Goal: Information Seeking & Learning: Learn about a topic

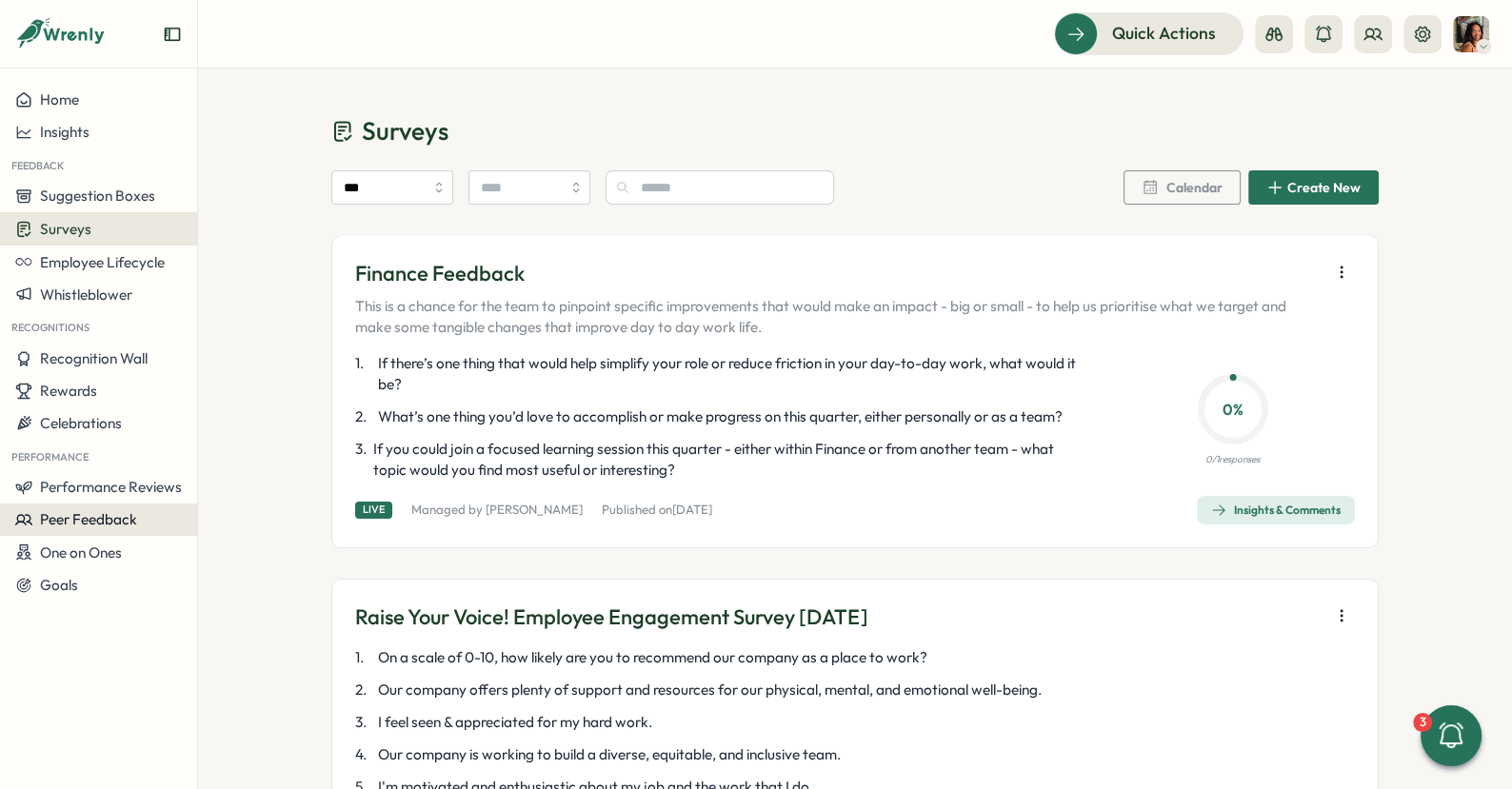
click at [46, 507] on button "Peer Feedback" at bounding box center [98, 520] width 197 height 33
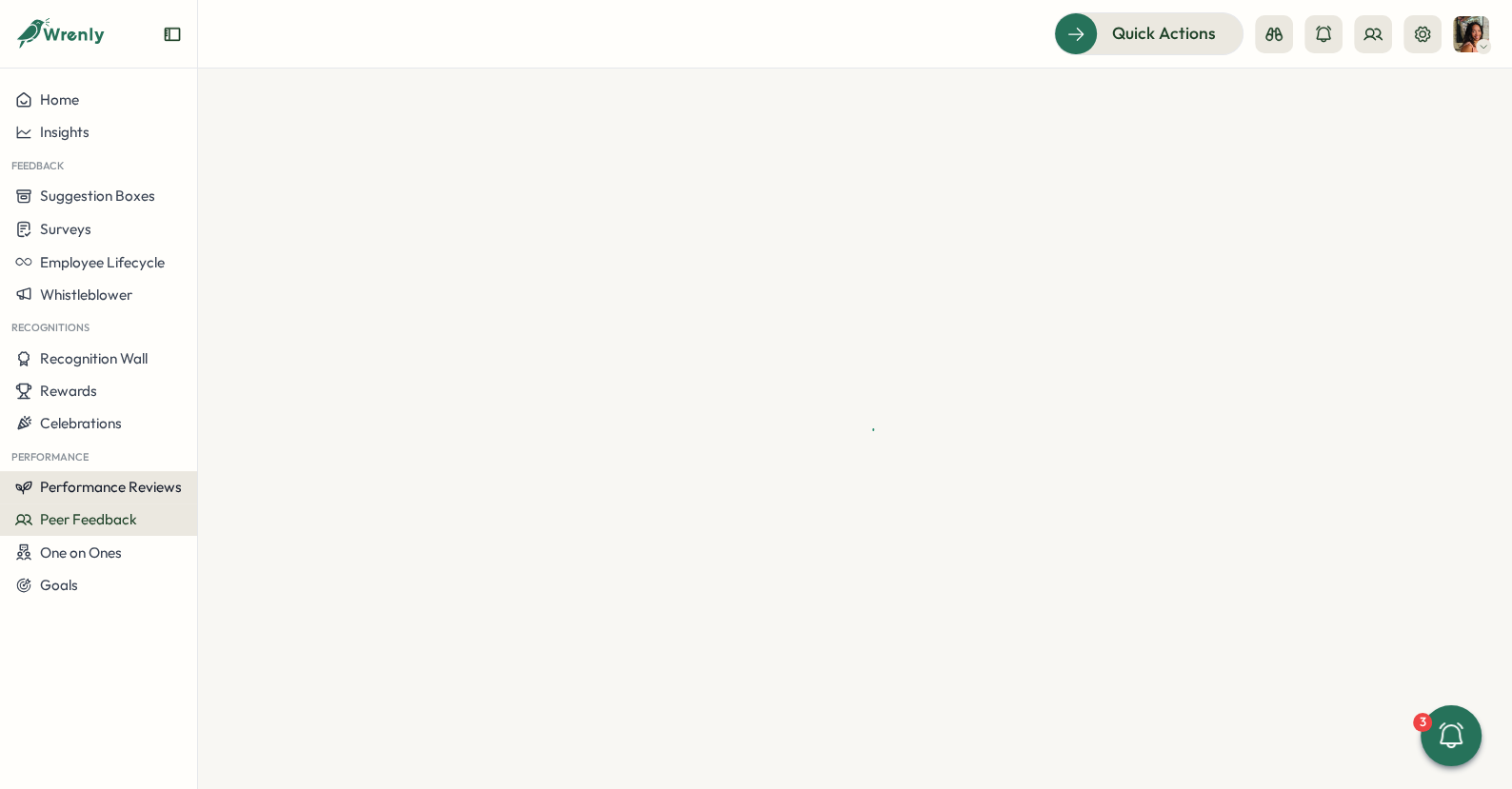
click at [47, 493] on span "Performance Reviews" at bounding box center [110, 487] width 142 height 18
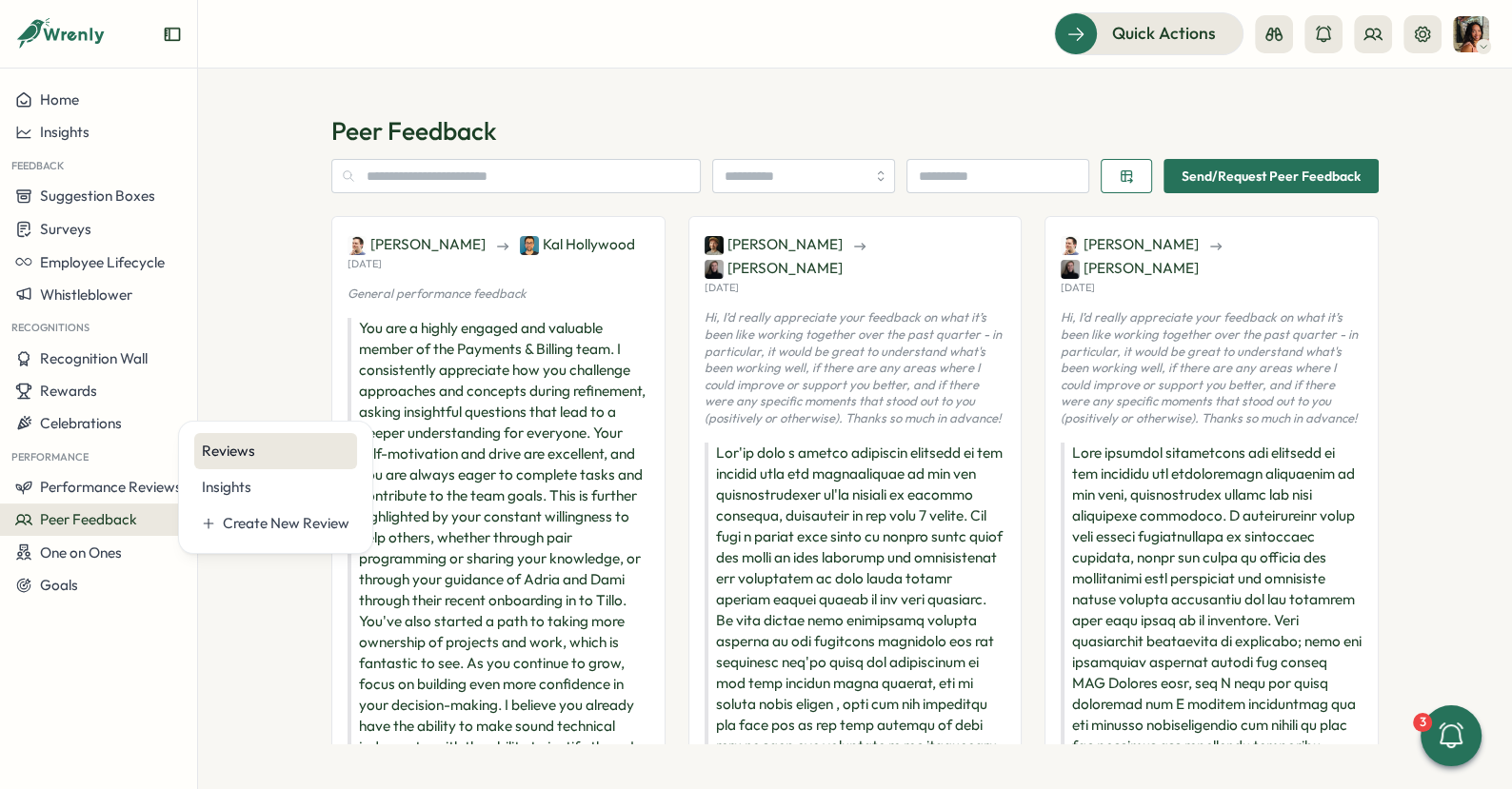
click at [240, 444] on div "Reviews" at bounding box center [275, 450] width 148 height 21
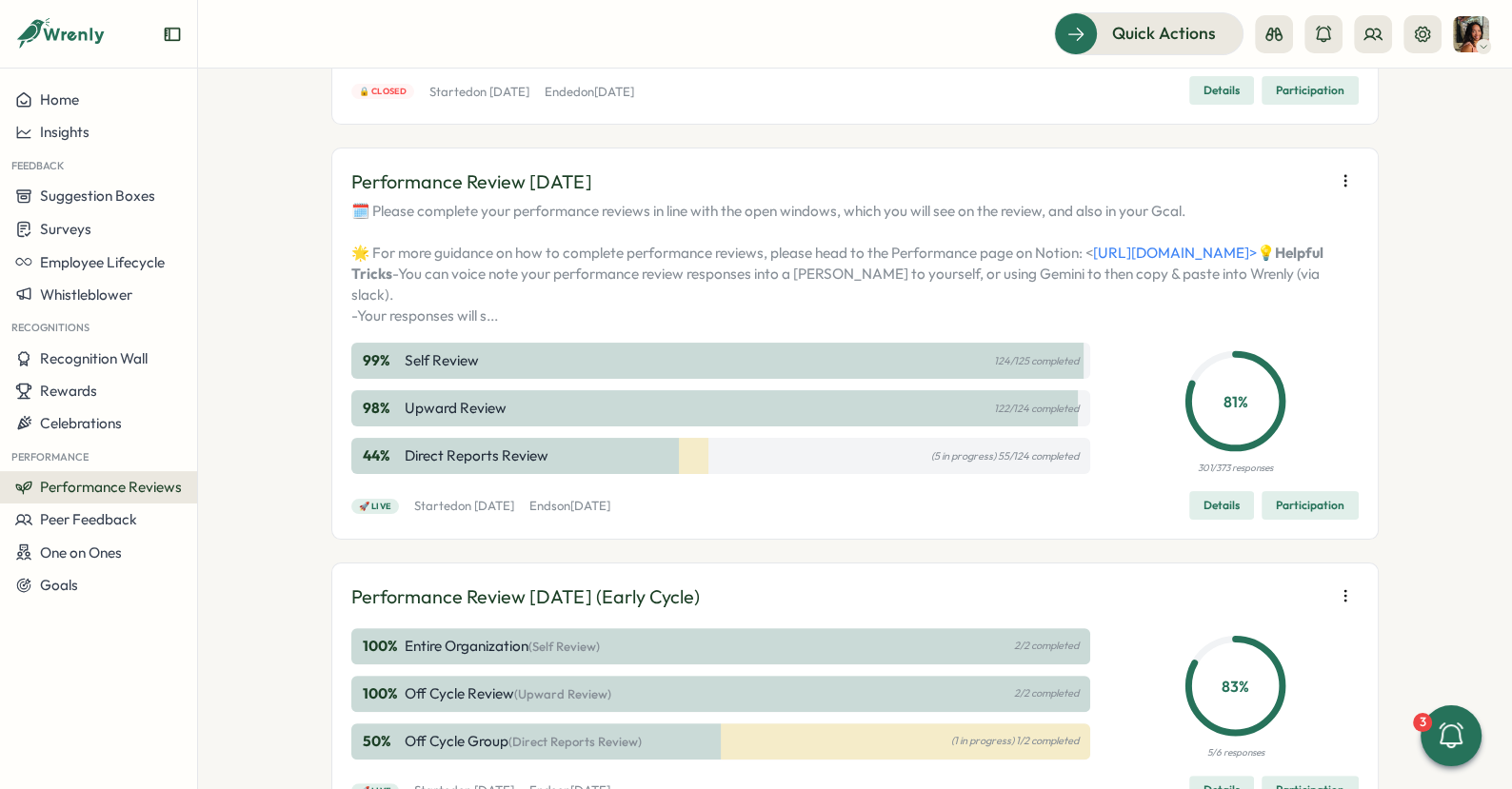
scroll to position [341, 0]
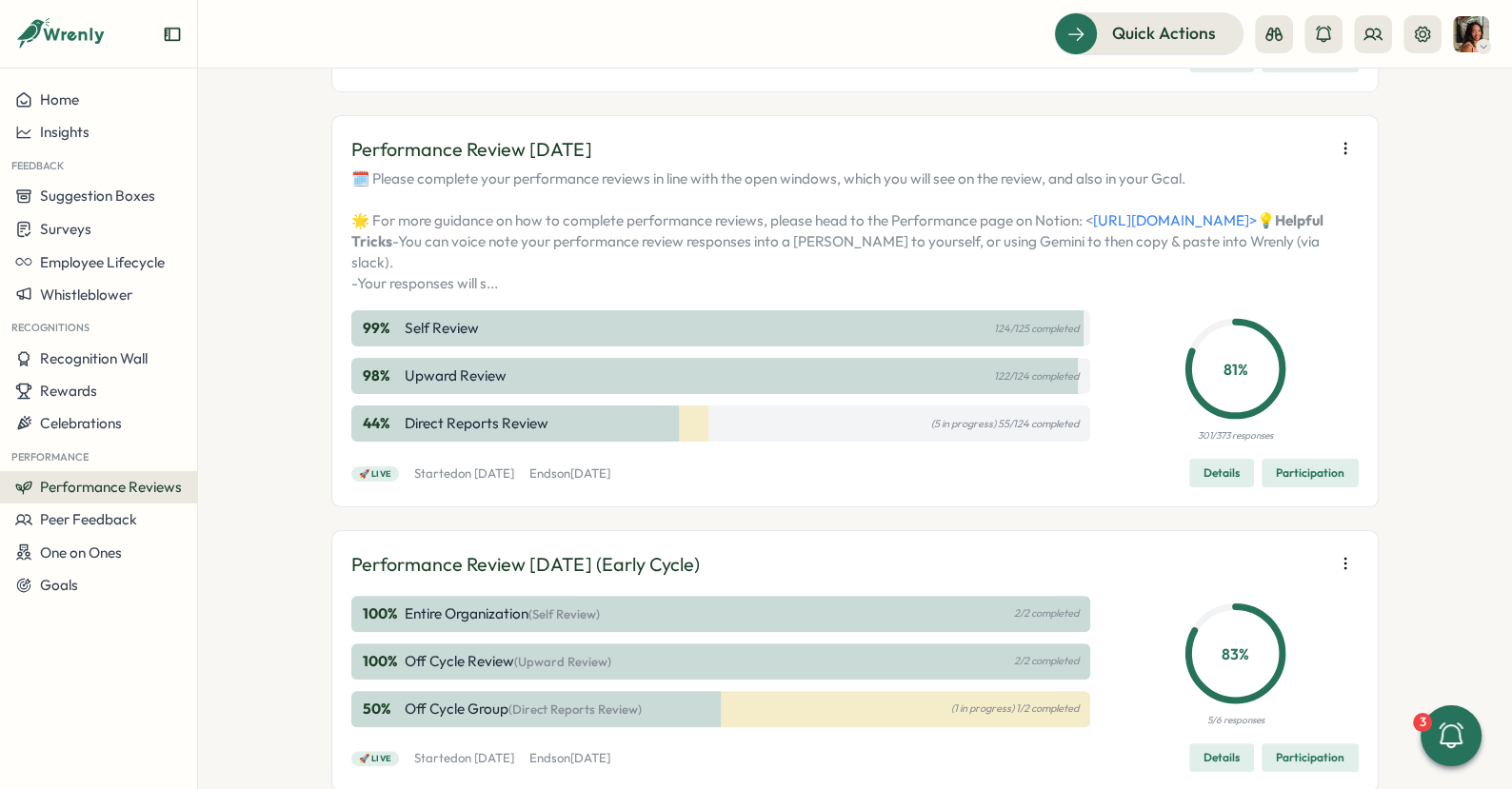
click at [1276, 486] on span "Participation" at bounding box center [1310, 473] width 68 height 27
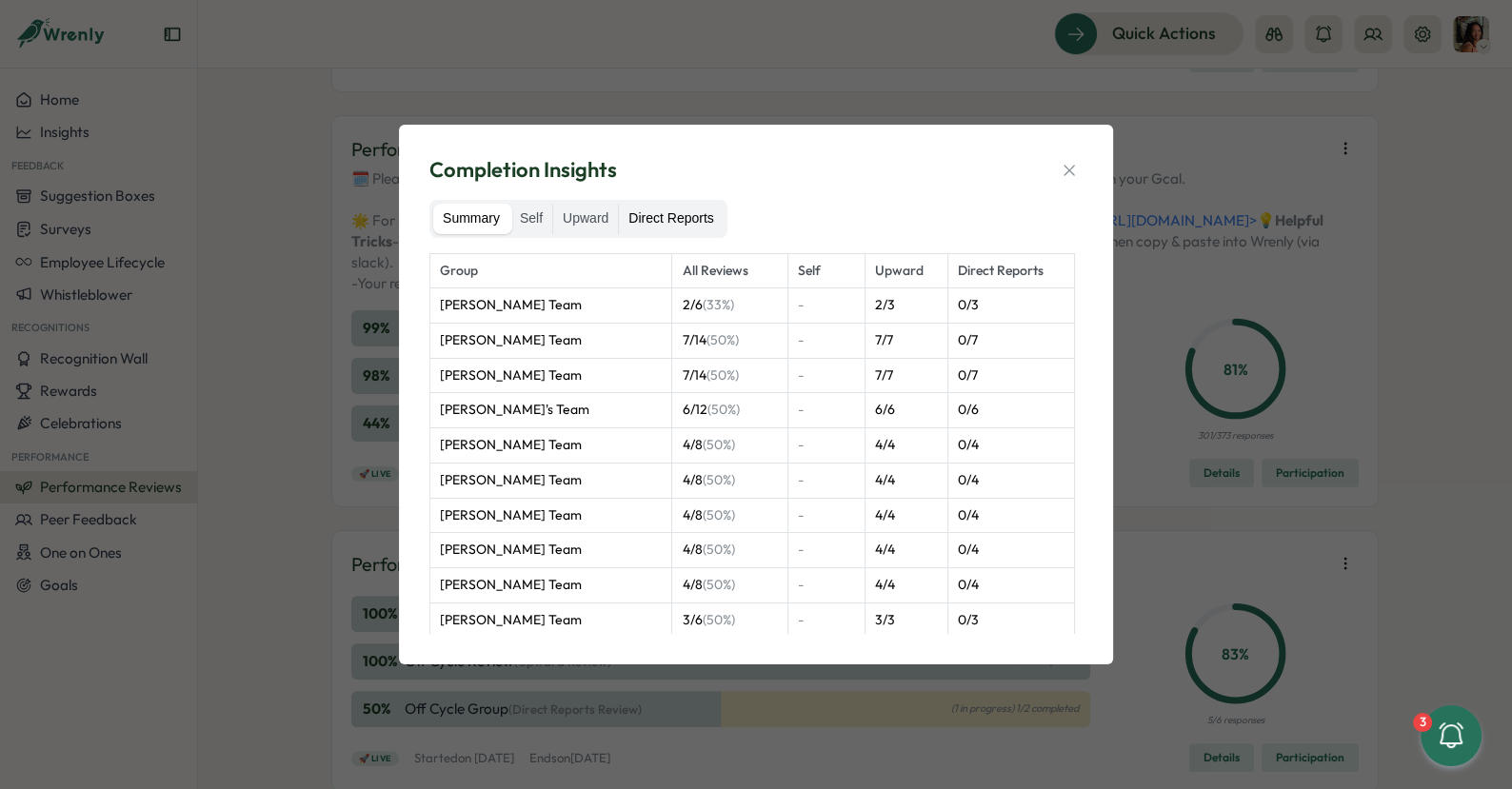
click at [659, 204] on label "Direct Reports" at bounding box center [670, 219] width 104 height 31
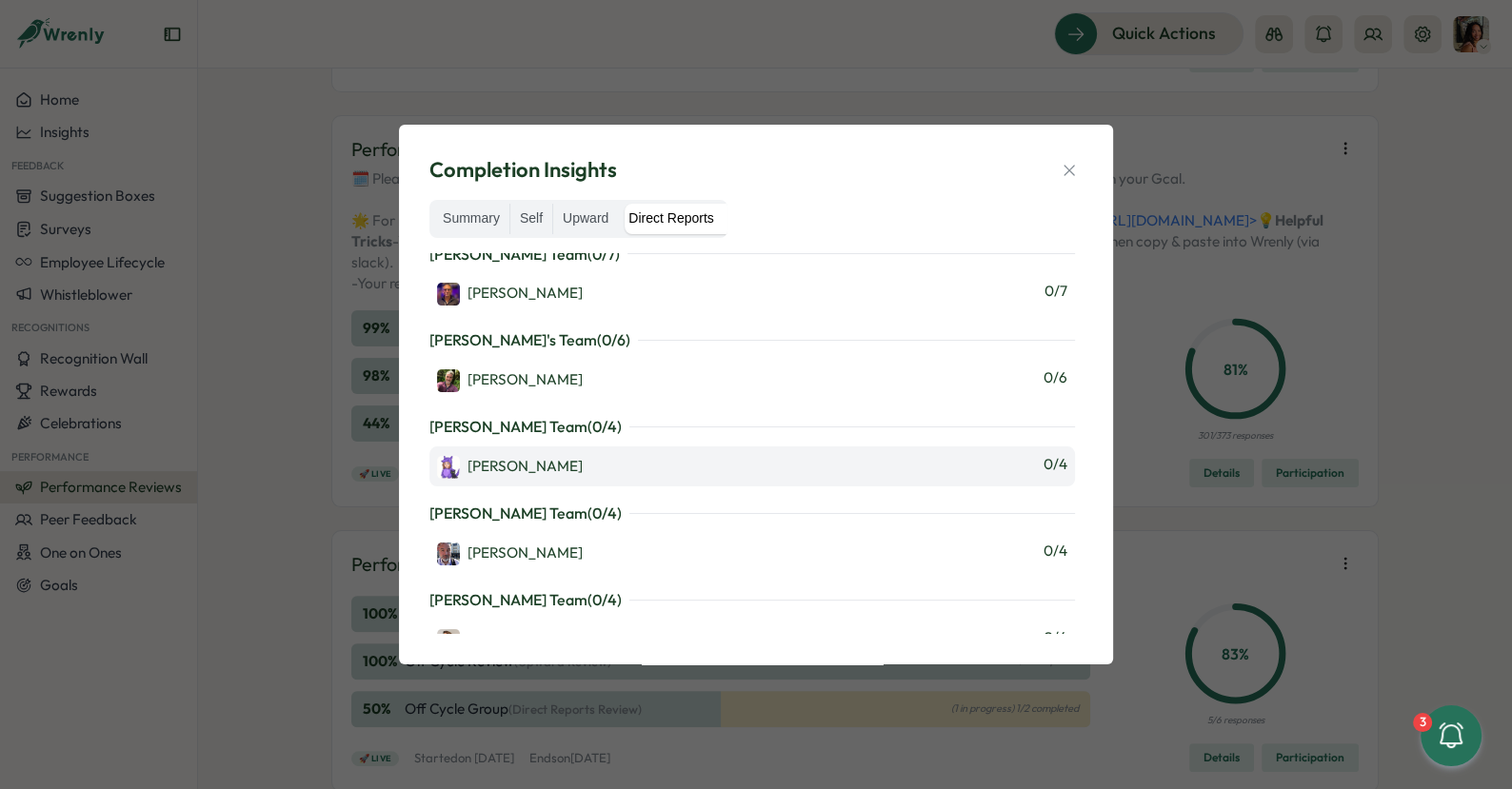
scroll to position [0, 0]
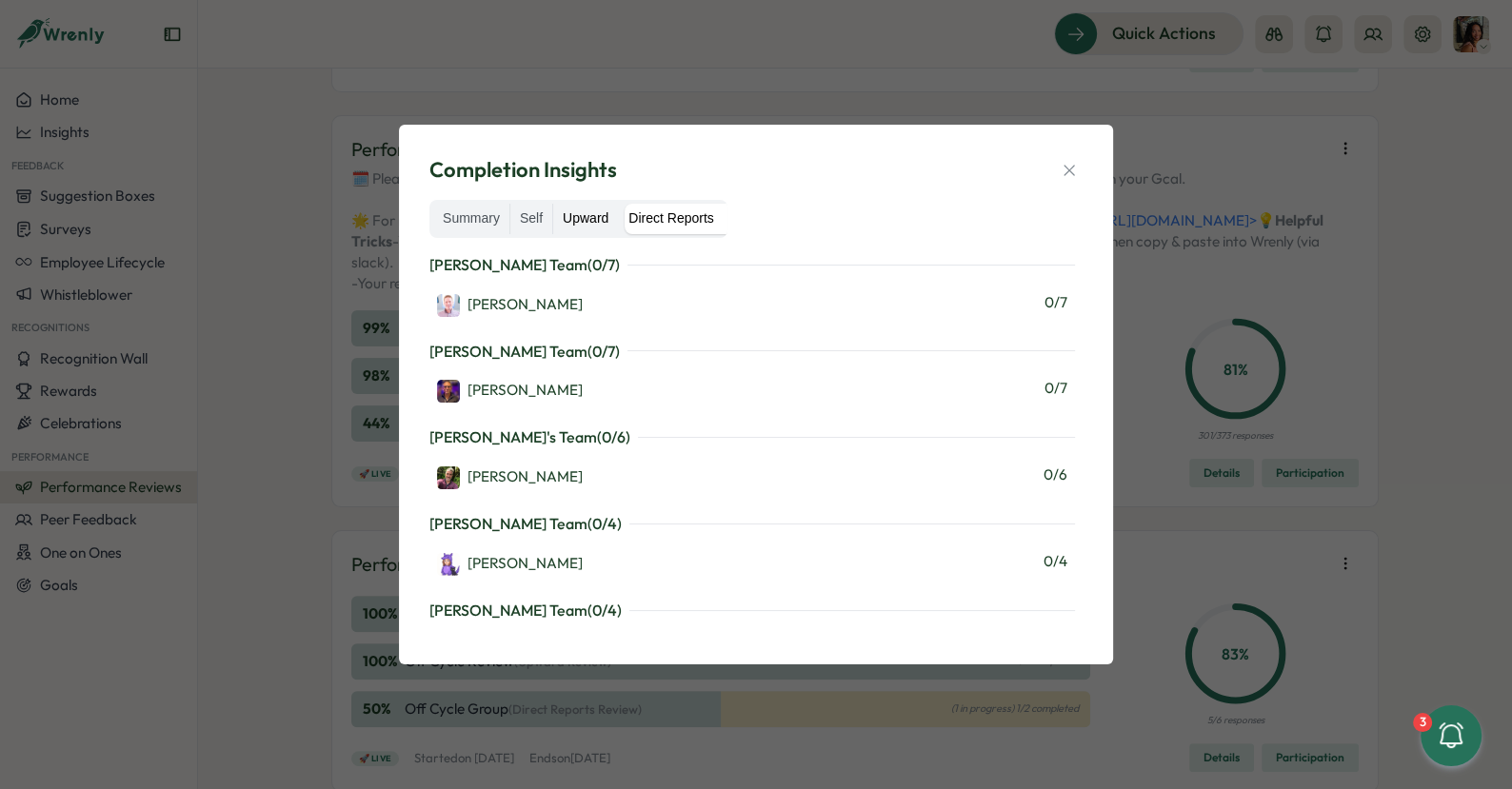
click at [588, 228] on label "Upward" at bounding box center [585, 219] width 64 height 31
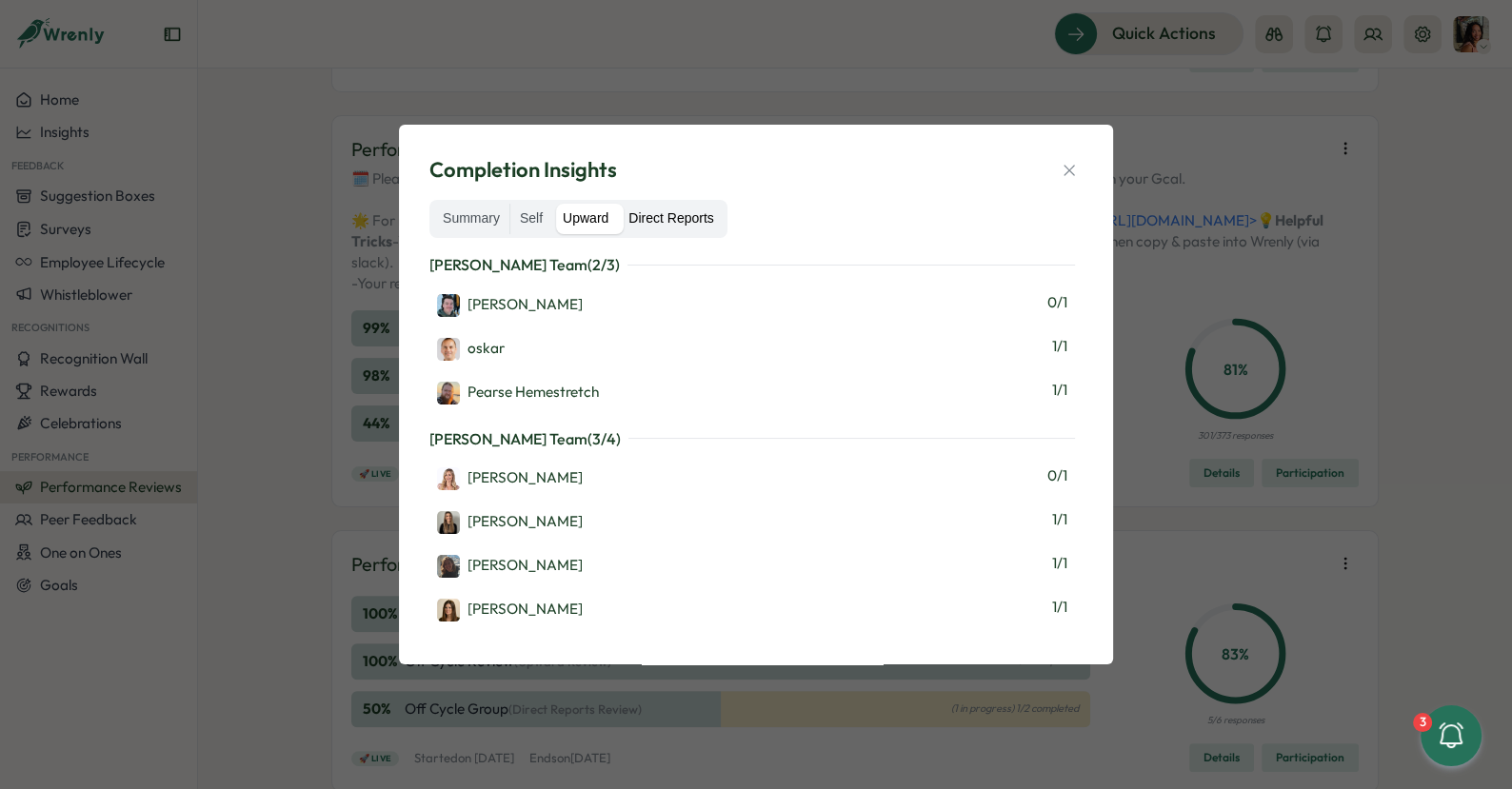
click at [639, 223] on label "Direct Reports" at bounding box center [670, 219] width 104 height 31
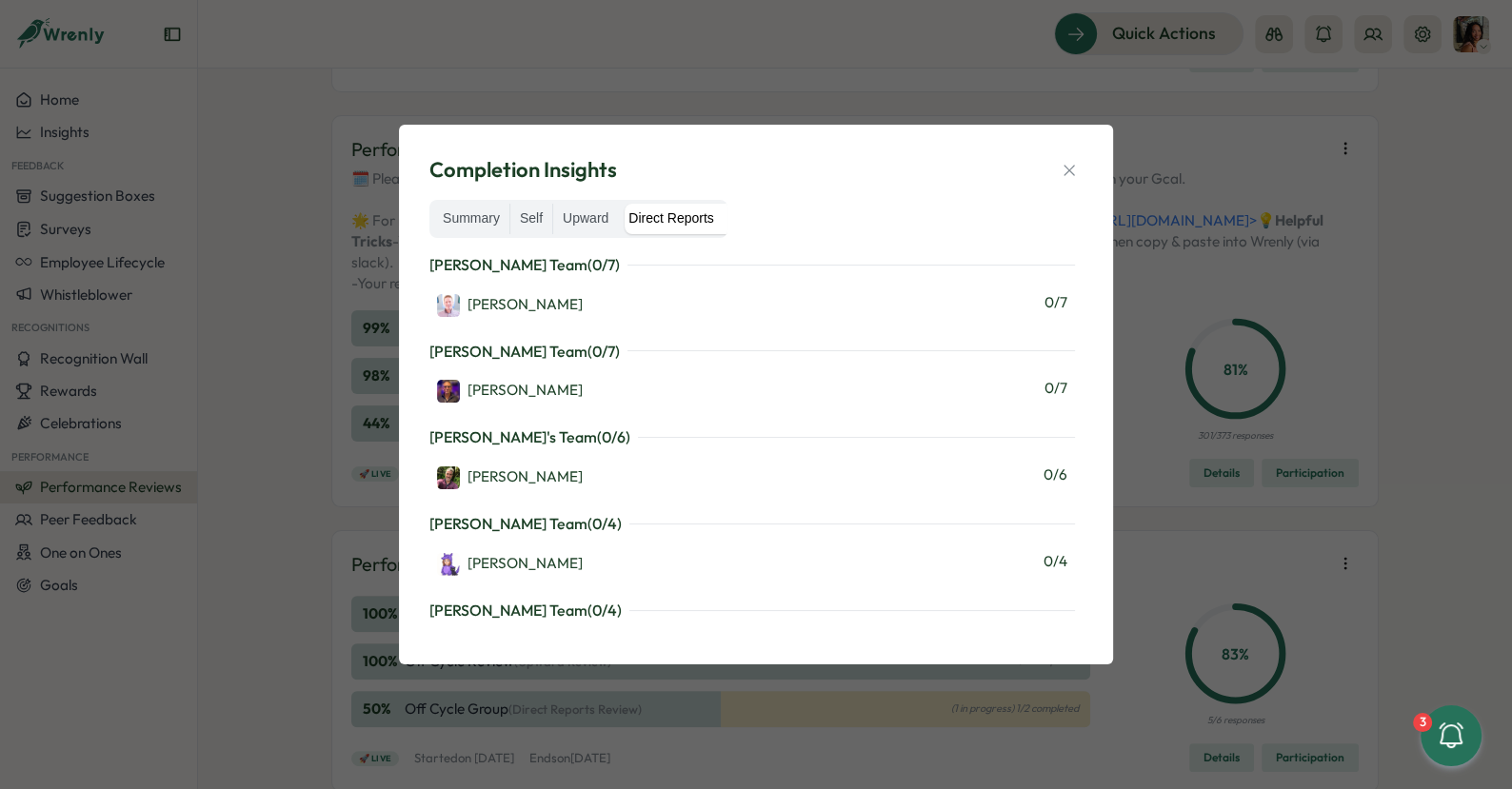
click at [788, 74] on div "Completion Insights Summary Self Upward Direct Reports Martyn Fagg's Team ( 0 /…" at bounding box center [756, 394] width 1512 height 789
click at [1060, 165] on icon "button" at bounding box center [1069, 170] width 19 height 19
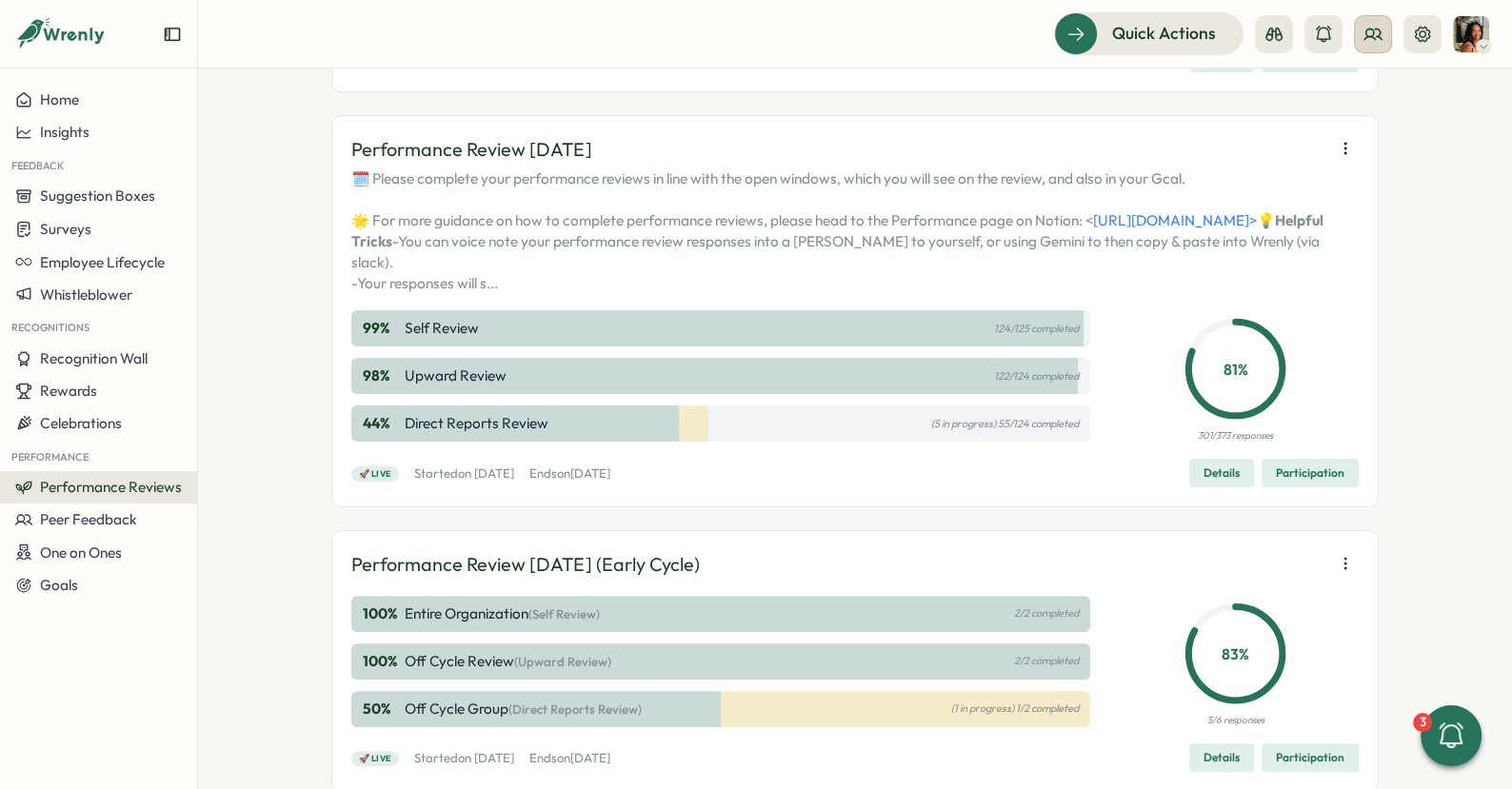
click at [1381, 27] on icon at bounding box center [1372, 34] width 19 height 19
click at [1366, 84] on div "Org Members" at bounding box center [1373, 94] width 120 height 21
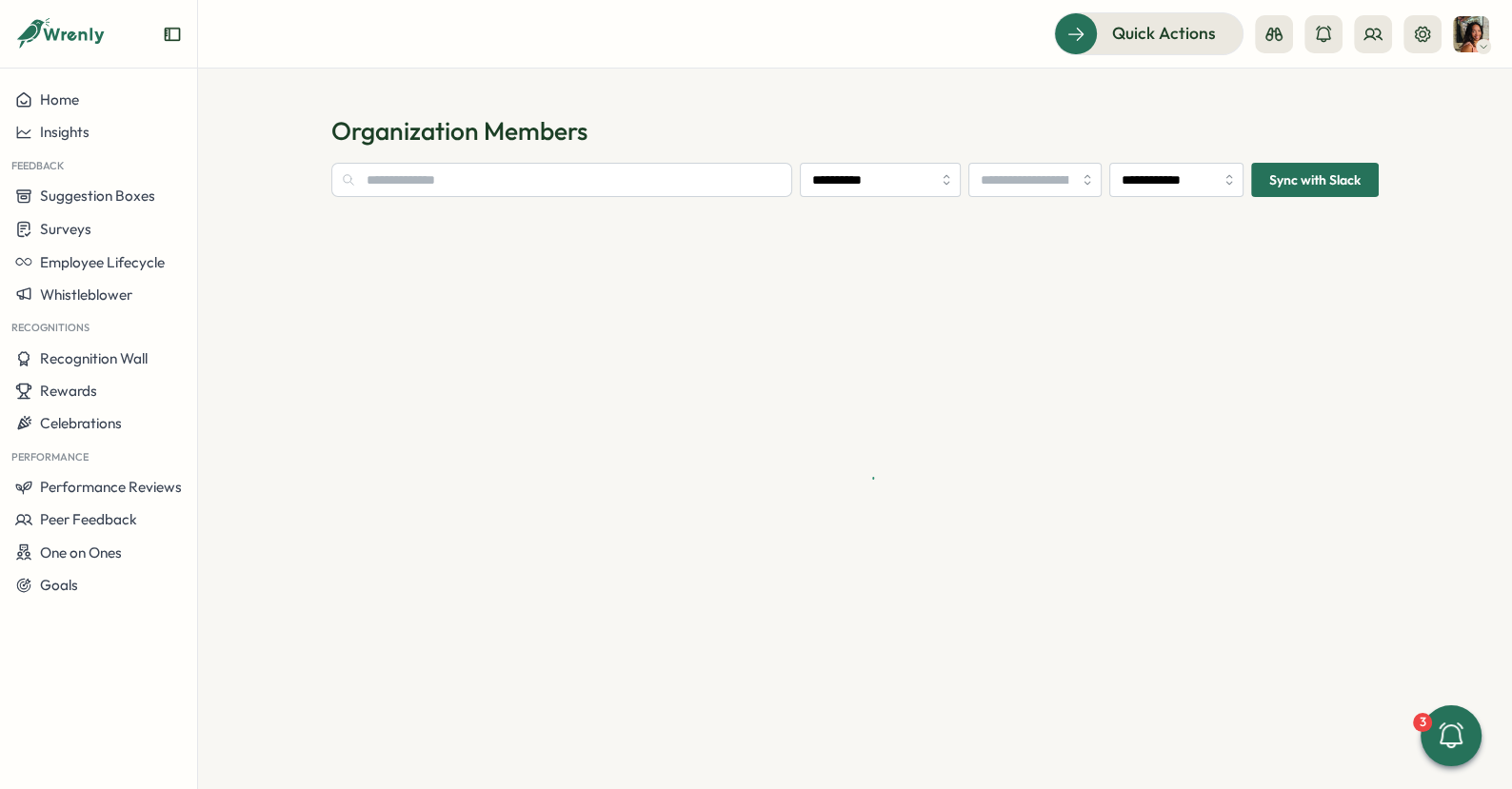
type input "**********"
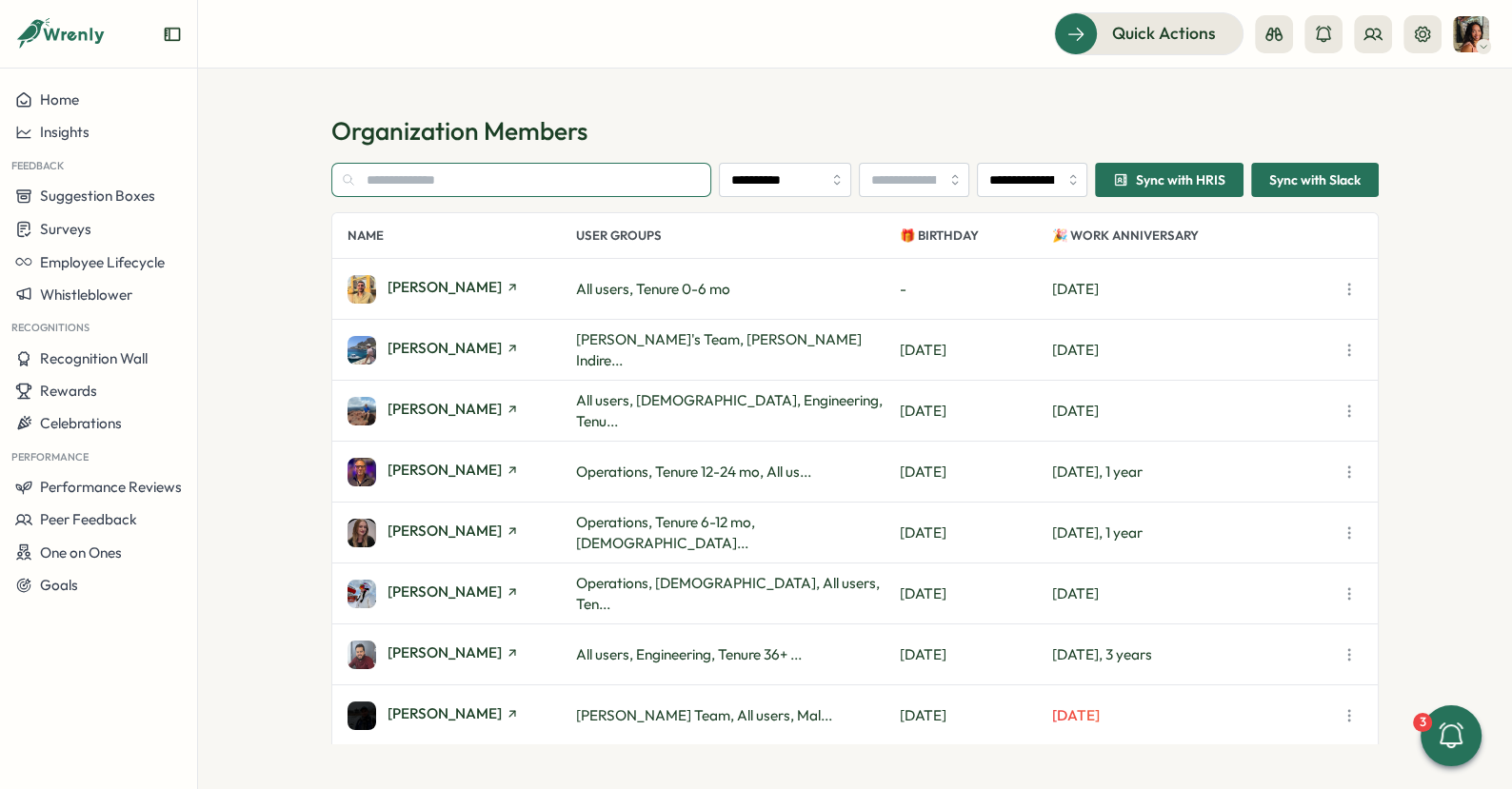
click at [543, 188] on input "text" at bounding box center [522, 179] width 380 height 35
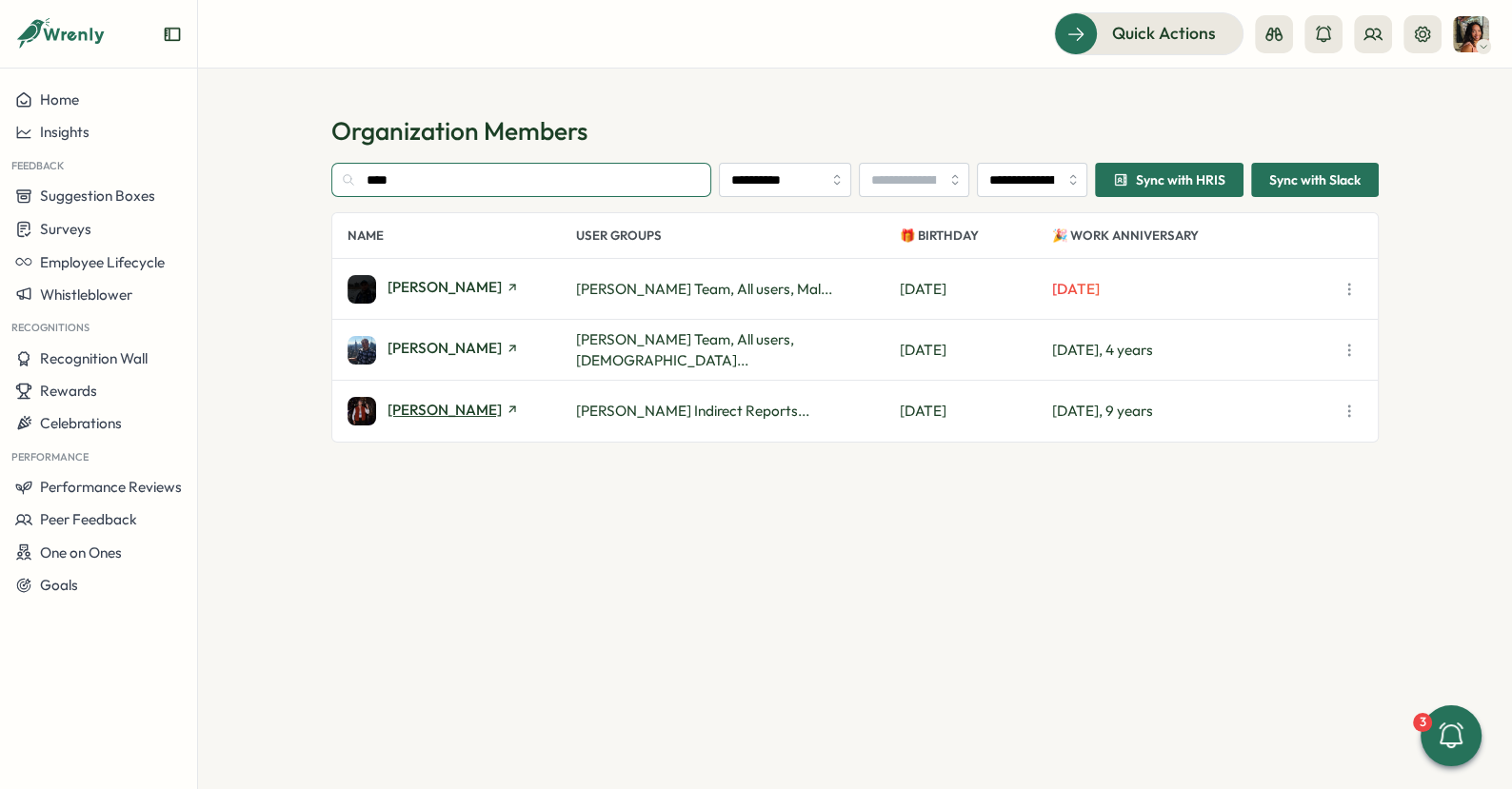
type input "****"
click at [417, 403] on span "Alex Preece" at bounding box center [444, 410] width 114 height 14
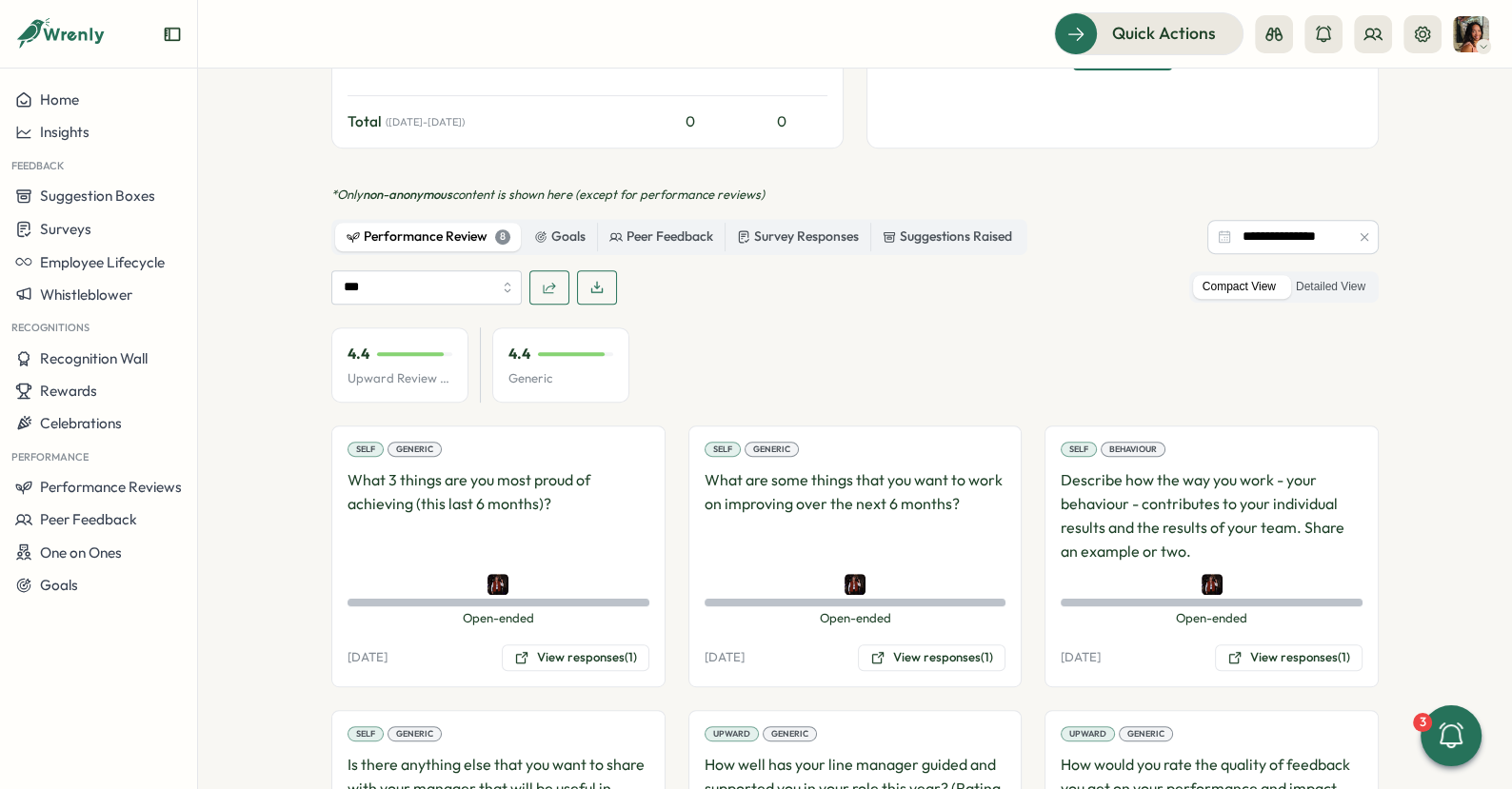
scroll to position [1121, 0]
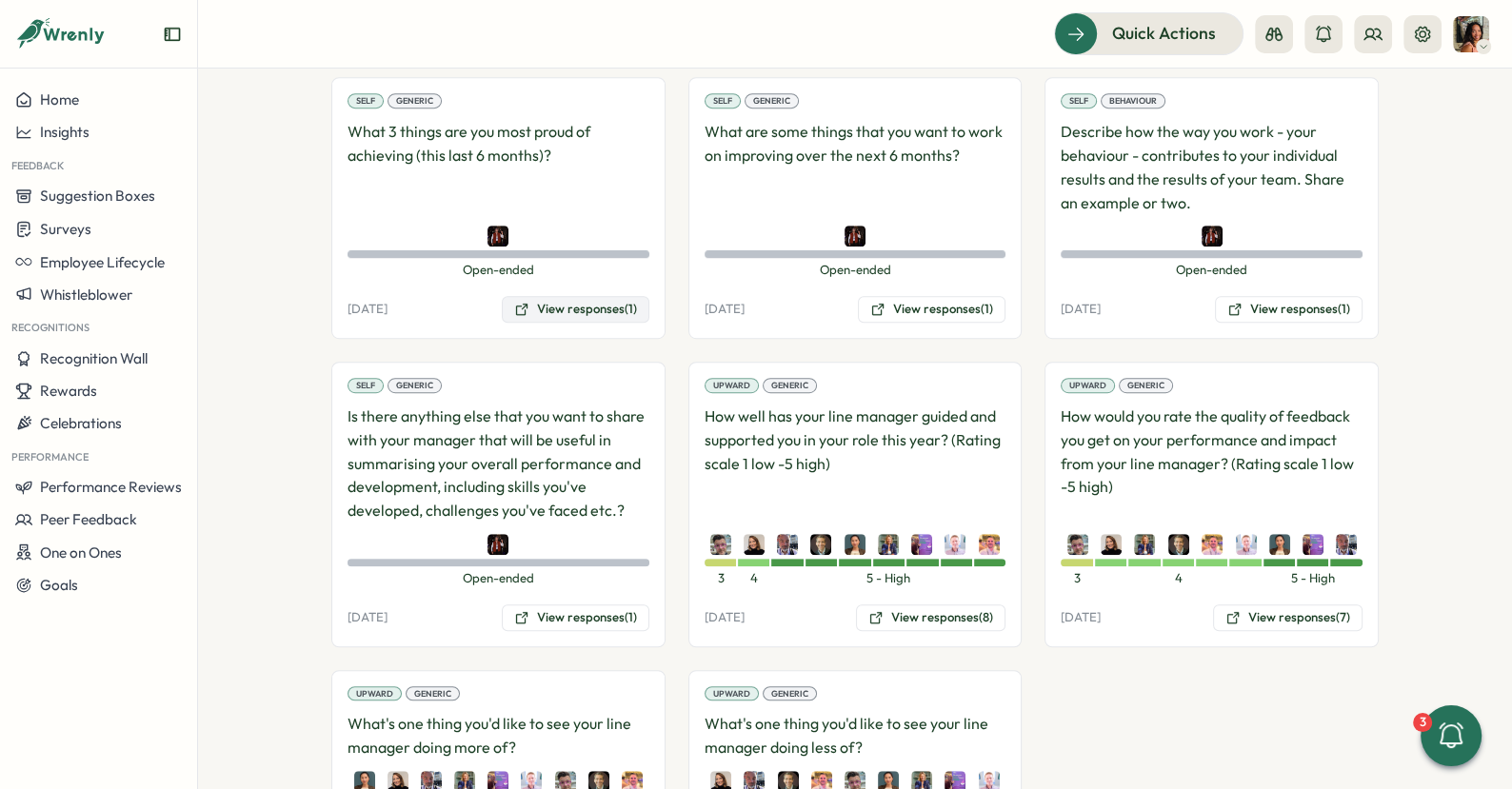
click at [590, 296] on button "View responses (1)" at bounding box center [575, 309] width 148 height 27
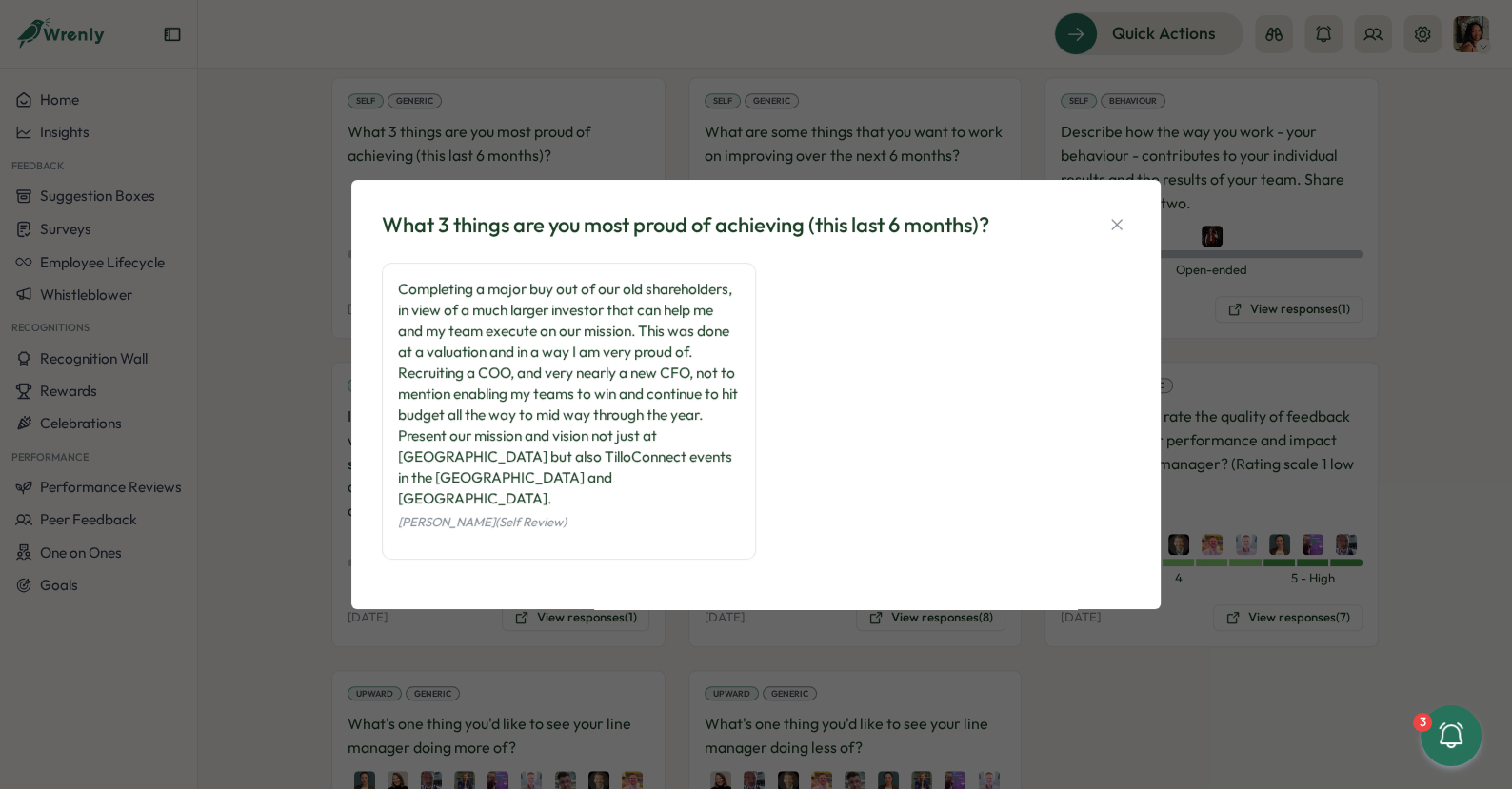
click at [955, 113] on div "What 3 things are you most proud of achieving (this last 6 months)? Completing …" at bounding box center [756, 394] width 1512 height 789
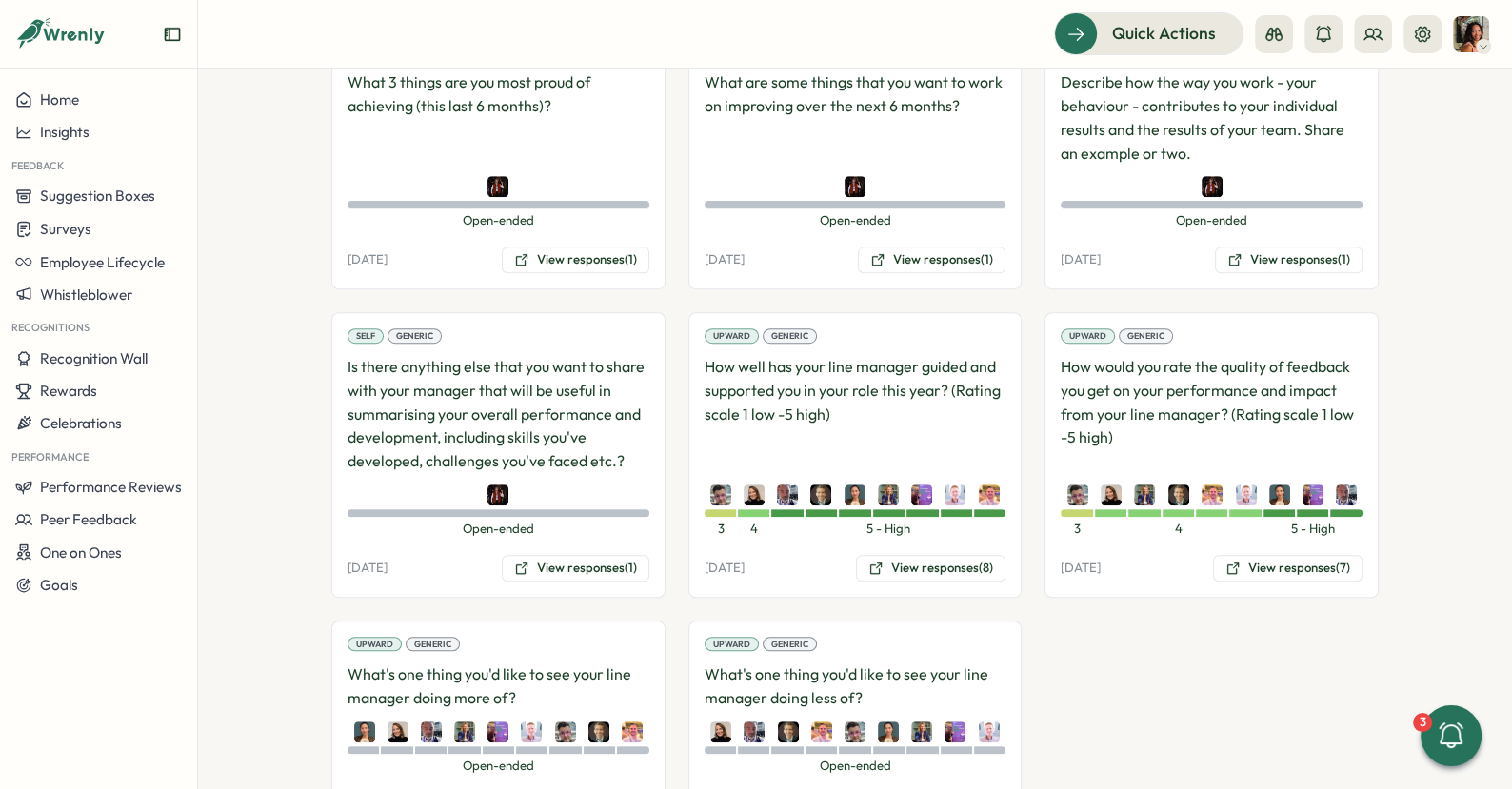
scroll to position [1180, 0]
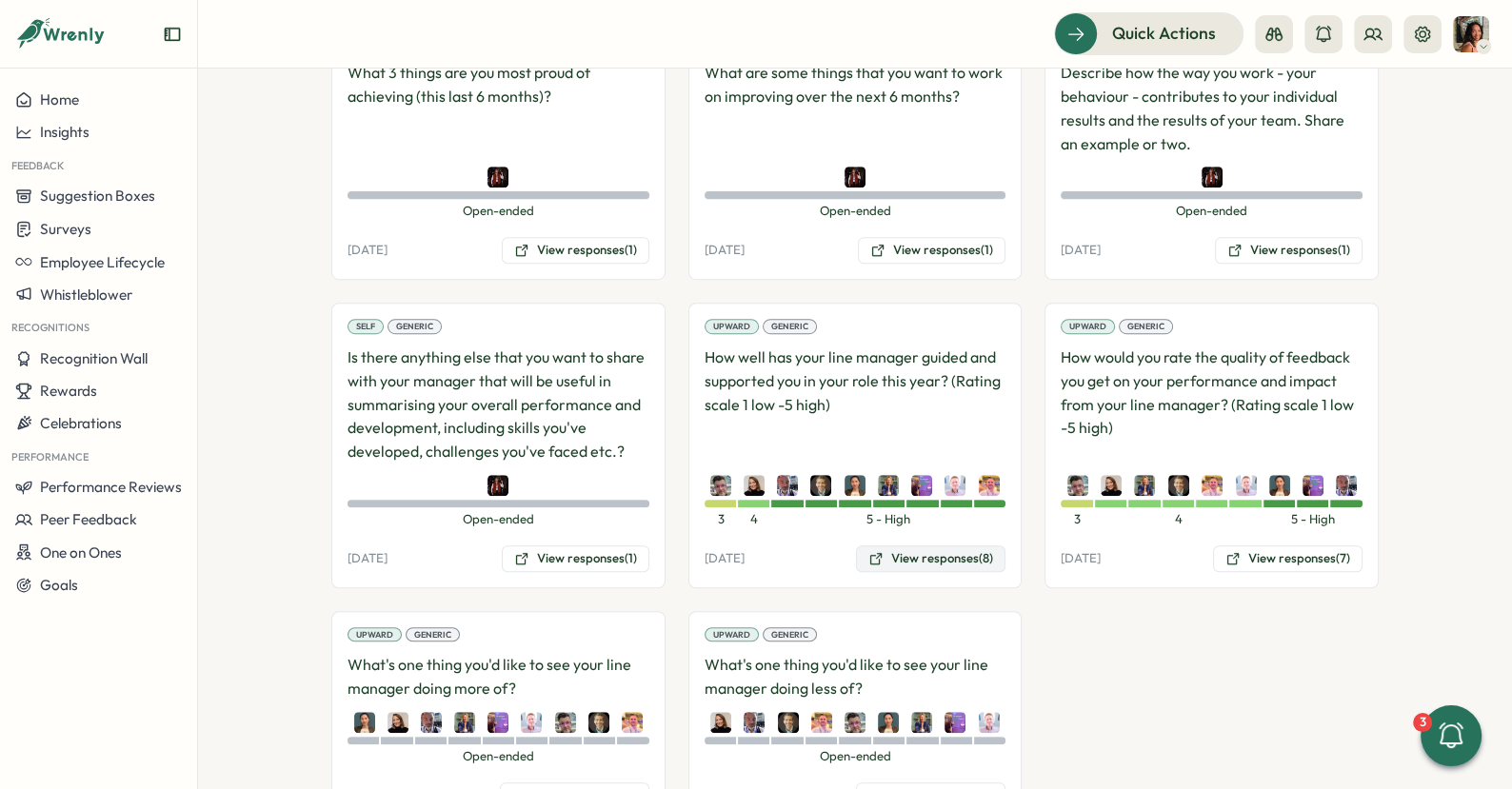
click at [892, 545] on button "View responses (8)" at bounding box center [931, 558] width 150 height 27
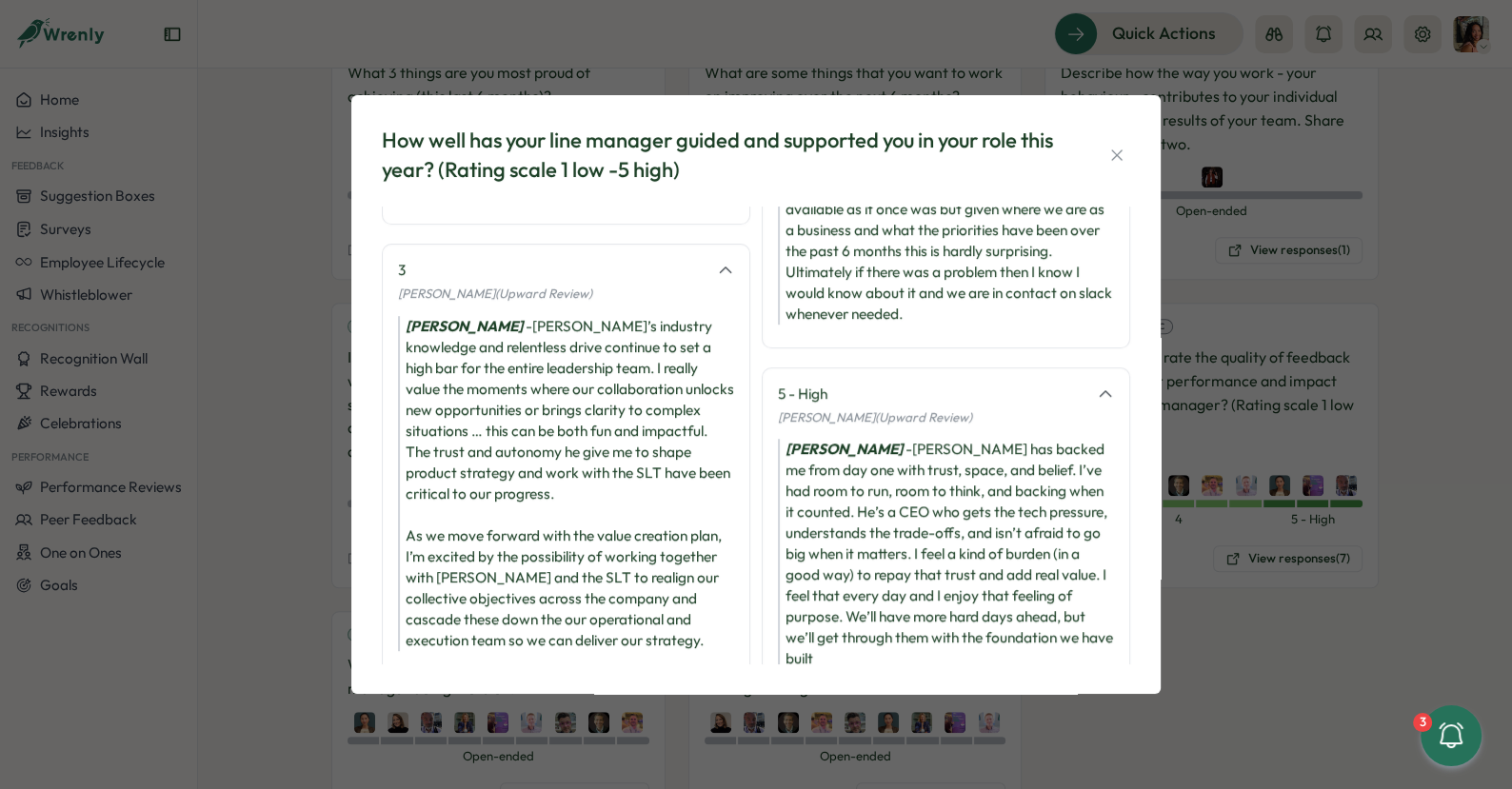
scroll to position [818, 0]
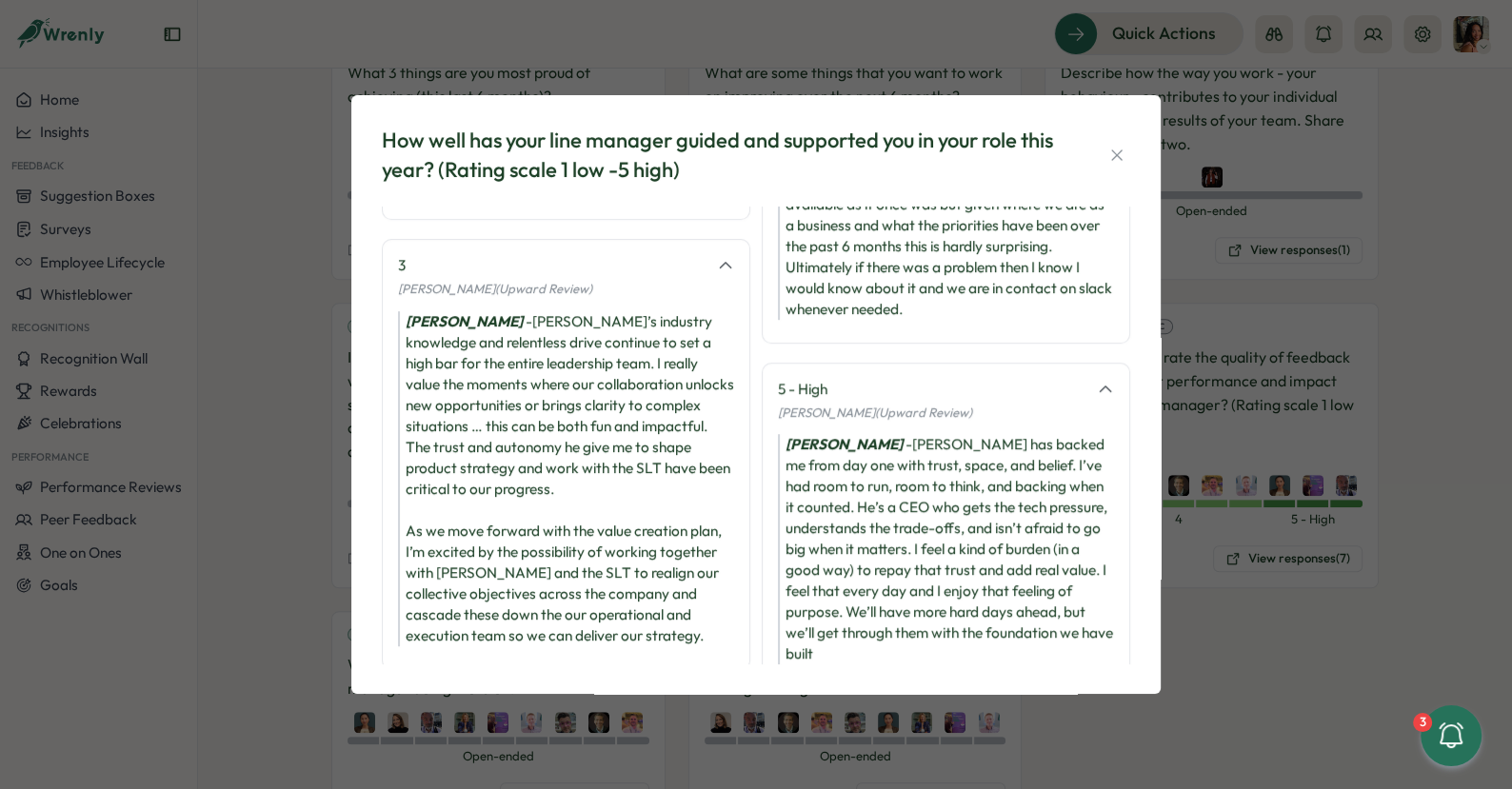
click at [1261, 596] on div "How well has your line manager guided and supported you in your role this year?…" at bounding box center [756, 394] width 1512 height 789
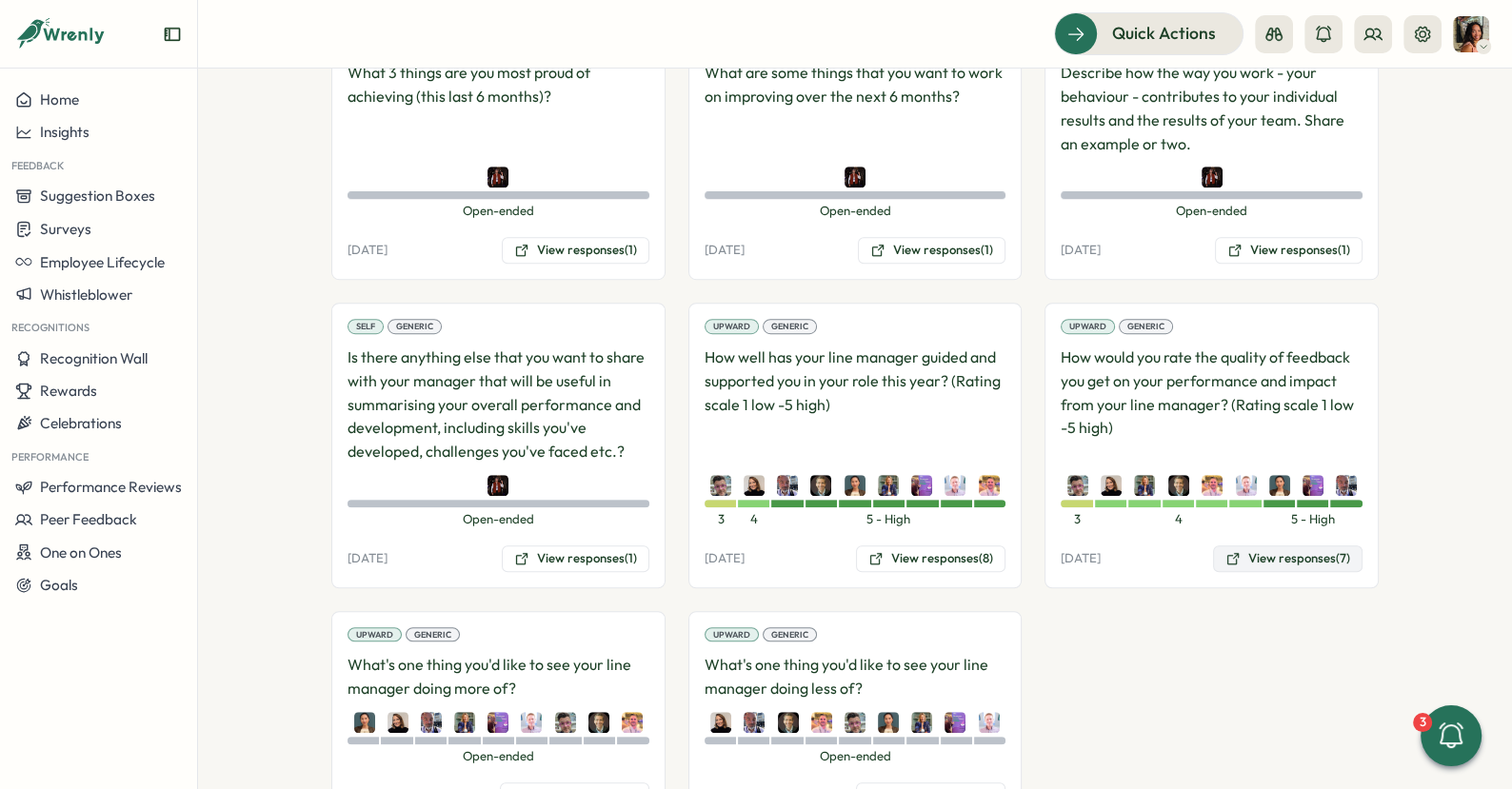
click at [1240, 545] on button "View responses (7)" at bounding box center [1287, 558] width 150 height 27
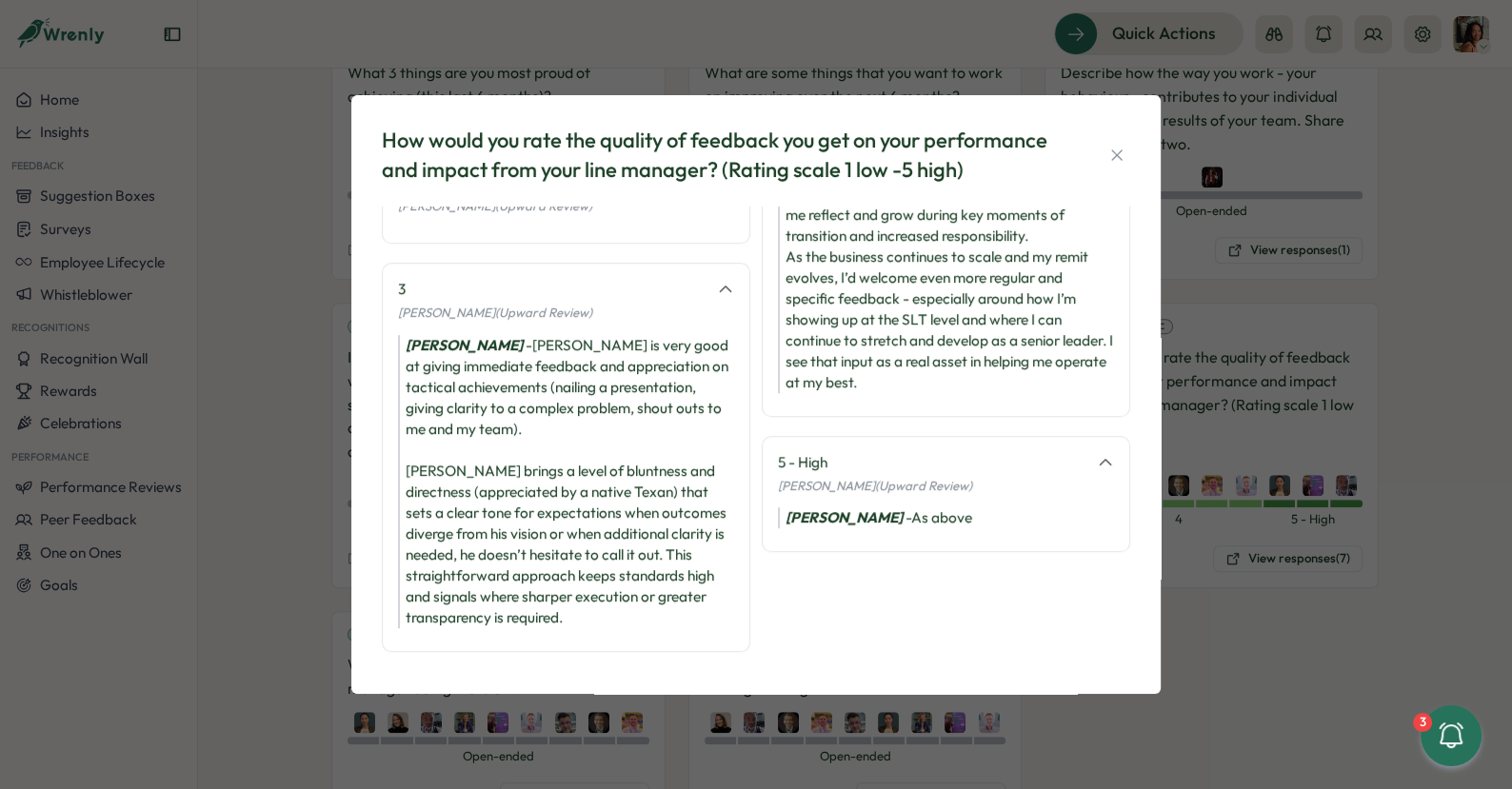
scroll to position [663, 0]
click at [232, 621] on div "How would you rate the quality of feedback you get on your performance and impa…" at bounding box center [756, 394] width 1512 height 789
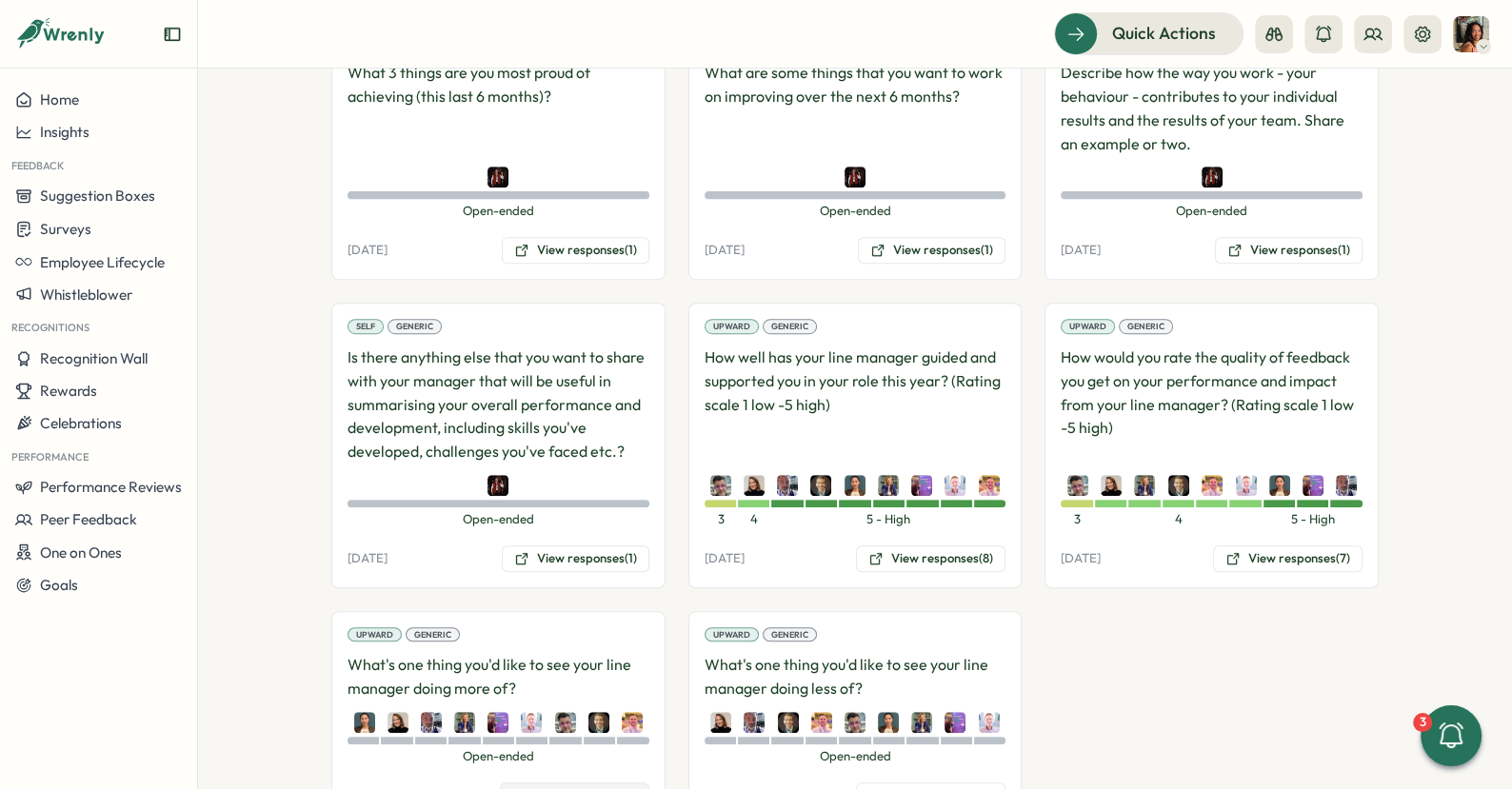
click at [554, 783] on button "View responses (9)" at bounding box center [574, 796] width 150 height 27
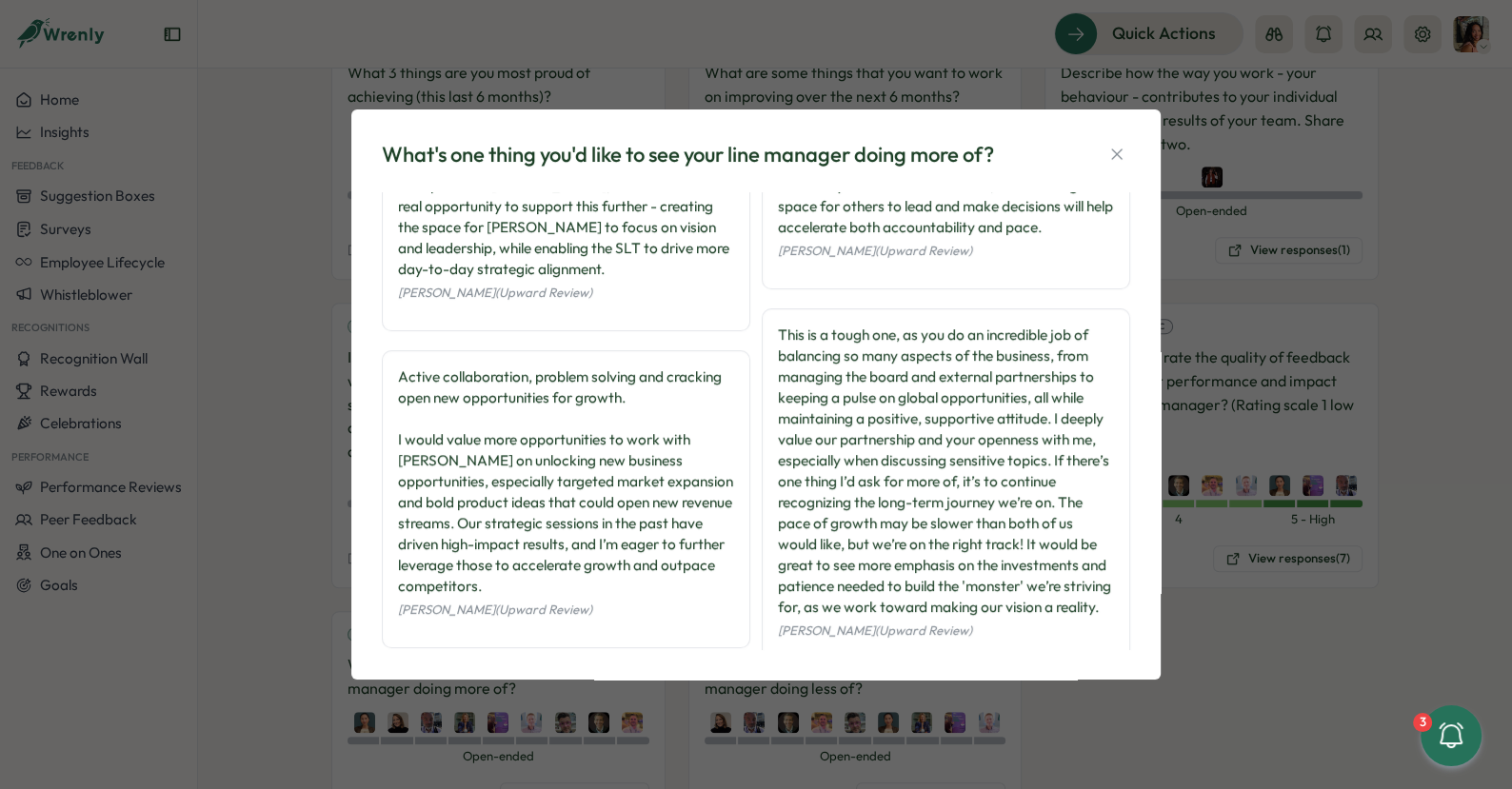
scroll to position [562, 0]
click at [409, 715] on div "What's one thing you'd like to see your line manager doing more of? Sharing mor…" at bounding box center [756, 394] width 1512 height 789
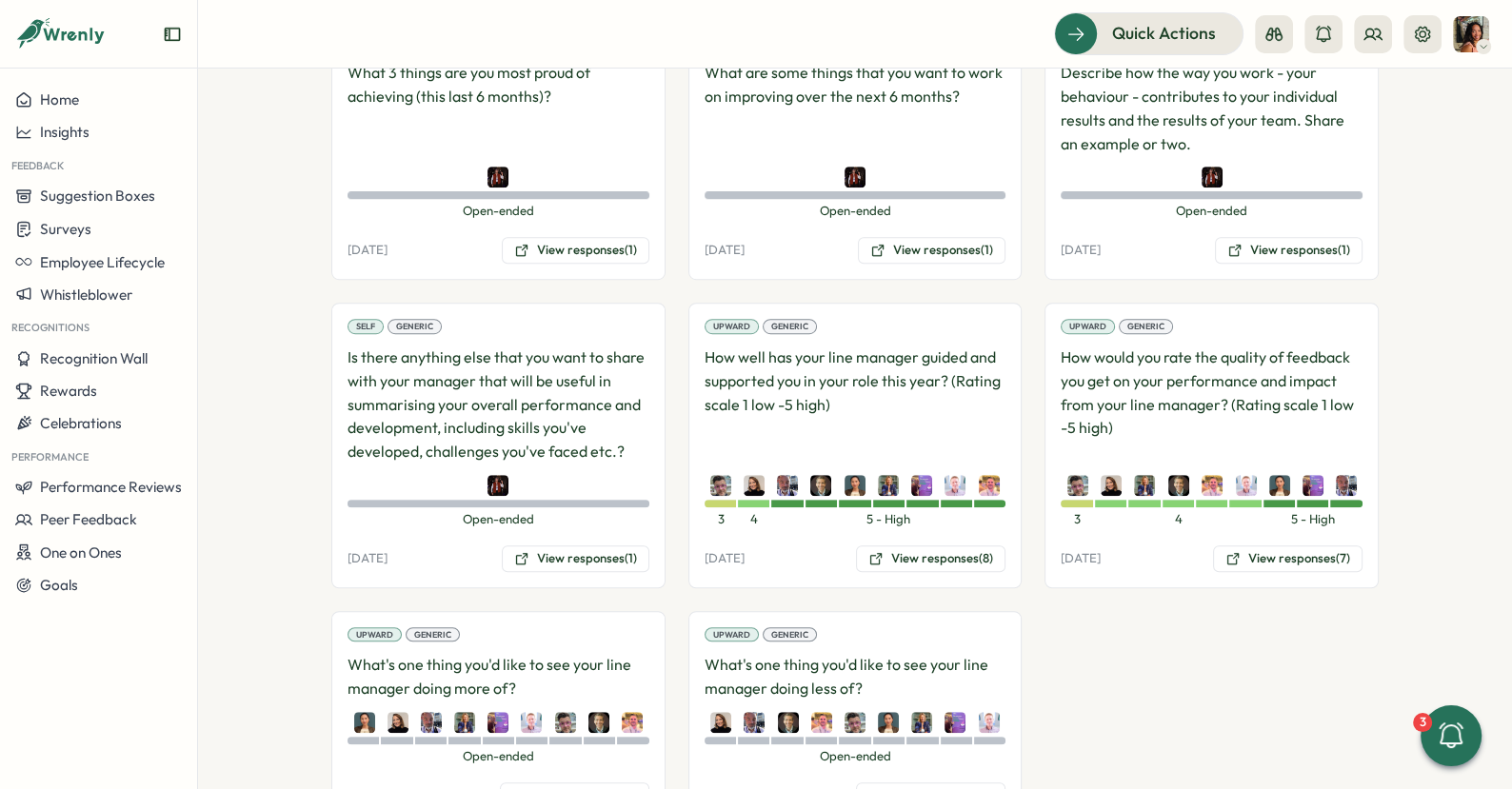
click at [849, 783] on div "14 Jul, 2025 View responses (9)" at bounding box center [856, 796] width 302 height 27
click at [858, 783] on button "View responses (9)" at bounding box center [931, 796] width 150 height 27
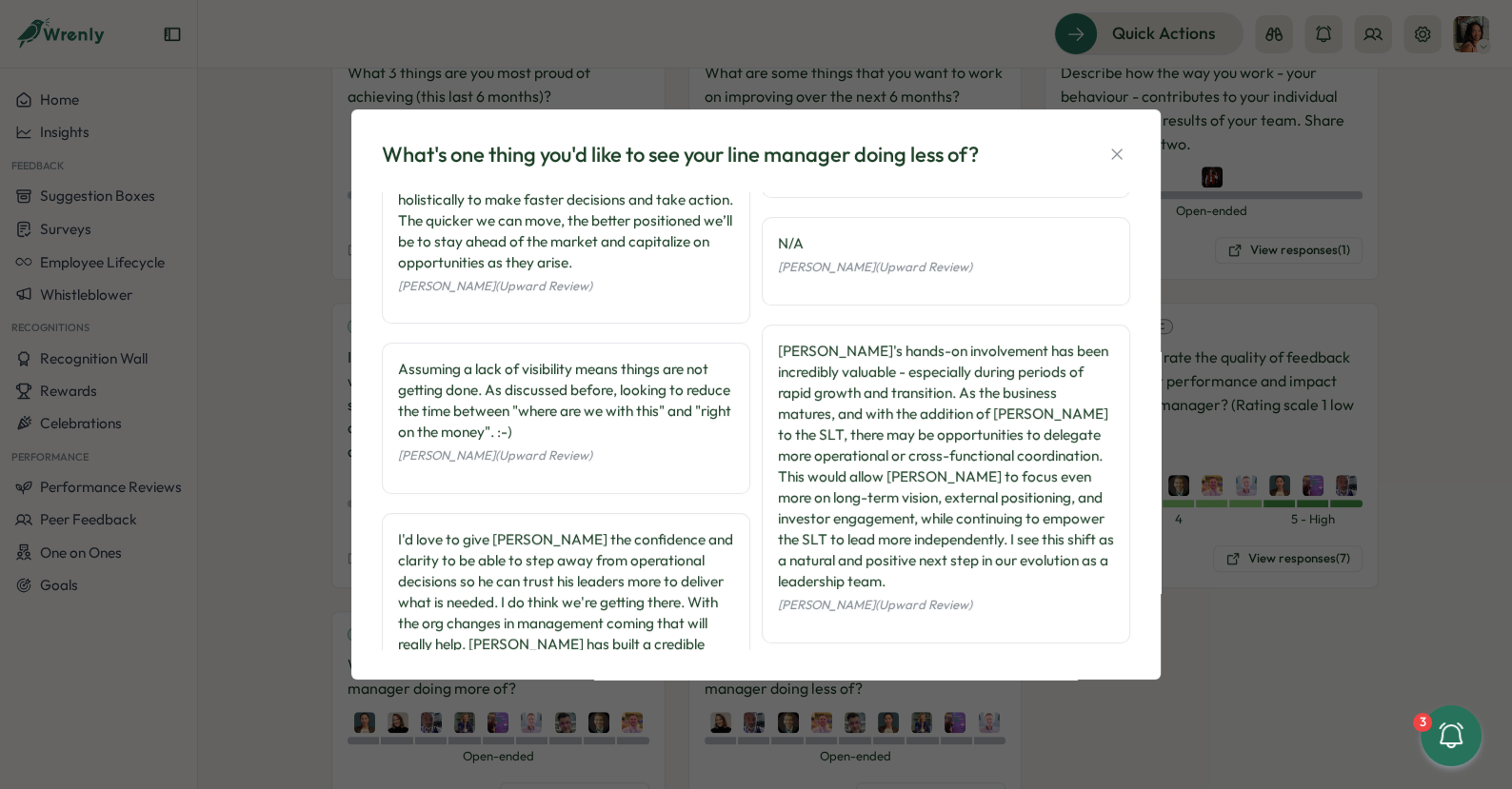
scroll to position [429, 0]
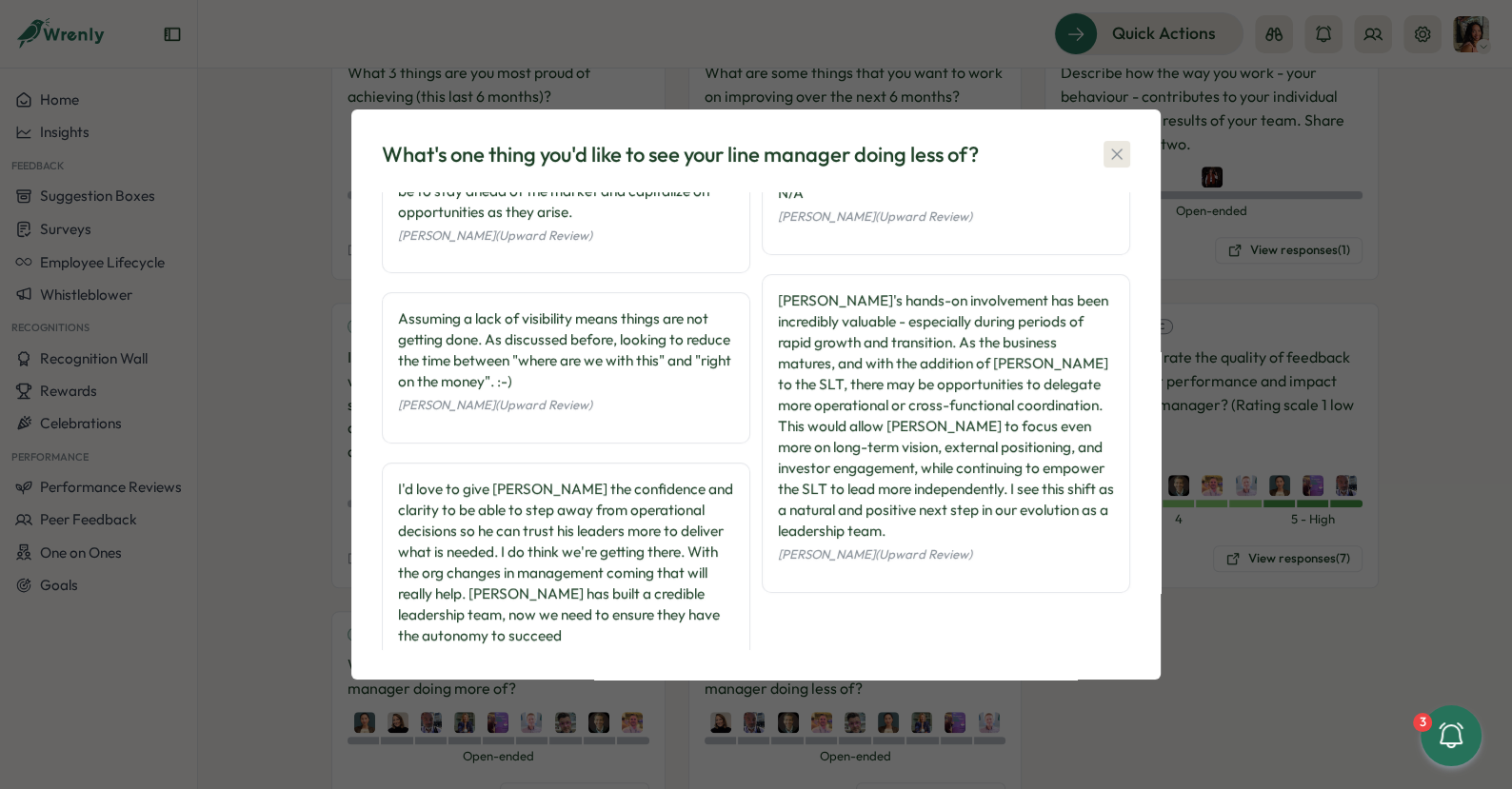
click at [1124, 148] on icon "button" at bounding box center [1117, 153] width 19 height 19
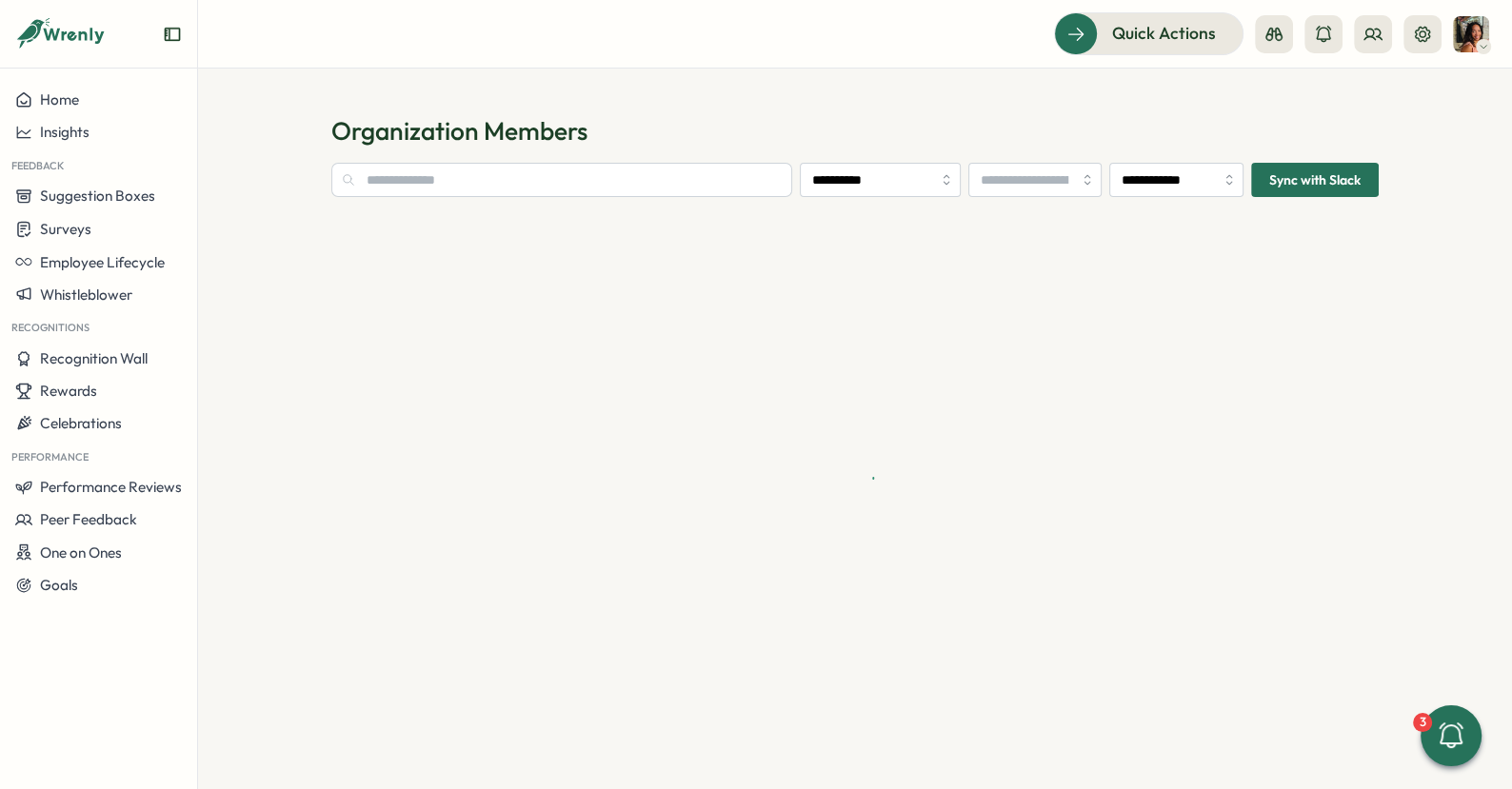
type input "**********"
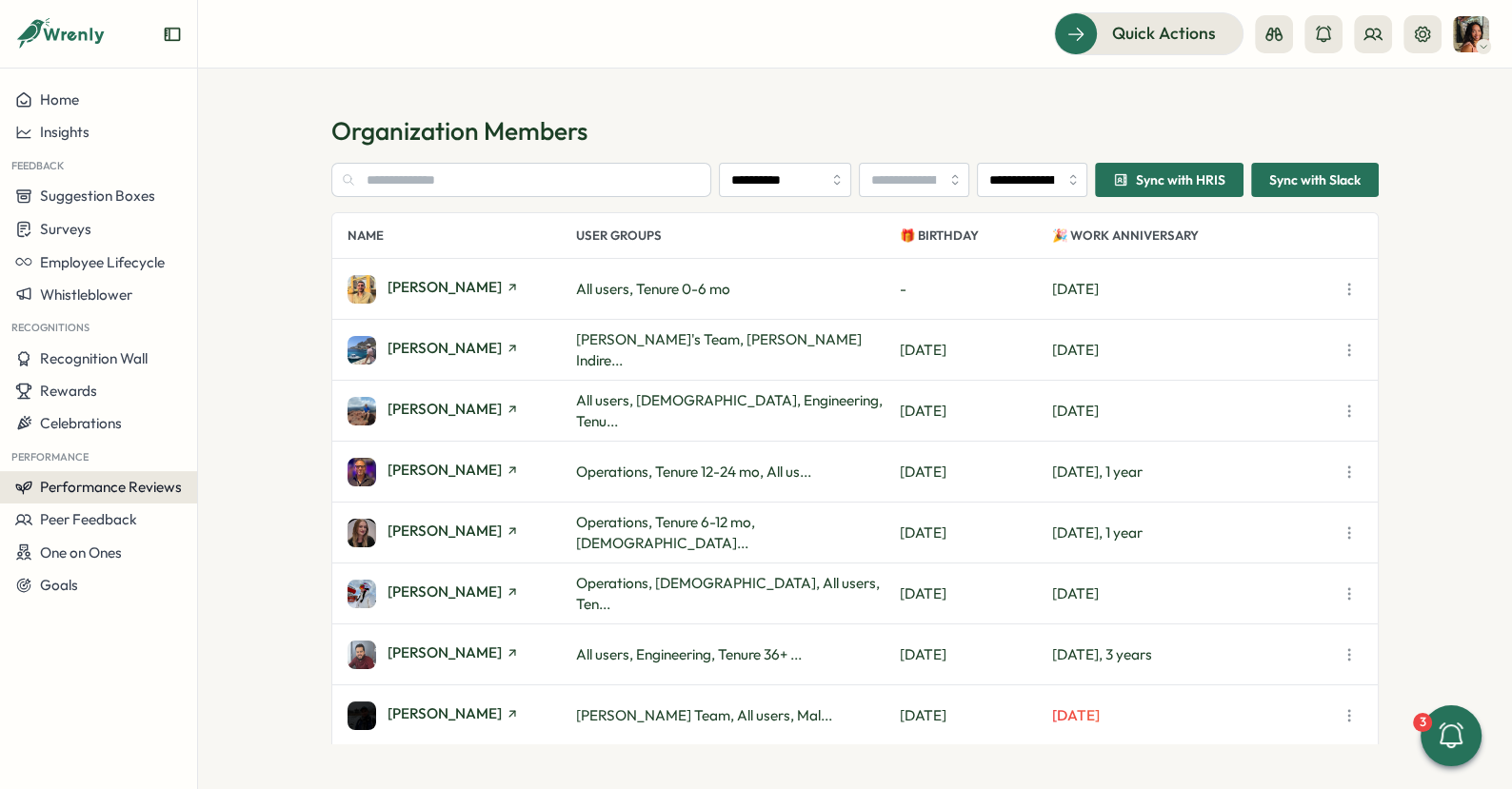
click at [105, 486] on span "Performance Reviews" at bounding box center [110, 487] width 142 height 18
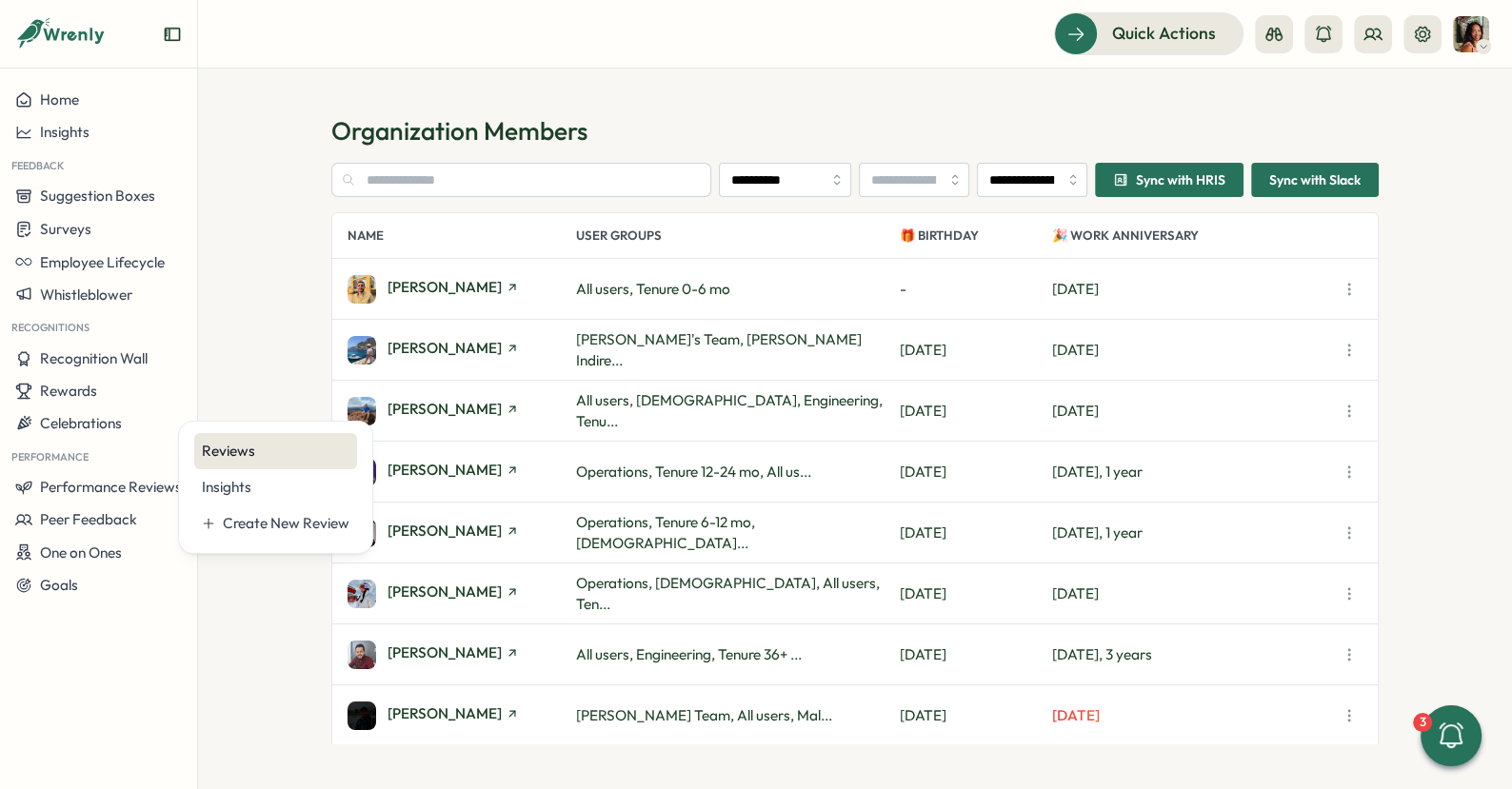
click at [282, 441] on div "Reviews" at bounding box center [275, 450] width 148 height 21
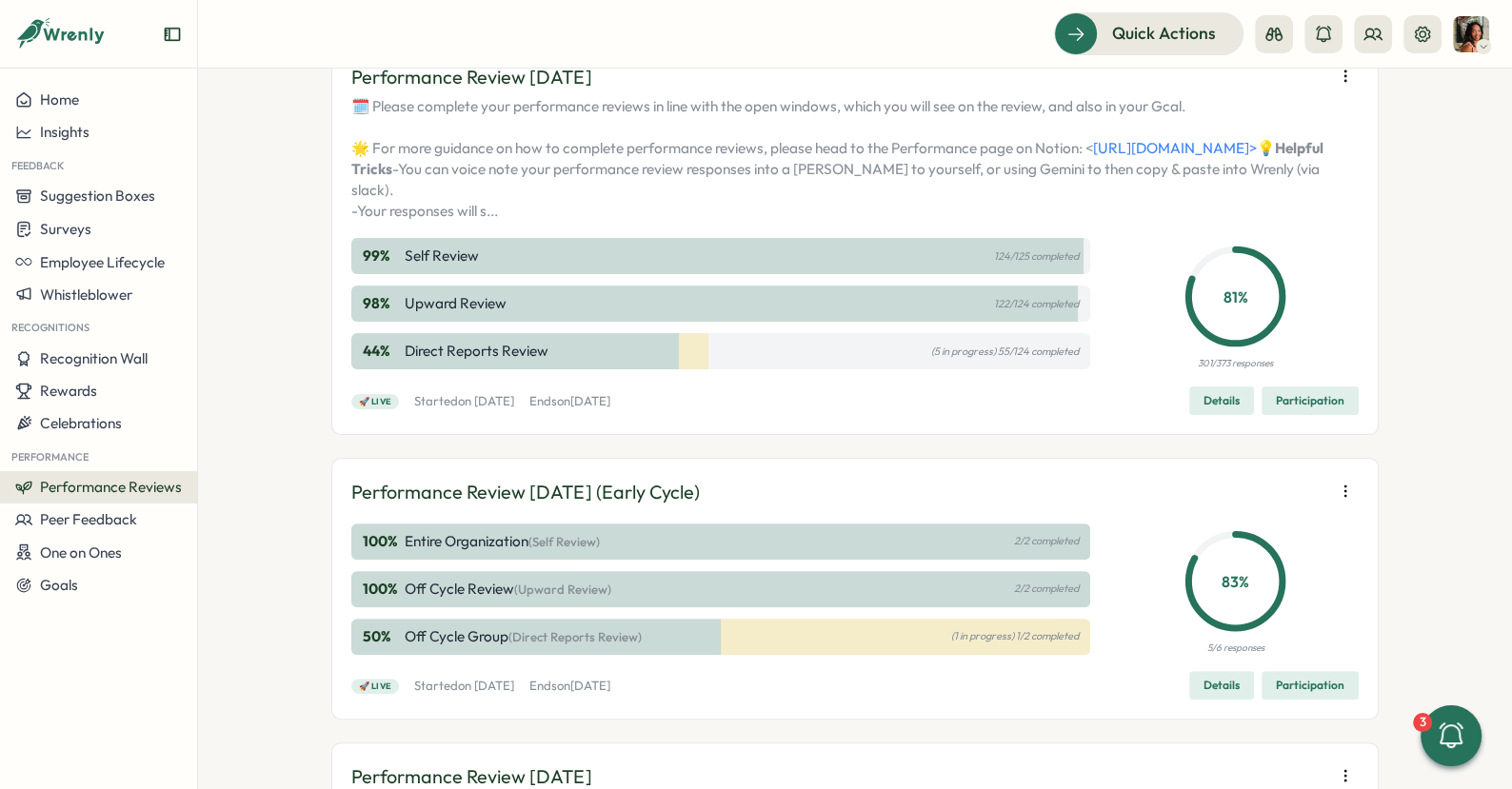
scroll to position [505, 0]
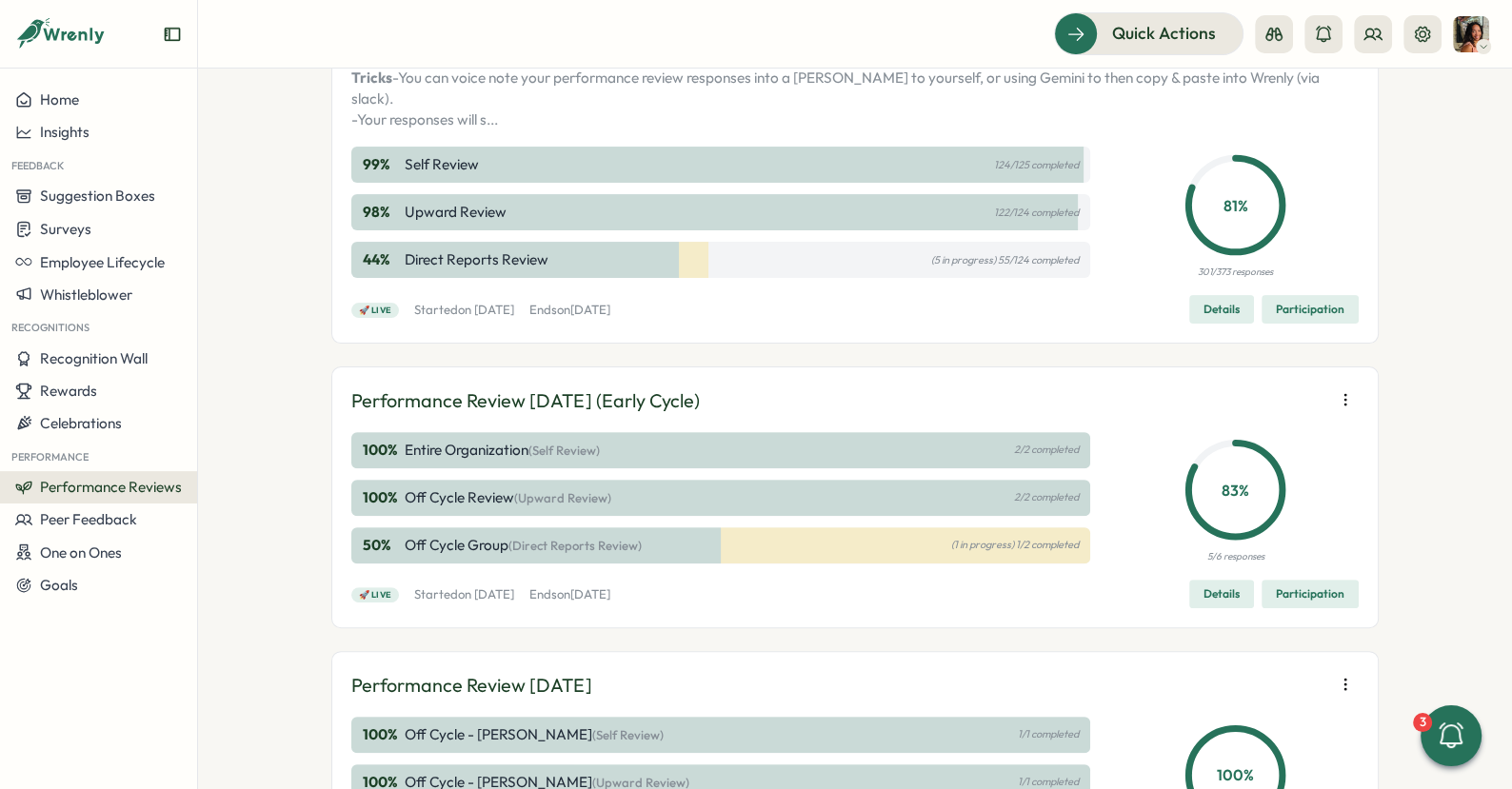
click at [1301, 323] on span "Participation" at bounding box center [1310, 309] width 68 height 27
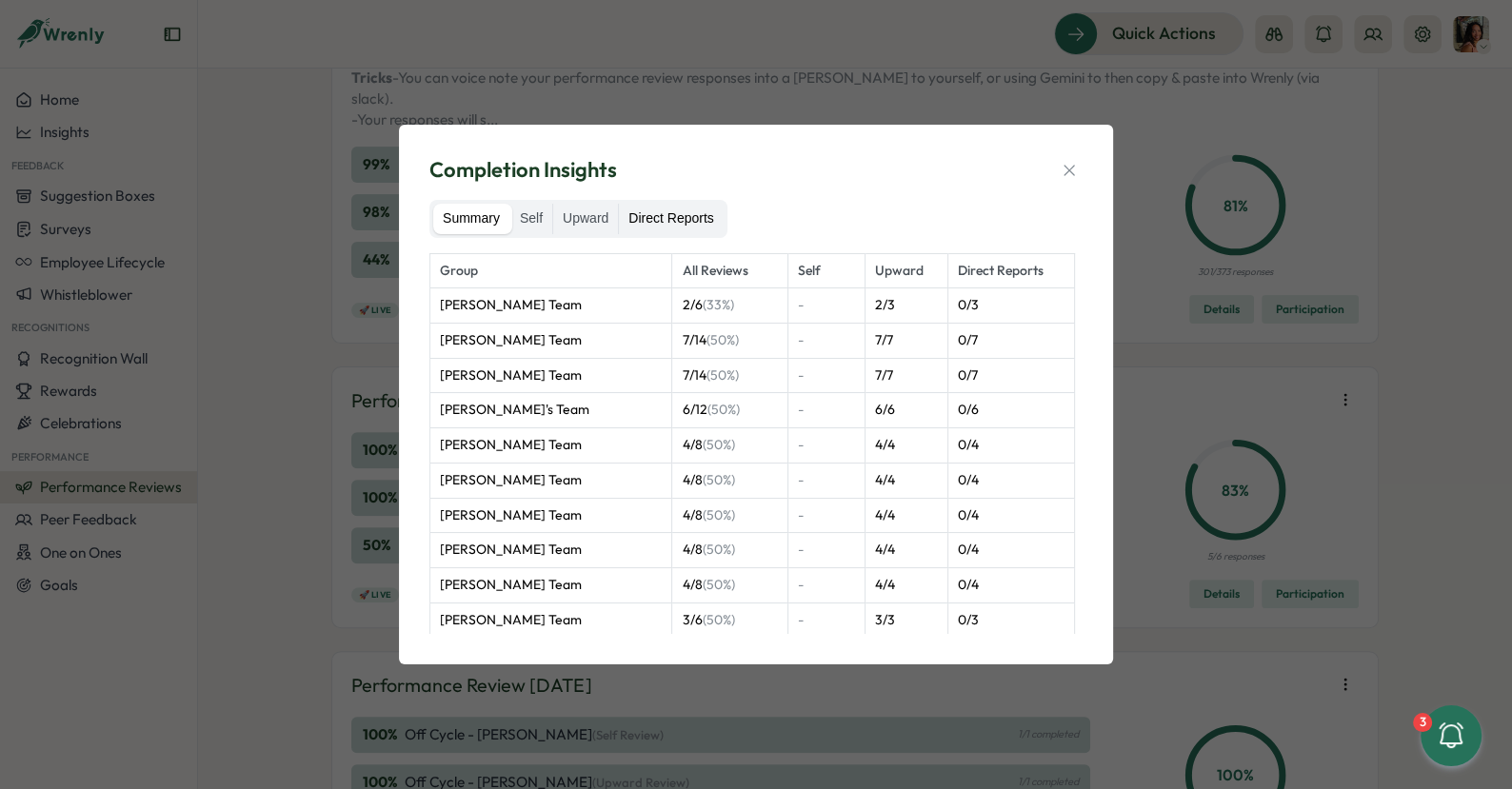
click at [682, 215] on label "Direct Reports" at bounding box center [670, 219] width 104 height 31
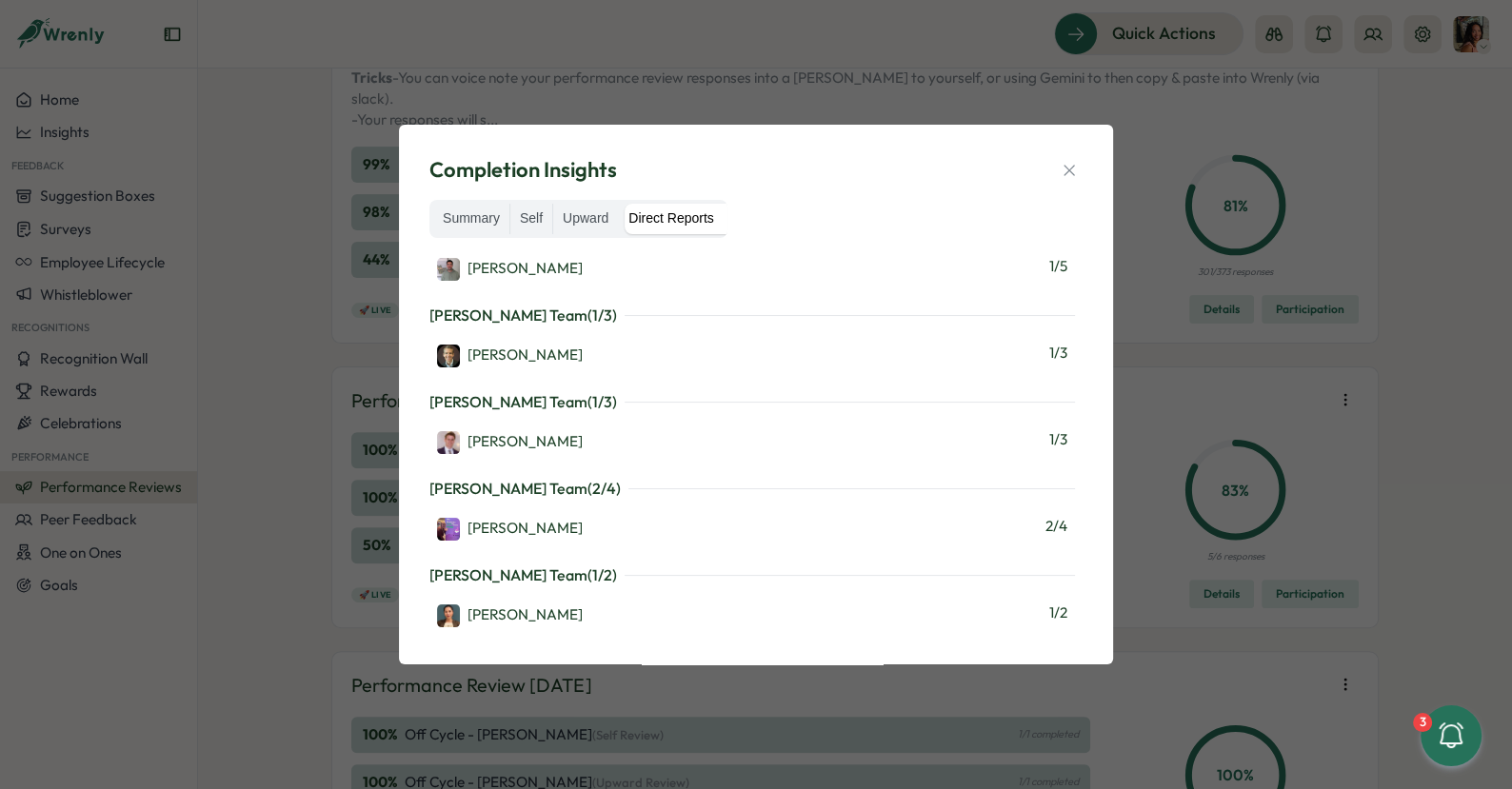
scroll to position [2222, 0]
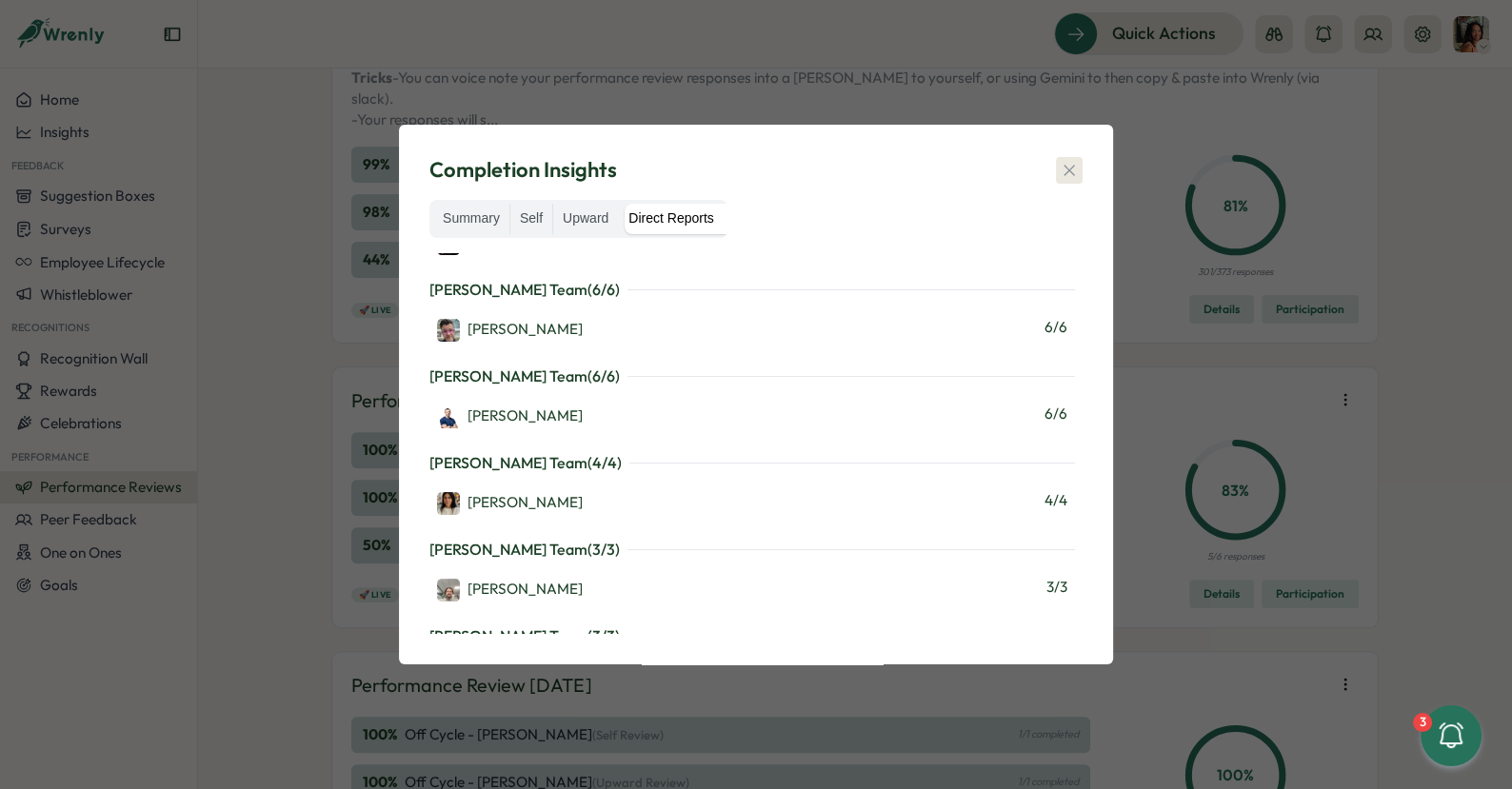
click at [1060, 172] on icon "button" at bounding box center [1069, 170] width 19 height 19
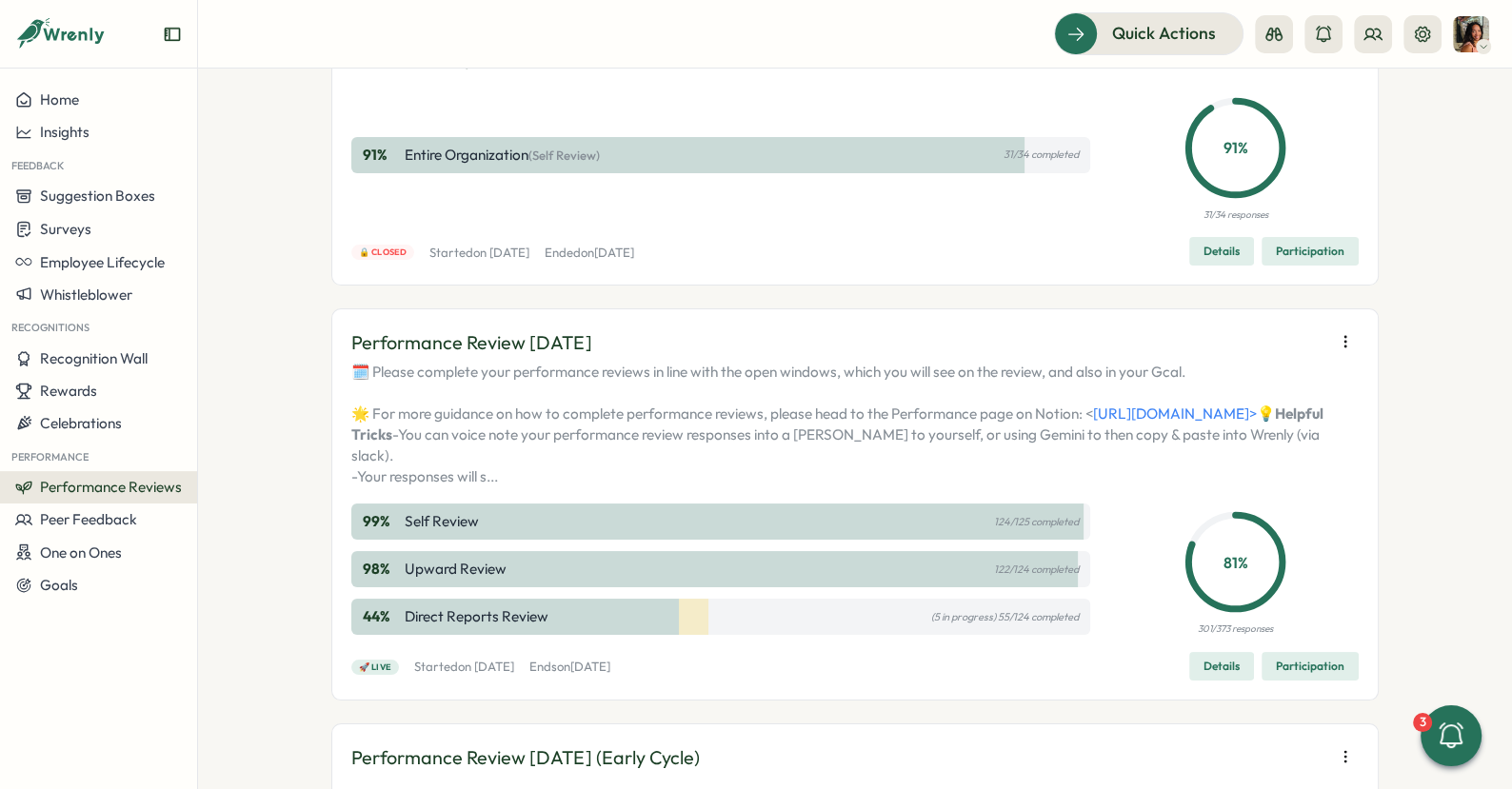
scroll to position [566, 0]
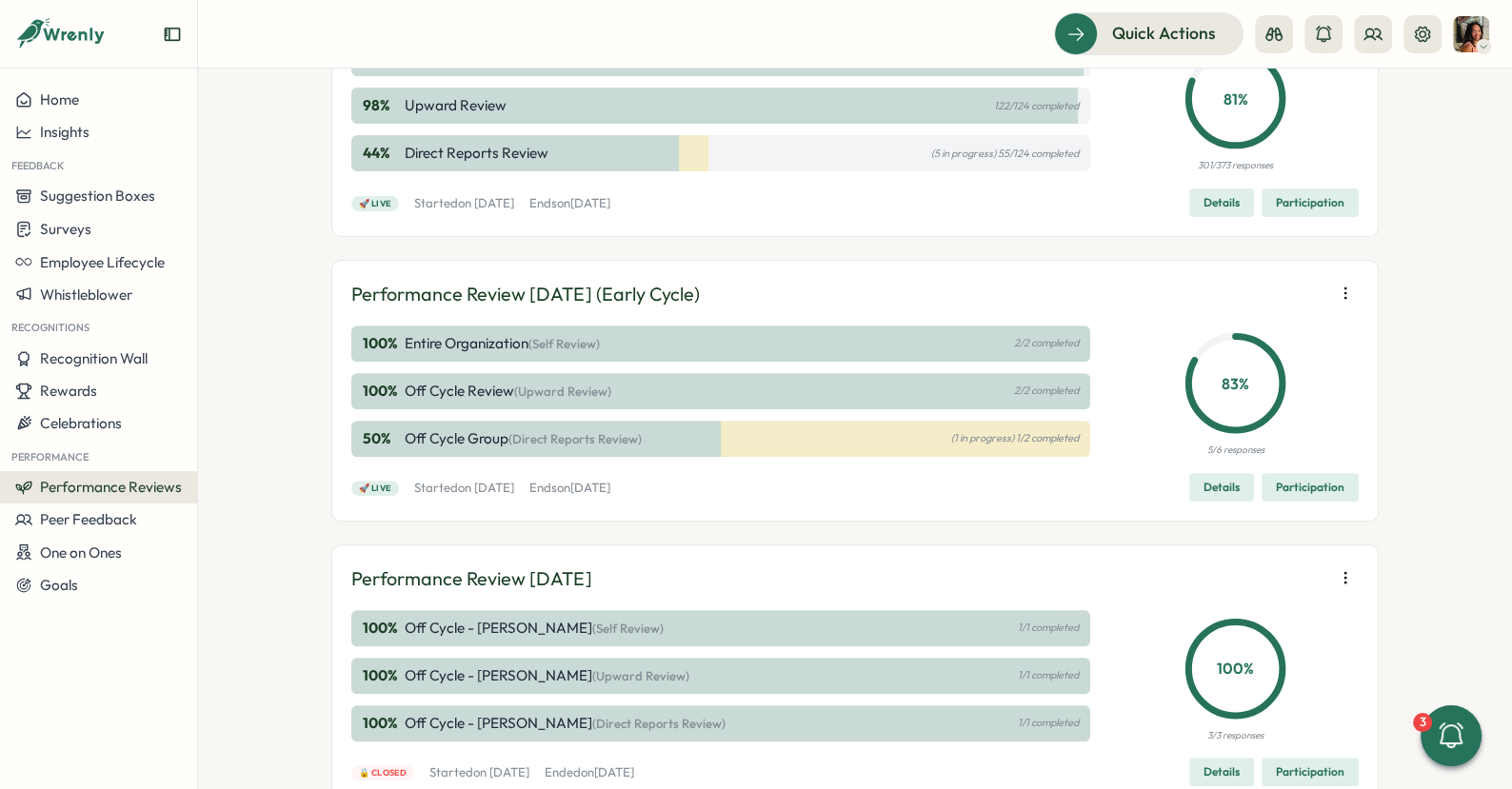
scroll to position [581, 0]
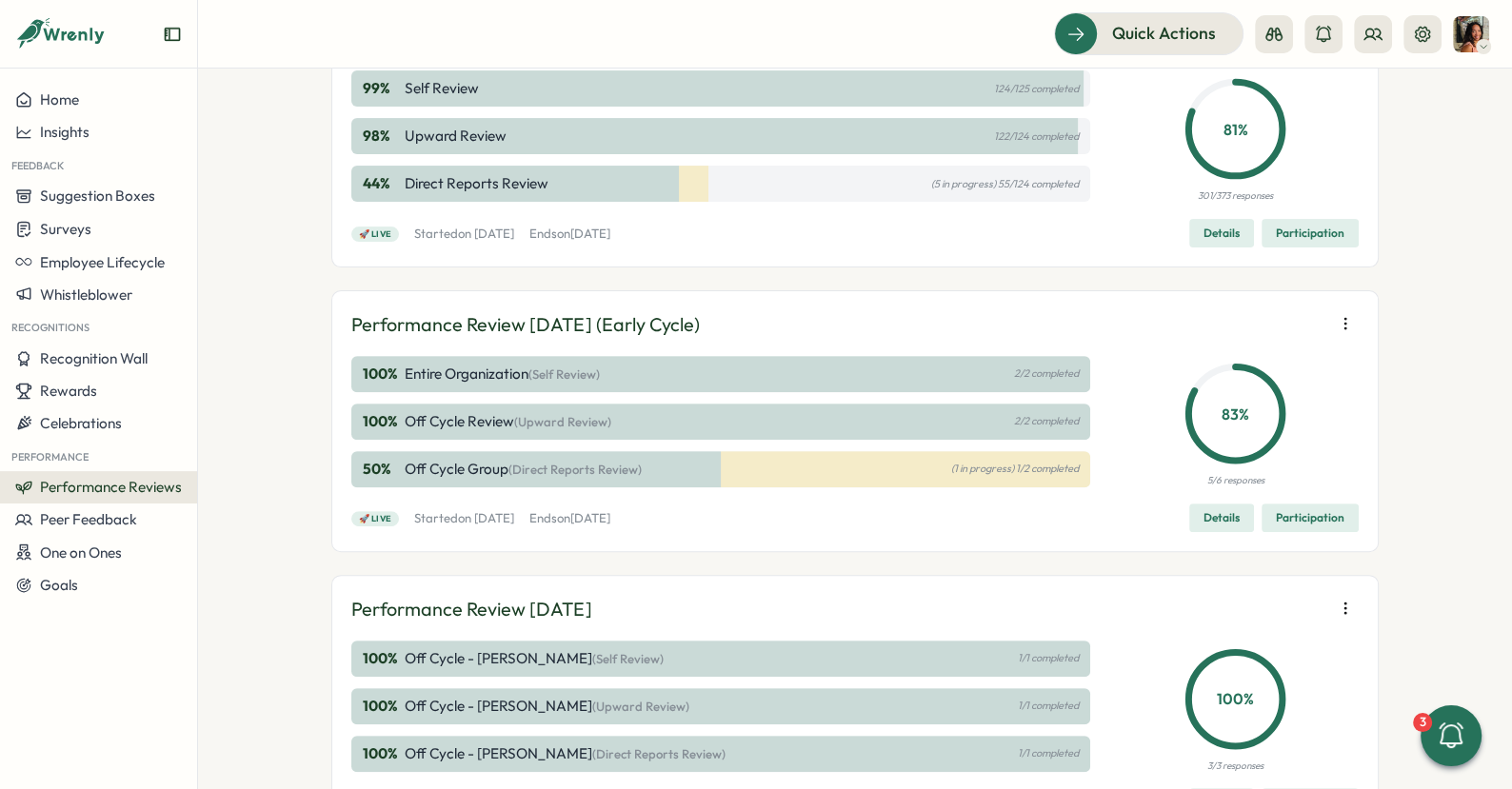
click at [1302, 247] on span "Participation" at bounding box center [1310, 233] width 68 height 27
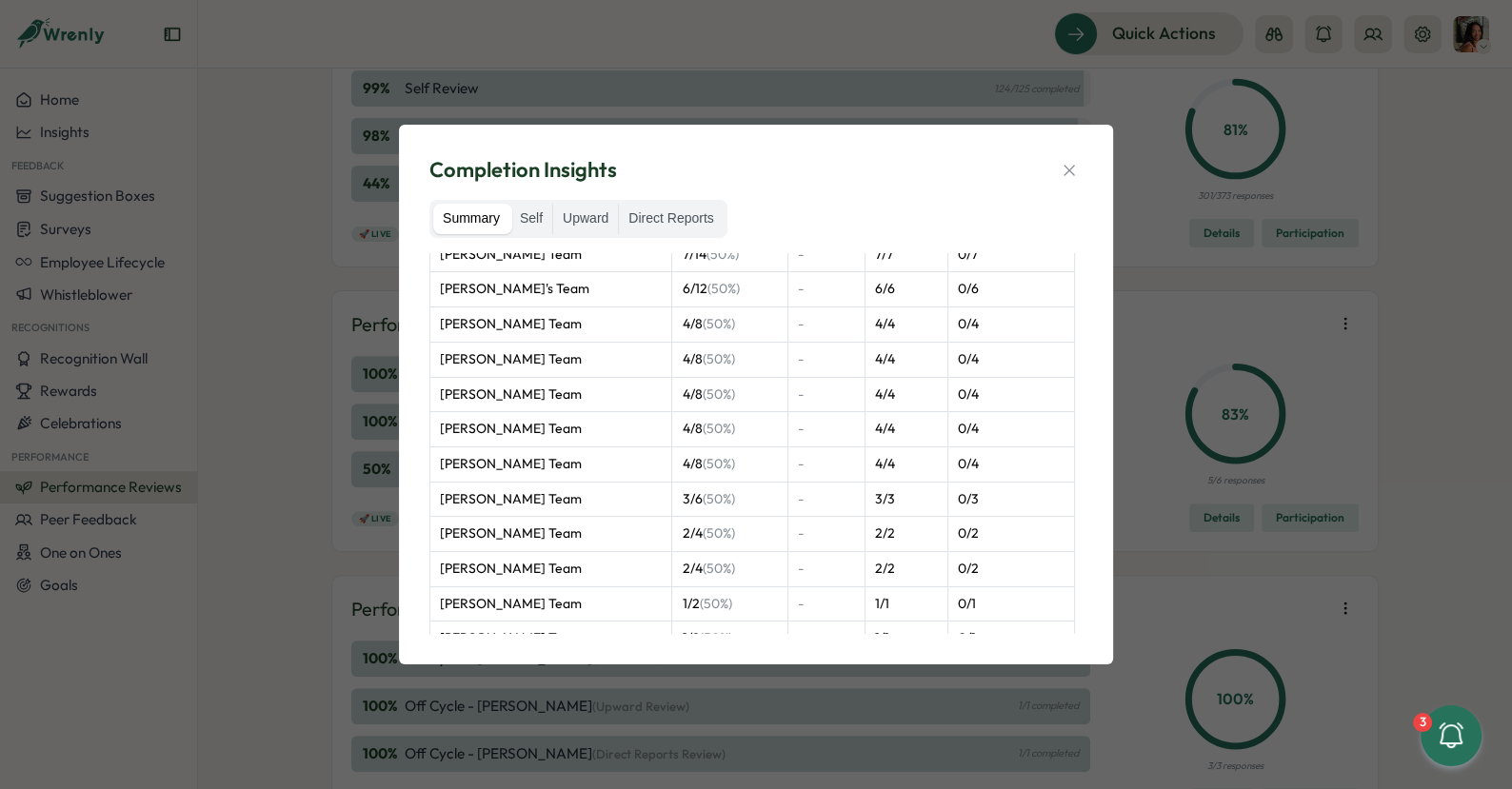
scroll to position [144, 0]
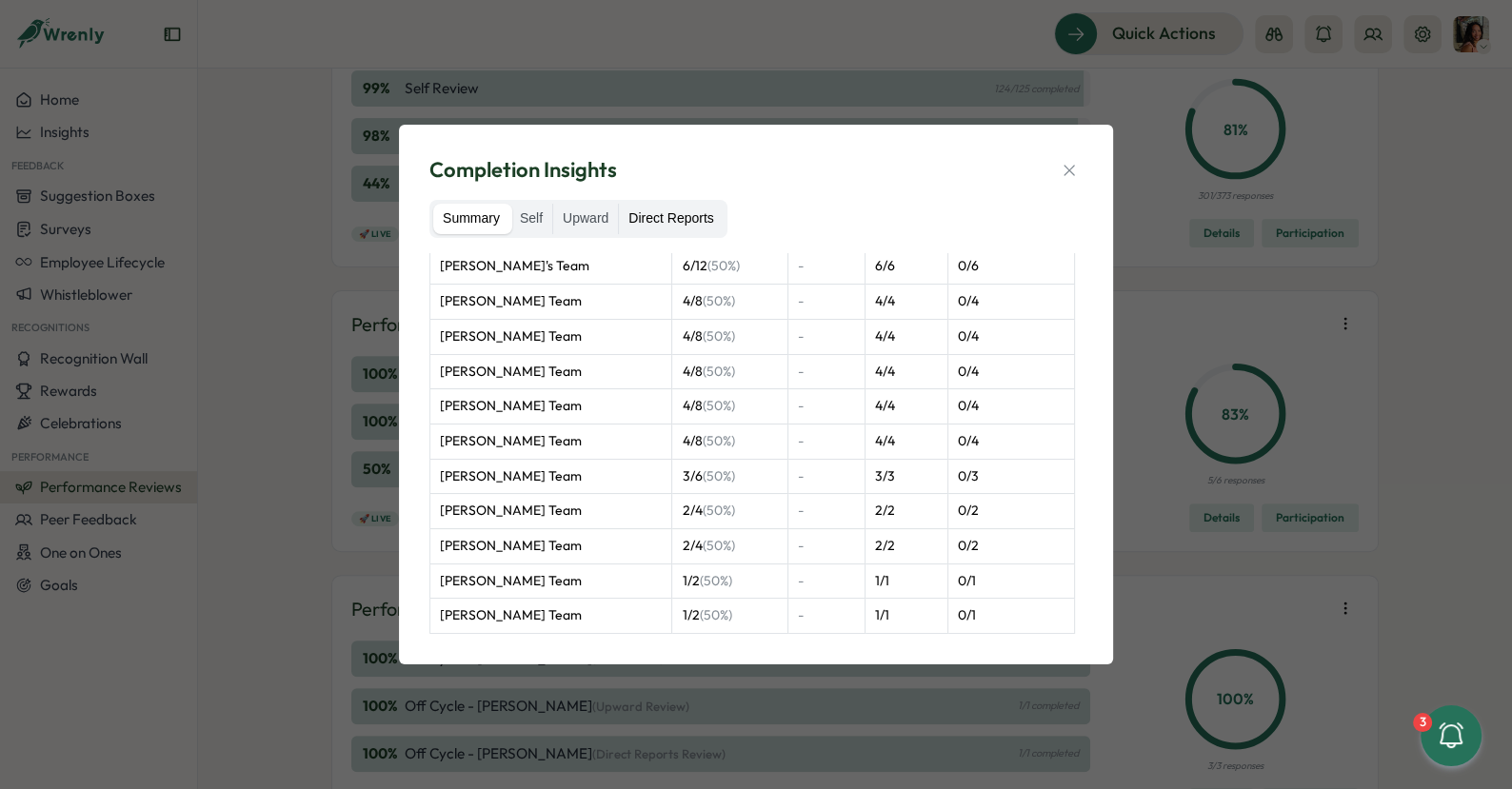
click at [675, 221] on label "Direct Reports" at bounding box center [670, 219] width 104 height 31
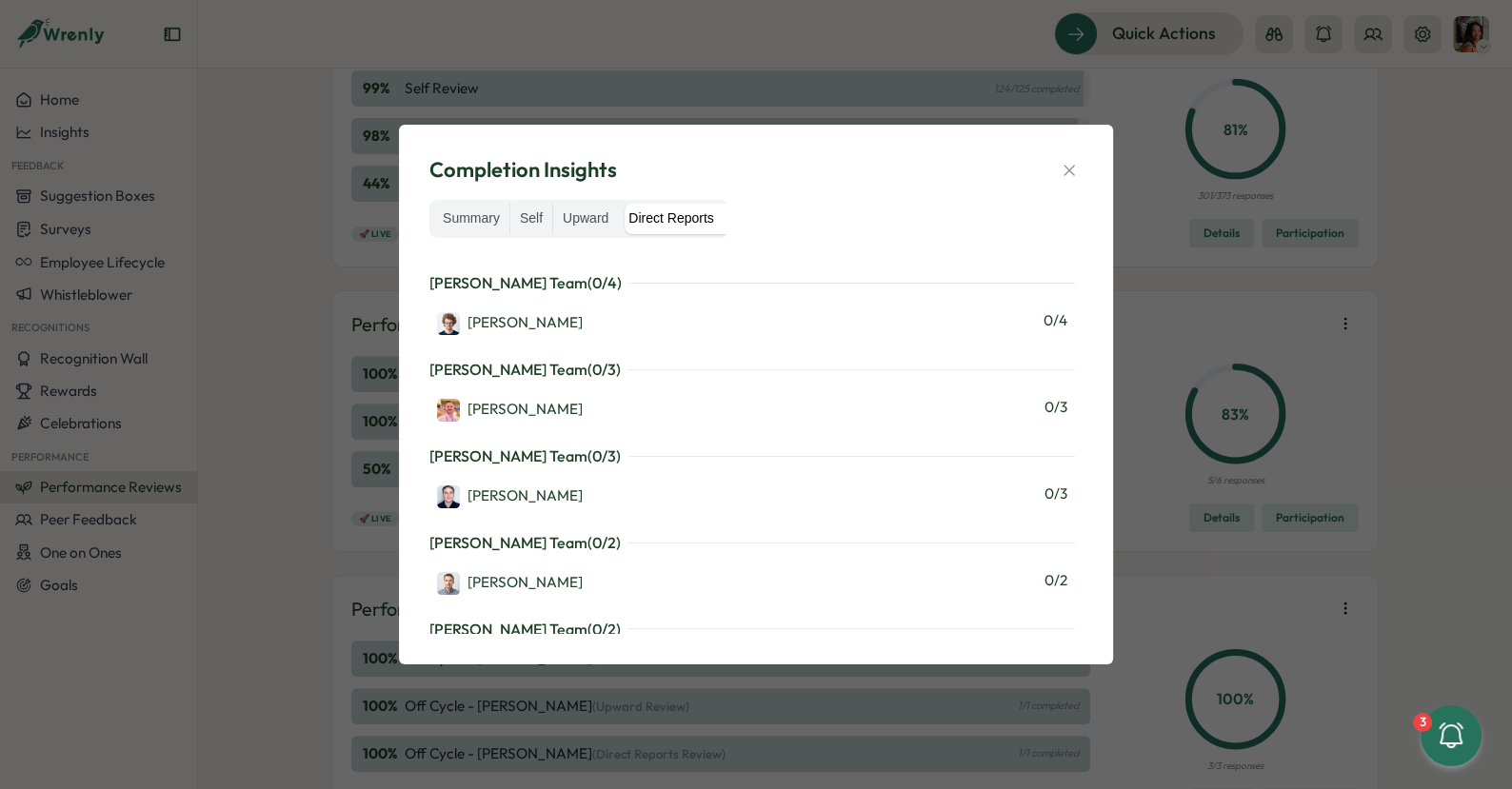
scroll to position [0, 0]
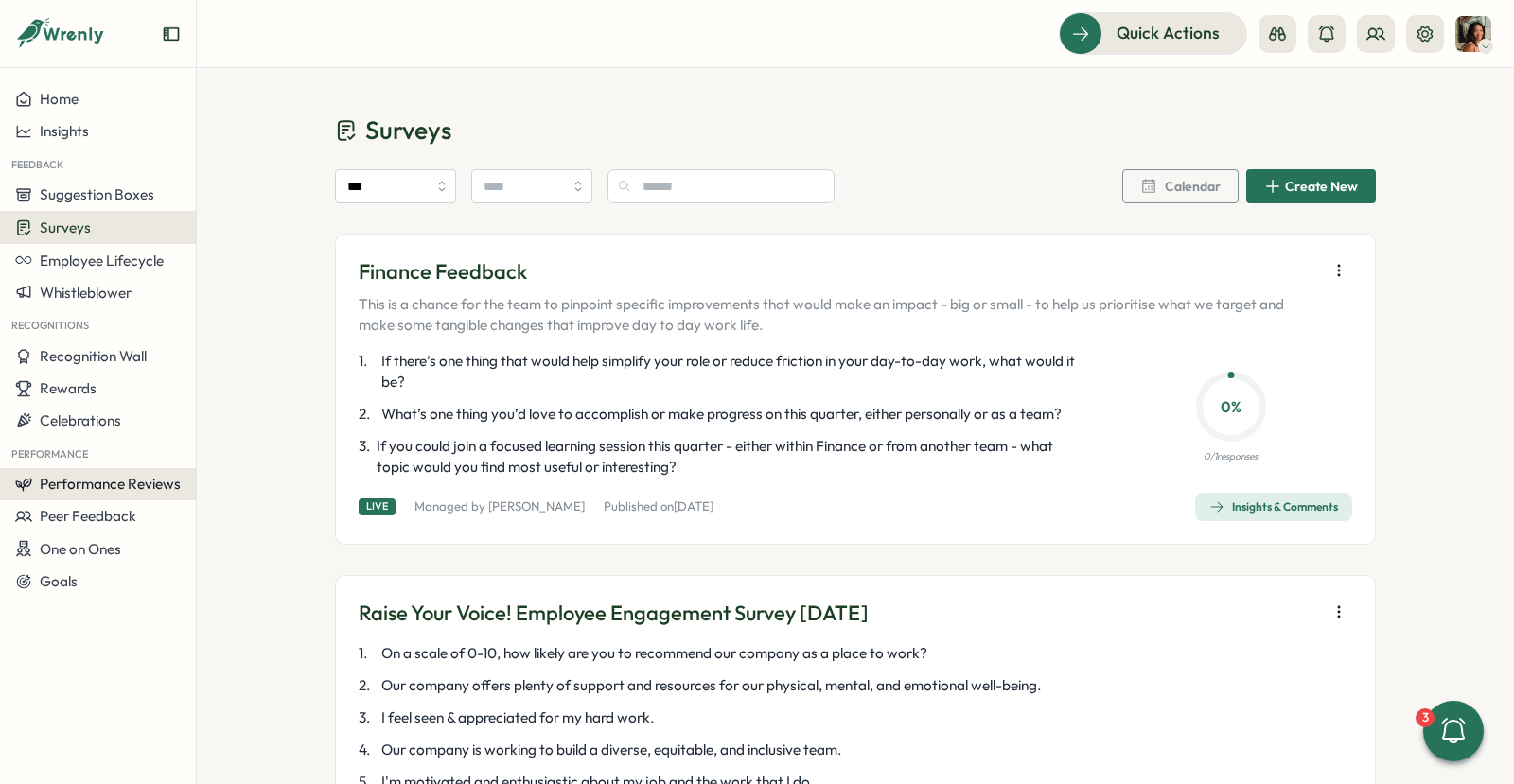
click at [77, 481] on span "Performance Reviews" at bounding box center [109, 484] width 141 height 18
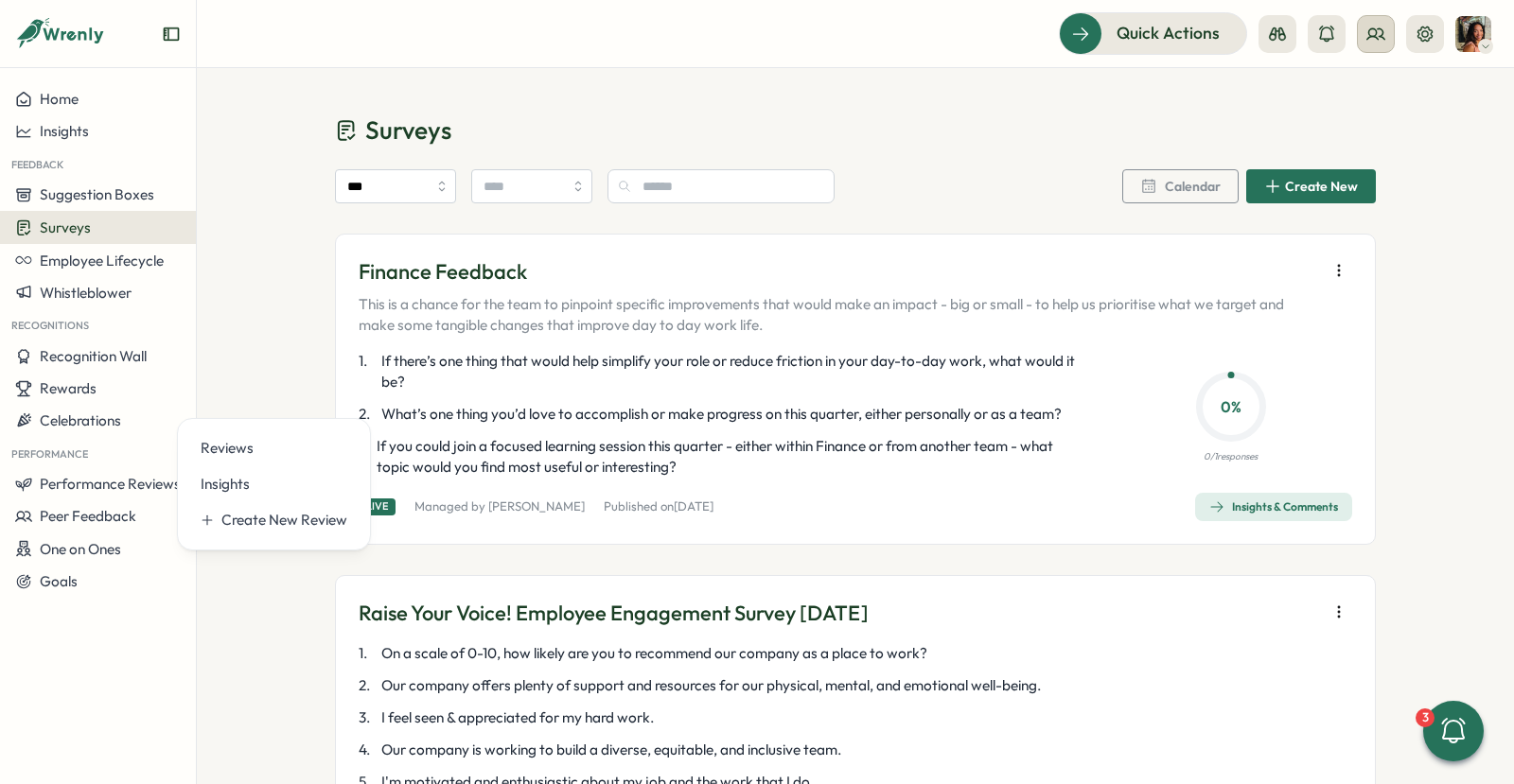
click at [1392, 33] on button at bounding box center [1375, 33] width 37 height 37
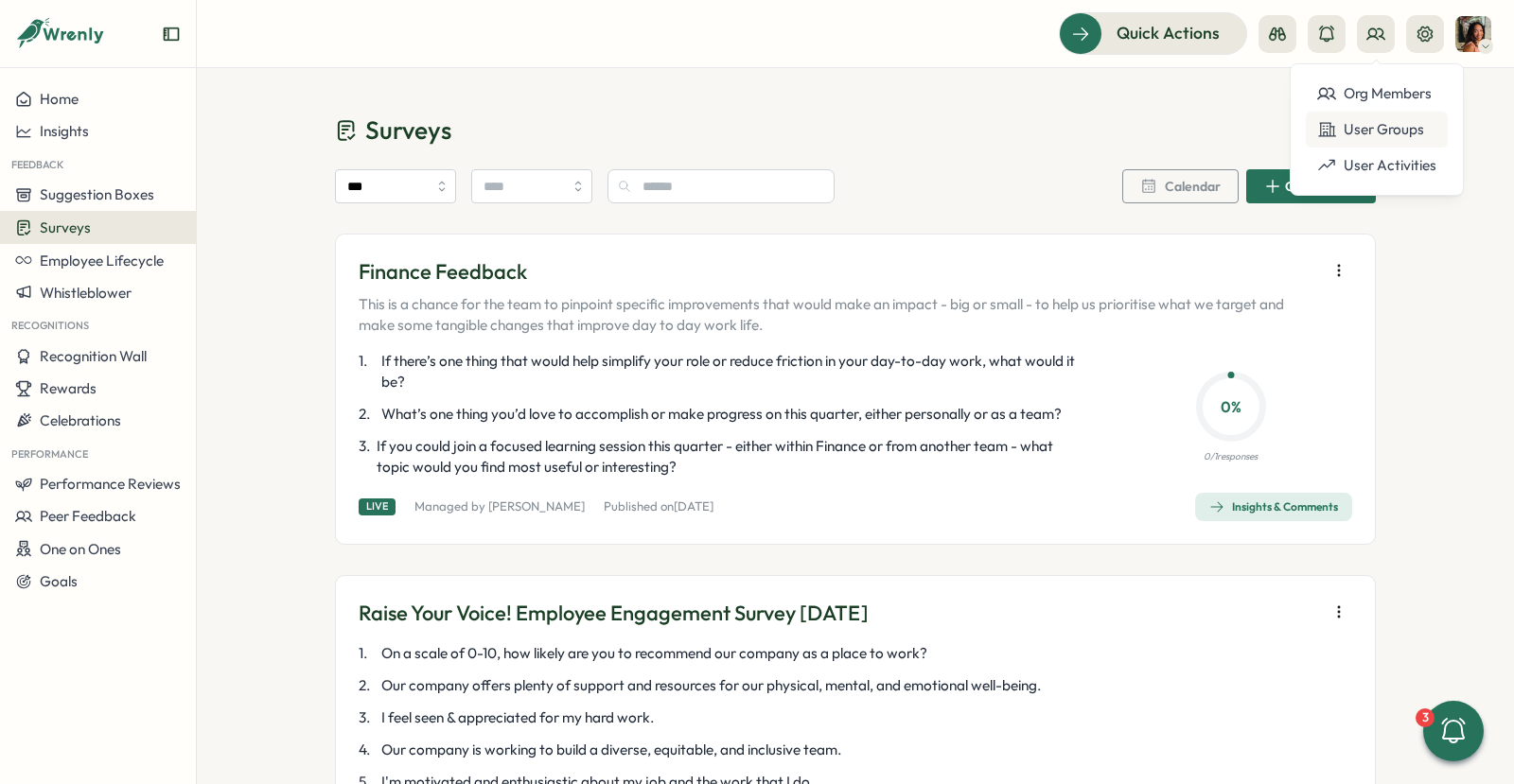
click at [1388, 130] on div "User Groups" at bounding box center [1376, 129] width 119 height 21
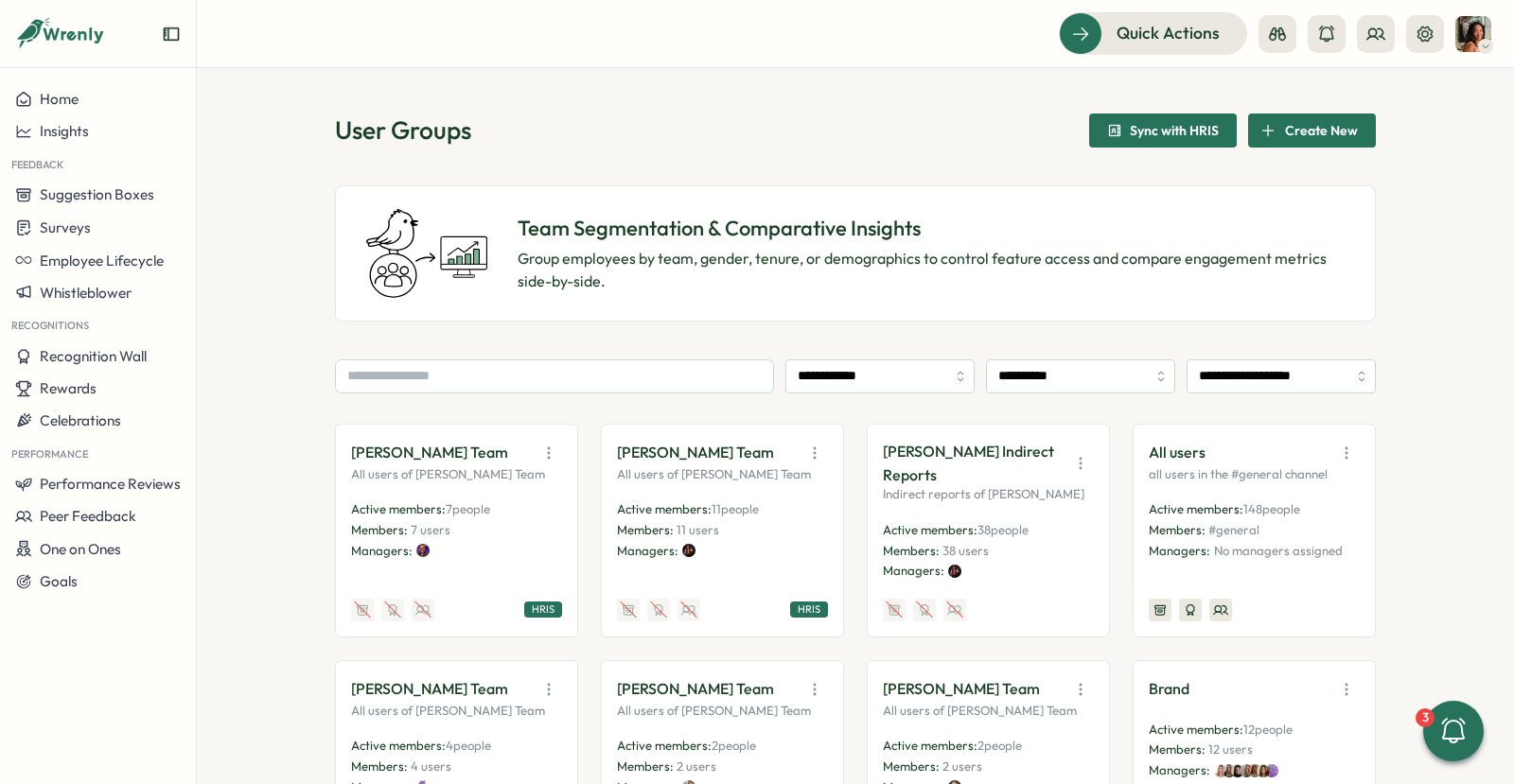
click at [1396, 22] on div at bounding box center [1351, 33] width 186 height 37
click at [1372, 38] on icon at bounding box center [1375, 33] width 19 height 19
click at [1348, 80] on div "Org Members" at bounding box center [1376, 93] width 142 height 36
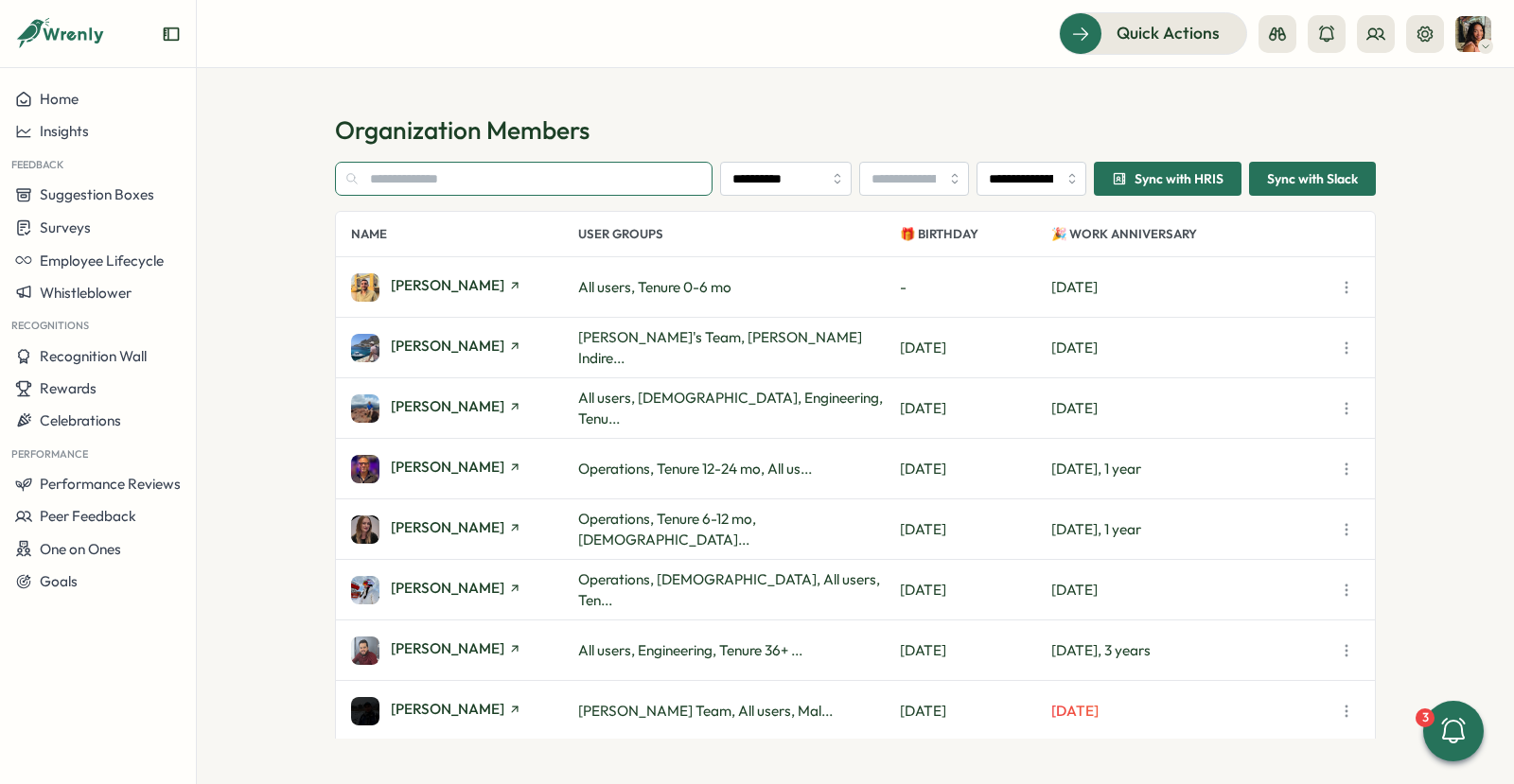
click at [458, 176] on input "text" at bounding box center [523, 178] width 378 height 34
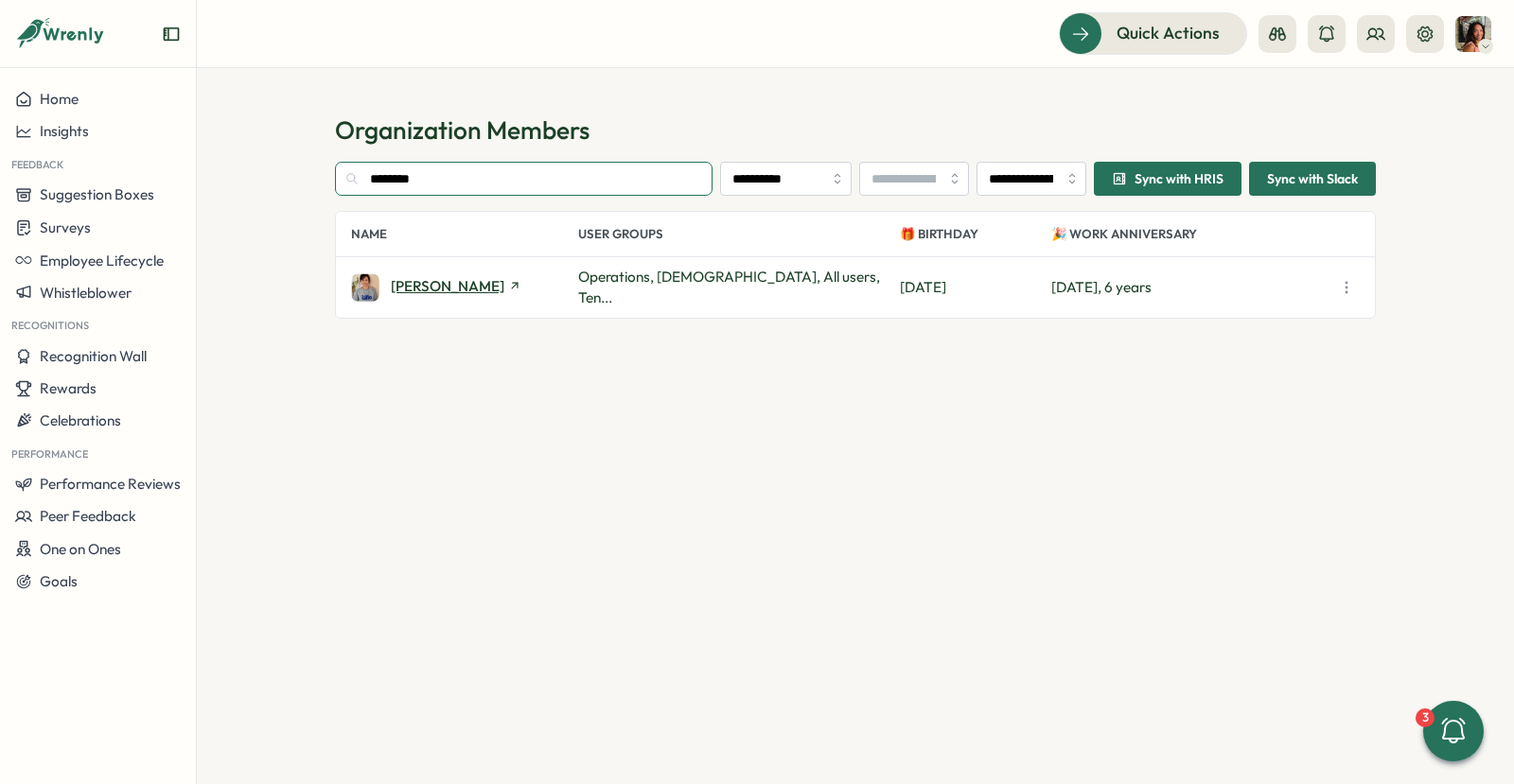
type input "********"
click at [408, 284] on span "Samantha Broomfield" at bounding box center [447, 286] width 113 height 14
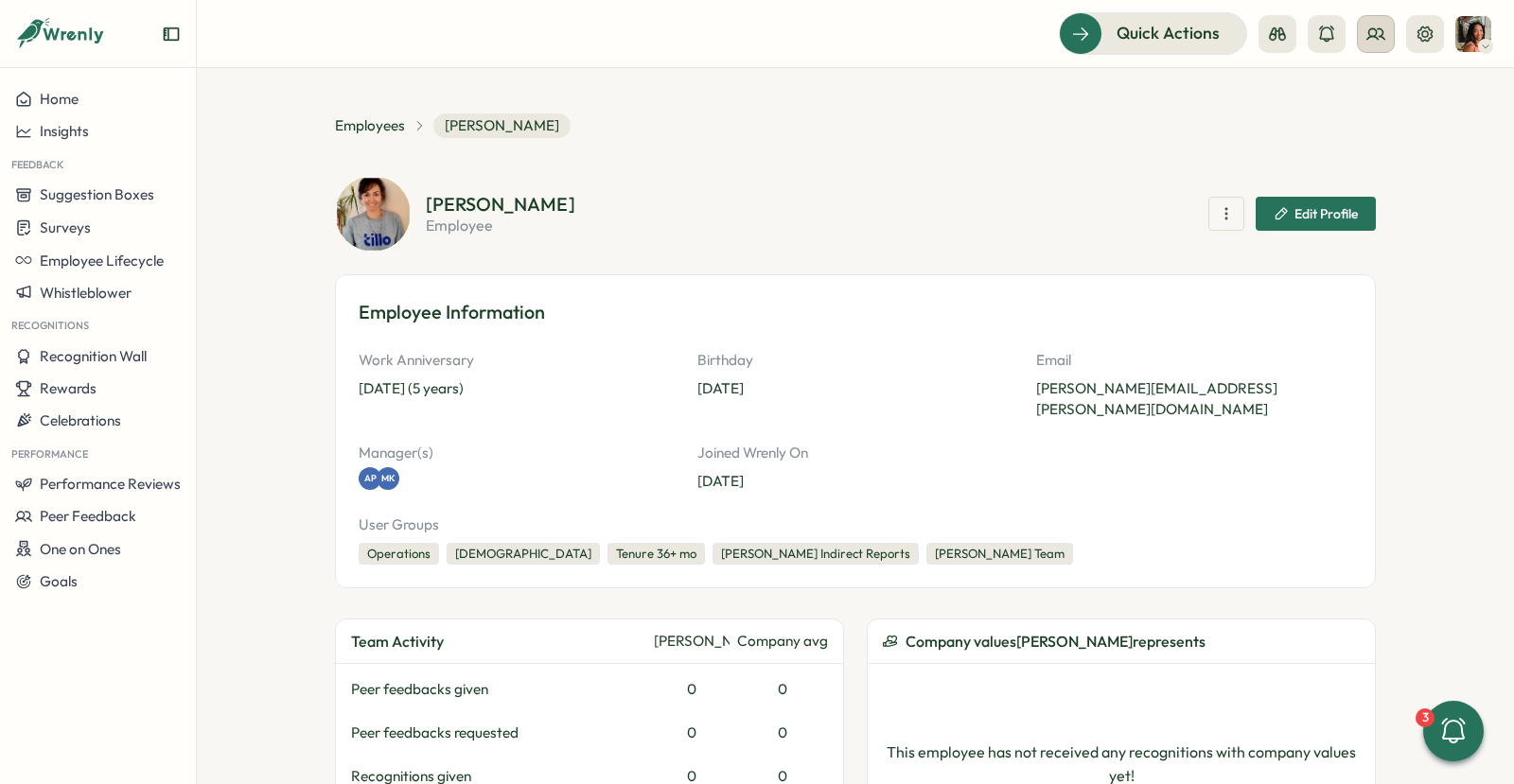
click at [1373, 39] on icon at bounding box center [1375, 33] width 19 height 19
click at [1346, 97] on div "Org Members" at bounding box center [1376, 93] width 119 height 21
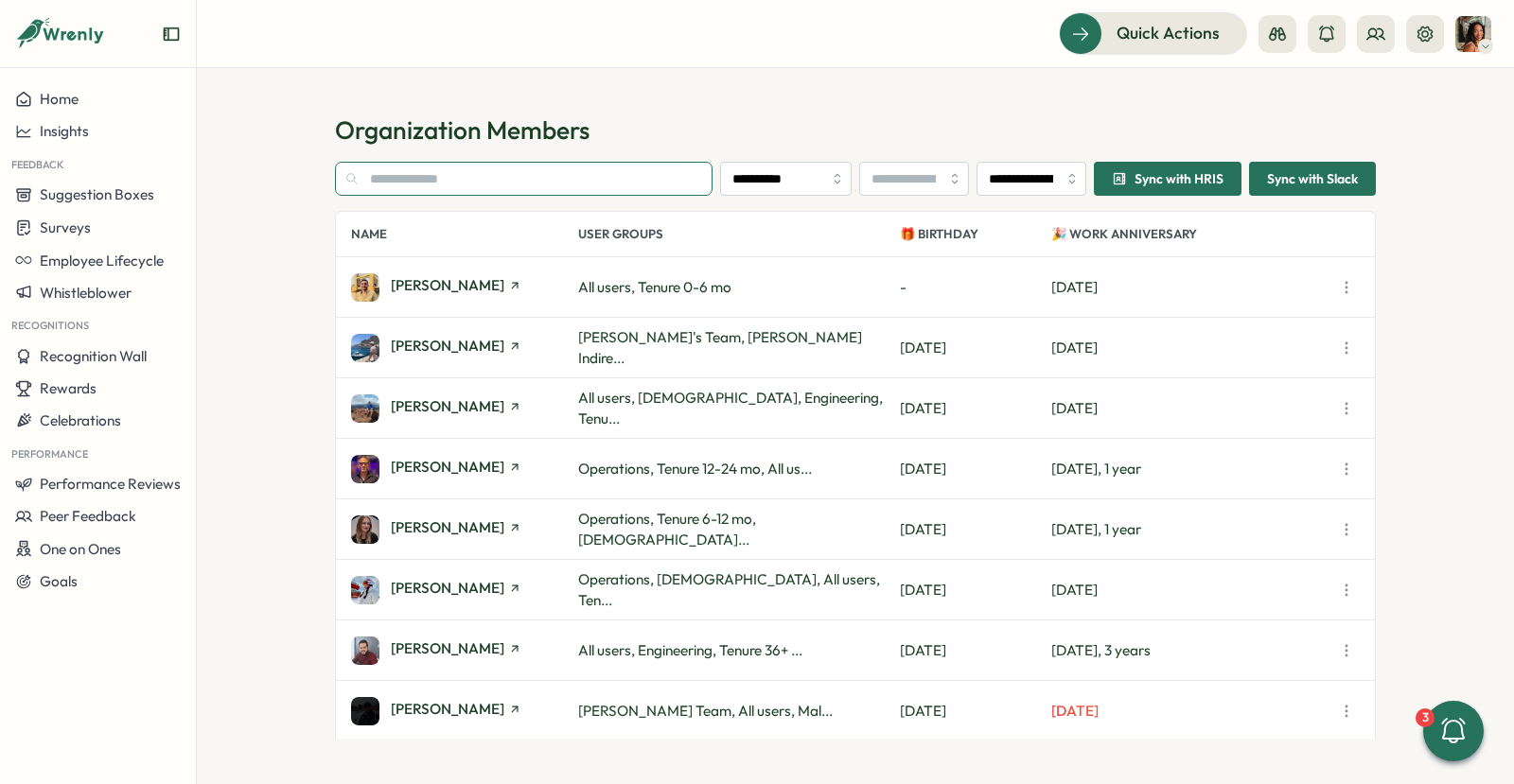
click at [695, 192] on input "text" at bounding box center [523, 178] width 378 height 34
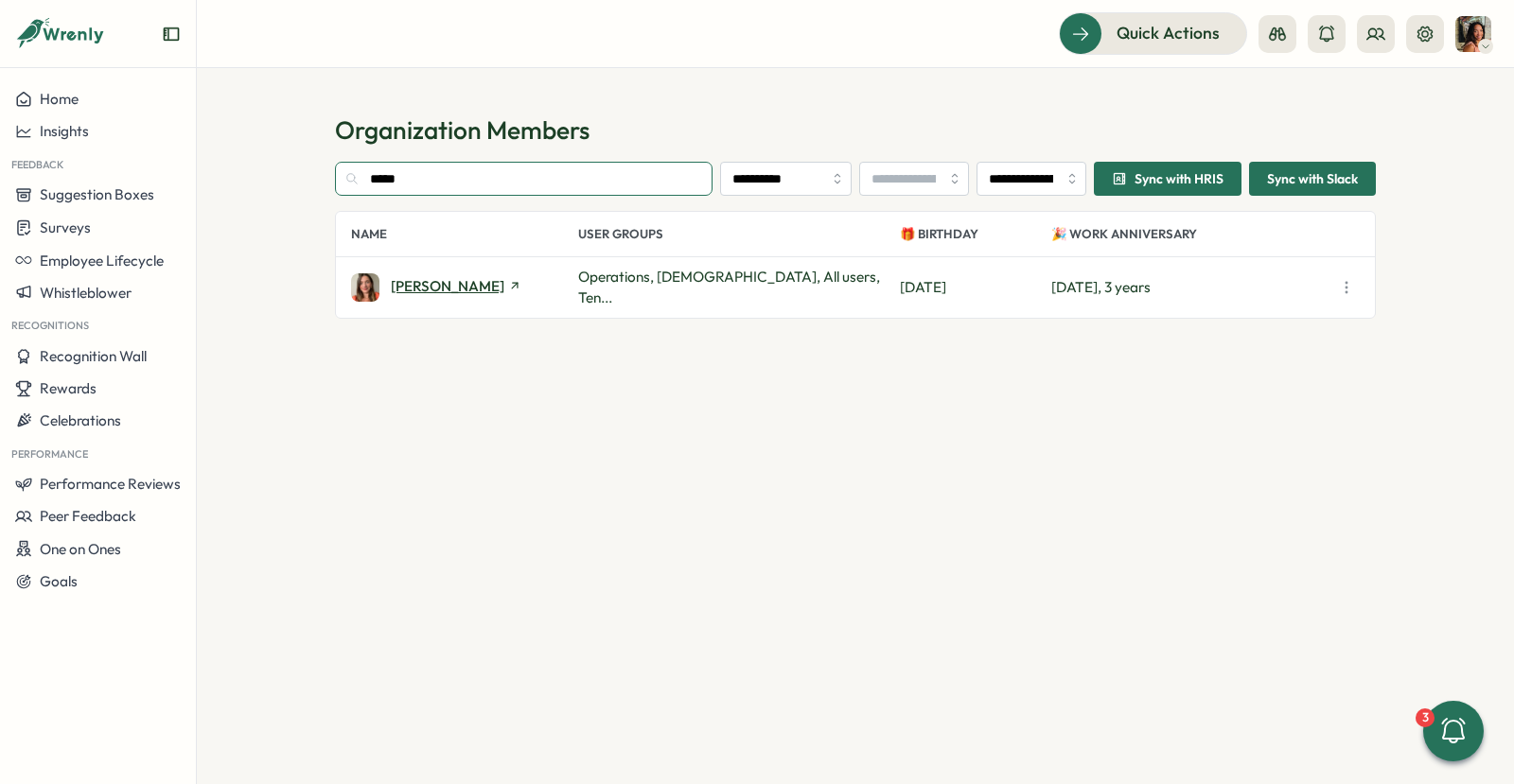
type input "*****"
click at [420, 285] on span "Izzie Winstanley" at bounding box center [447, 286] width 113 height 14
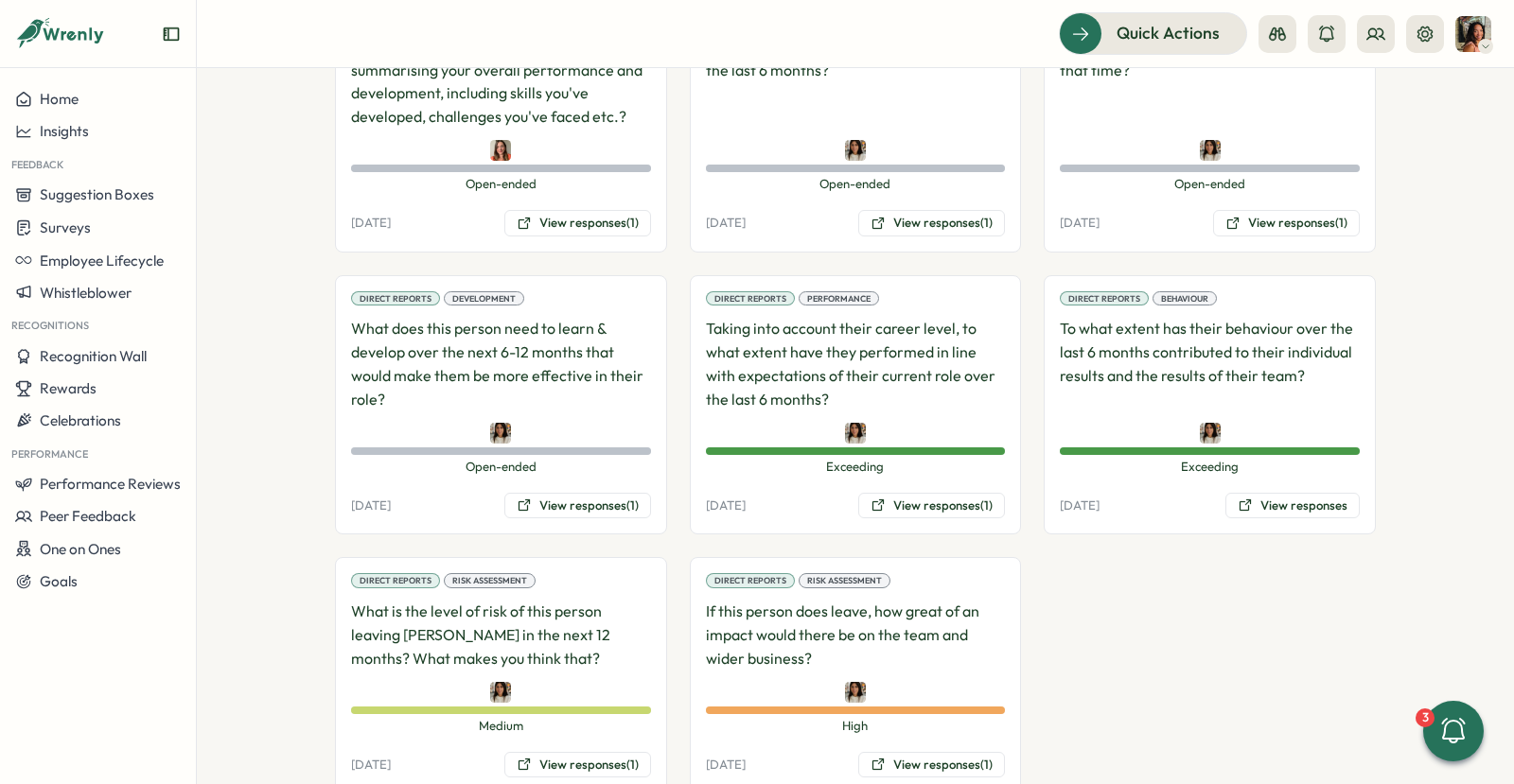
scroll to position [1525, 0]
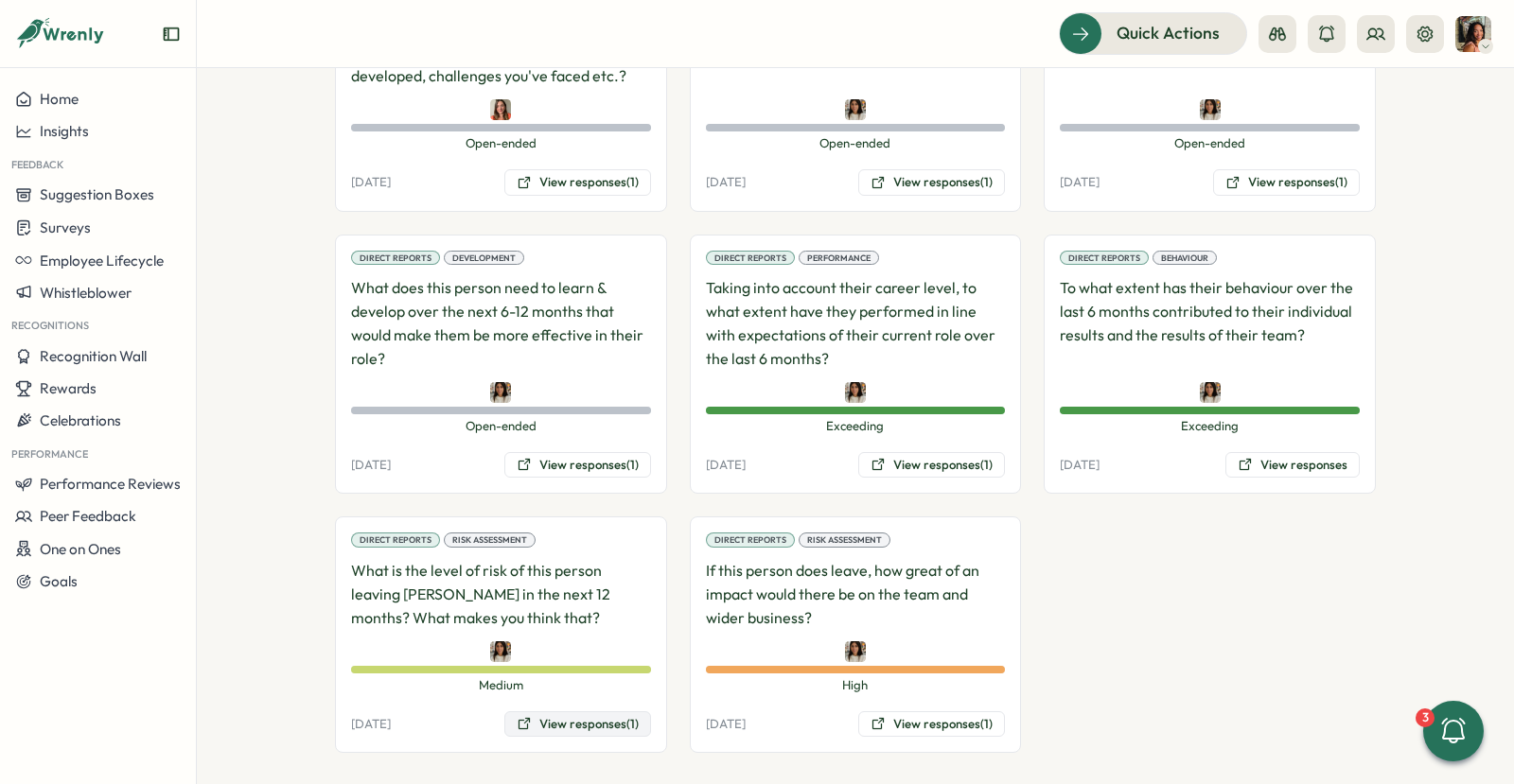
click at [554, 712] on button "View responses (1)" at bounding box center [577, 724] width 147 height 27
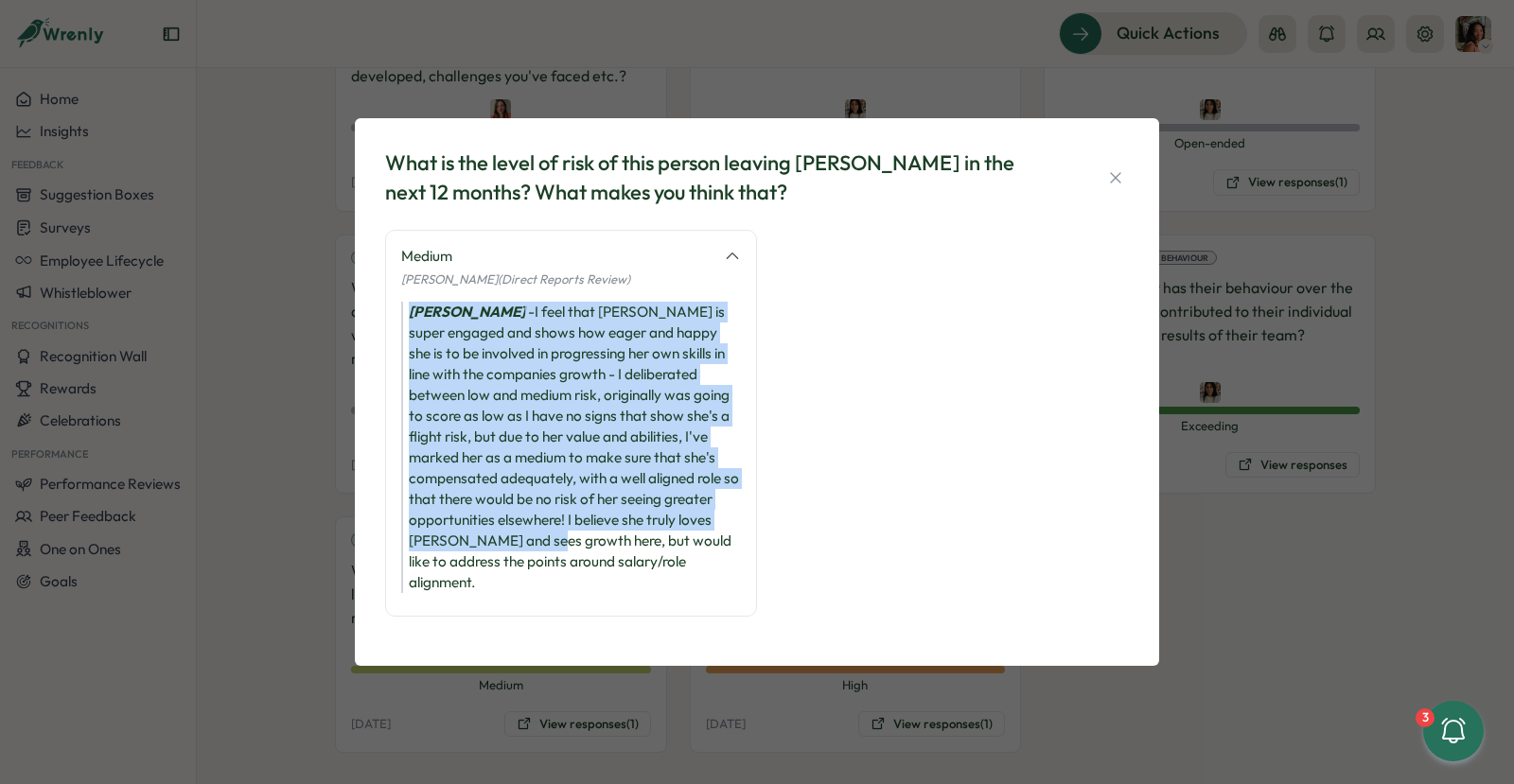
drag, startPoint x: 520, startPoint y: 310, endPoint x: 490, endPoint y: 561, distance: 252.8
click at [490, 561] on div "Medium Maria Khoury (Direct Reports Review) Maria Khoury - I feel that Izzie is…" at bounding box center [571, 423] width 372 height 387
click at [490, 561] on div "Maria Khoury - I feel that Izzie is super engaged and shows how eager and happy…" at bounding box center [571, 448] width 339 height 291
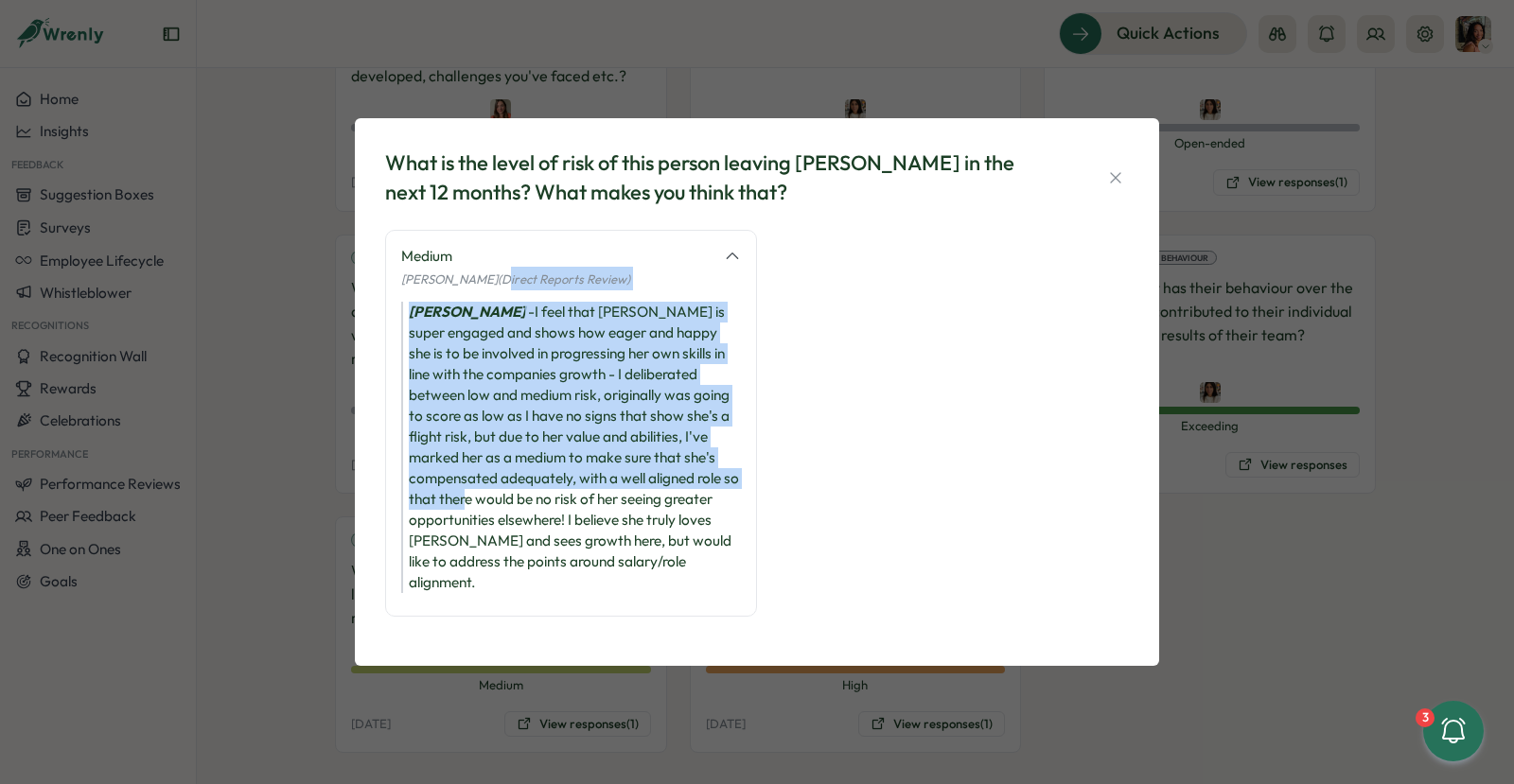
drag, startPoint x: 483, startPoint y: 296, endPoint x: 451, endPoint y: 525, distance: 231.2
click at [451, 524] on div "Medium Maria Khoury (Direct Reports Review) Maria Khoury - I feel that Izzie is…" at bounding box center [571, 423] width 372 height 387
click at [451, 525] on div "Maria Khoury - I feel that Izzie is super engaged and shows how eager and happy…" at bounding box center [571, 448] width 339 height 291
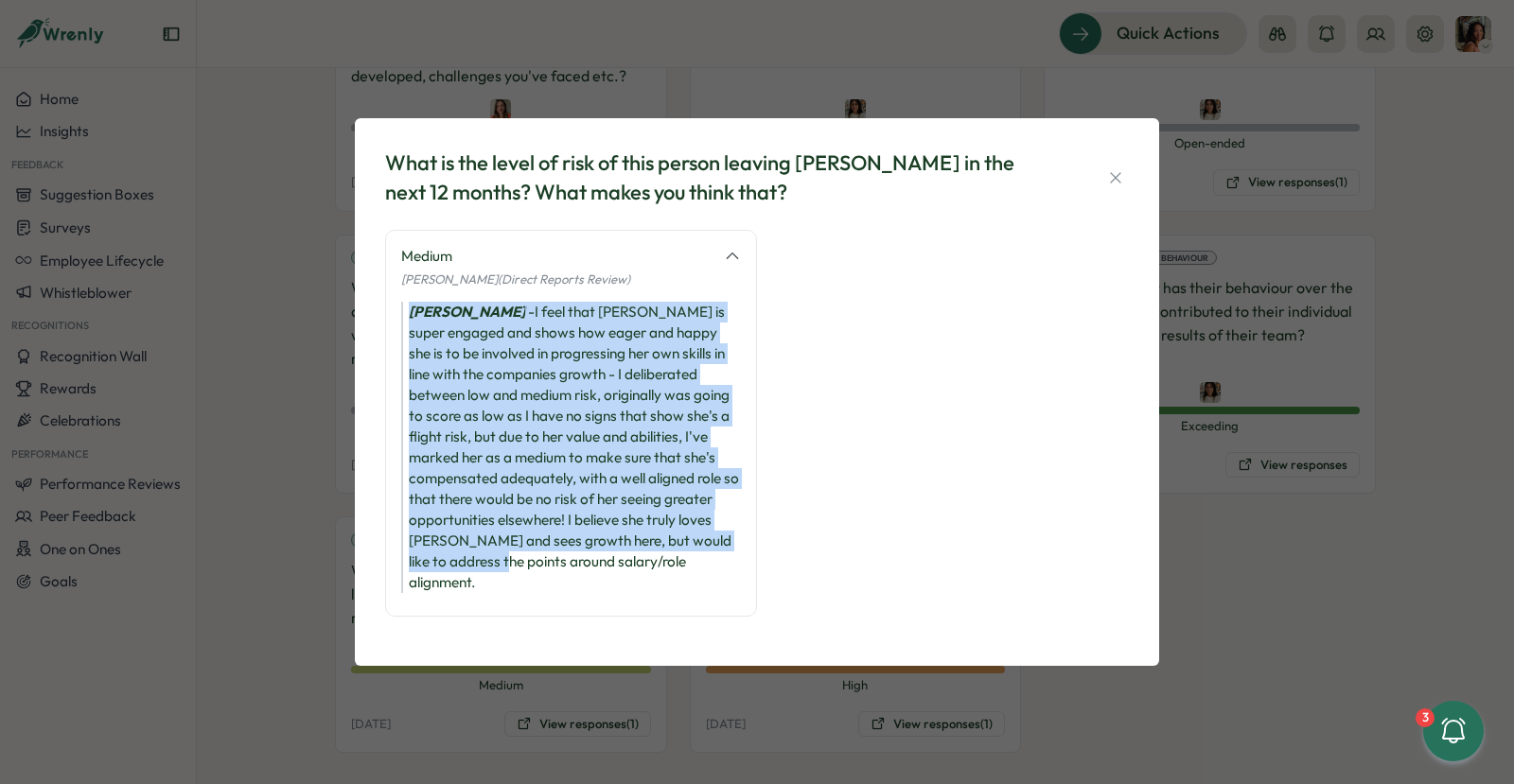
drag, startPoint x: 435, startPoint y: 312, endPoint x: 451, endPoint y: 564, distance: 252.5
click at [451, 565] on div "Medium Maria Khoury (Direct Reports Review) Maria Khoury - I feel that Izzie is…" at bounding box center [571, 423] width 372 height 387
click at [451, 564] on div "Maria Khoury - I feel that Izzie is super engaged and shows how eager and happy…" at bounding box center [571, 448] width 339 height 291
drag, startPoint x: 588, startPoint y: 560, endPoint x: 445, endPoint y: 316, distance: 282.8
click at [445, 317] on div "Maria Khoury - I feel that Izzie is super engaged and shows how eager and happy…" at bounding box center [571, 448] width 339 height 291
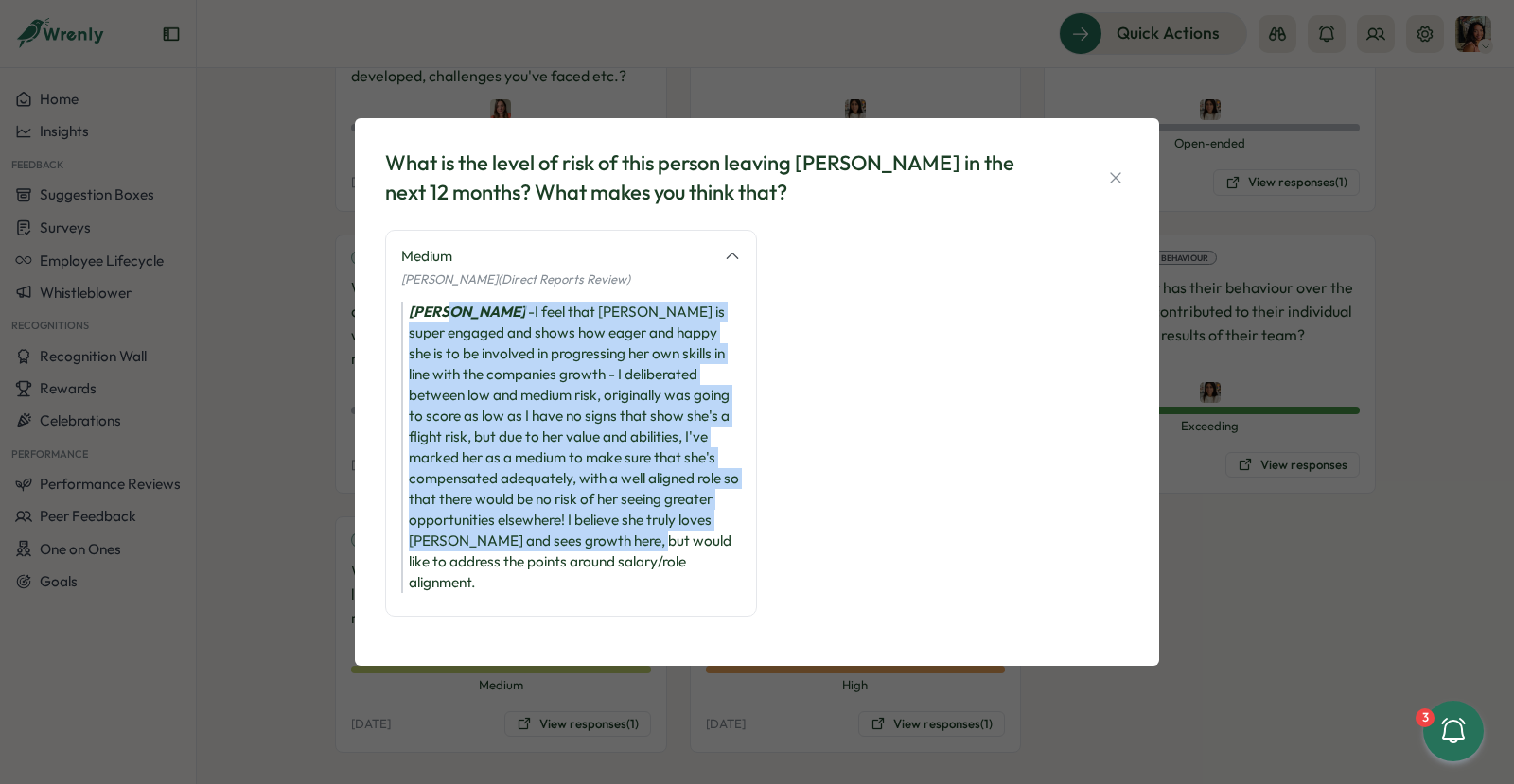
click at [445, 316] on icon "Maria Khoury" at bounding box center [467, 312] width 116 height 18
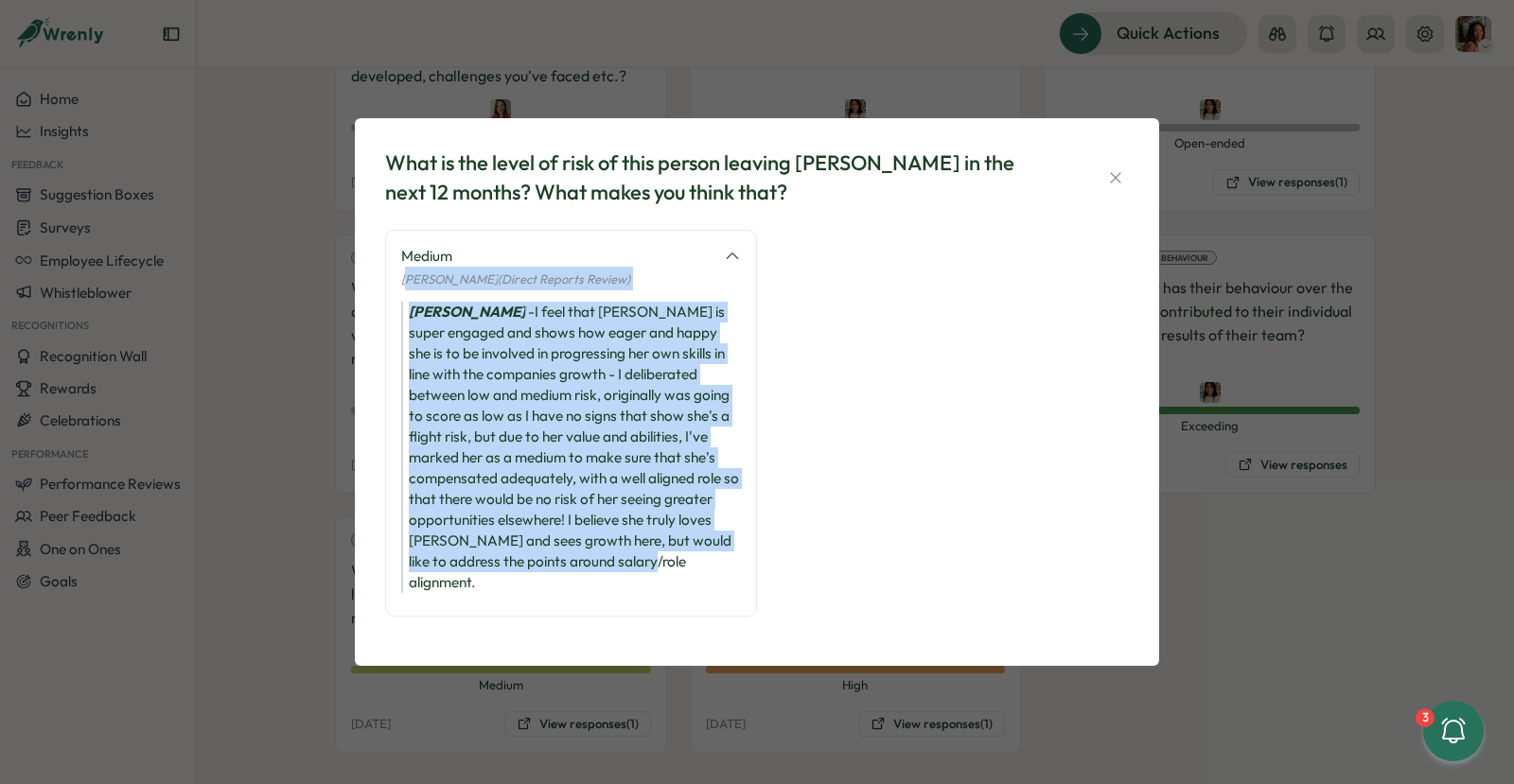
drag, startPoint x: 414, startPoint y: 294, endPoint x: 659, endPoint y: 574, distance: 372.1
click at [660, 574] on div "Medium Maria Khoury (Direct Reports Review) Maria Khoury - I feel that Izzie is…" at bounding box center [571, 423] width 372 height 387
click at [659, 574] on div "Maria Khoury - I feel that Izzie is super engaged and shows how eager and happy…" at bounding box center [571, 448] width 339 height 291
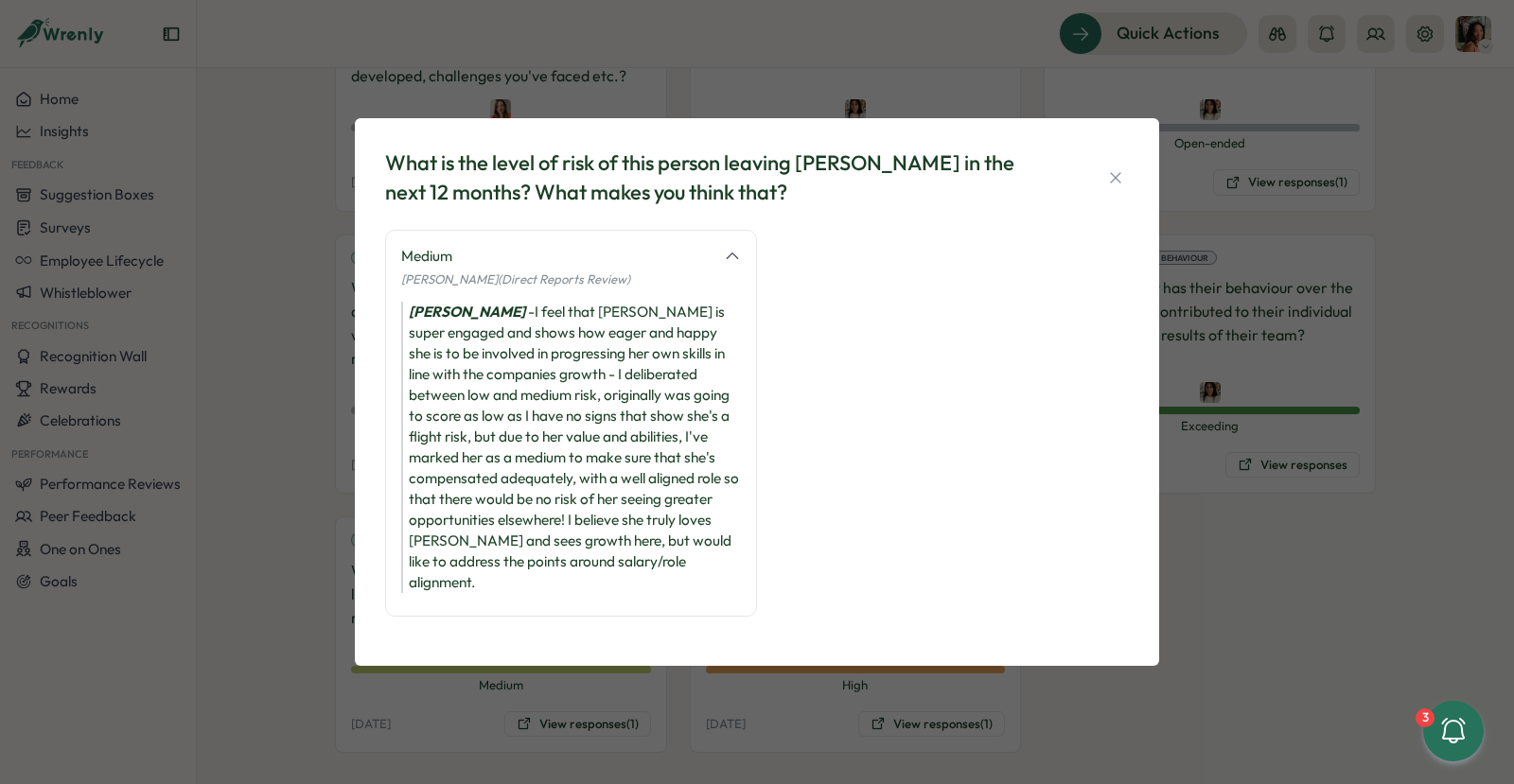
click at [886, 737] on div "What is the level of risk of this person leaving Tillo in the next 12 months? W…" at bounding box center [757, 392] width 1514 height 784
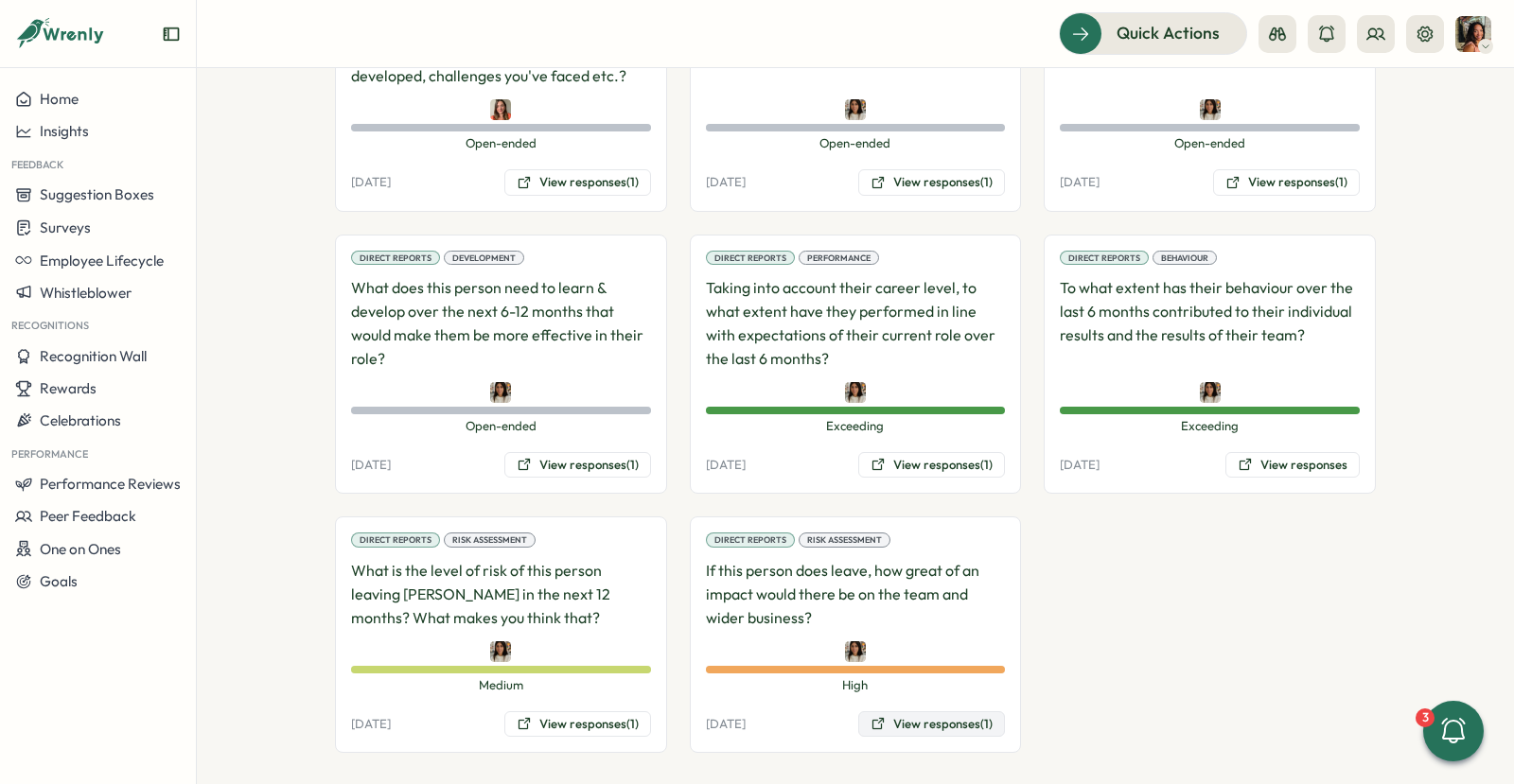
click at [904, 718] on button "View responses (1)" at bounding box center [931, 724] width 147 height 27
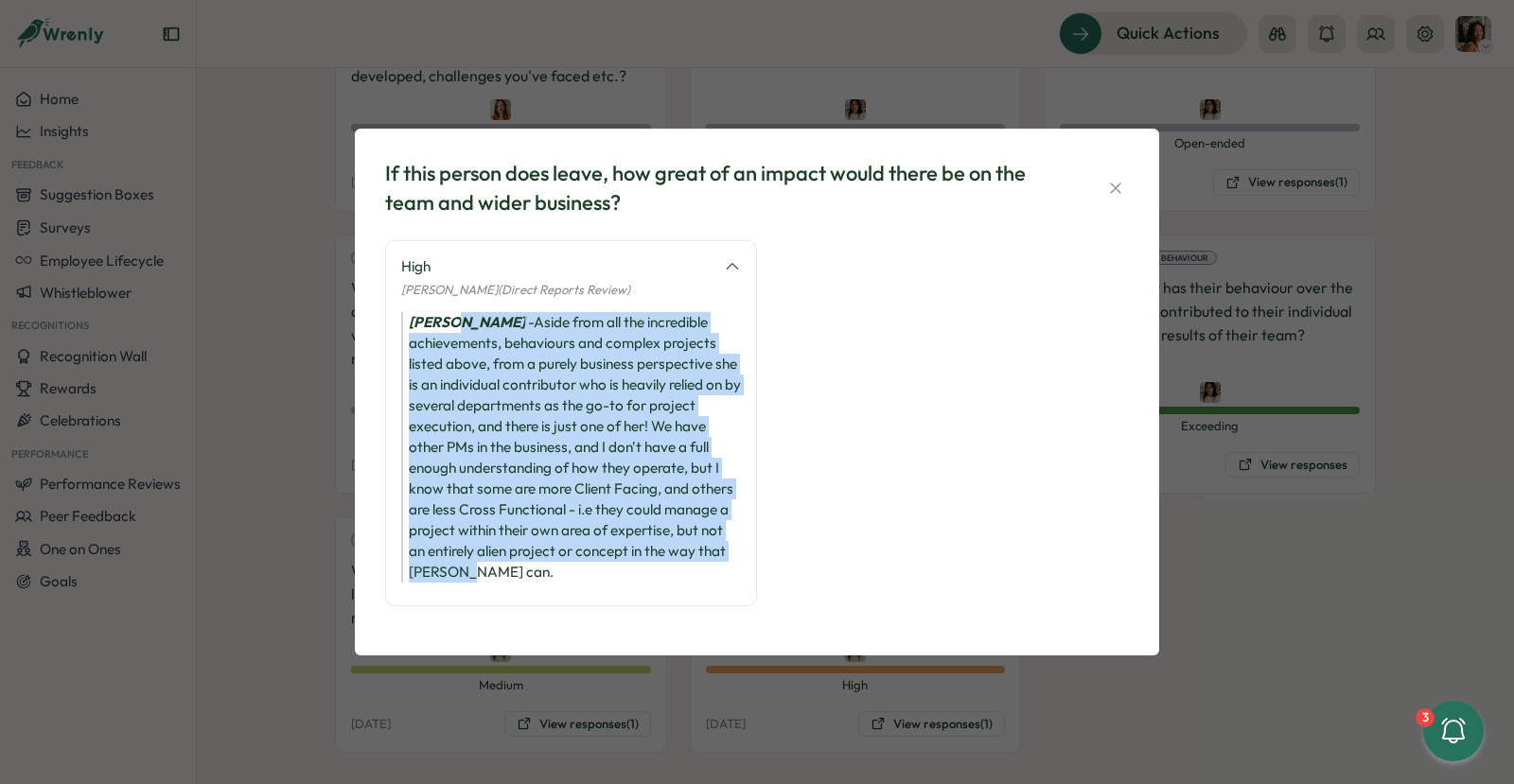
drag, startPoint x: 454, startPoint y: 317, endPoint x: 454, endPoint y: 585, distance: 268.0
click at [454, 585] on div "High Maria Khoury (Direct Reports Review) Maria Khoury - Aside from all the inc…" at bounding box center [571, 423] width 372 height 366
drag, startPoint x: 454, startPoint y: 585, endPoint x: 445, endPoint y: 276, distance: 309.1
click at [445, 276] on div "High Maria Khoury (Direct Reports Review) Maria Khoury - Aside from all the inc…" at bounding box center [571, 423] width 372 height 366
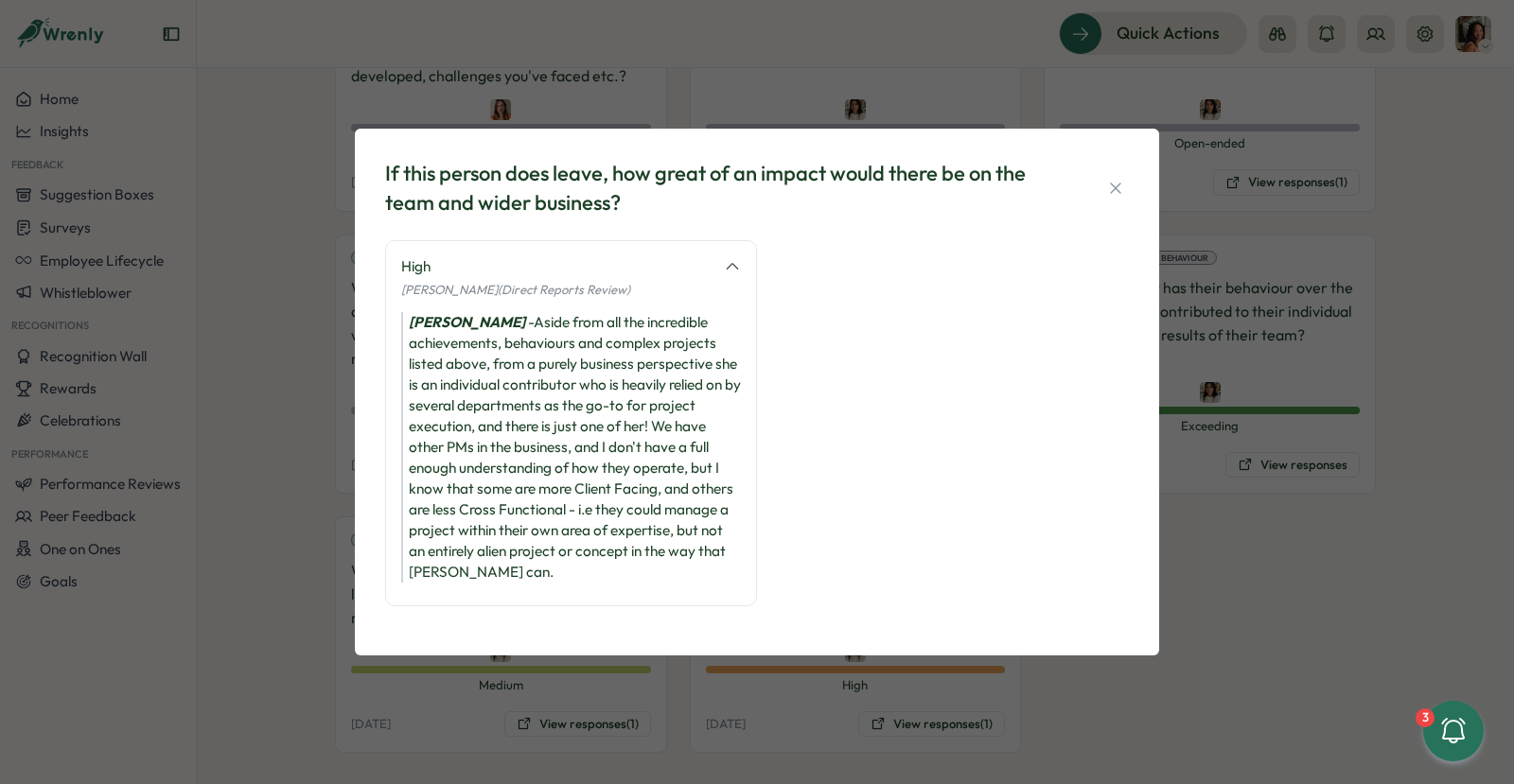
click at [445, 277] on div "Maria Khoury (Direct Reports Review)" at bounding box center [571, 289] width 339 height 24
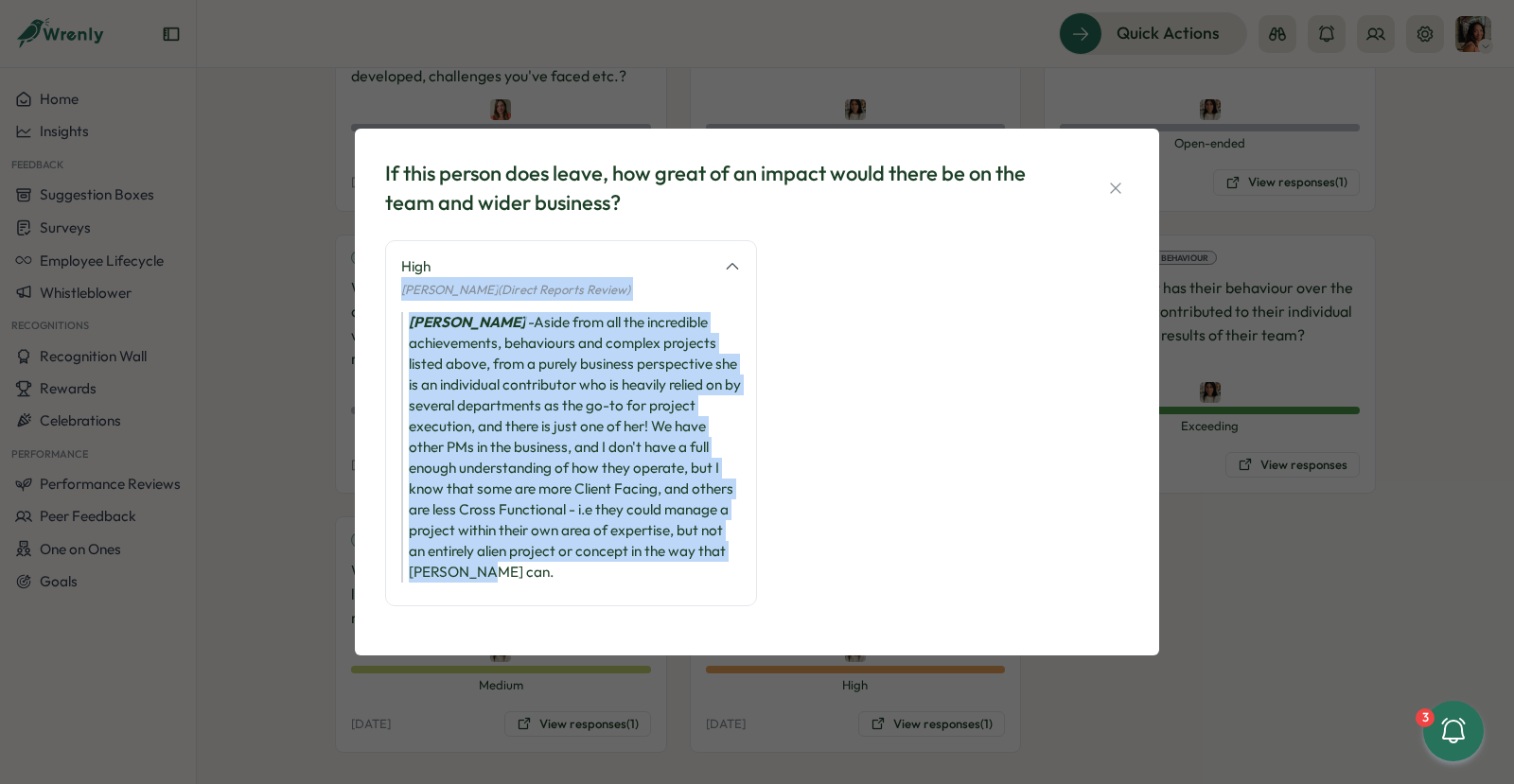
drag, startPoint x: 445, startPoint y: 276, endPoint x: 446, endPoint y: 593, distance: 317.0
click at [447, 593] on div "High Maria Khoury (Direct Reports Review) Maria Khoury - Aside from all the inc…" at bounding box center [571, 423] width 372 height 366
click at [446, 593] on div "High Maria Khoury (Direct Reports Review) Maria Khoury - Aside from all the inc…" at bounding box center [571, 423] width 372 height 366
drag, startPoint x: 446, startPoint y: 593, endPoint x: 434, endPoint y: 214, distance: 379.2
click at [434, 216] on div "If this person does leave, how great of an impact would there be on the team an…" at bounding box center [757, 392] width 758 height 481
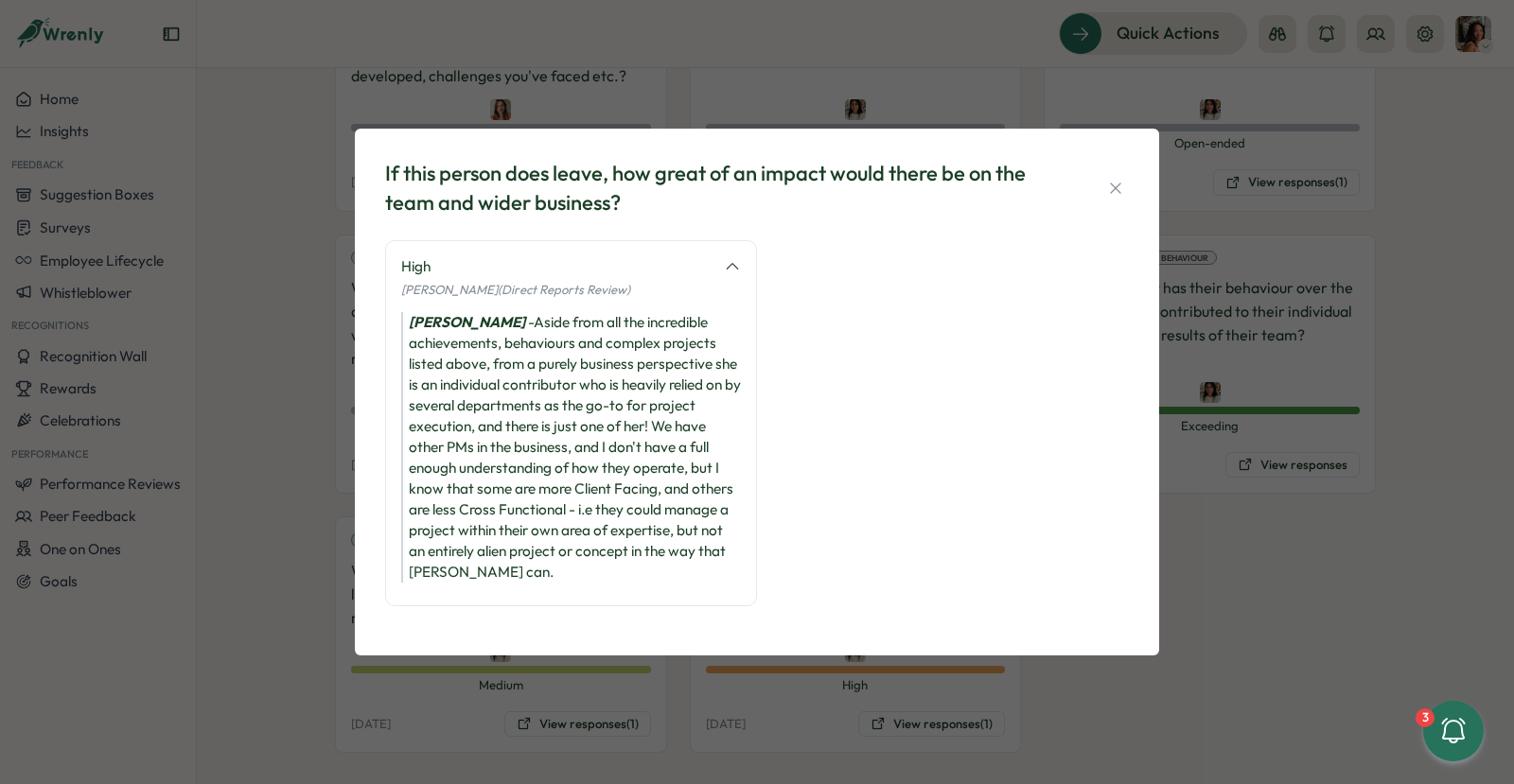
click at [417, 368] on div "Maria Khoury - Aside from all the incredible achievements, behaviours and compl…" at bounding box center [571, 447] width 339 height 271
click at [324, 482] on div "If this person does leave, how great of an impact would there be on the team an…" at bounding box center [757, 392] width 1514 height 784
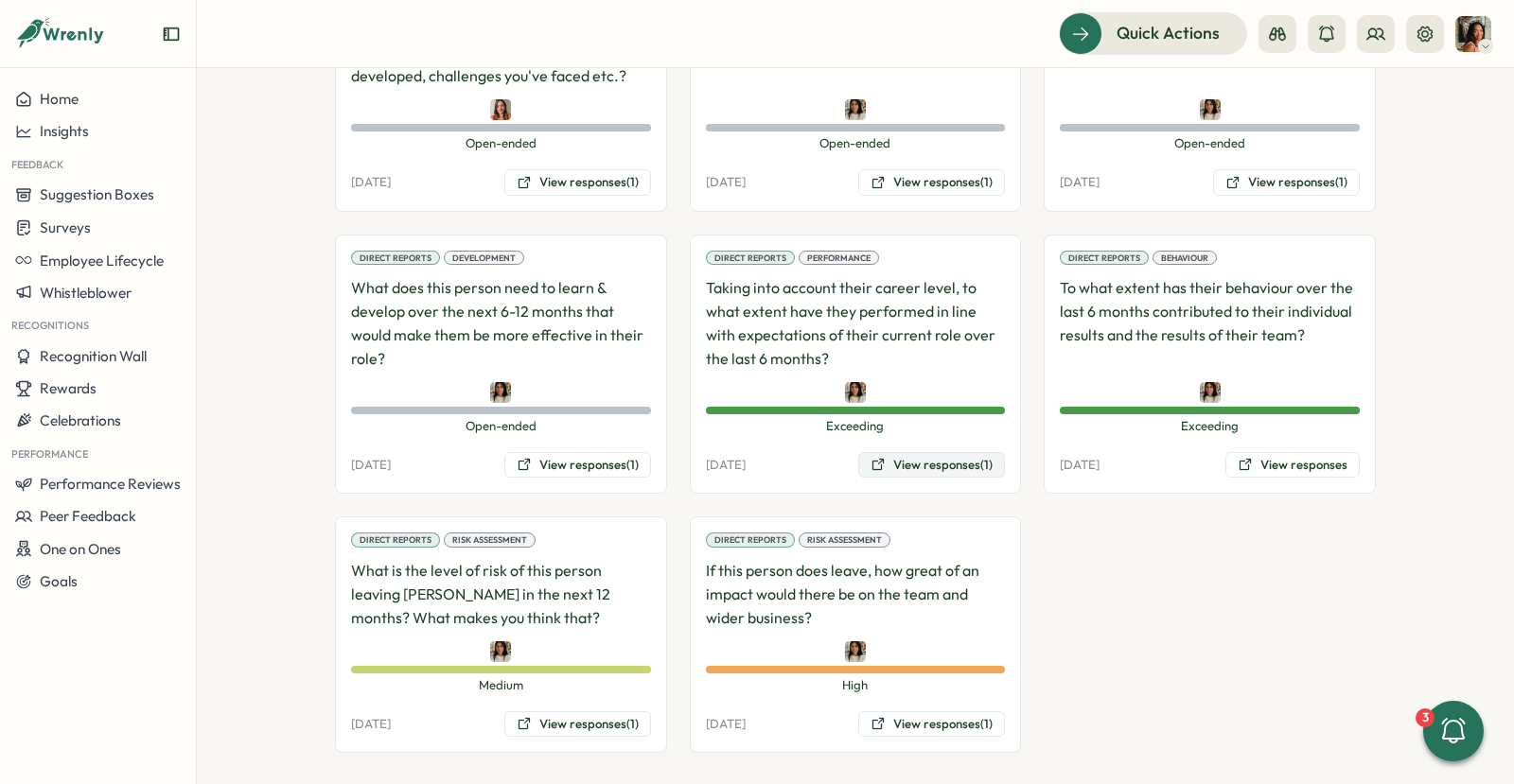
click at [953, 452] on button "View responses (1)" at bounding box center [931, 465] width 147 height 27
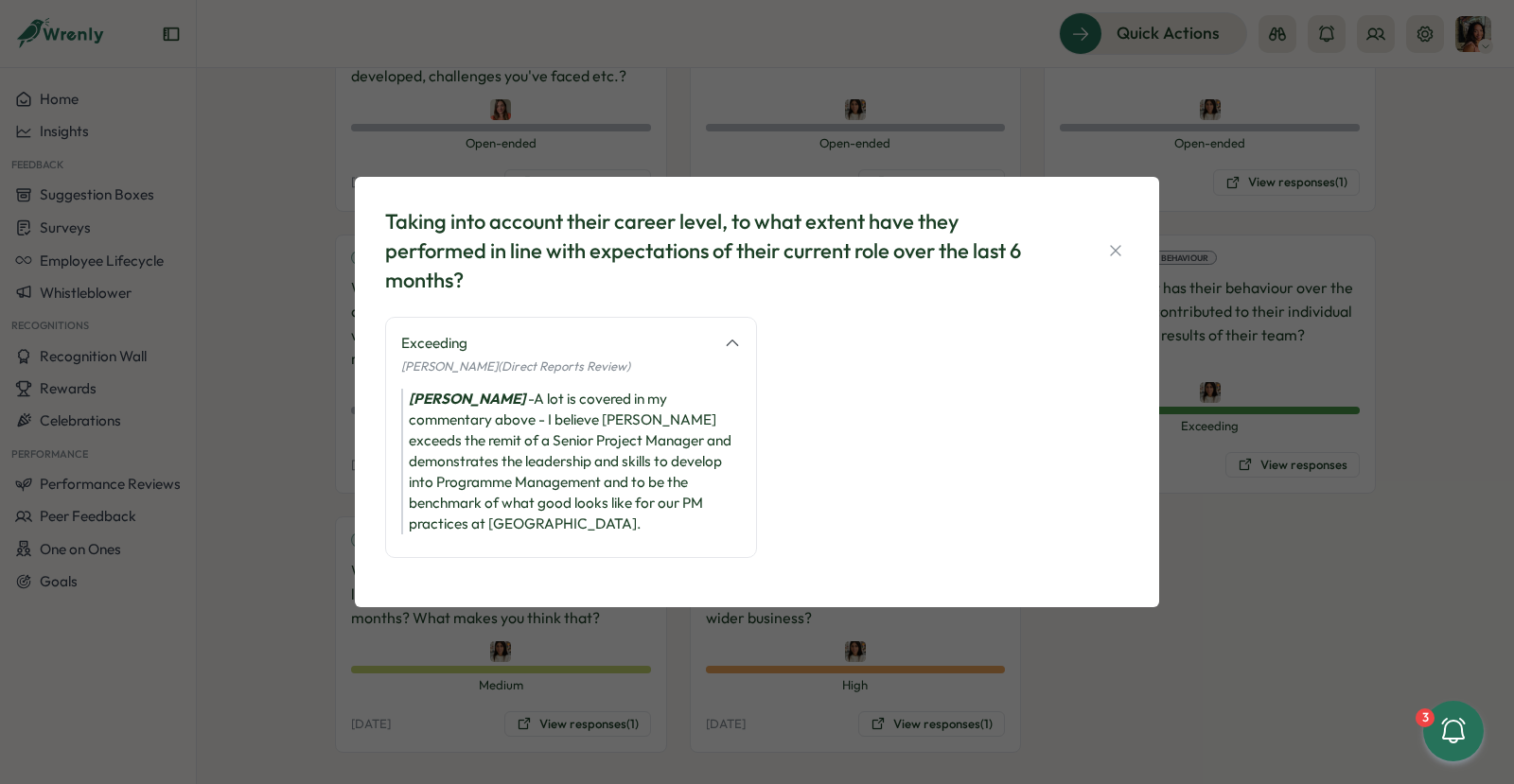
click at [1232, 480] on div "Taking into account their career level, to what extent have they performed in l…" at bounding box center [757, 392] width 1514 height 784
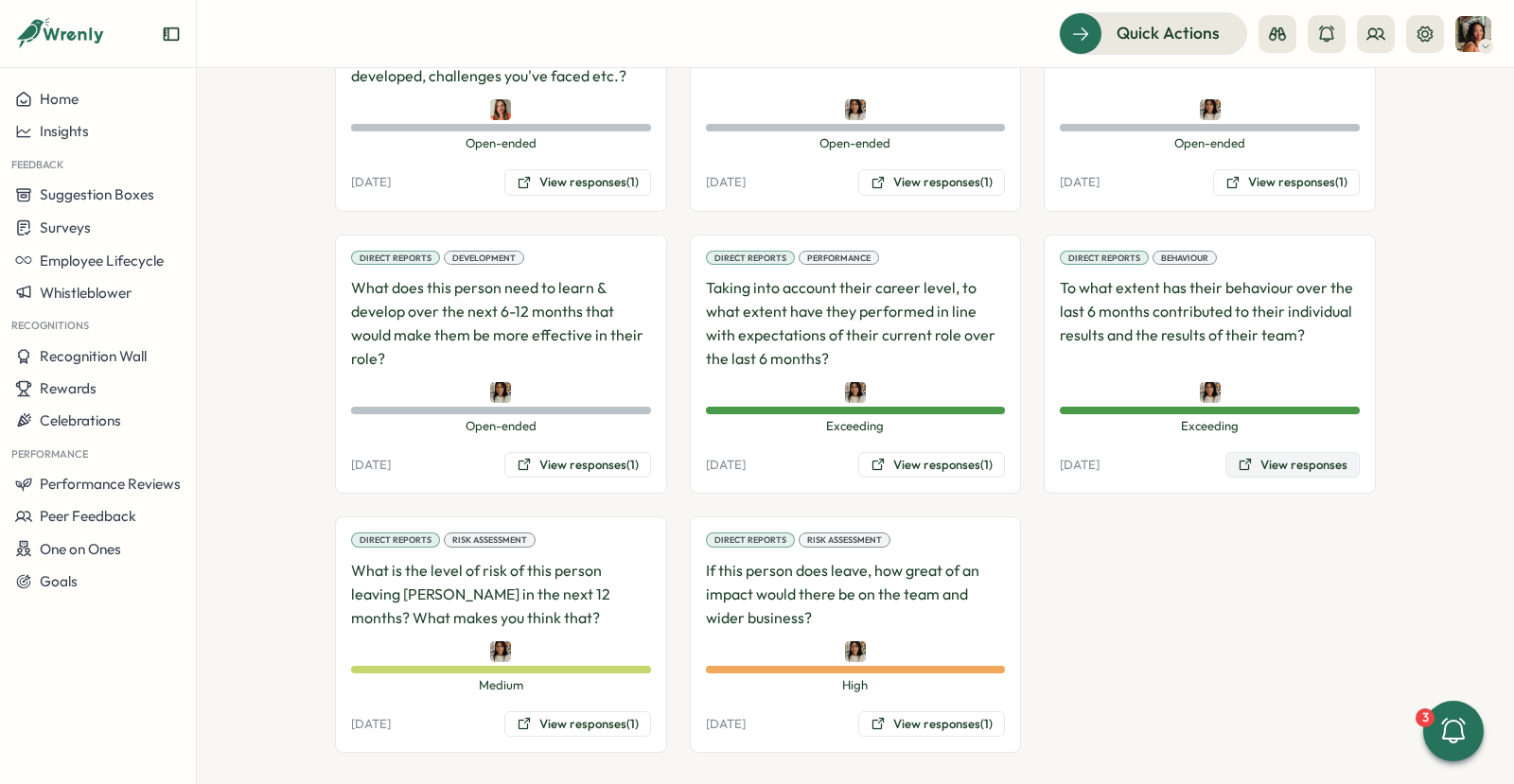
click at [1250, 458] on icon at bounding box center [1244, 464] width 15 height 15
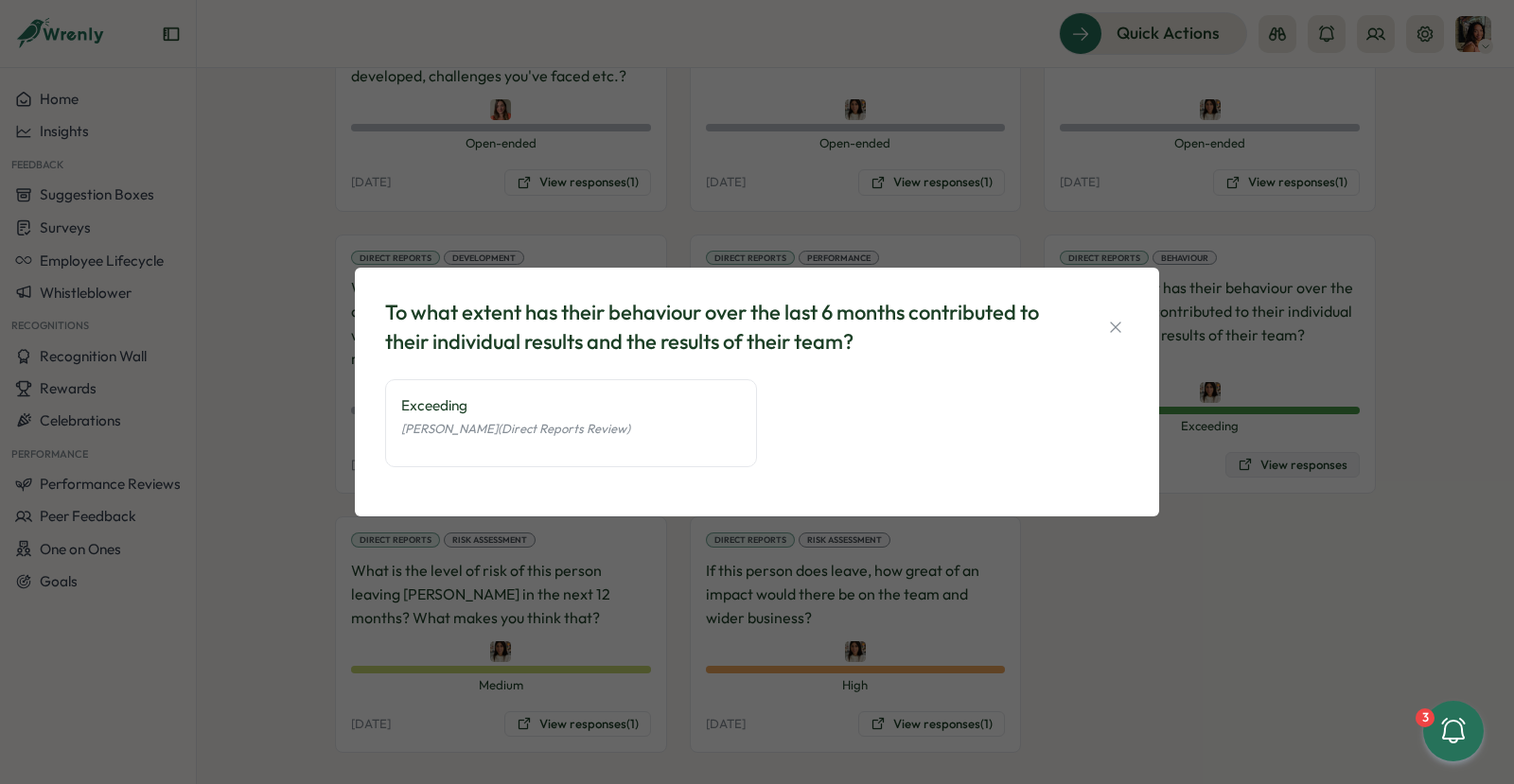
click at [1250, 458] on div "To what extent has their behaviour over the last 6 months contributed to their …" at bounding box center [757, 392] width 1514 height 784
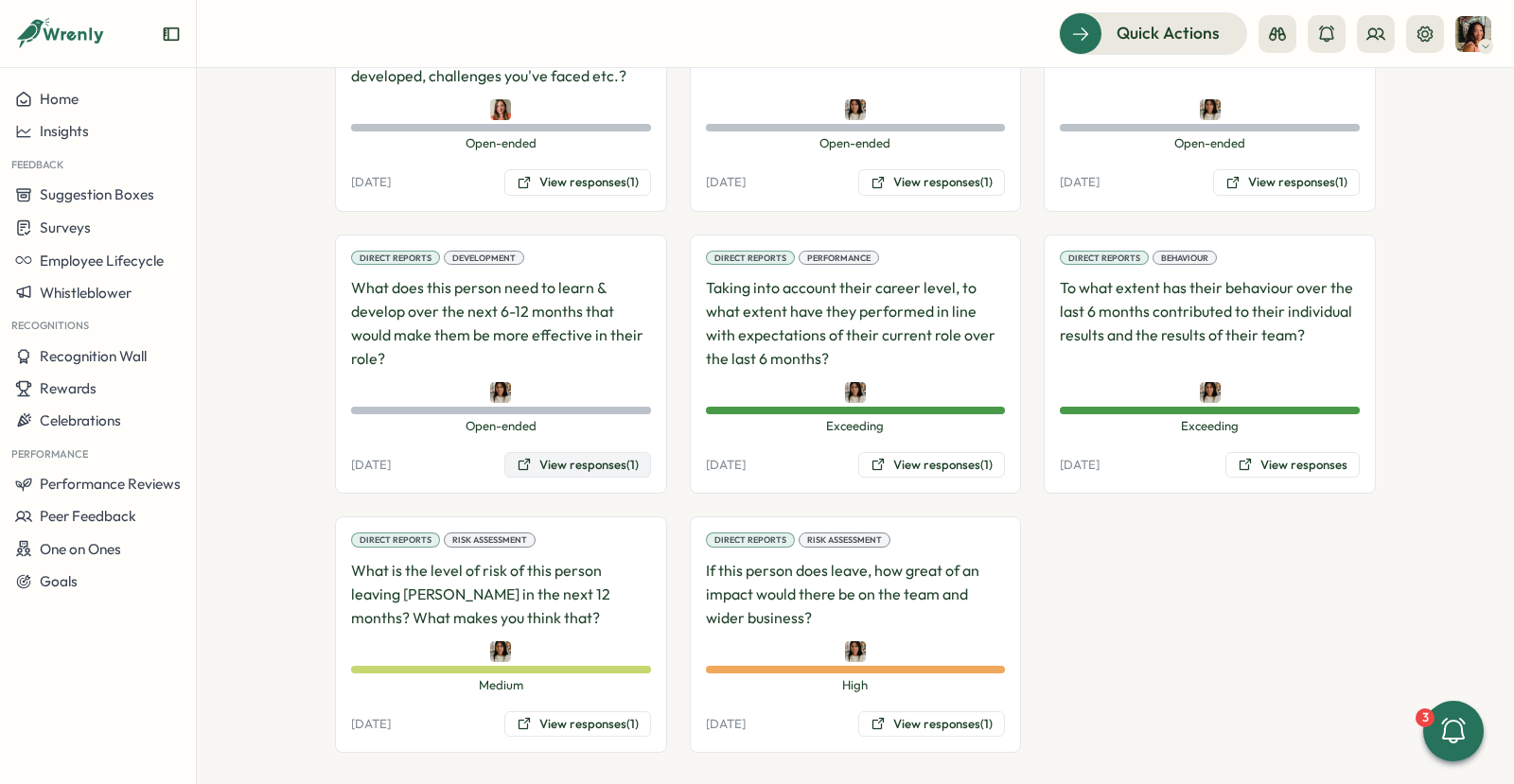
click at [586, 452] on button "View responses (1)" at bounding box center [577, 465] width 147 height 27
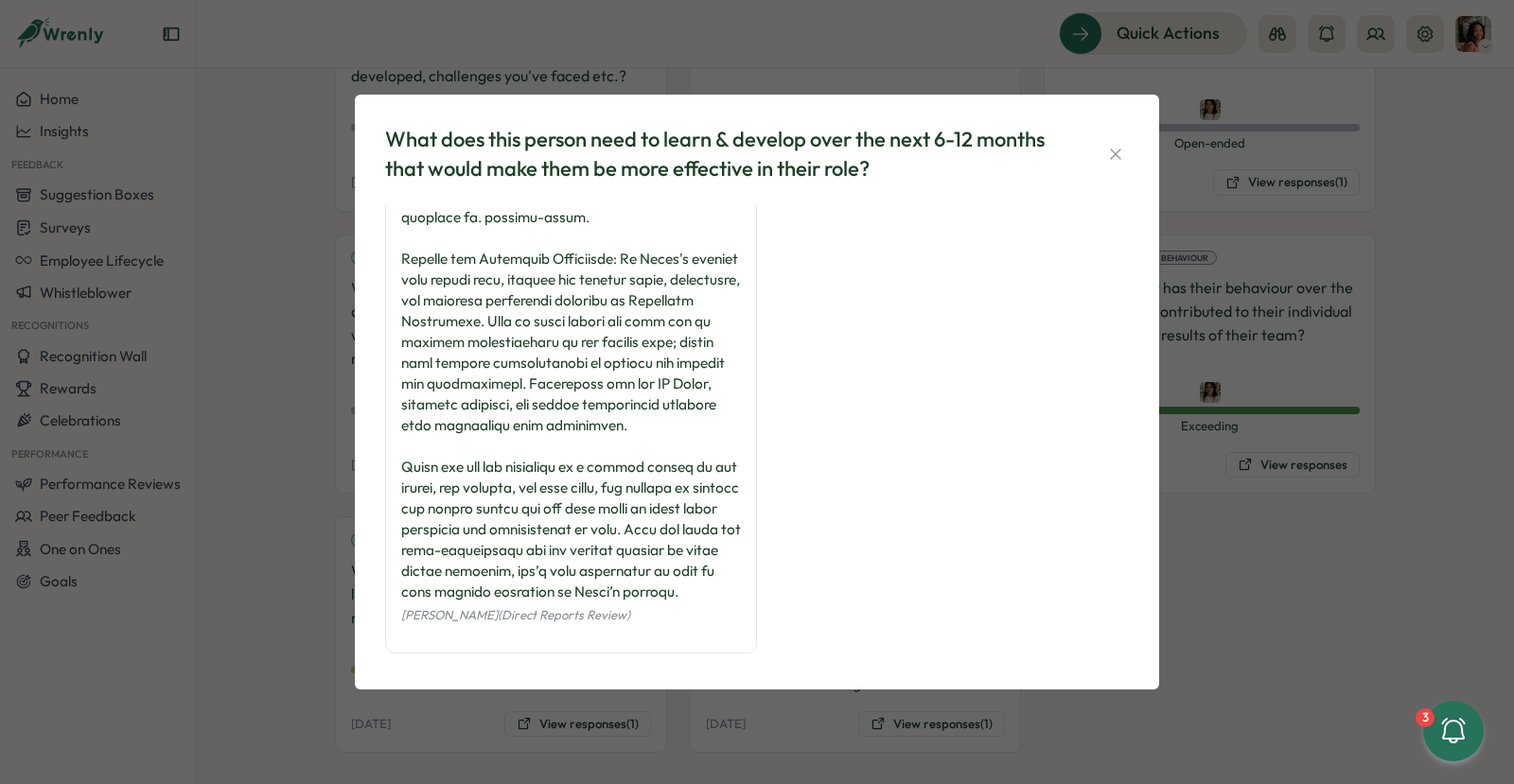
scroll to position [359, 0]
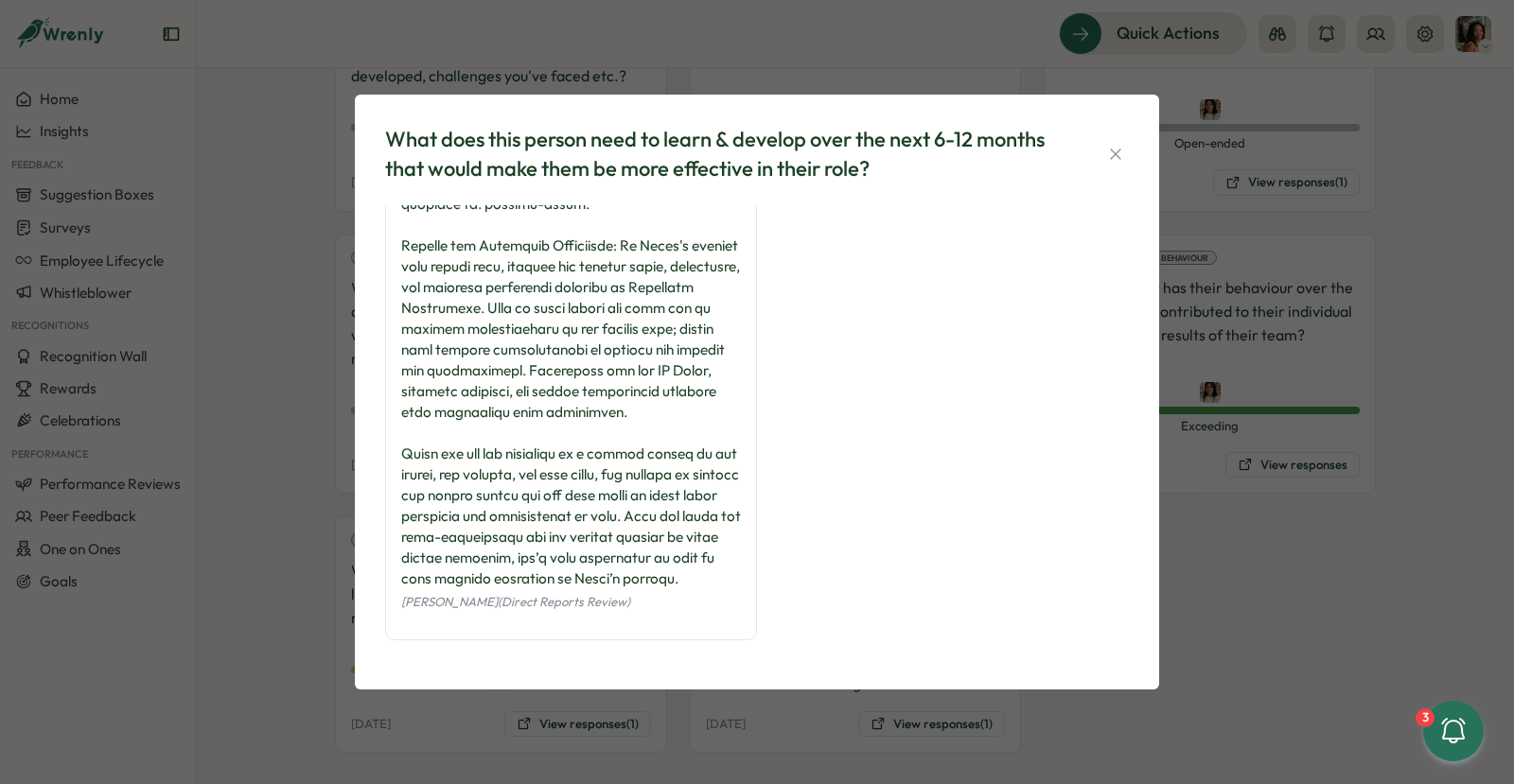
click at [1258, 266] on div "What does this person need to learn & develop over the next 6-12 months that wo…" at bounding box center [757, 392] width 1514 height 784
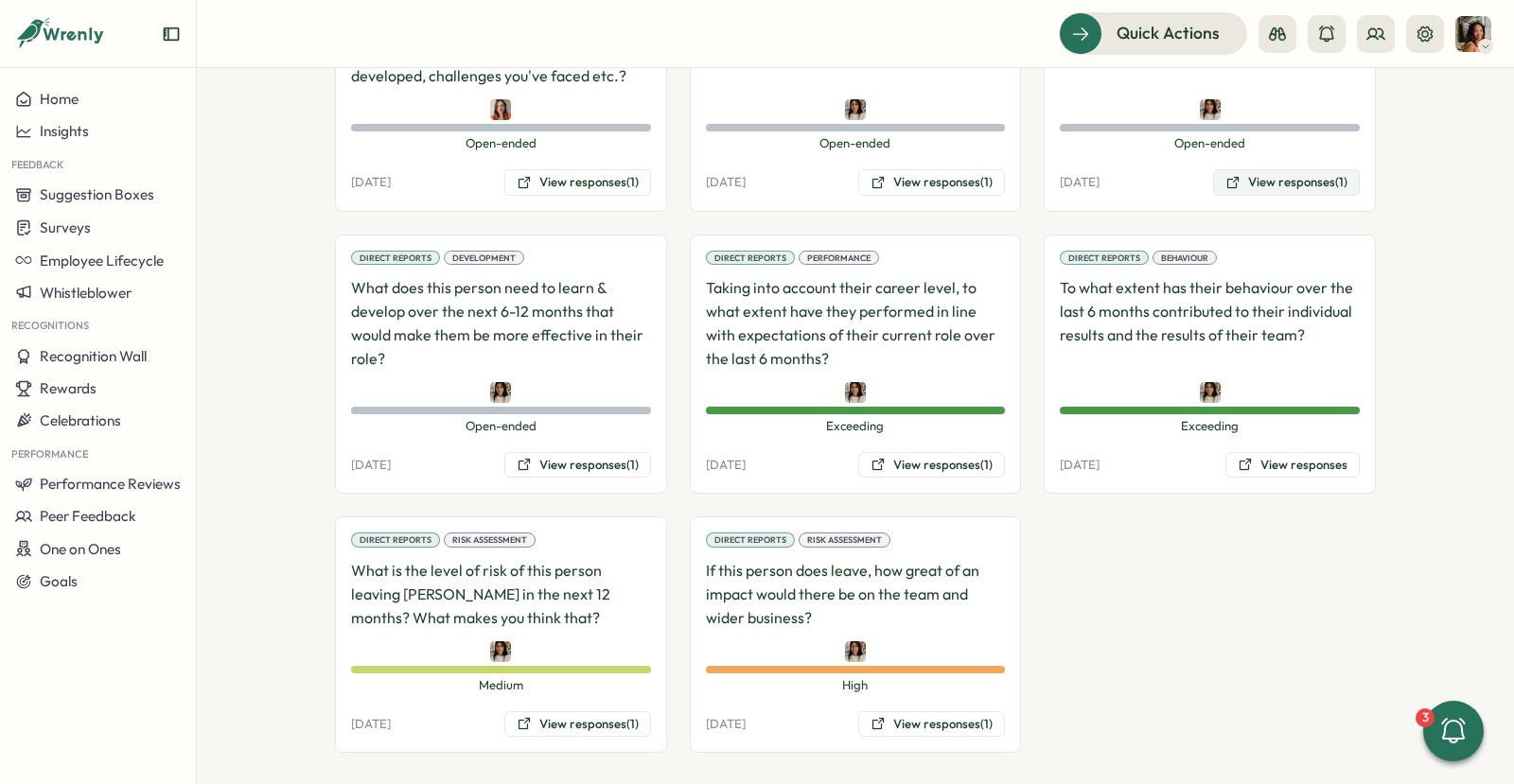
click at [1243, 169] on button "View responses (1)" at bounding box center [1286, 182] width 147 height 27
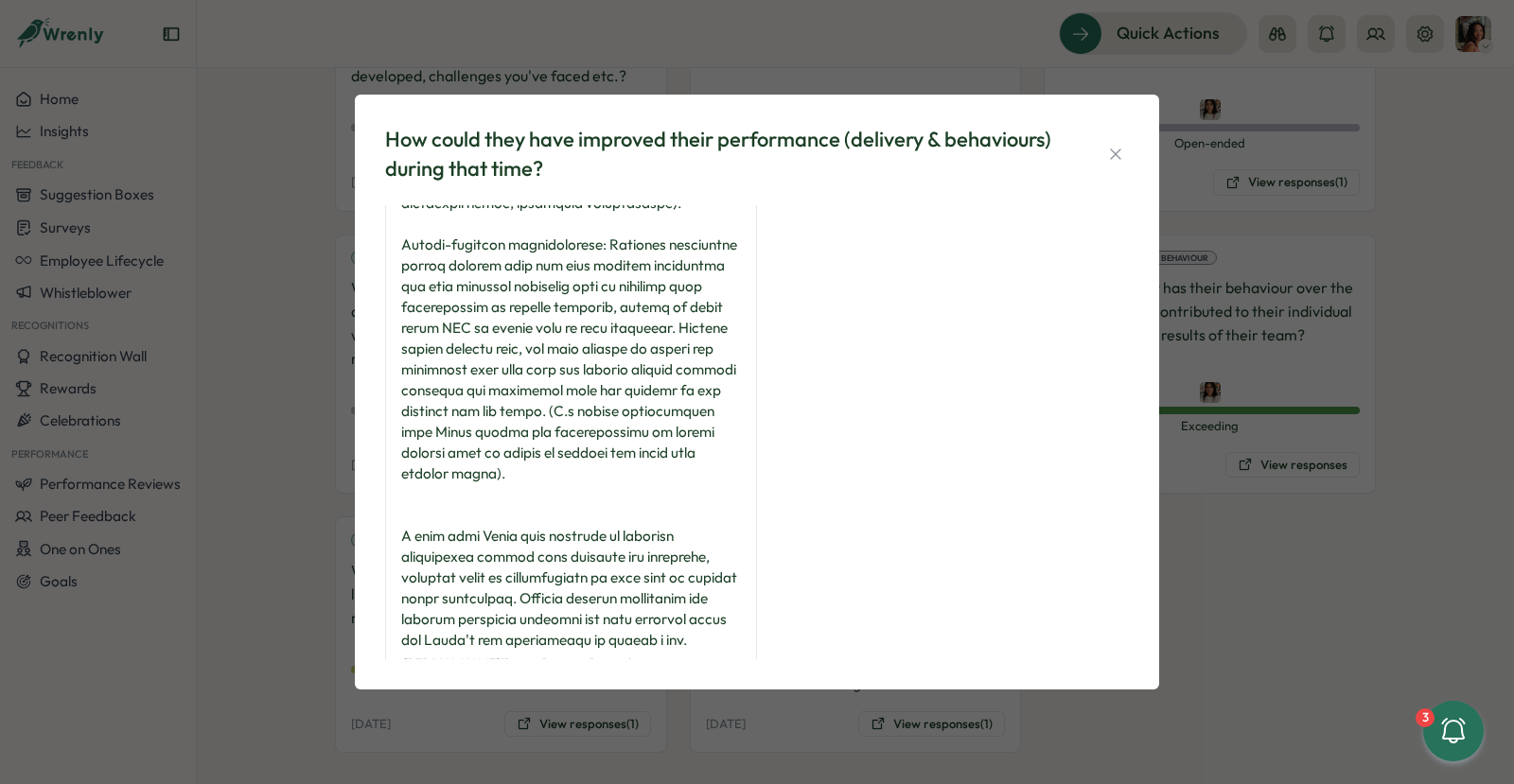
scroll to position [275, 0]
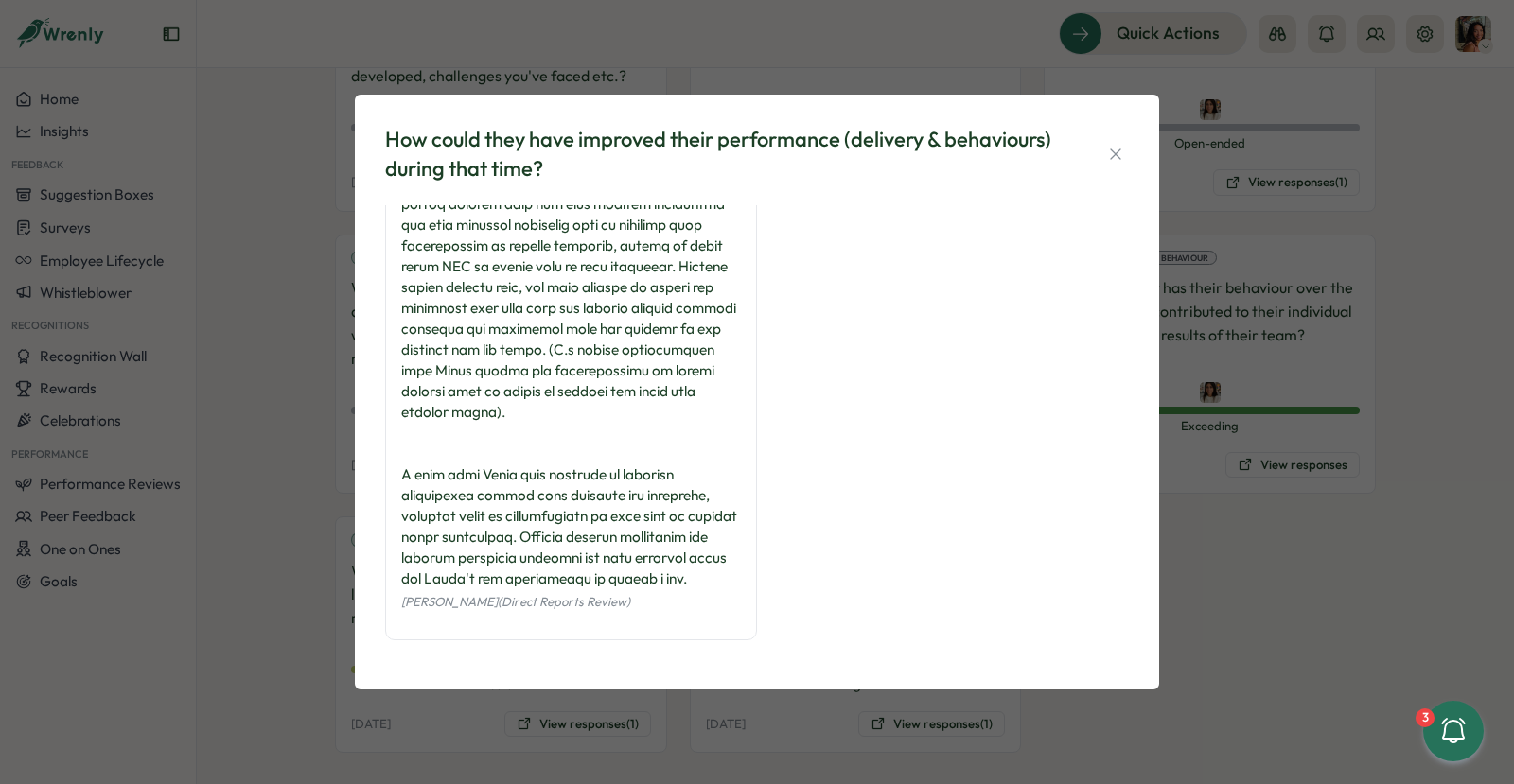
click at [1318, 326] on div "How could they have improved their performance (delivery & behaviours) during t…" at bounding box center [757, 392] width 1514 height 784
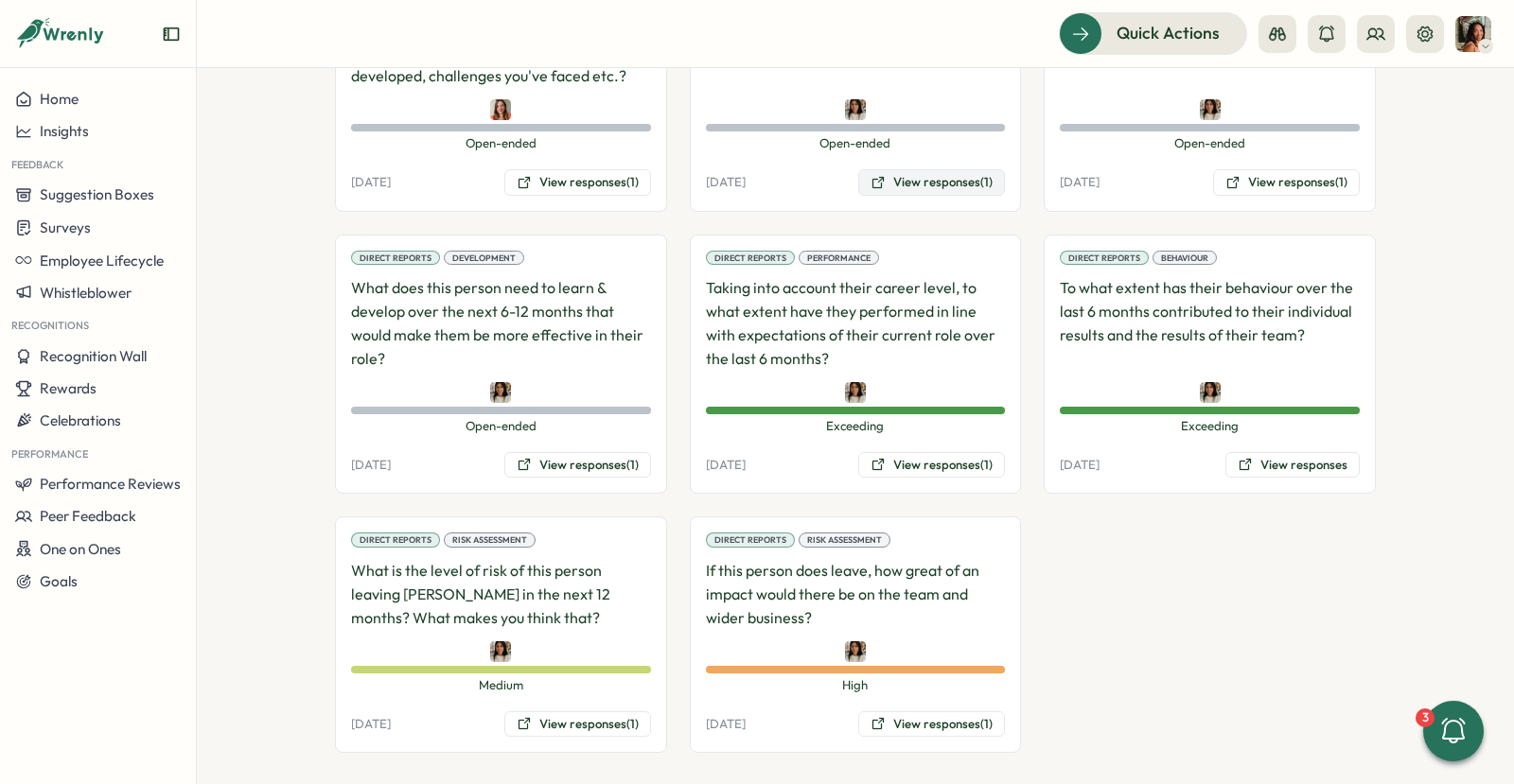
click at [905, 170] on button "View responses (1)" at bounding box center [931, 182] width 147 height 27
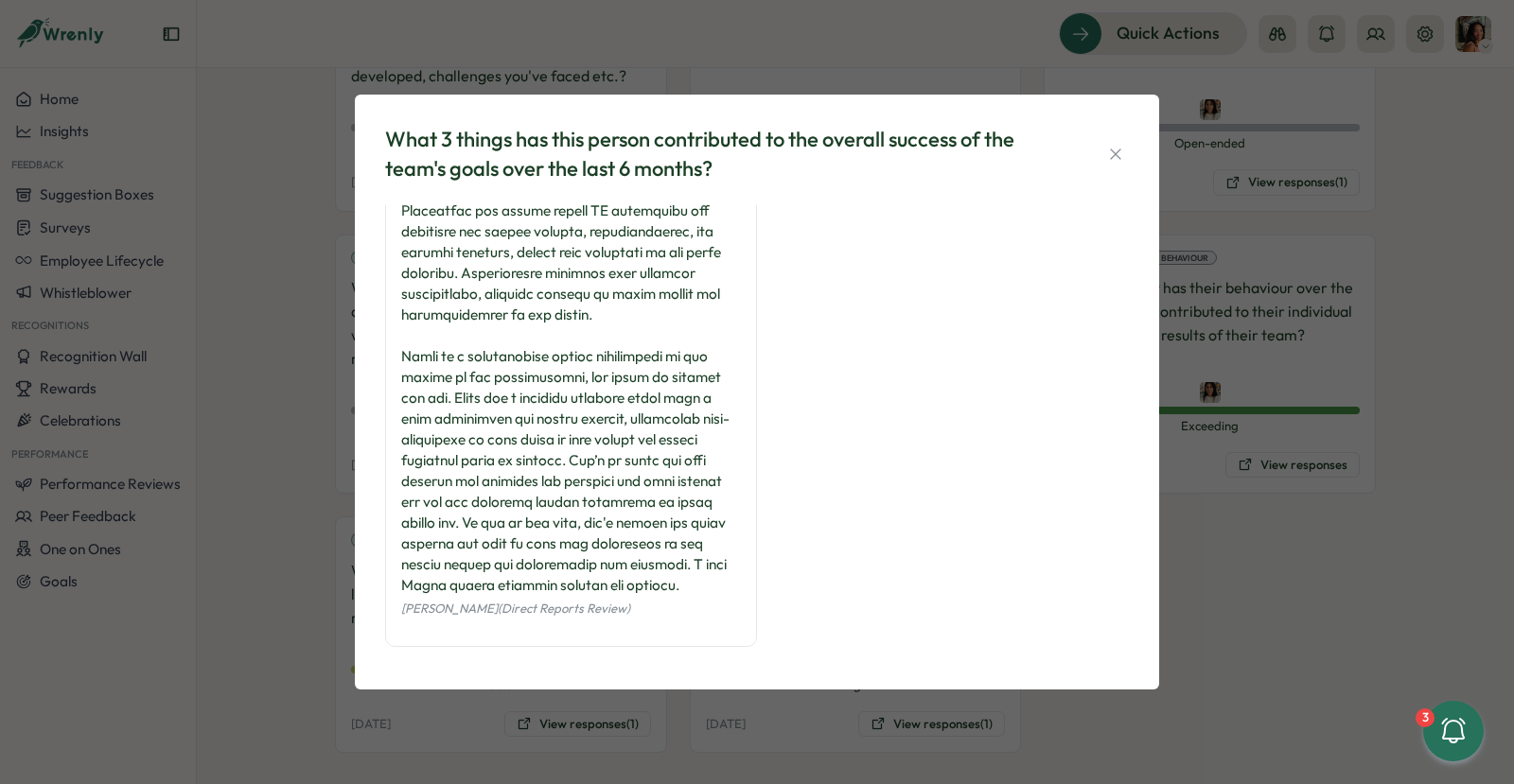
scroll to position [337, 0]
click at [319, 434] on div "What 3 things has this person contributed to the overall success of the team's …" at bounding box center [757, 392] width 1514 height 784
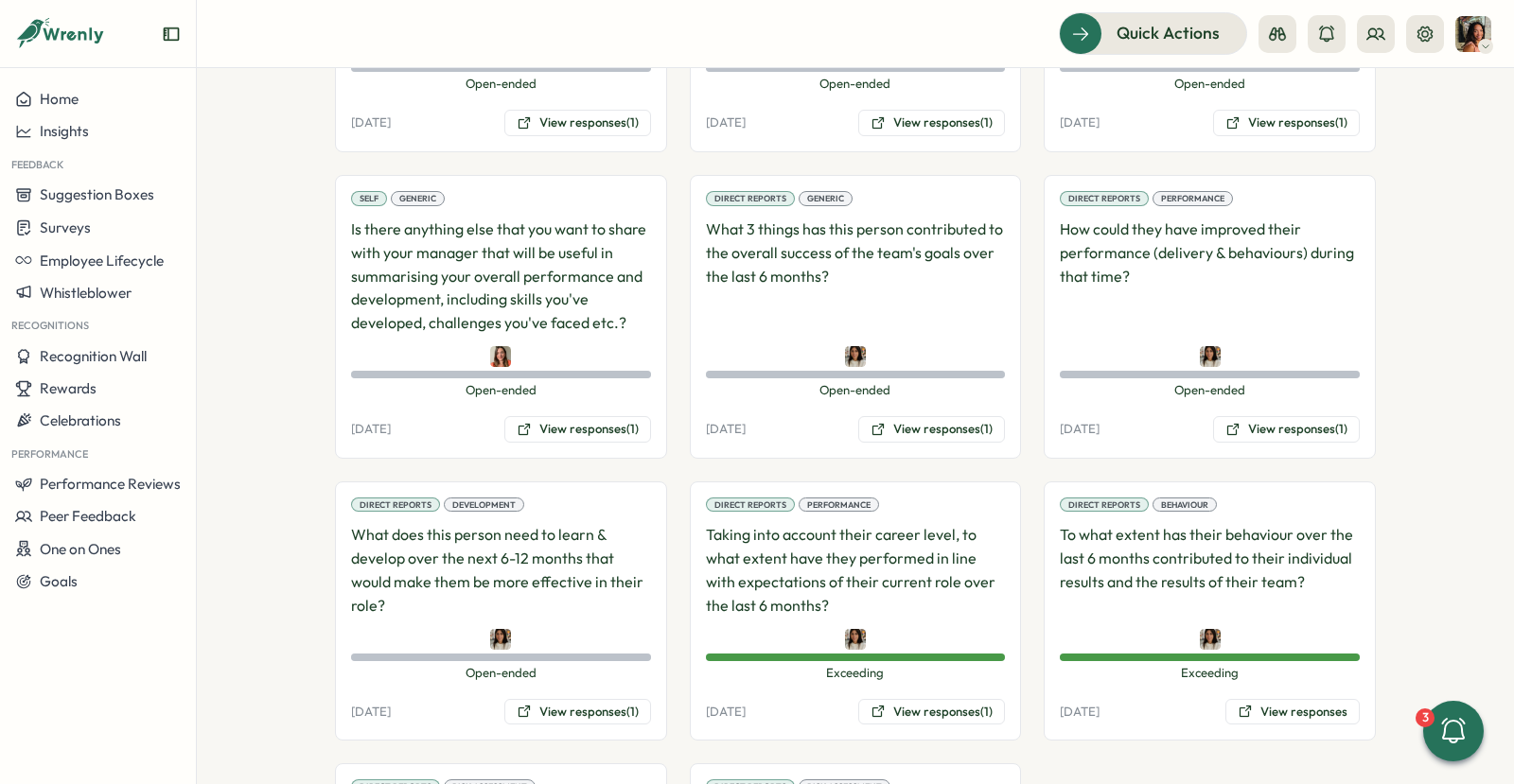
scroll to position [1258, 0]
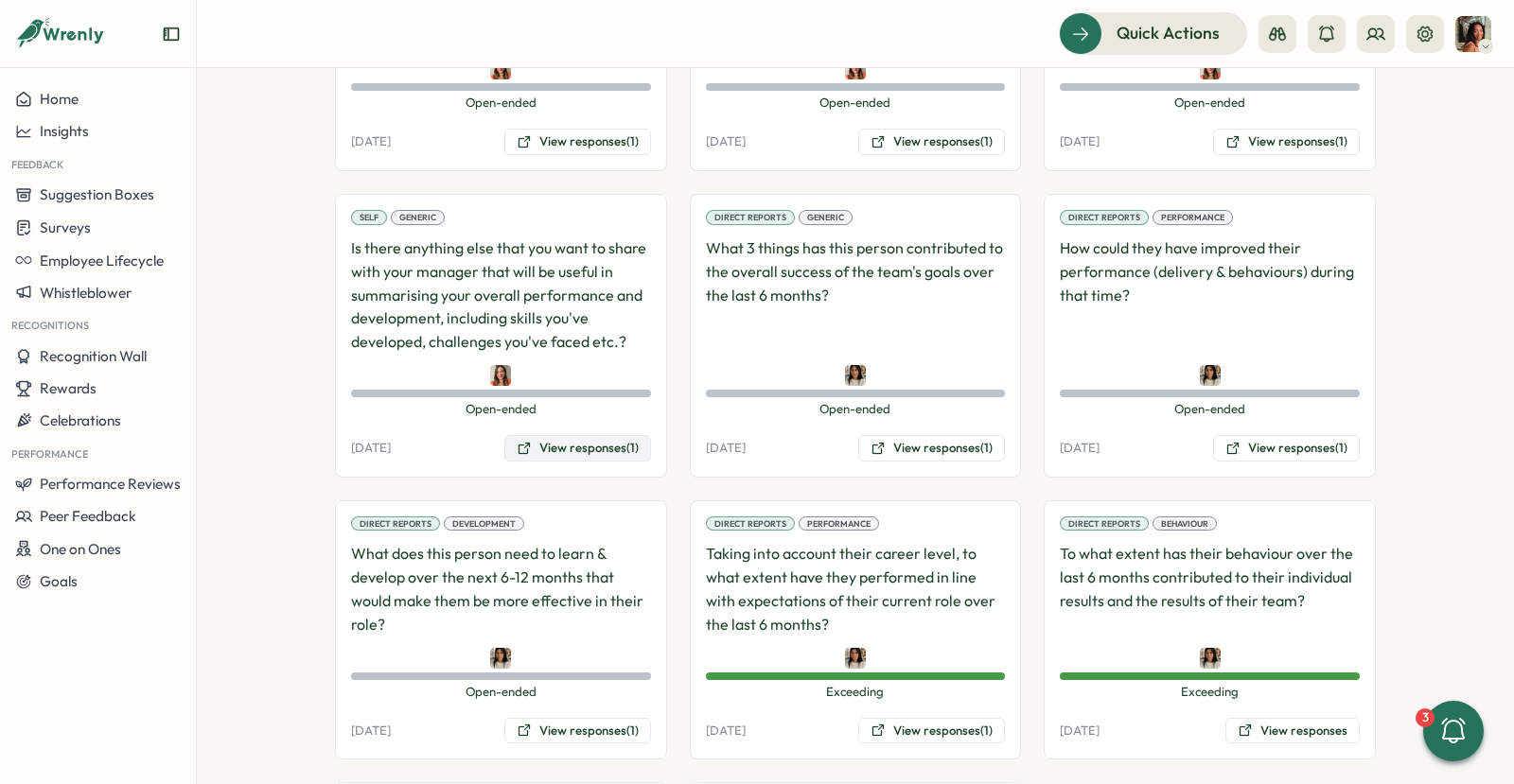
click at [554, 443] on button "View responses (1)" at bounding box center [577, 448] width 147 height 27
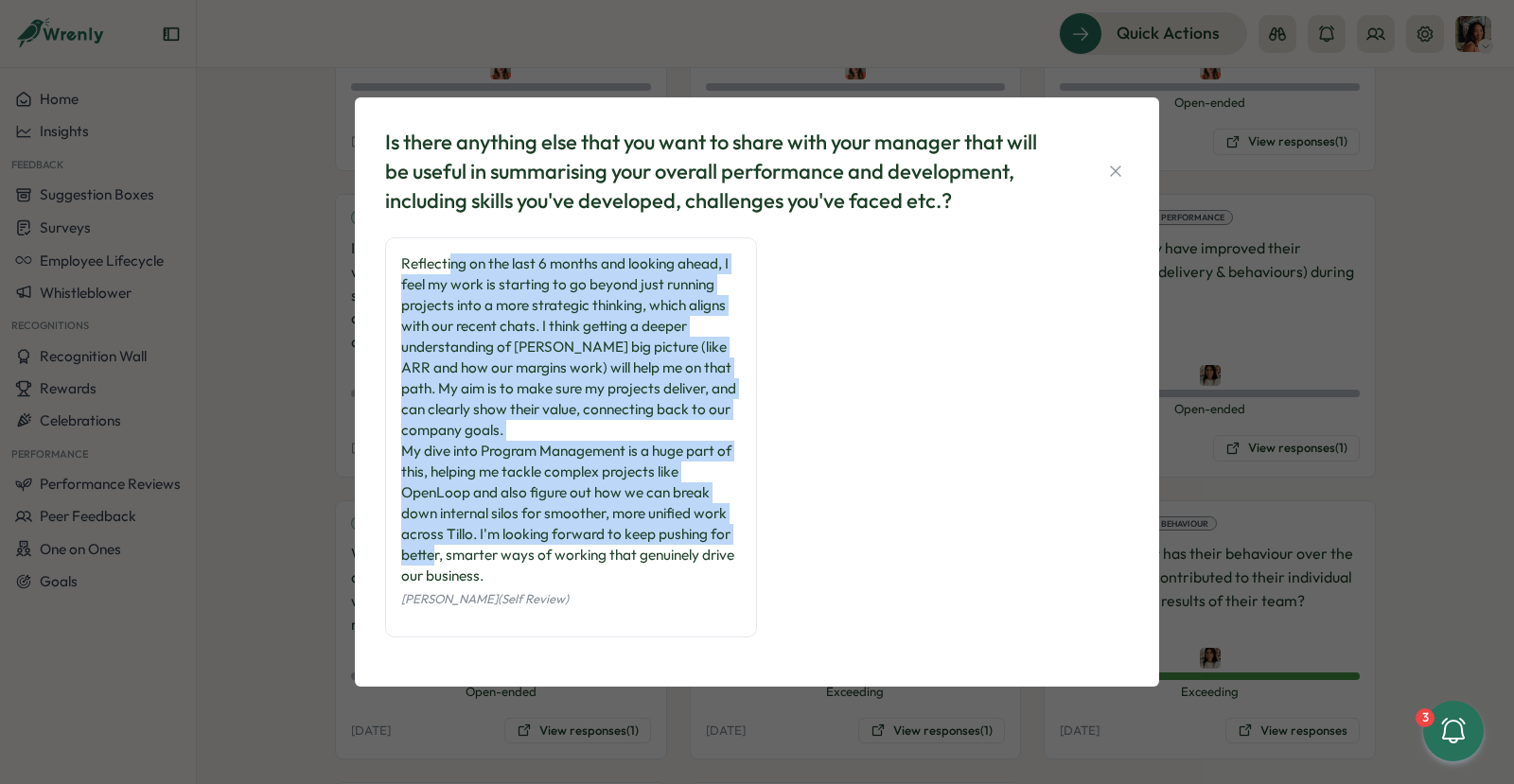
drag, startPoint x: 452, startPoint y: 254, endPoint x: 474, endPoint y: 552, distance: 298.8
click at [474, 552] on div "Reflecting on the last 6 months and looking ahead, I feel my work is starting t…" at bounding box center [571, 420] width 339 height 333
drag, startPoint x: 474, startPoint y: 552, endPoint x: 393, endPoint y: 245, distance: 317.5
click at [389, 245] on div "Reflecting on the last 6 months and looking ahead, I feel my work is starting t…" at bounding box center [571, 437] width 372 height 400
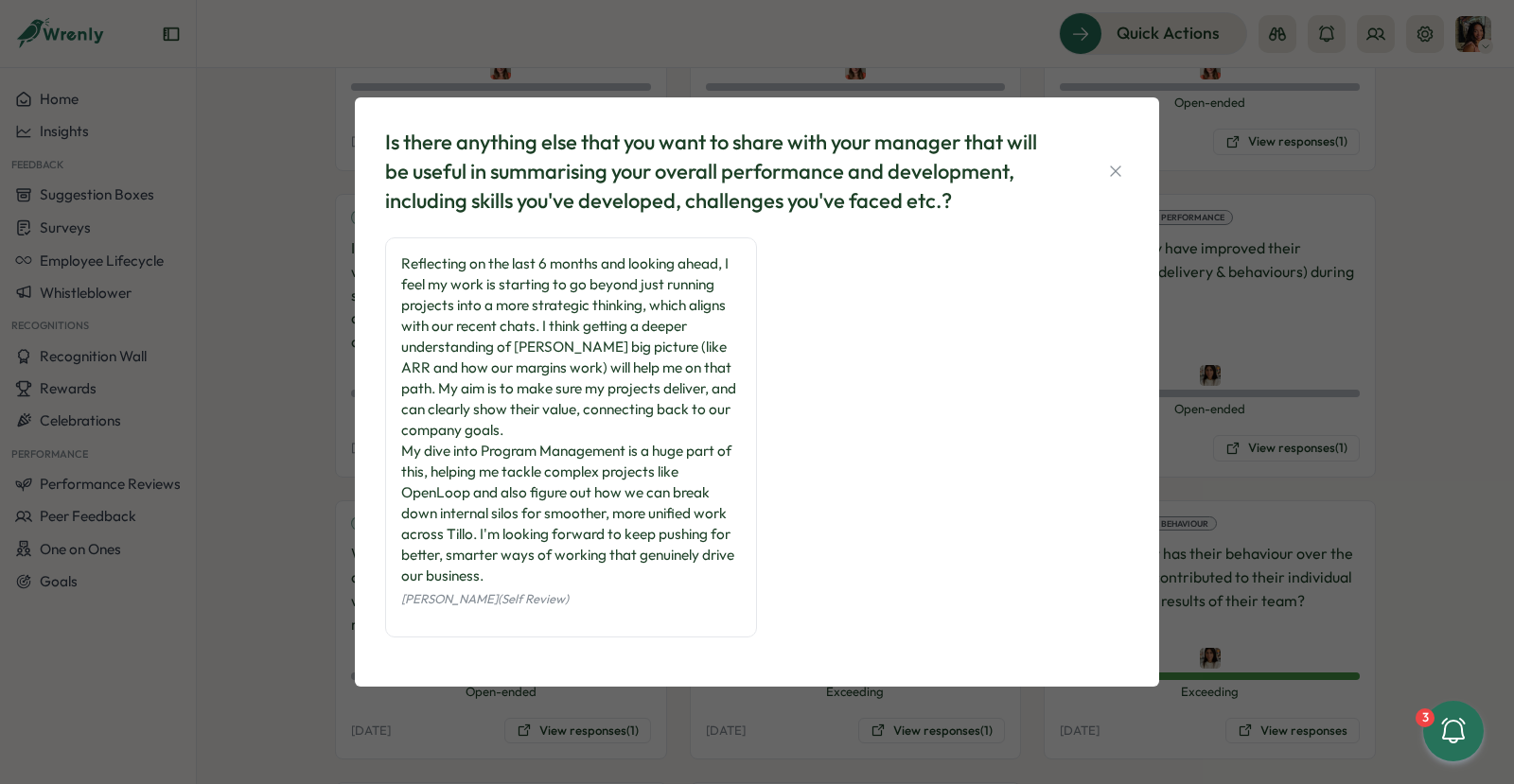
click at [408, 253] on div "Reflecting on the last 6 months and looking ahead, I feel my work is starting t…" at bounding box center [571, 437] width 372 height 400
click at [306, 439] on div "Is there anything else that you want to share with your manager that will be us…" at bounding box center [757, 392] width 1514 height 784
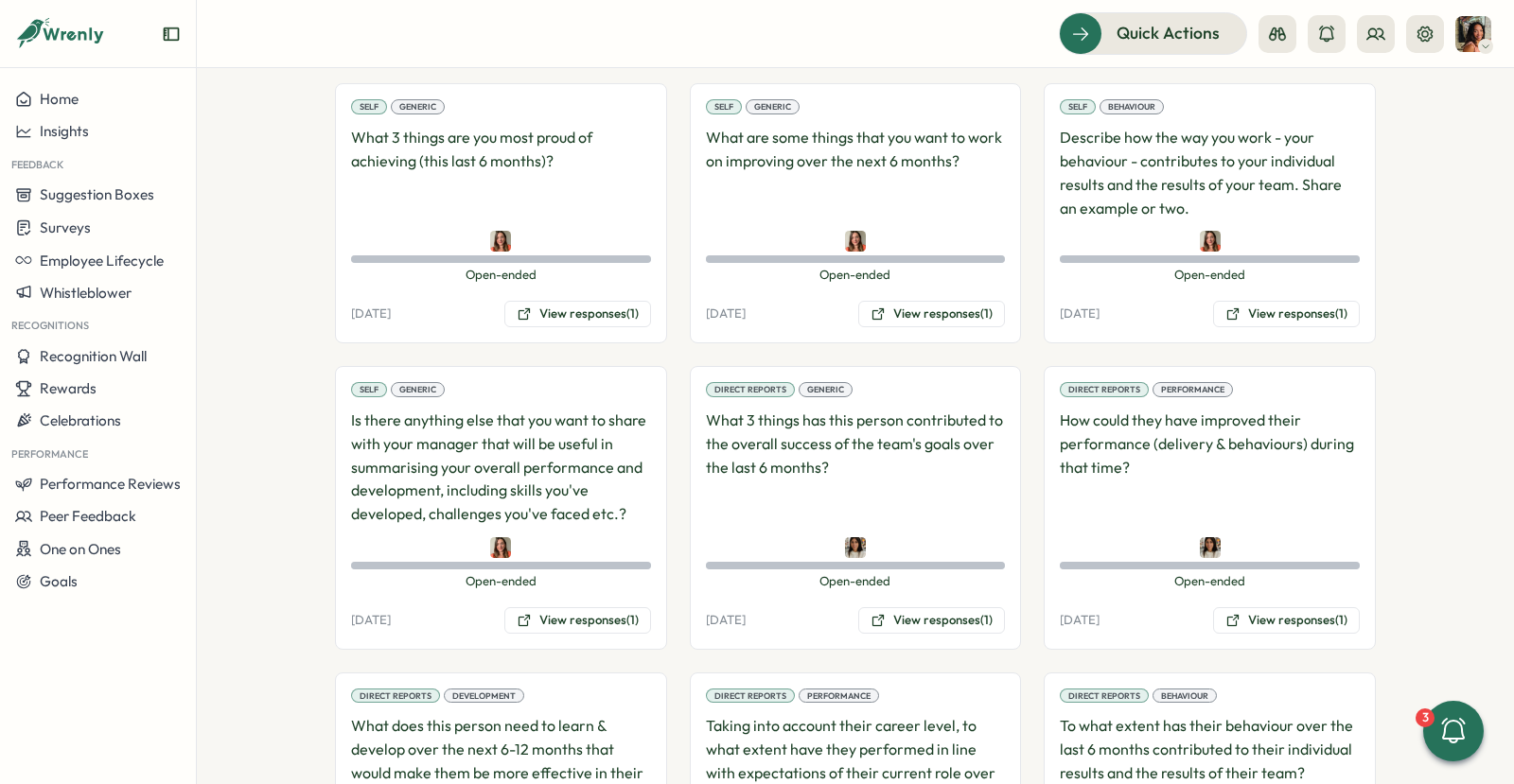
scroll to position [1028, 0]
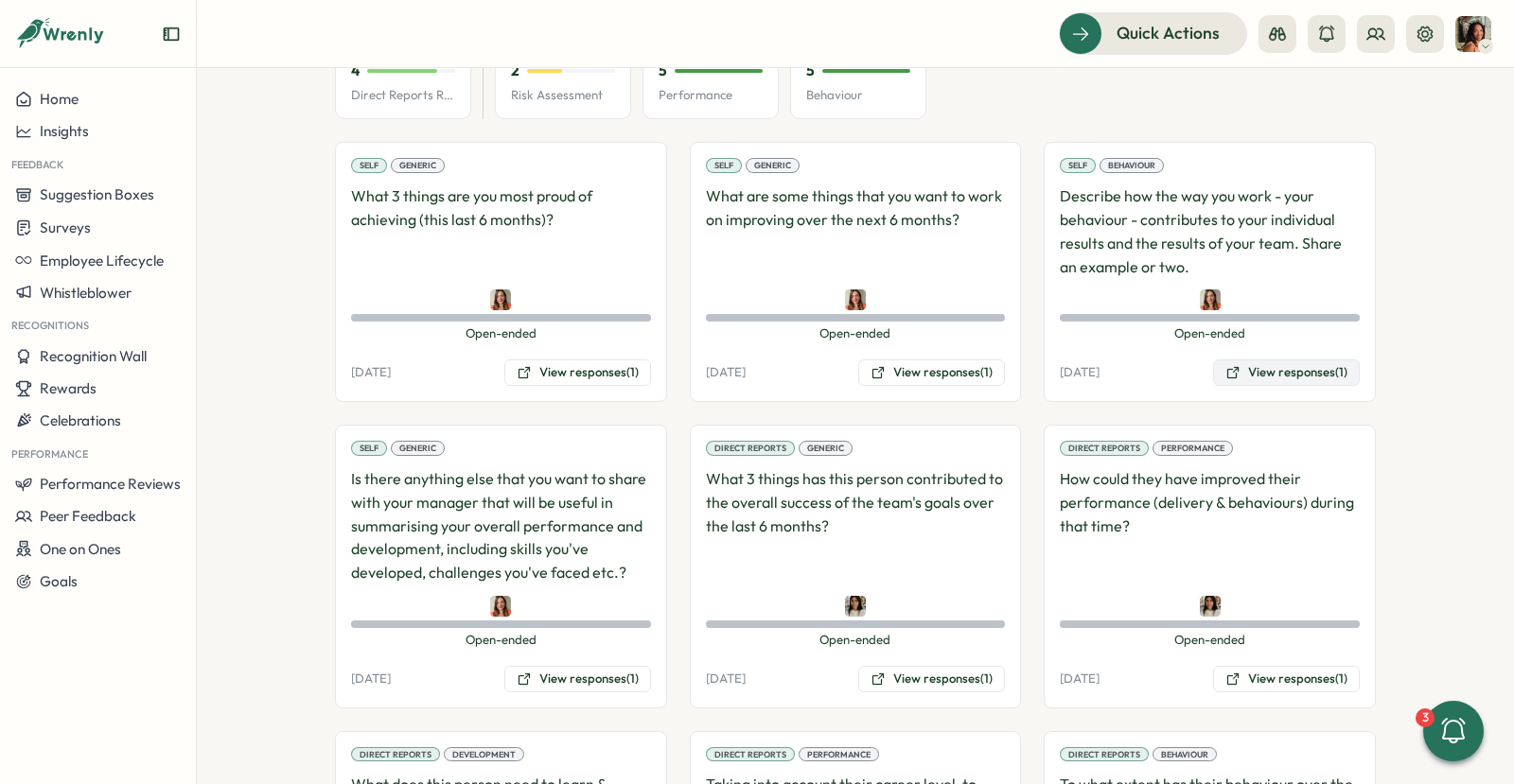
click at [1258, 370] on button "View responses (1)" at bounding box center [1286, 372] width 147 height 27
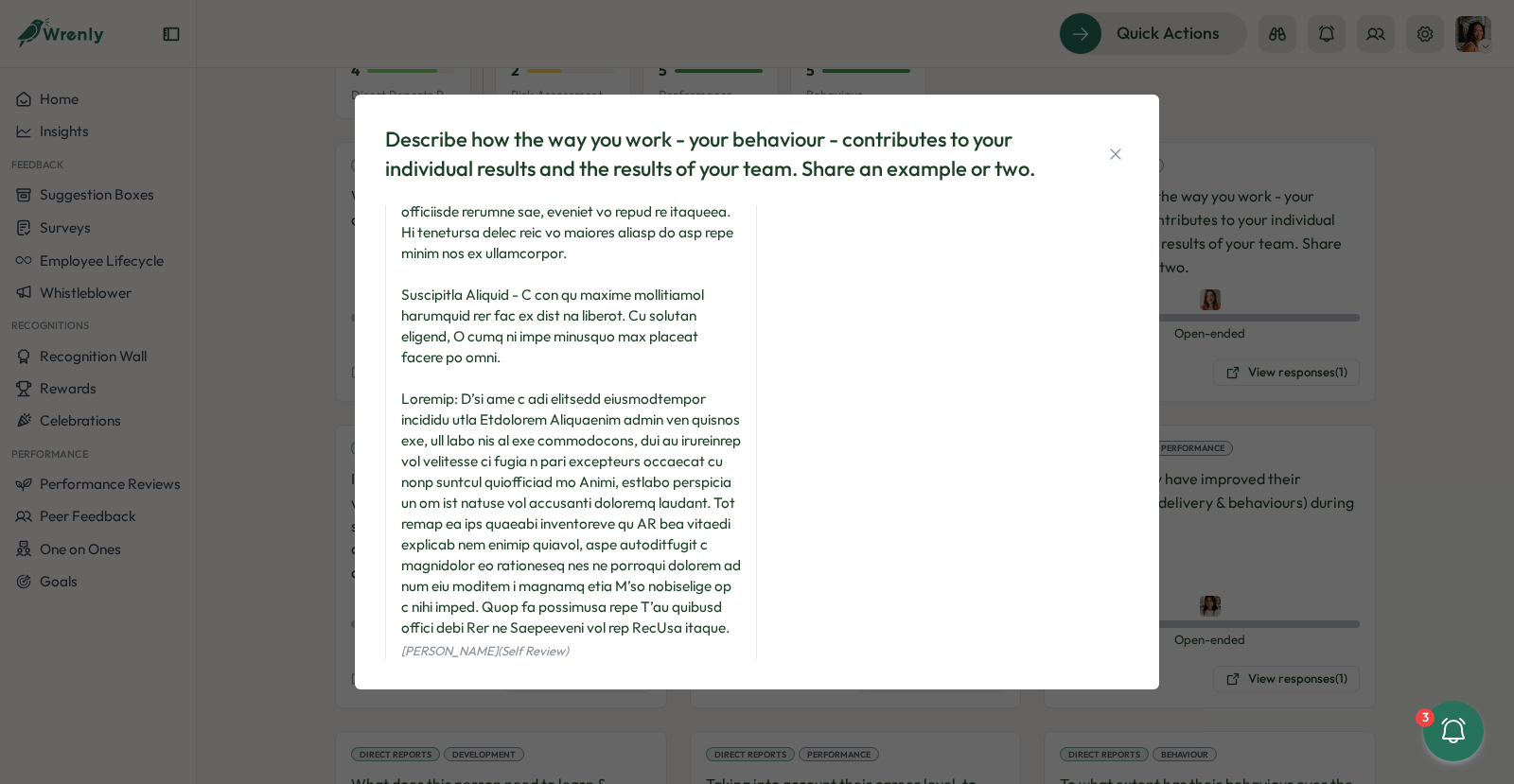
scroll to position [359, 0]
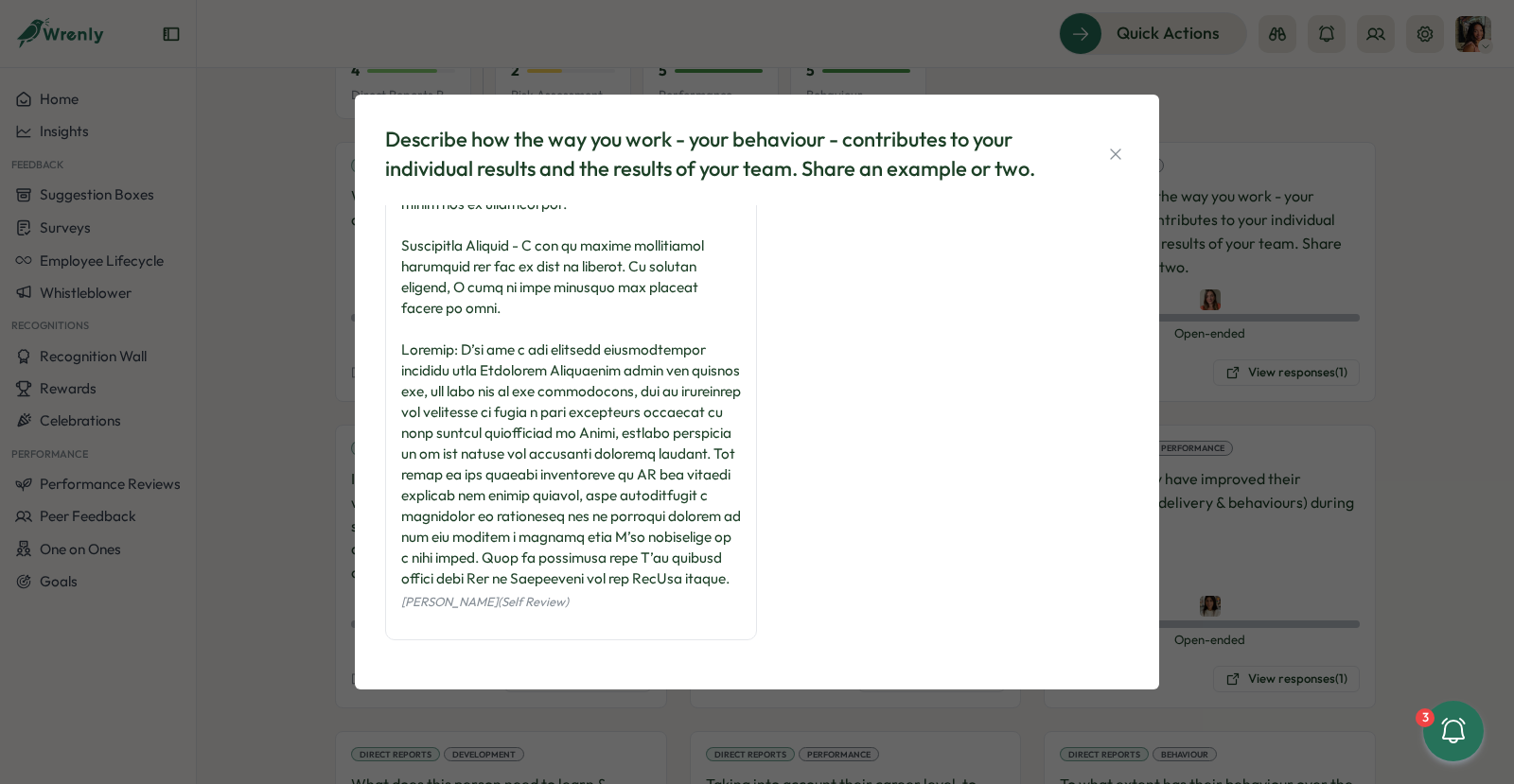
click at [298, 503] on div "Describe how the way you work - your behaviour - contributes to your individual…" at bounding box center [757, 392] width 1514 height 784
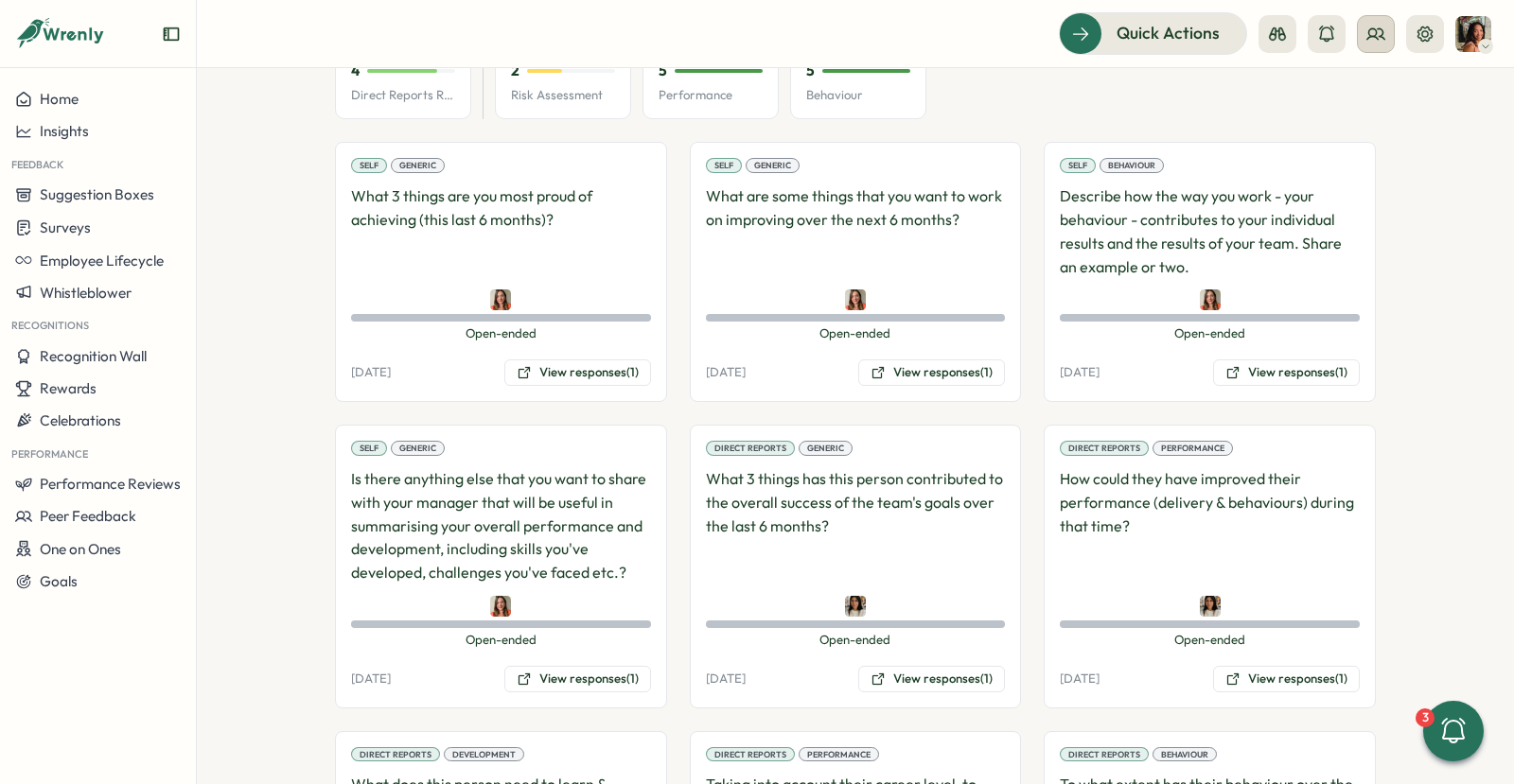
click at [1387, 32] on button at bounding box center [1375, 33] width 37 height 37
click at [1366, 96] on div "Org Members" at bounding box center [1376, 93] width 119 height 21
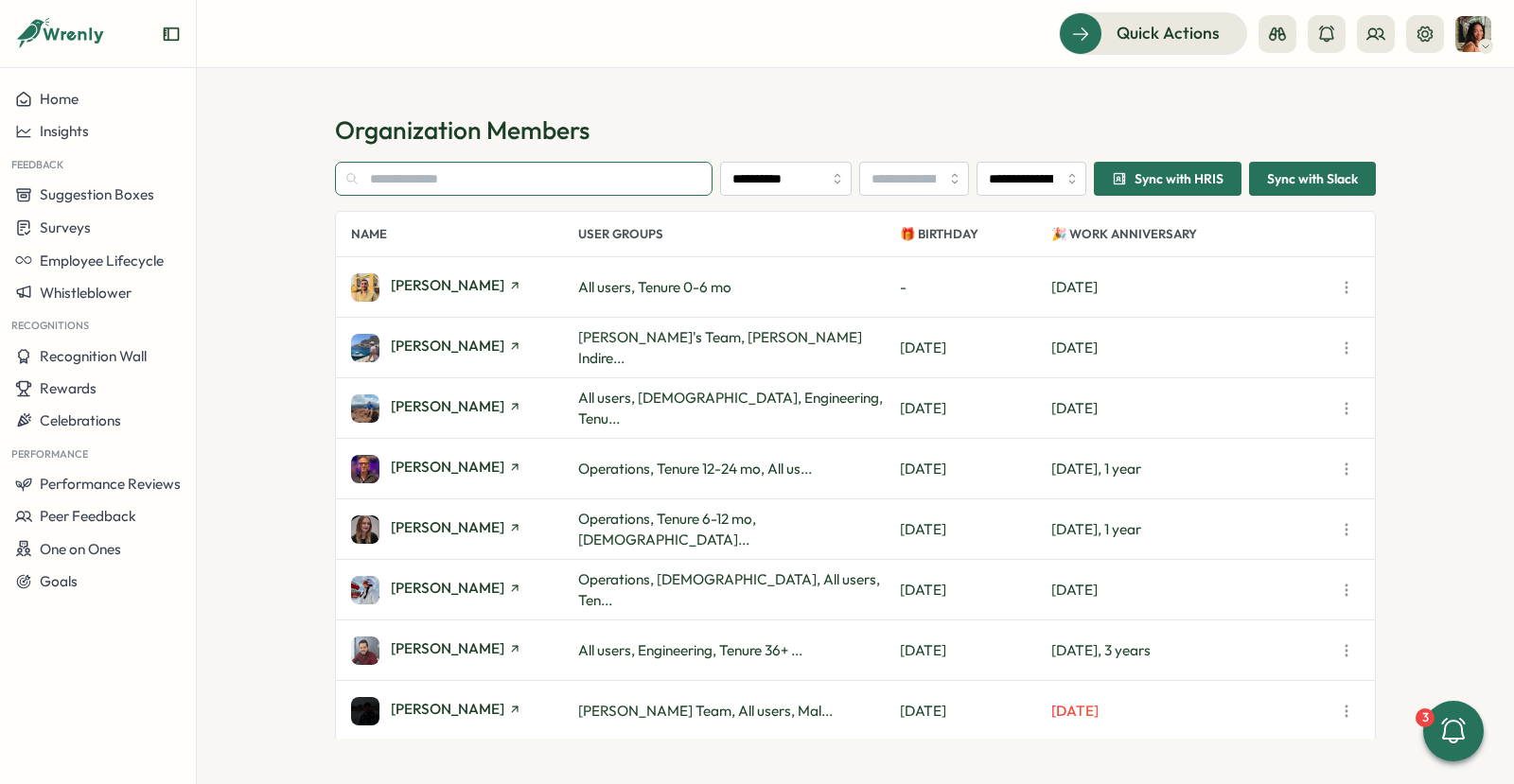
click at [565, 168] on input "text" at bounding box center [523, 178] width 378 height 34
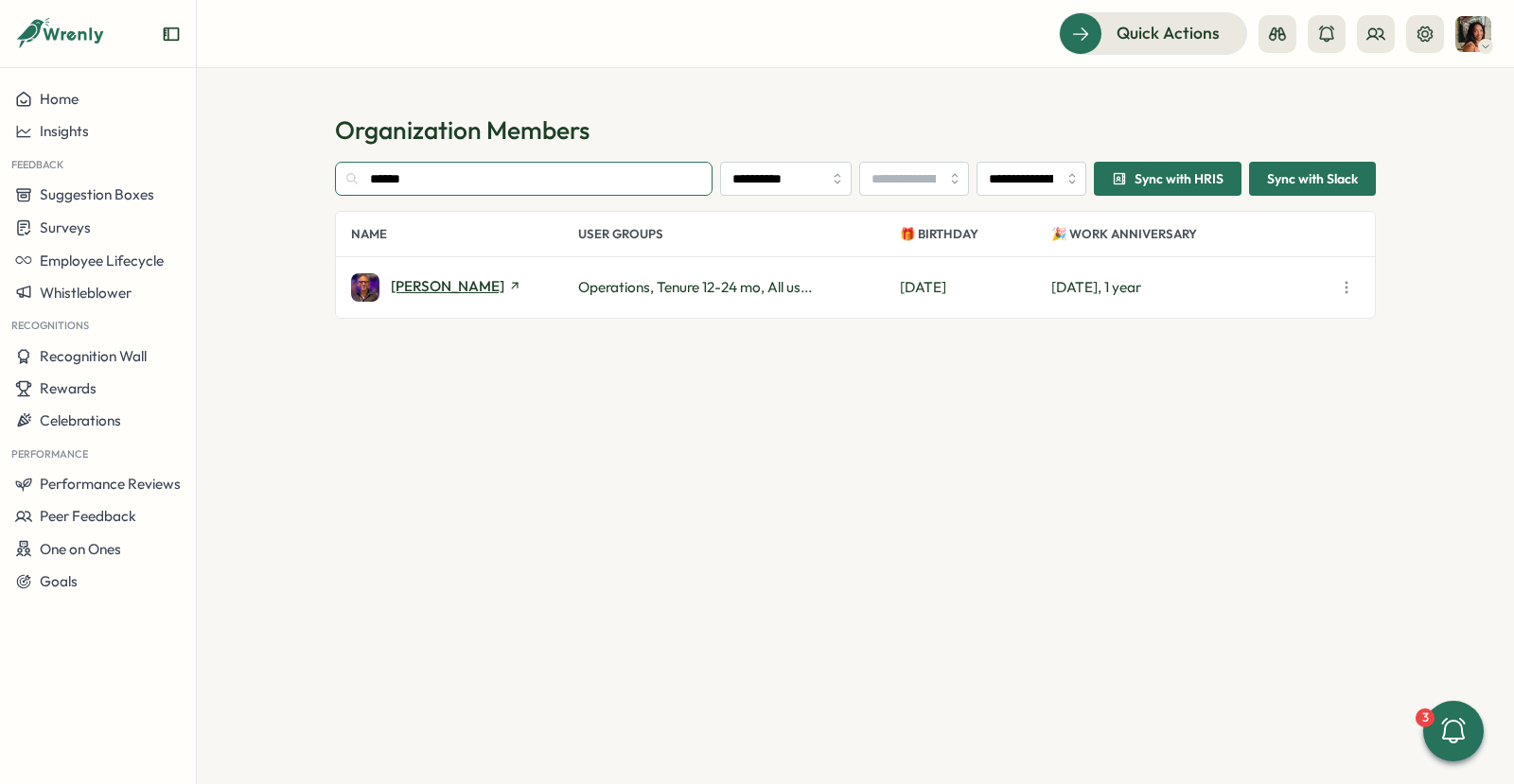
type input "******"
click at [440, 289] on span "Adrian Pearcey" at bounding box center [447, 286] width 113 height 14
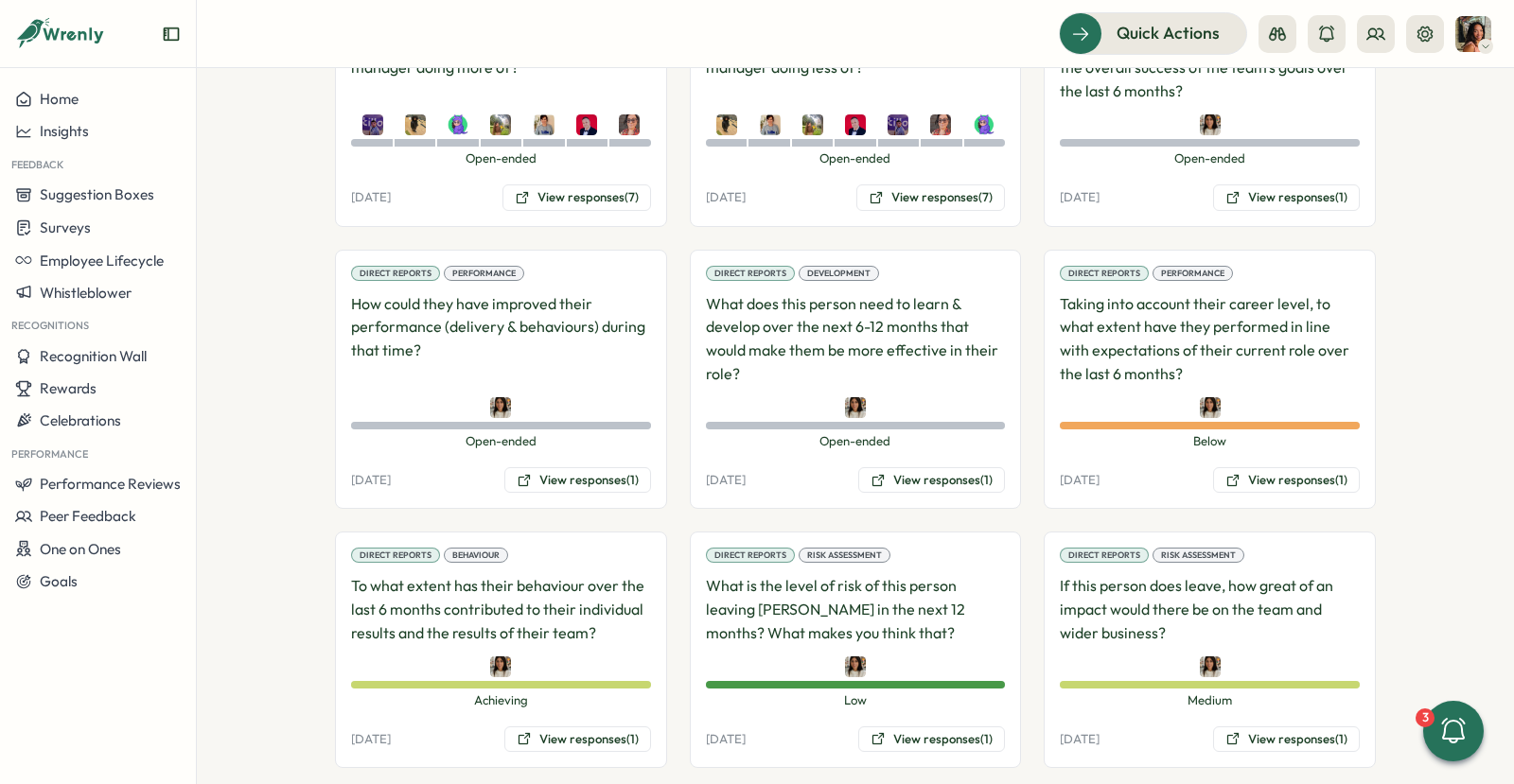
scroll to position [1982, 0]
click at [1264, 468] on button "View responses (1)" at bounding box center [1286, 481] width 147 height 27
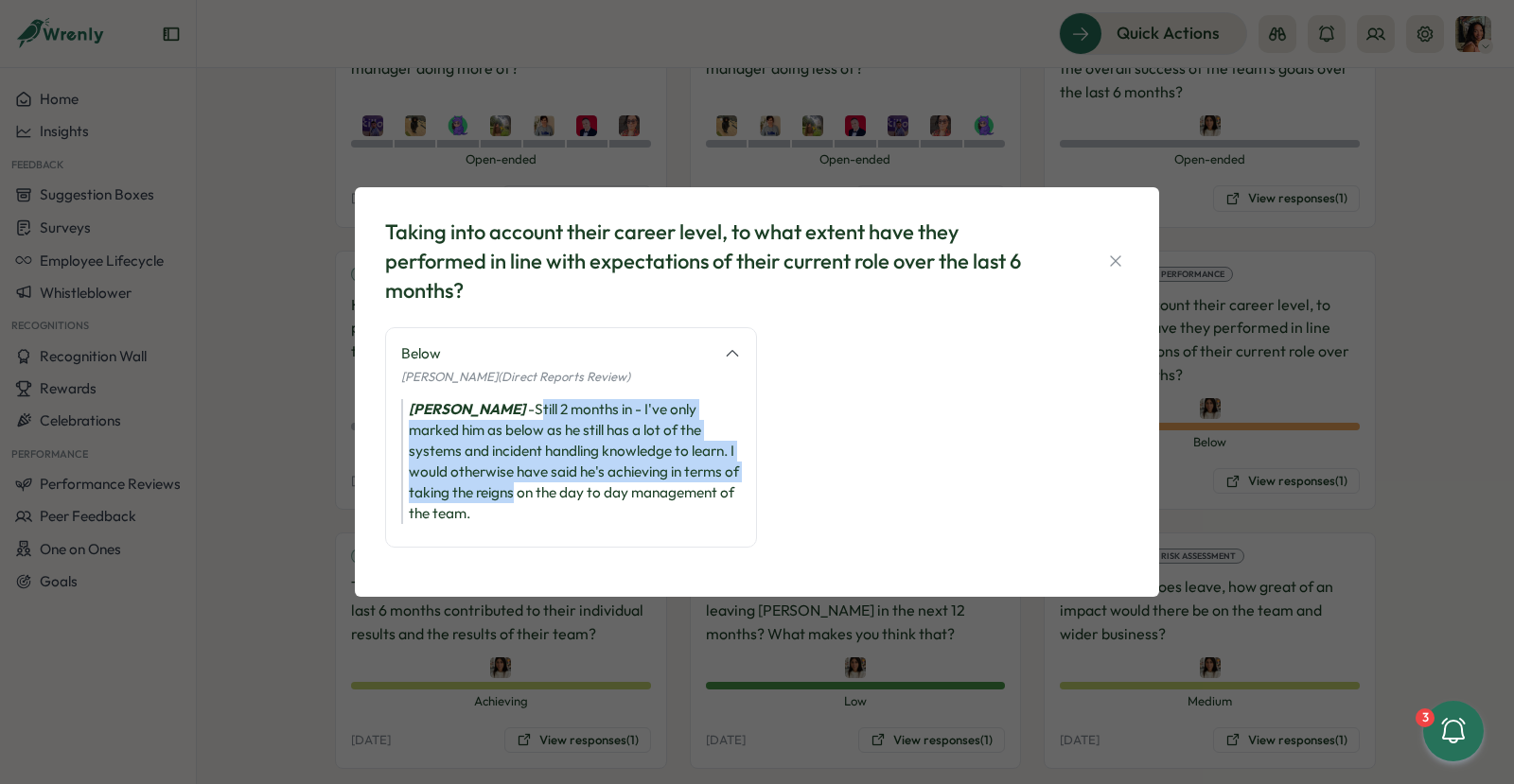
drag, startPoint x: 518, startPoint y: 402, endPoint x: 515, endPoint y: 502, distance: 100.0
click at [515, 502] on div "Maria Khoury - Still 2 months in - I've only marked him as below as he still ha…" at bounding box center [571, 461] width 339 height 125
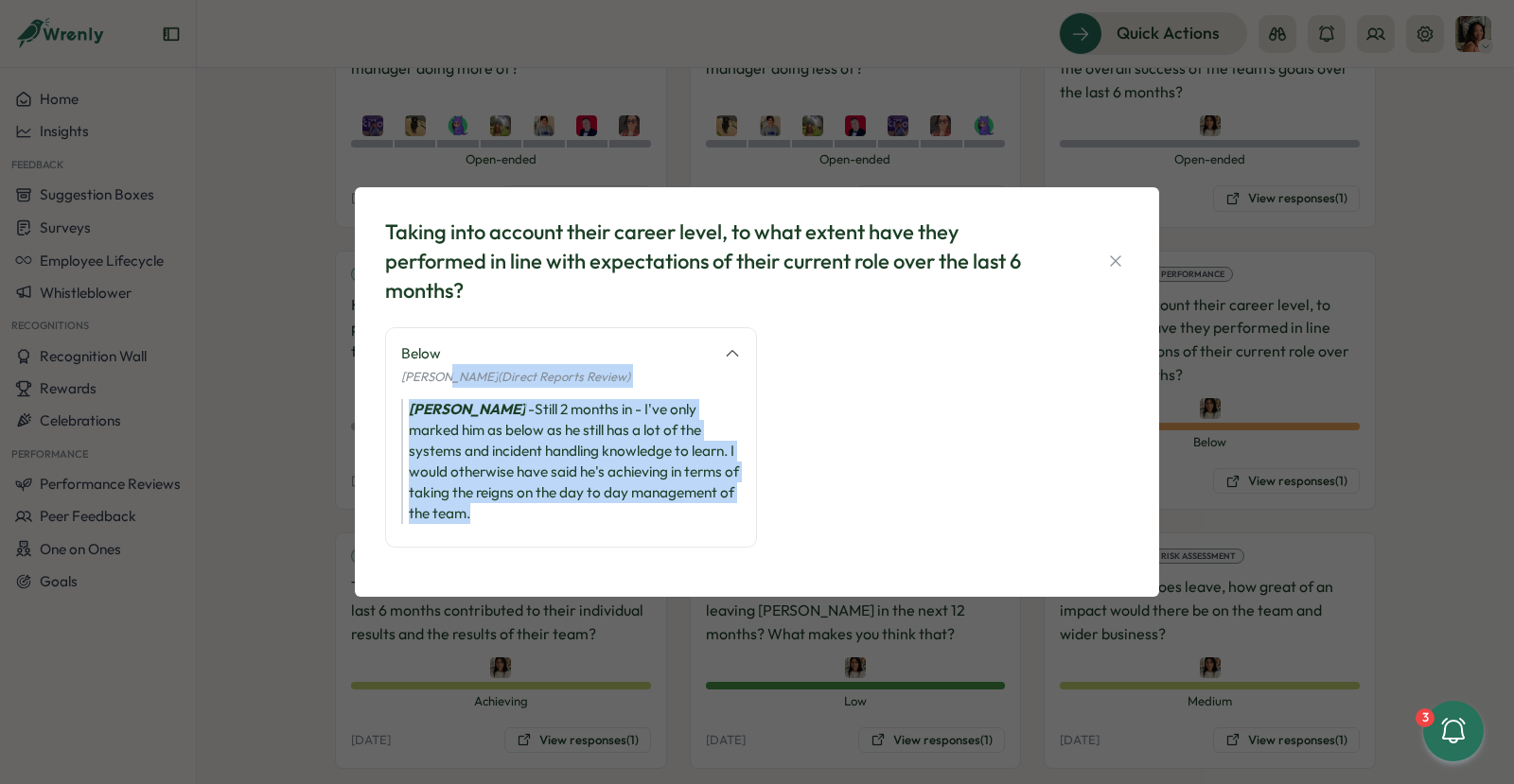
drag, startPoint x: 515, startPoint y: 514, endPoint x: 441, endPoint y: 373, distance: 159.2
click at [441, 373] on div "Below Maria Khoury (Direct Reports Review) Maria Khoury - Still 2 months in - I…" at bounding box center [571, 438] width 372 height 220
click at [445, 371] on span "Maria Khoury (Direct Reports Review)" at bounding box center [515, 376] width 229 height 15
drag, startPoint x: 428, startPoint y: 354, endPoint x: 473, endPoint y: 537, distance: 188.5
click at [473, 537] on div "Below Maria Khoury (Direct Reports Review) Maria Khoury - Still 2 months in - I…" at bounding box center [571, 438] width 372 height 220
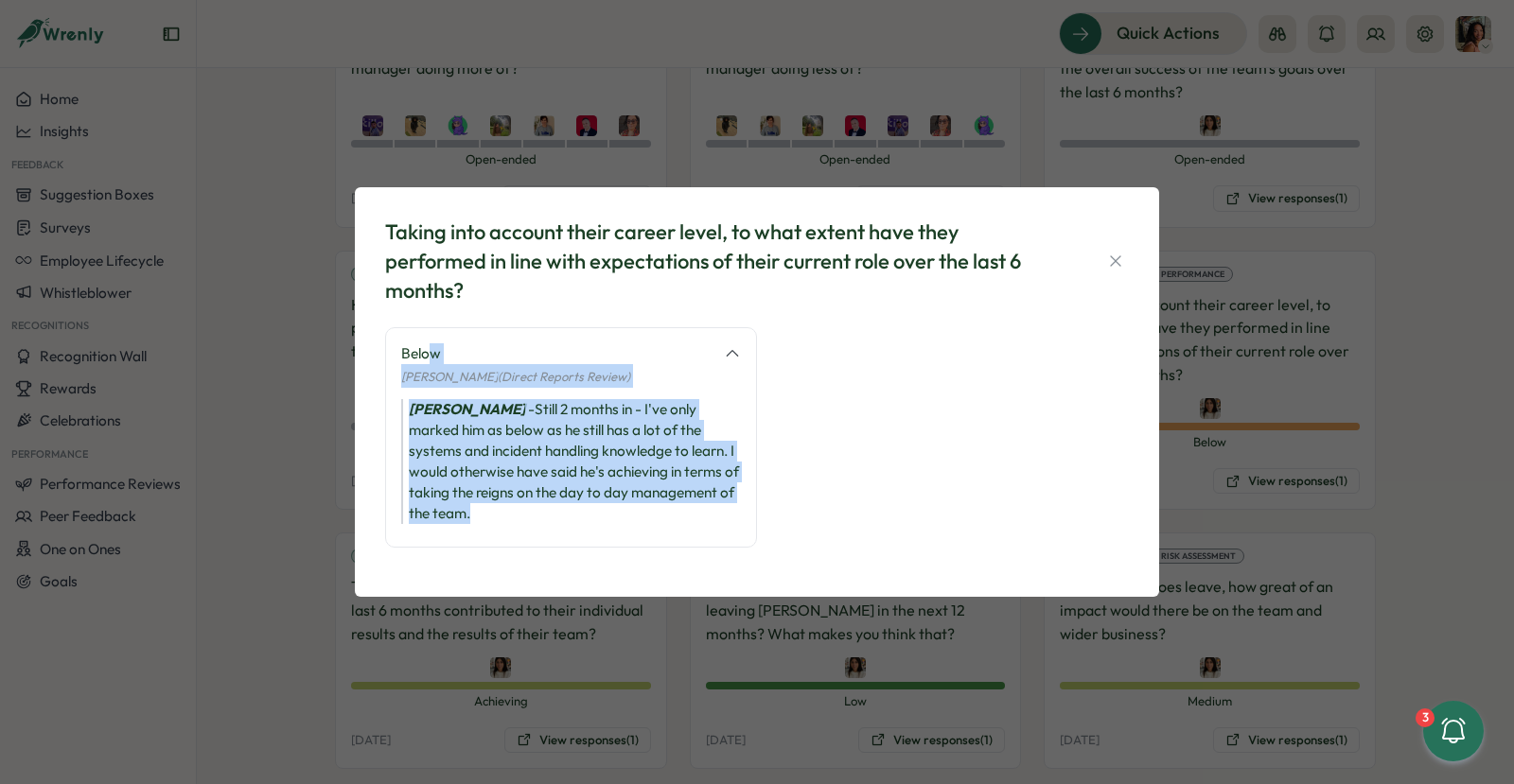
click at [473, 537] on div "Below Maria Khoury (Direct Reports Review) Maria Khoury - Still 2 months in - I…" at bounding box center [571, 438] width 372 height 220
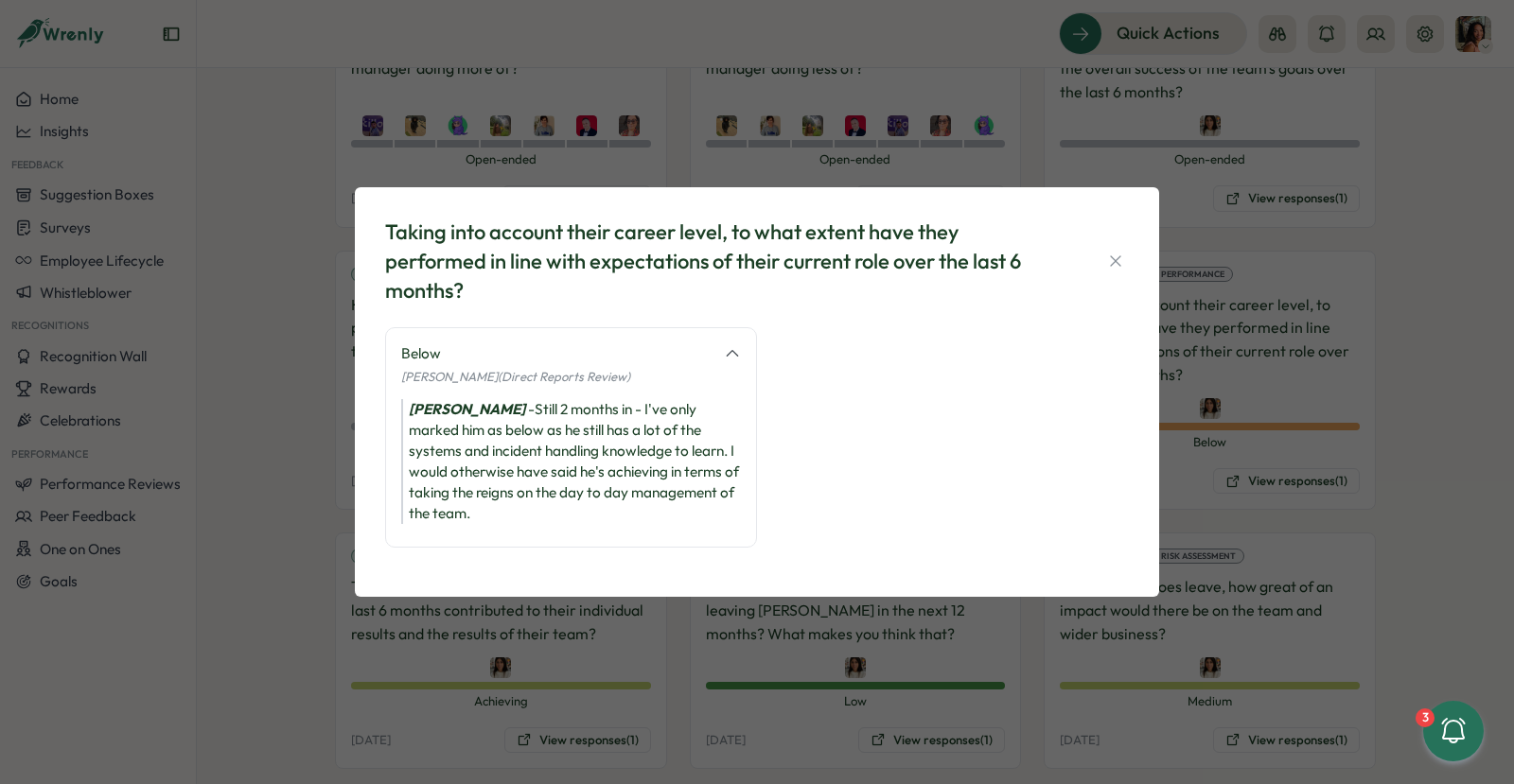
click at [305, 525] on div "Taking into account their career level, to what extent have they performed in l…" at bounding box center [757, 392] width 1514 height 784
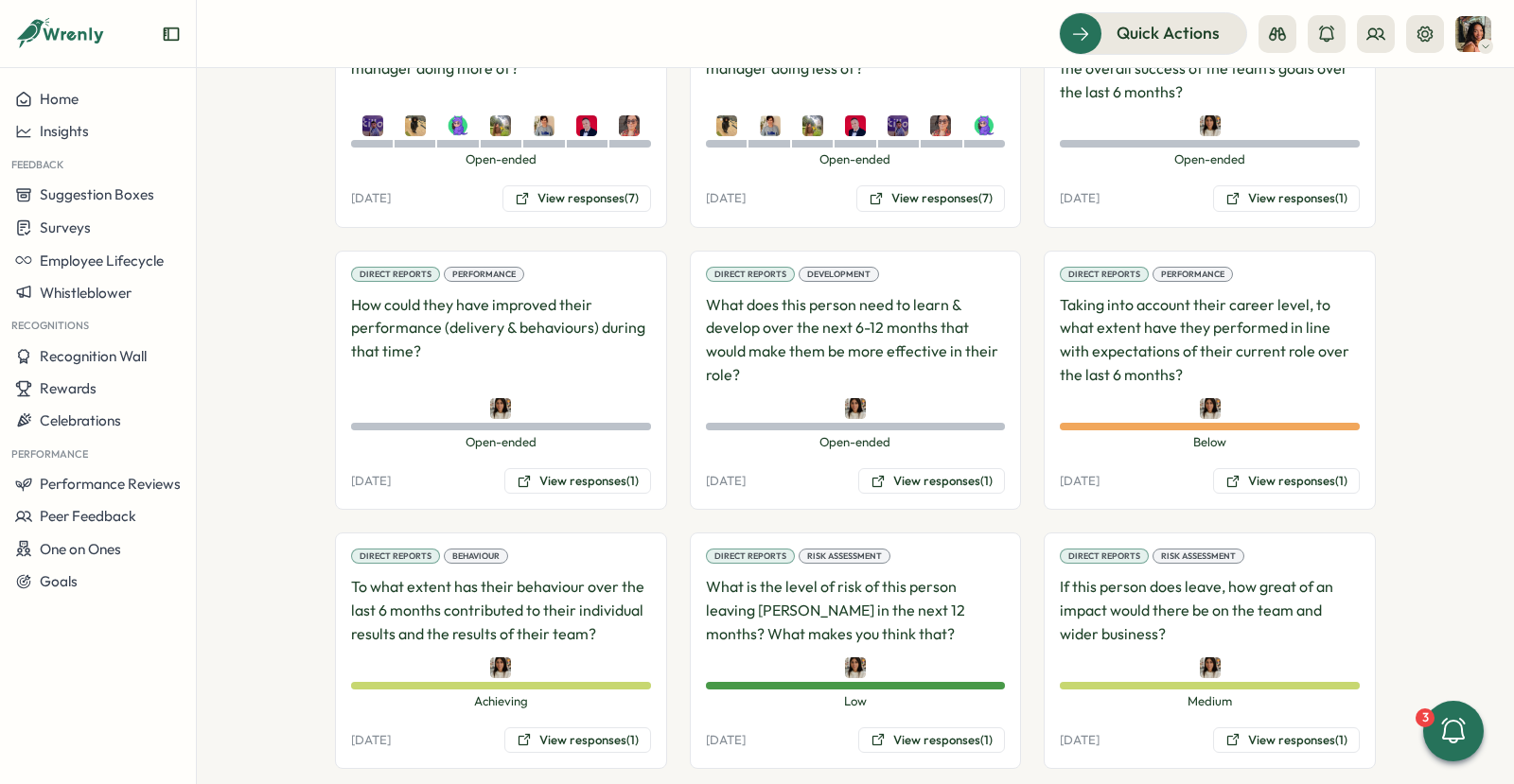
click at [534, 663] on div "Direct Reports Behaviour To what extent has their behaviour over the last 6 mon…" at bounding box center [501, 651] width 333 height 236
click at [533, 728] on button "View responses (1)" at bounding box center [577, 741] width 147 height 27
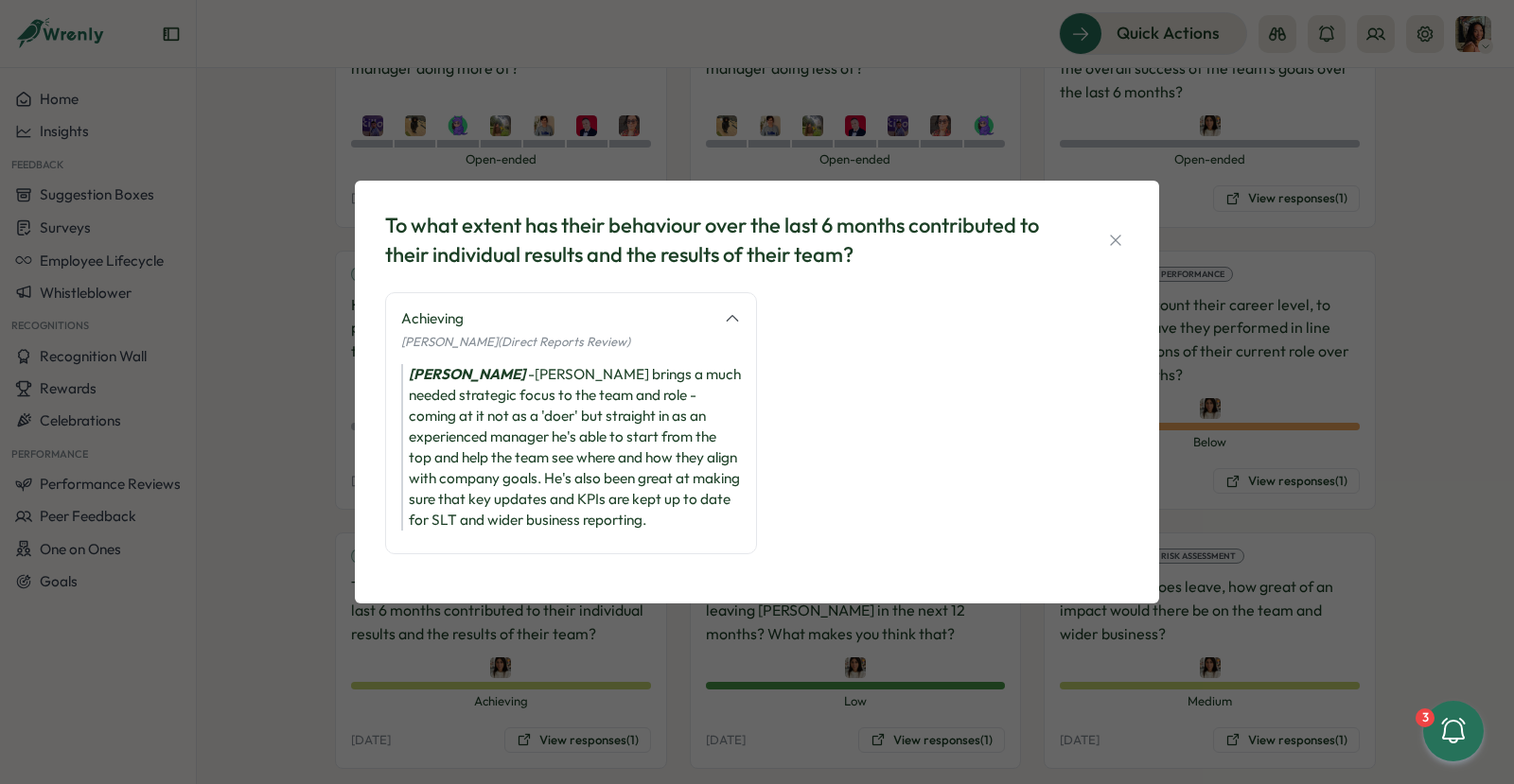
click at [301, 483] on div "To what extent has their behaviour over the last 6 months contributed to their …" at bounding box center [757, 392] width 1514 height 784
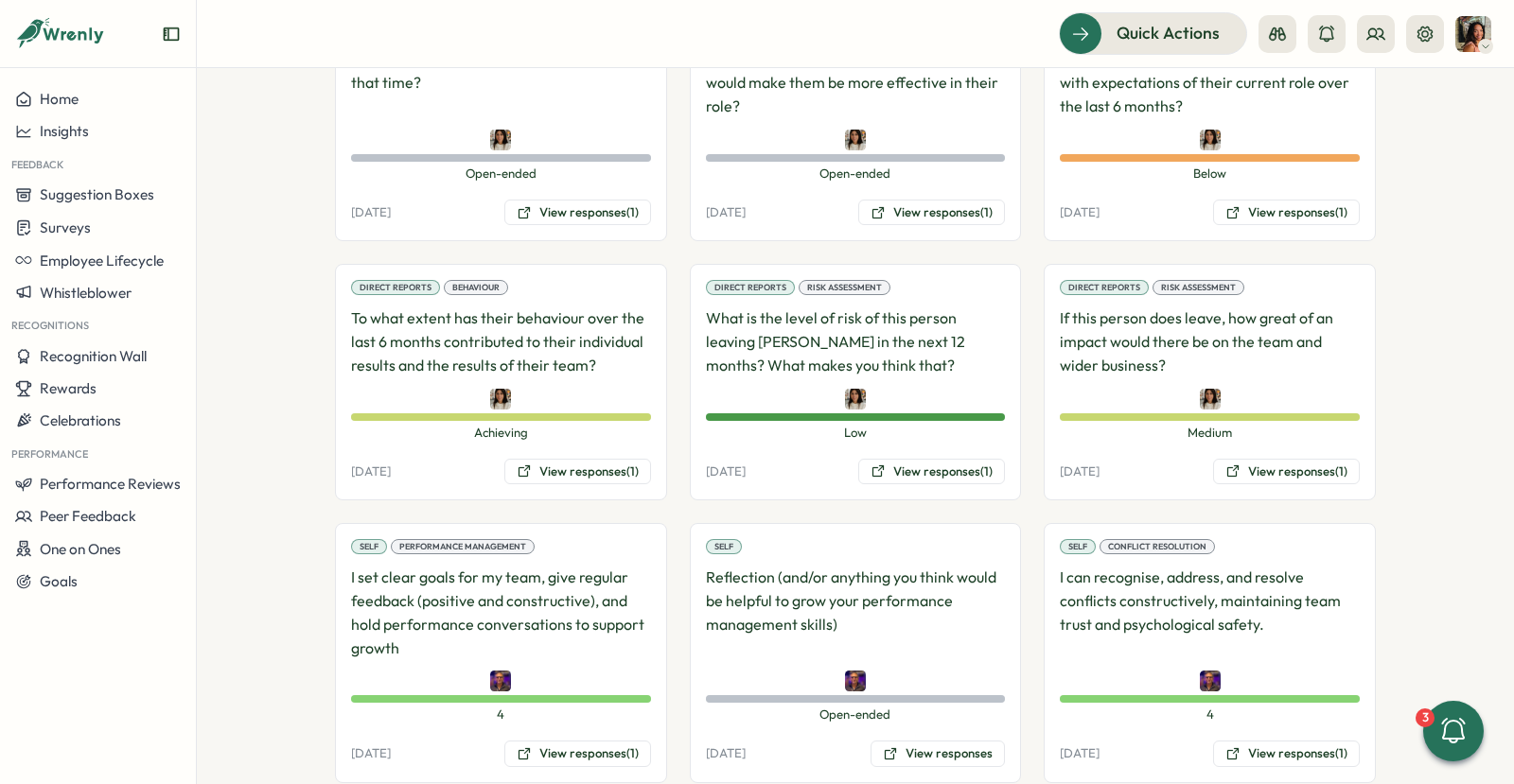
scroll to position [2252, 0]
click at [929, 458] on button "View responses (1)" at bounding box center [931, 471] width 147 height 27
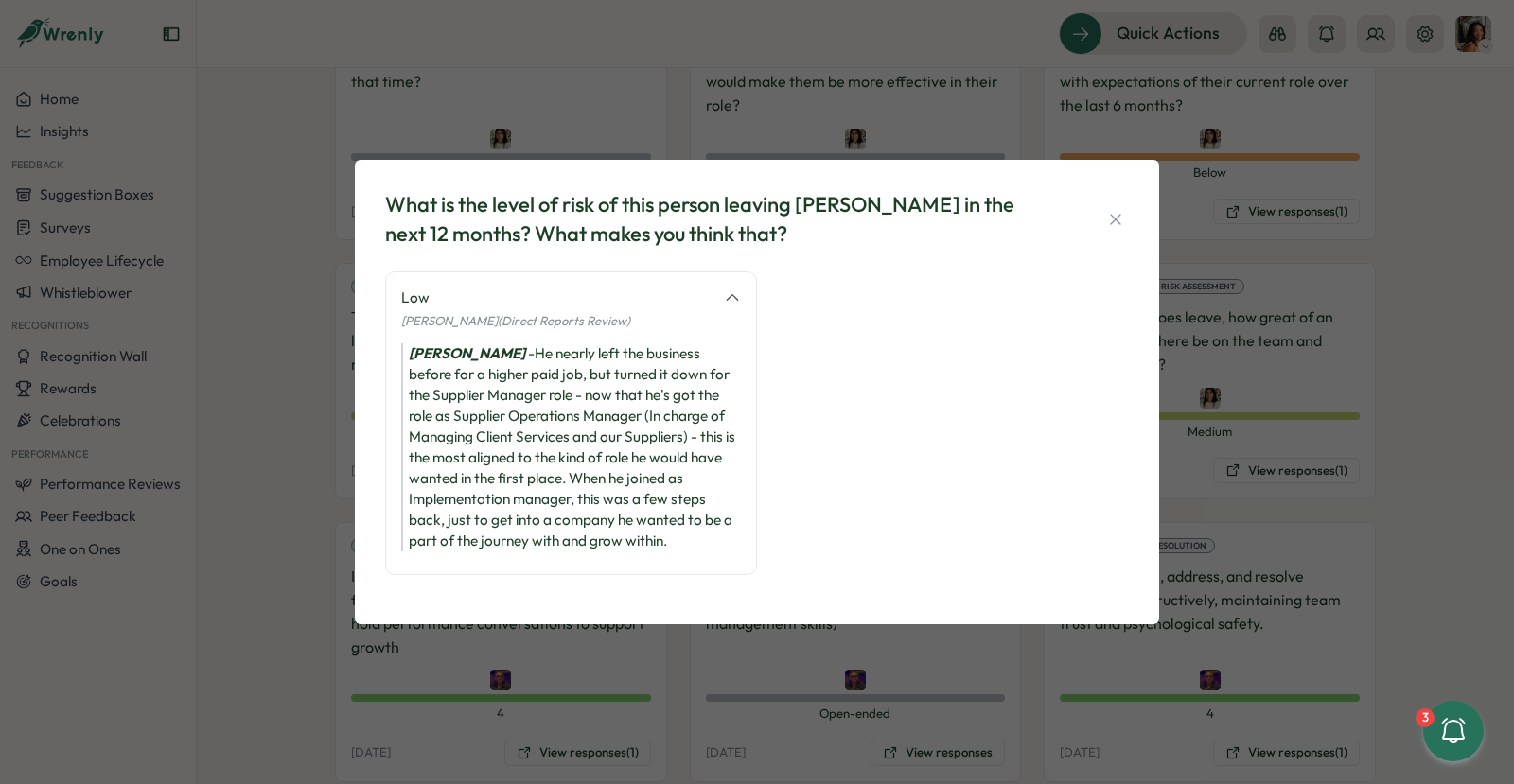
click at [1302, 460] on div "What is the level of risk of this person leaving Tillo in the next 12 months? W…" at bounding box center [757, 392] width 1514 height 784
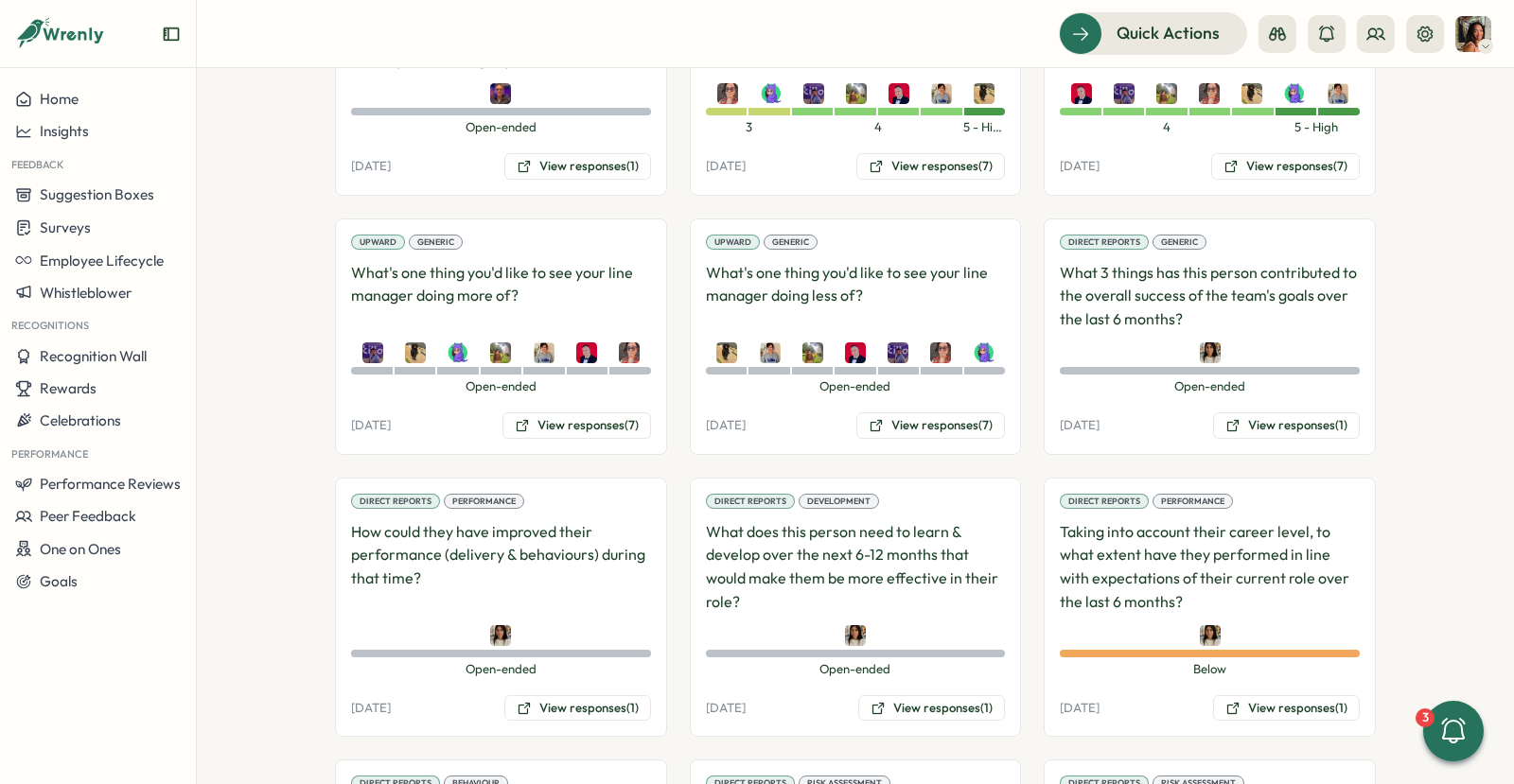
scroll to position [1199, 0]
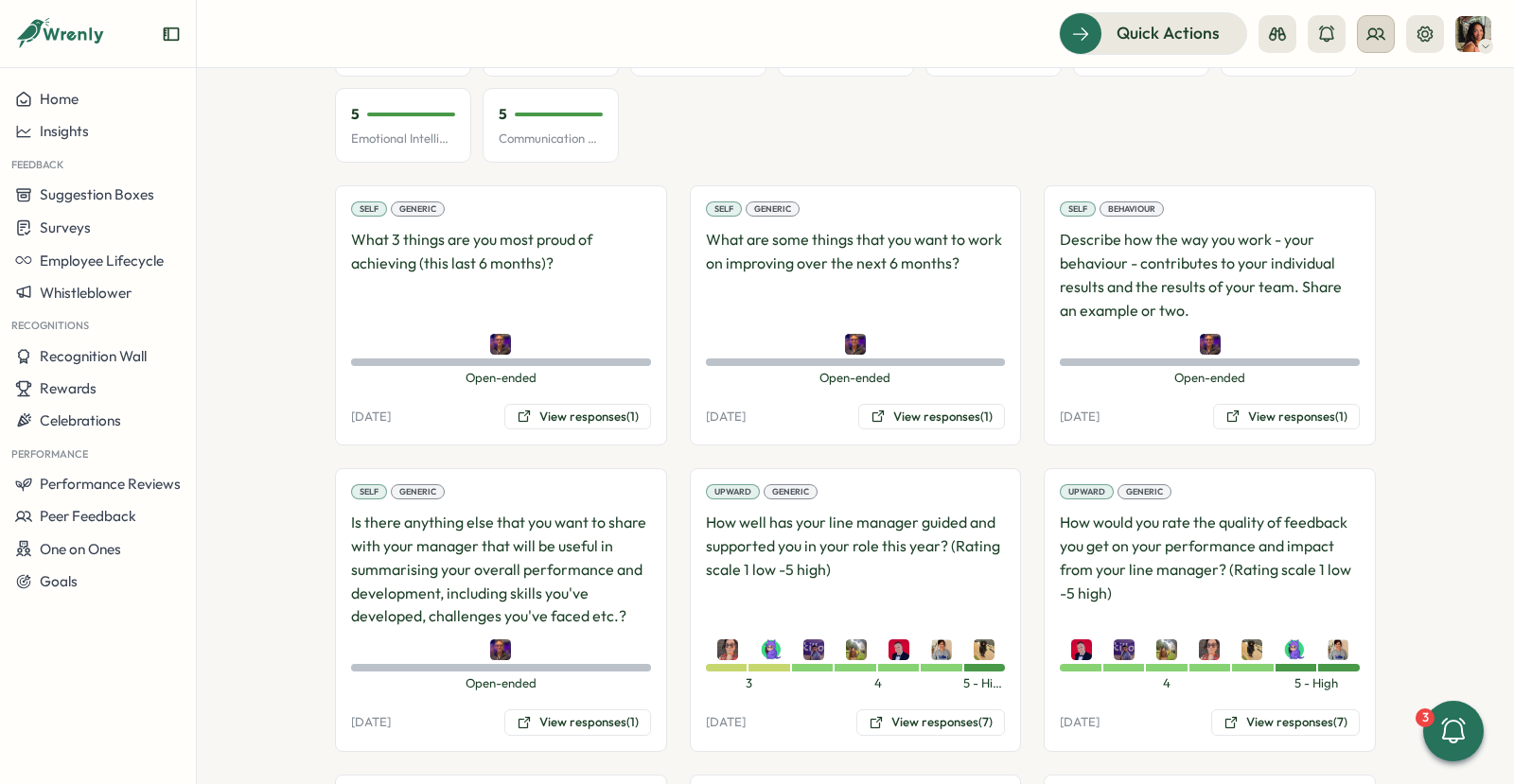
click at [1378, 41] on icon at bounding box center [1375, 33] width 19 height 19
click at [1357, 91] on div "Org Members" at bounding box center [1376, 93] width 119 height 21
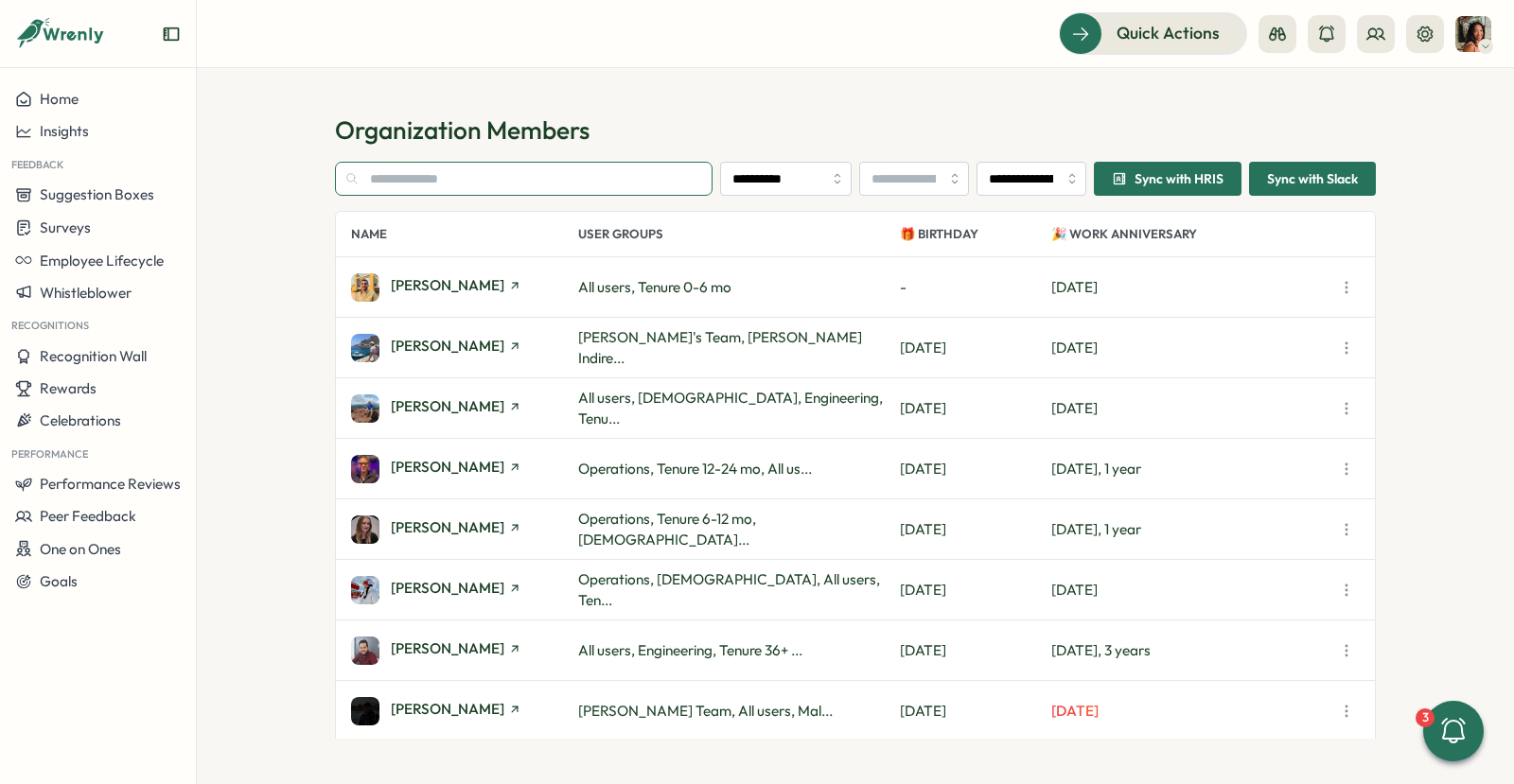
click at [591, 170] on input "text" at bounding box center [523, 178] width 378 height 34
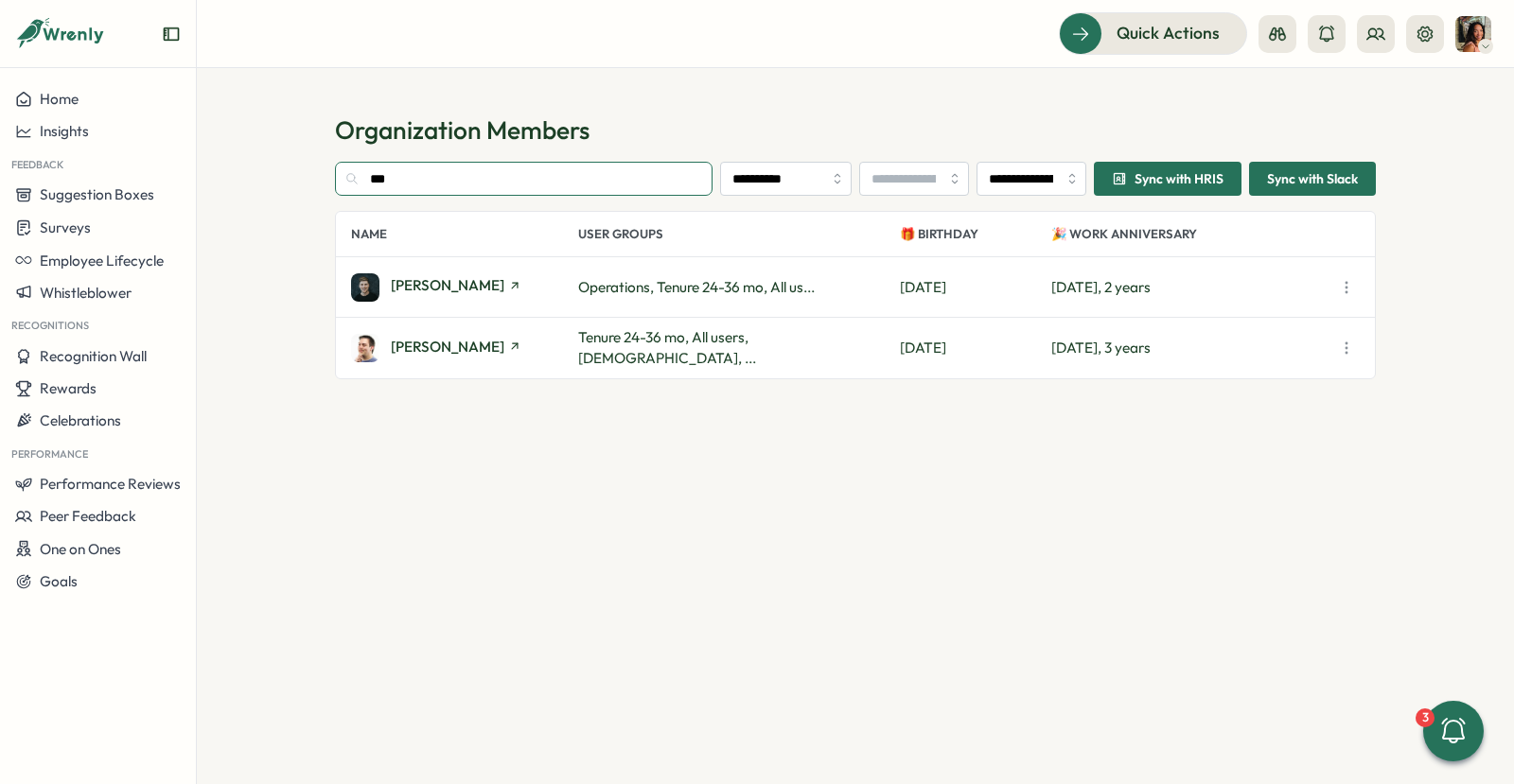
click at [438, 186] on input "***" at bounding box center [523, 178] width 378 height 34
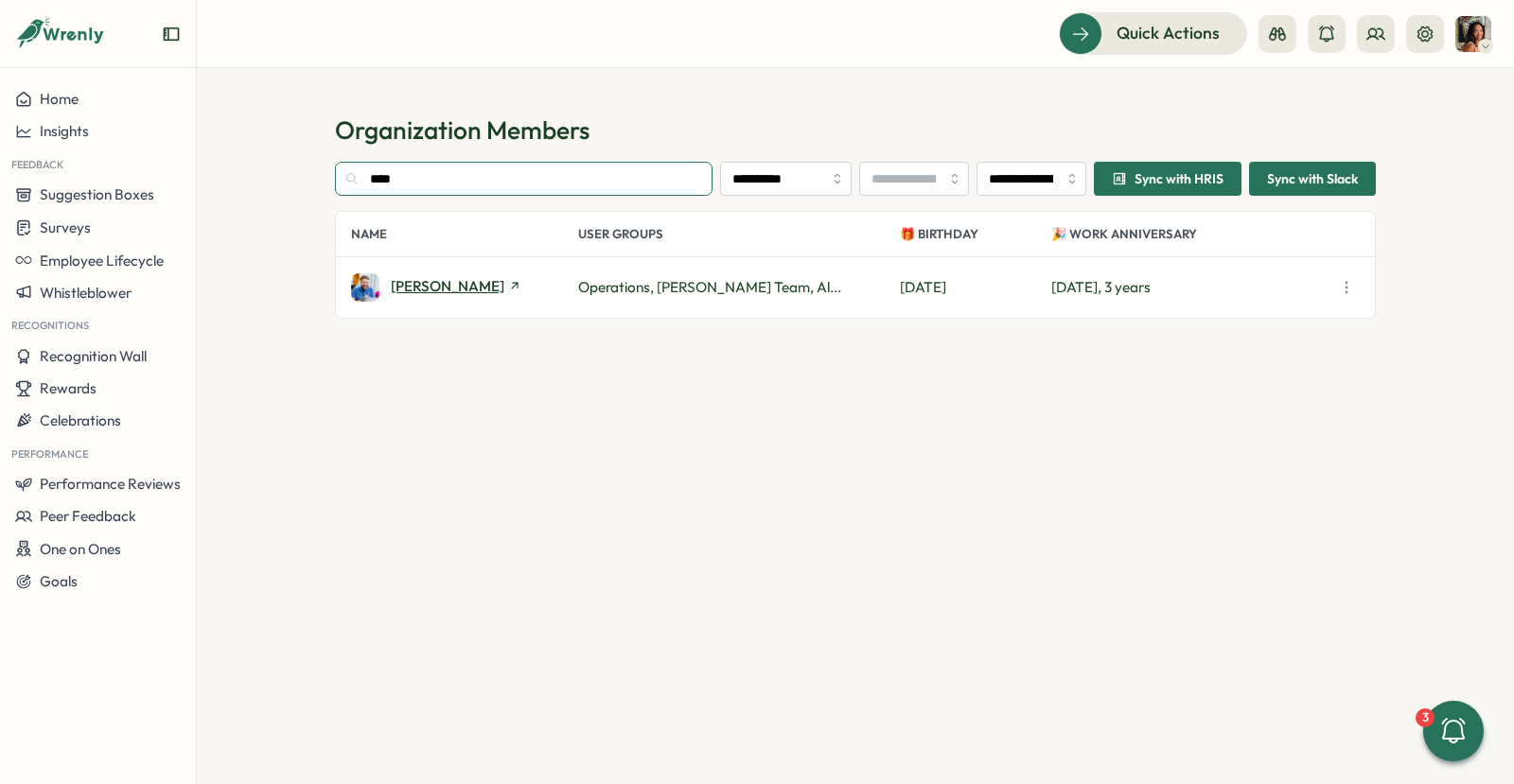
type input "****"
click at [439, 279] on span "Paul Hemsley" at bounding box center [447, 286] width 113 height 14
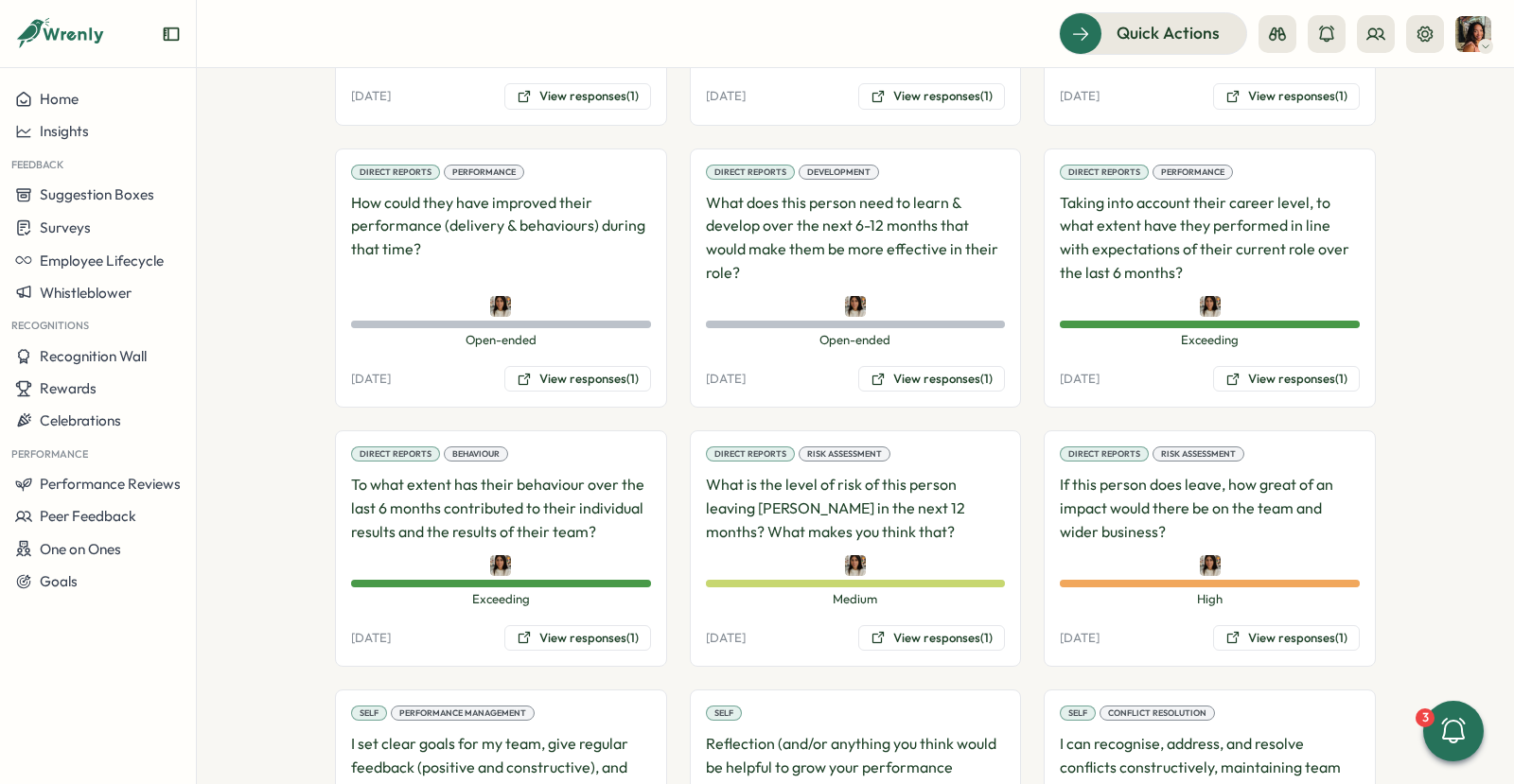
scroll to position [2086, 0]
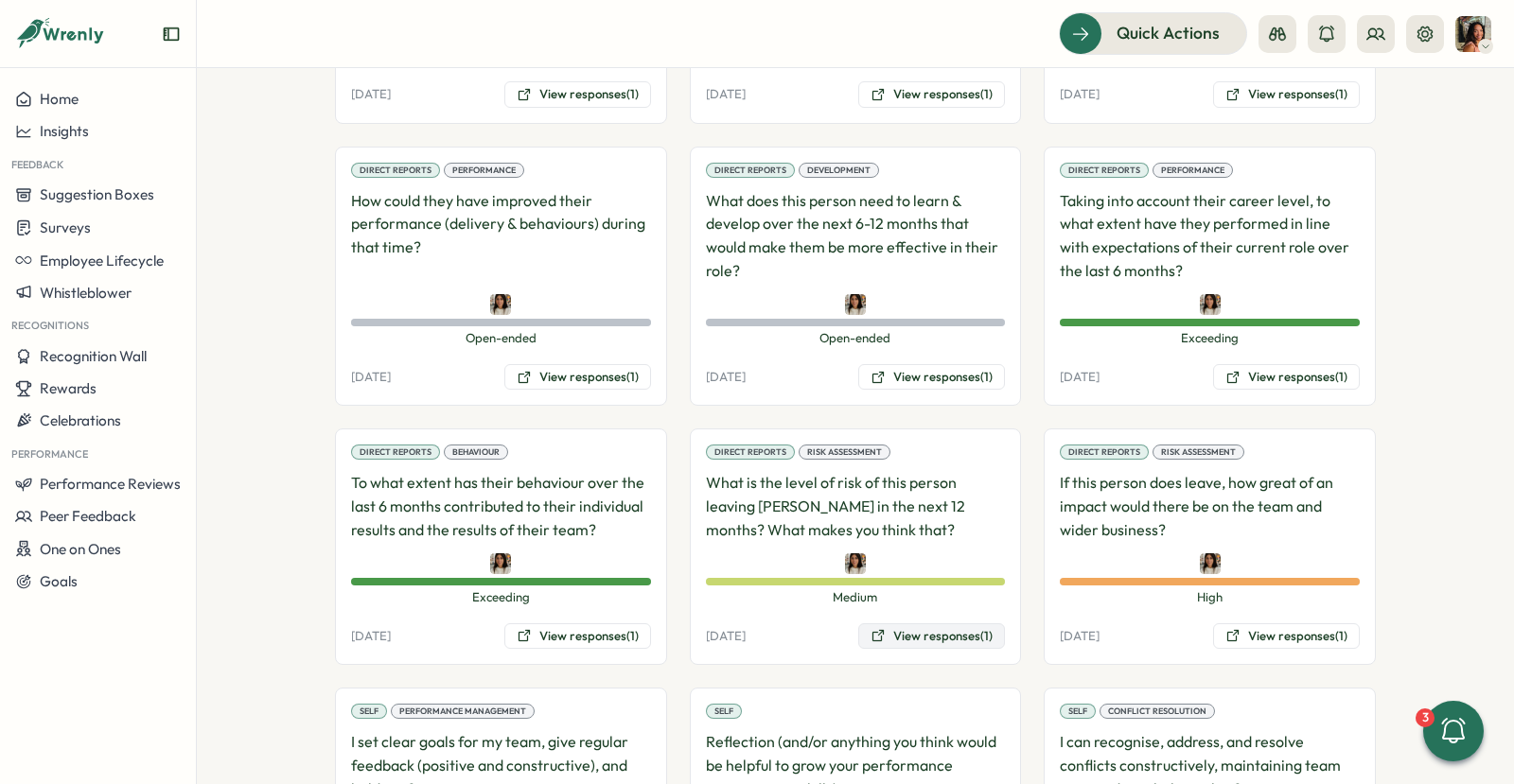
click at [946, 624] on button "View responses (1)" at bounding box center [931, 636] width 147 height 27
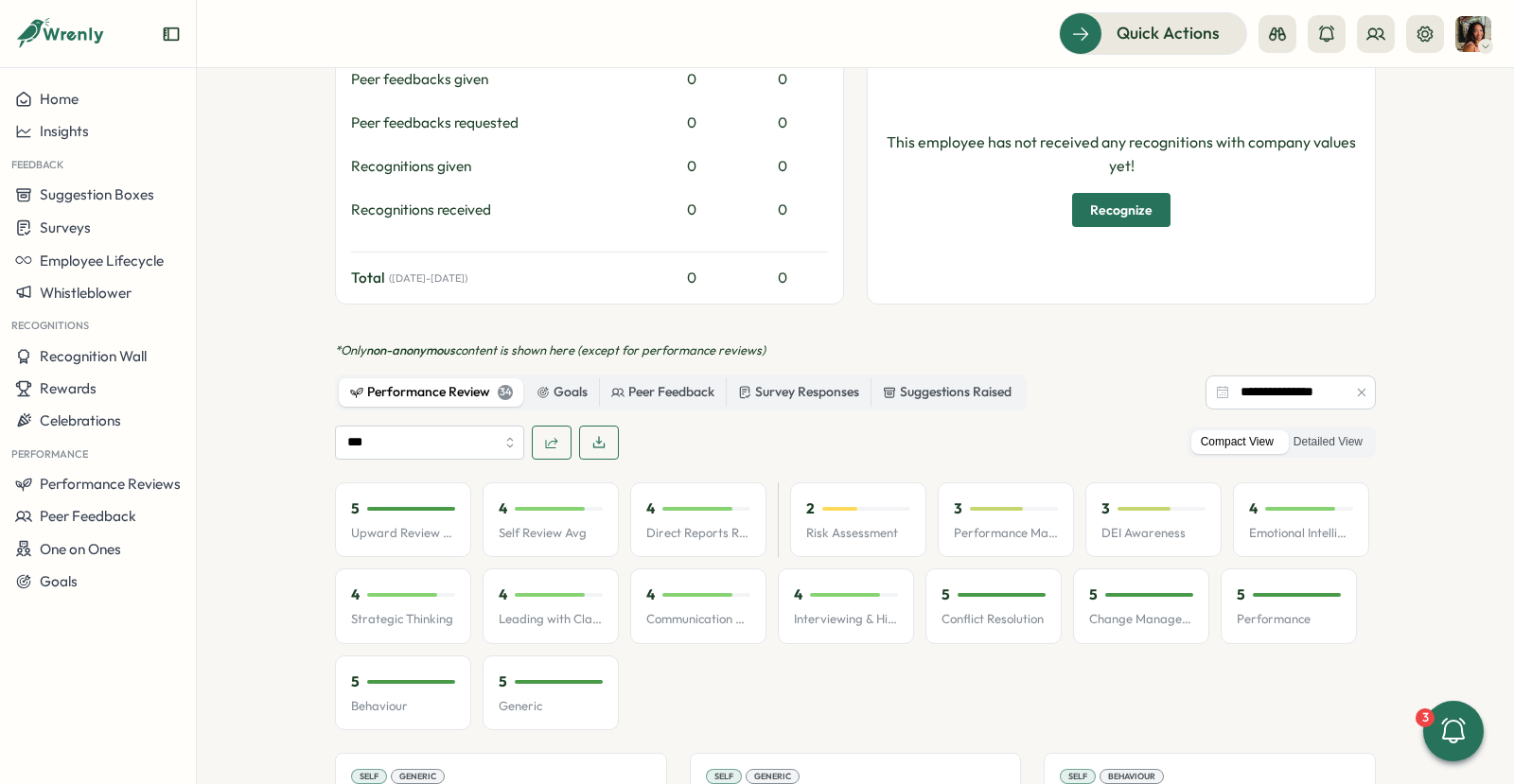
scroll to position [521, 0]
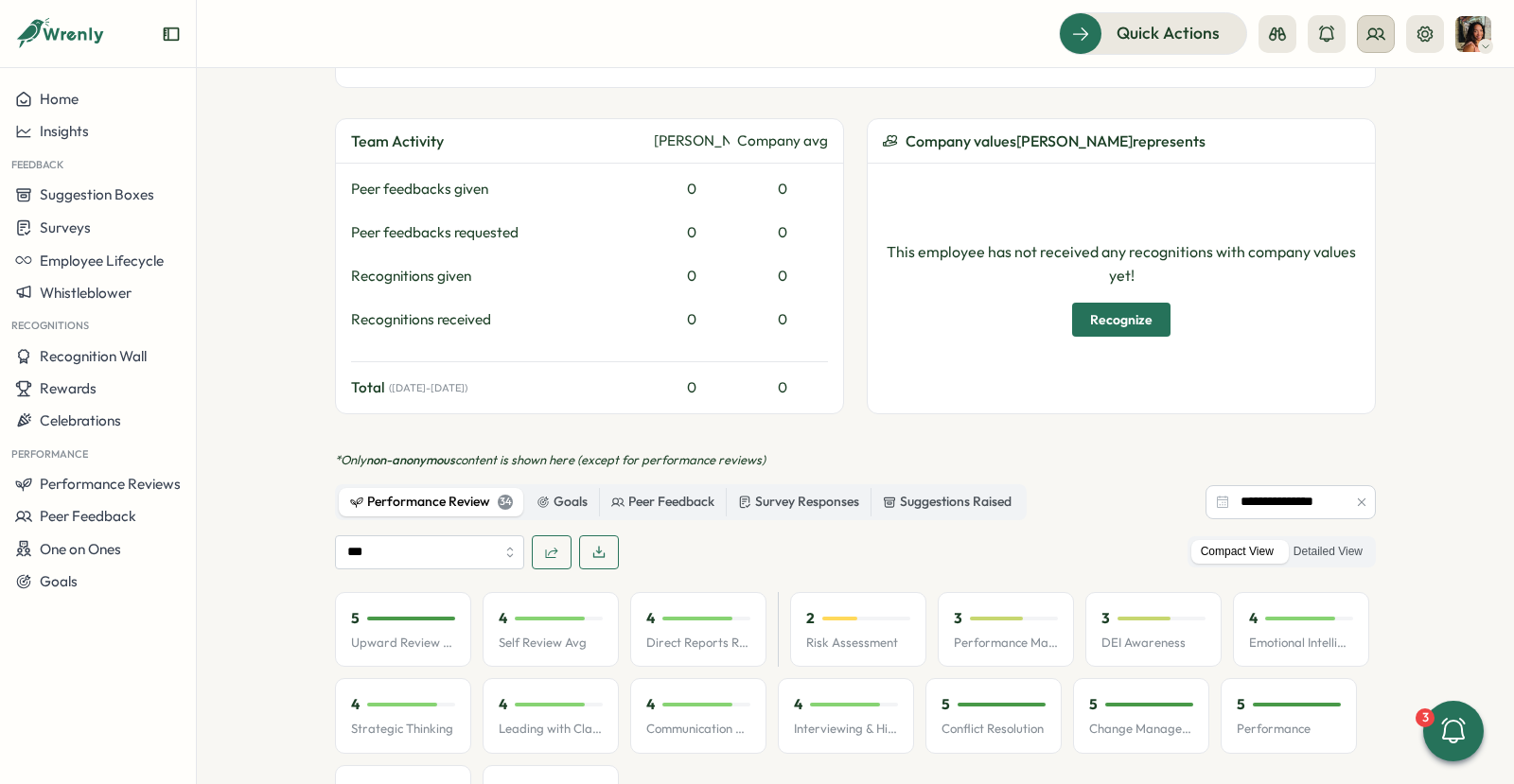
click at [1374, 15] on button at bounding box center [1375, 33] width 37 height 37
click at [1397, 105] on div "Org Members" at bounding box center [1376, 93] width 142 height 36
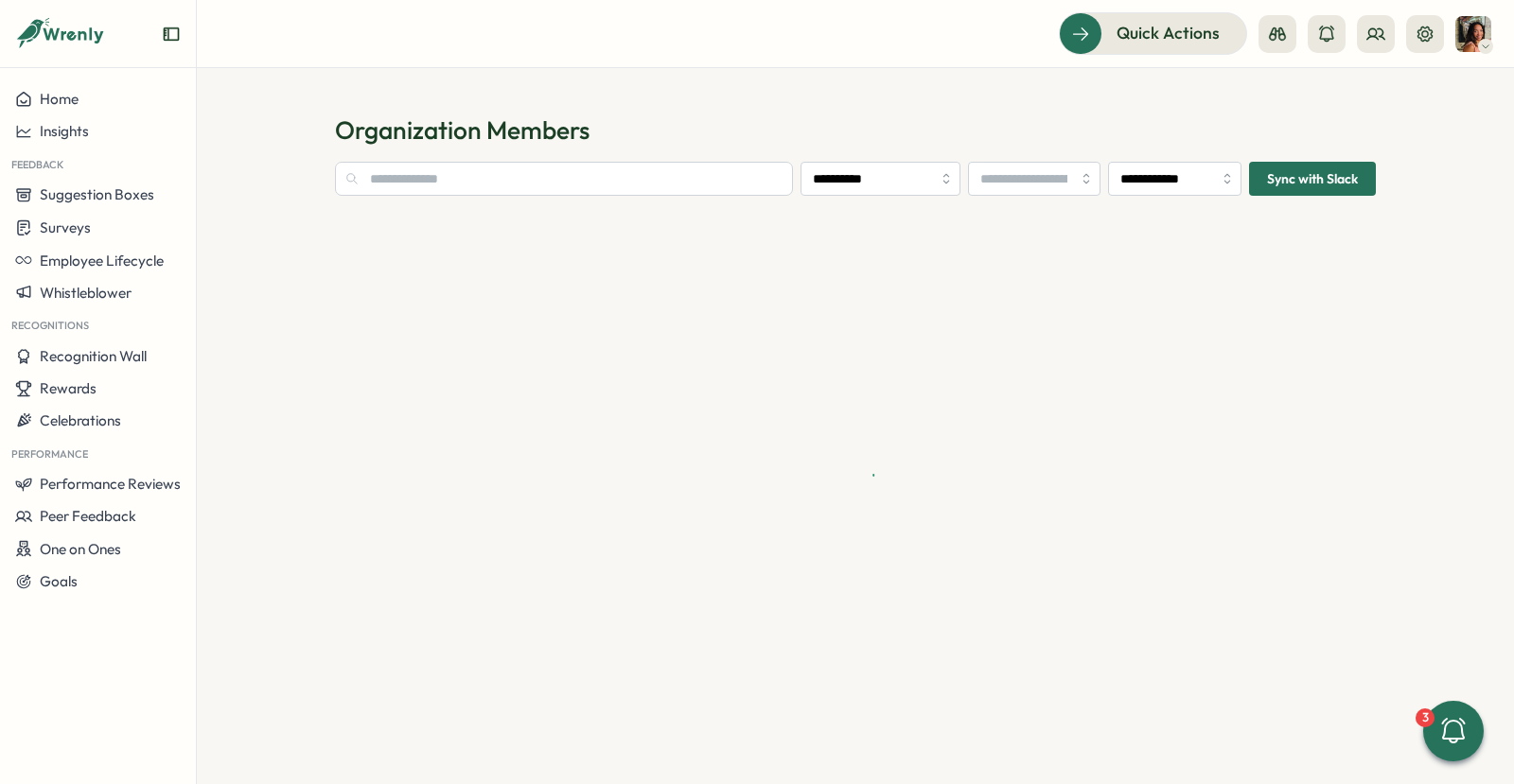
type input "**********"
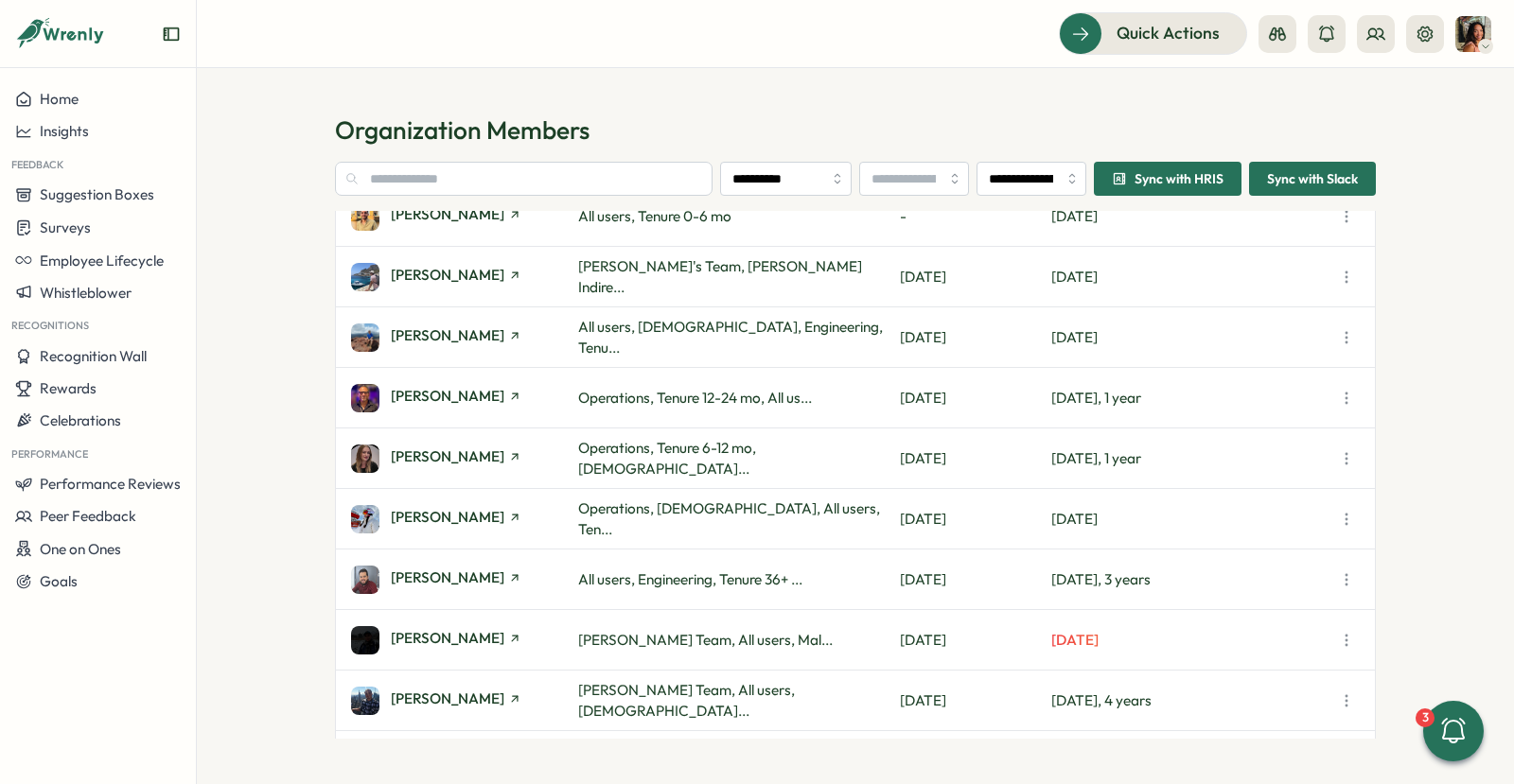
scroll to position [90, 0]
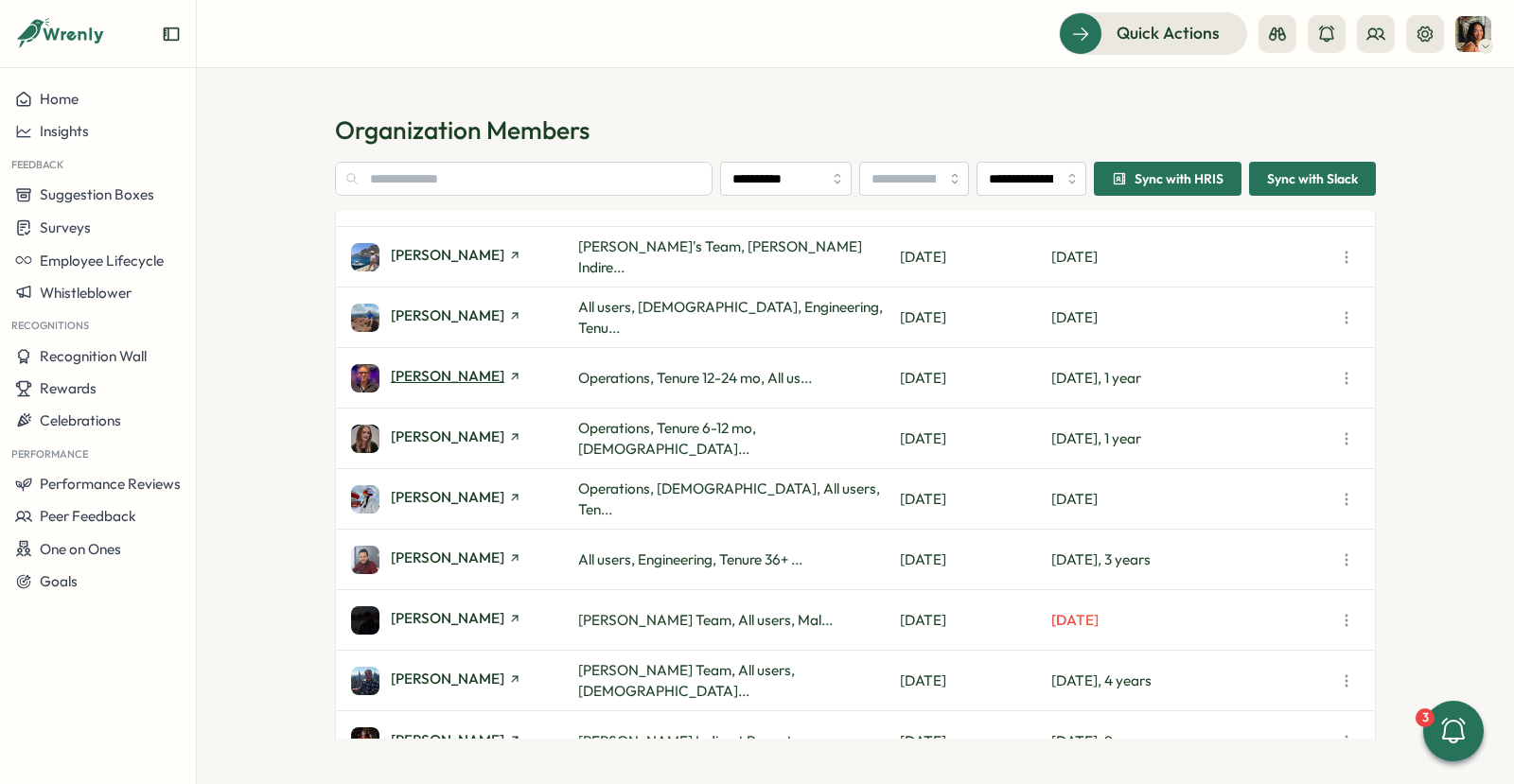
click at [449, 378] on span "Adrian Pearcey" at bounding box center [447, 376] width 113 height 14
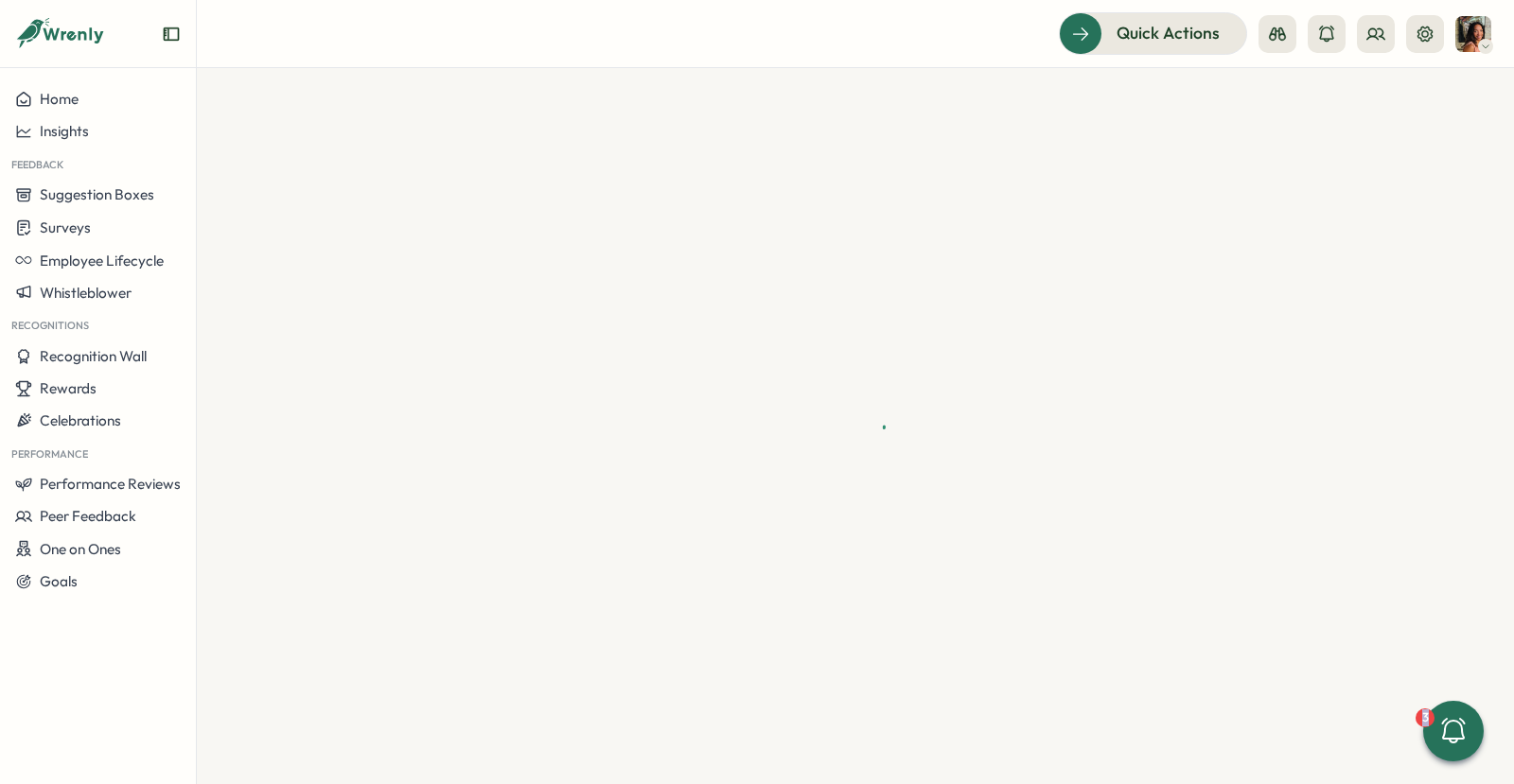
drag, startPoint x: 449, startPoint y: 378, endPoint x: 634, endPoint y: 394, distance: 185.7
click at [623, 382] on div at bounding box center [855, 426] width 1317 height 716
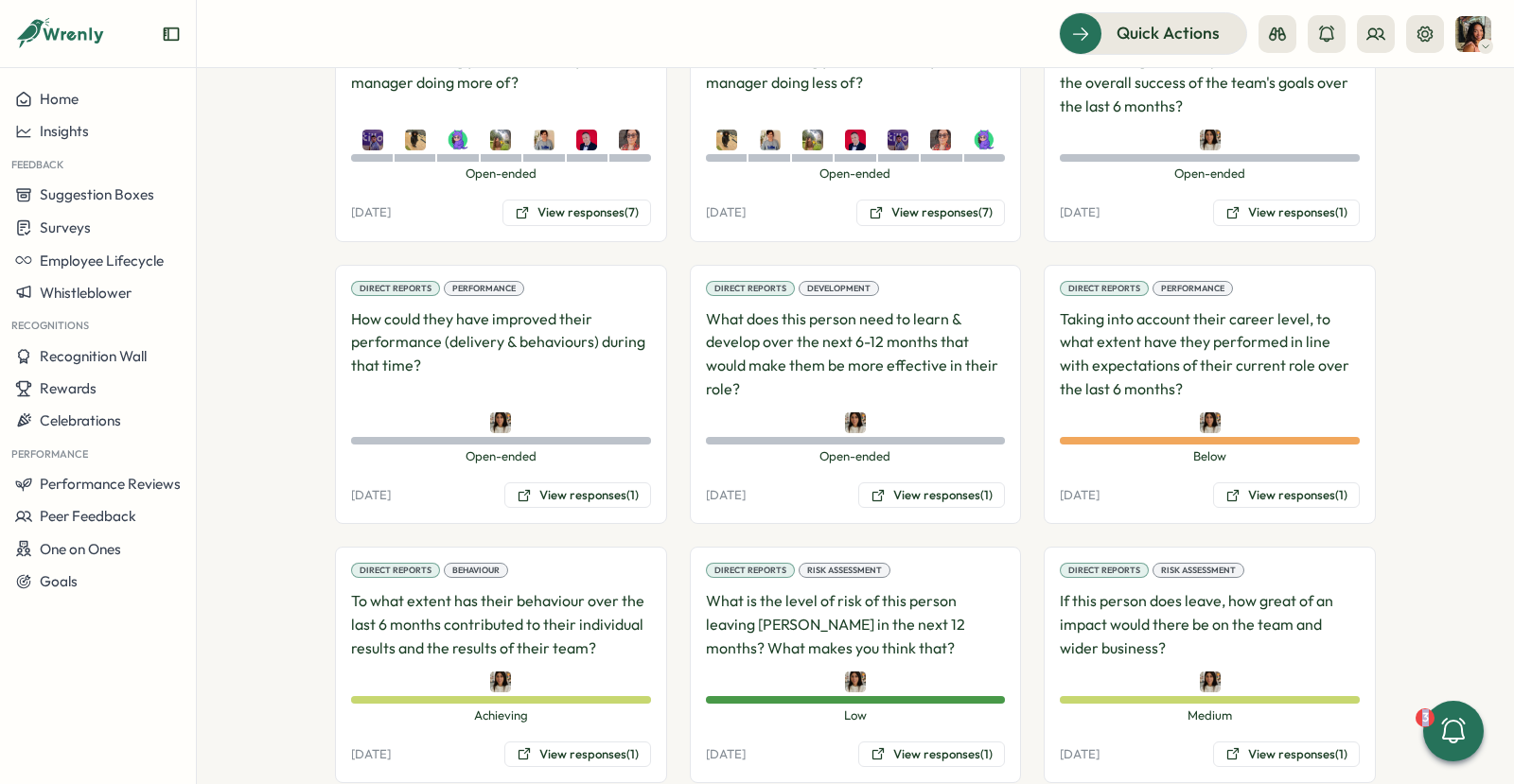
scroll to position [1969, 0]
click at [1228, 487] on icon at bounding box center [1233, 494] width 15 height 15
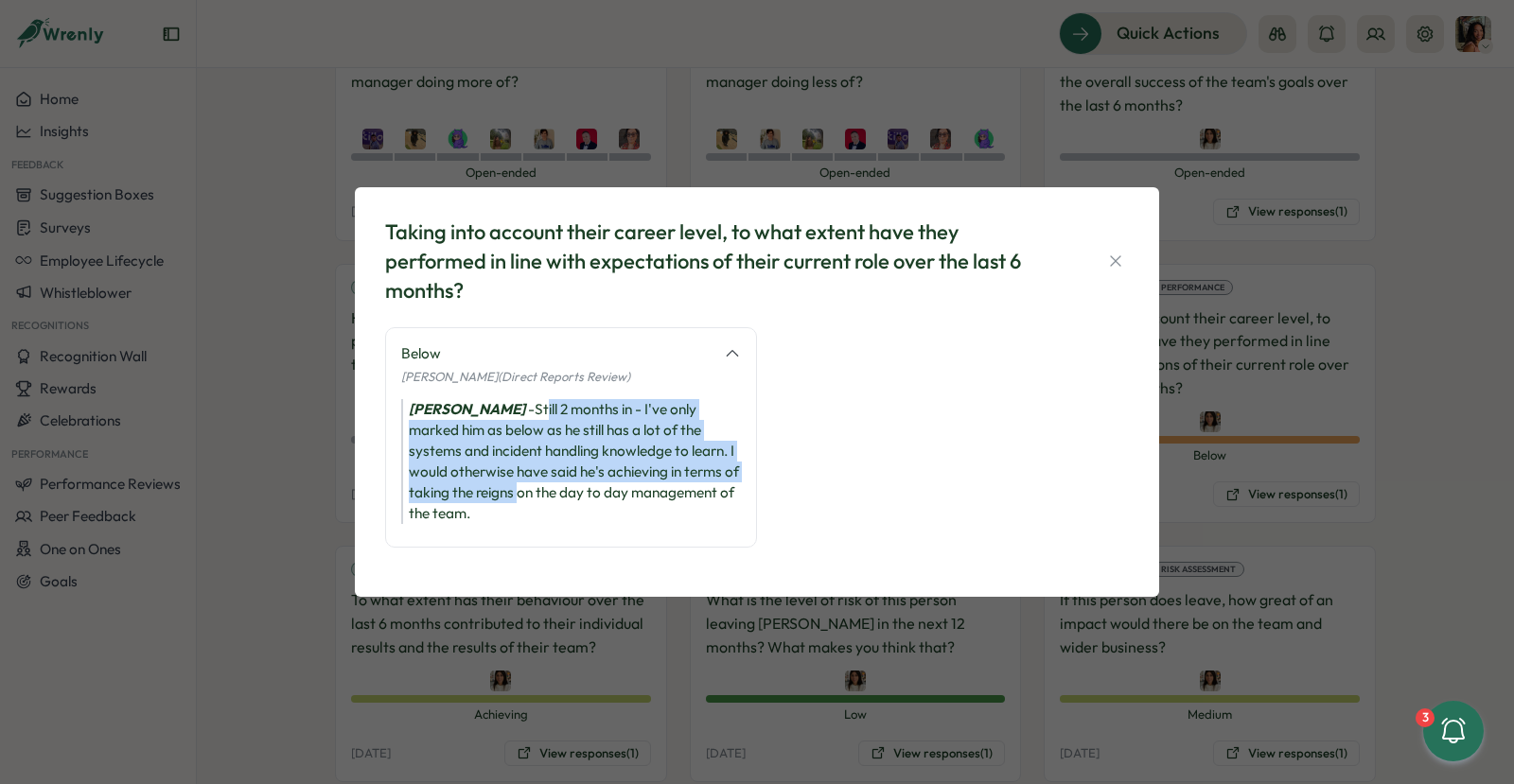
drag, startPoint x: 525, startPoint y: 412, endPoint x: 515, endPoint y: 491, distance: 79.6
click at [515, 491] on div "Maria Khoury - Still 2 months in - I've only marked him as below as he still ha…" at bounding box center [571, 461] width 339 height 125
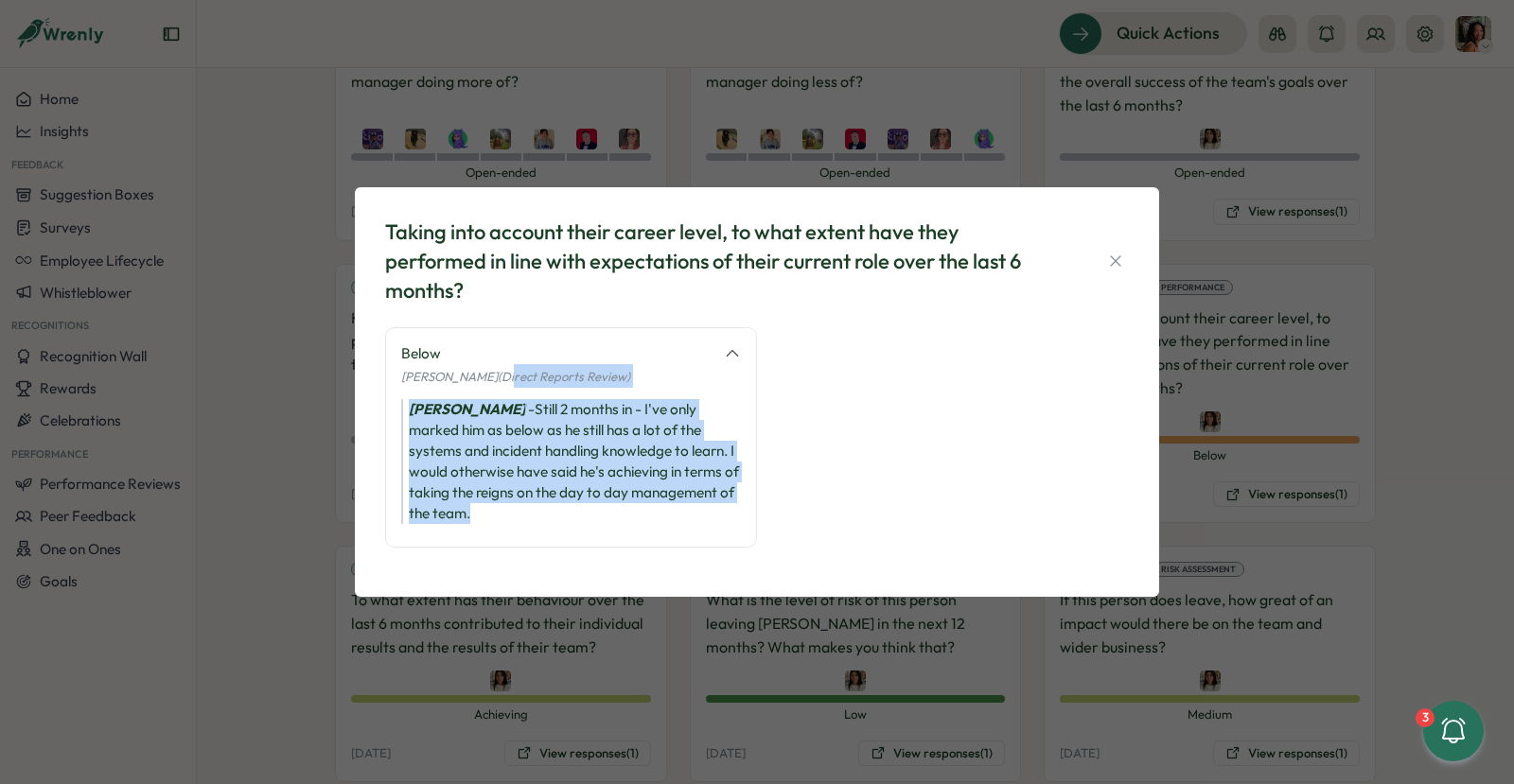
drag, startPoint x: 515, startPoint y: 517, endPoint x: 483, endPoint y: 375, distance: 145.6
click at [483, 375] on div "Below Maria Khoury (Direct Reports Review) Maria Khoury - Still 2 months in - I…" at bounding box center [571, 438] width 372 height 220
click at [483, 375] on span "Maria Khoury (Direct Reports Review)" at bounding box center [515, 376] width 229 height 15
drag, startPoint x: 475, startPoint y: 386, endPoint x: 465, endPoint y: 546, distance: 160.3
click at [465, 545] on div "Below Maria Khoury (Direct Reports Review) Maria Khoury - Still 2 months in - I…" at bounding box center [571, 438] width 372 height 220
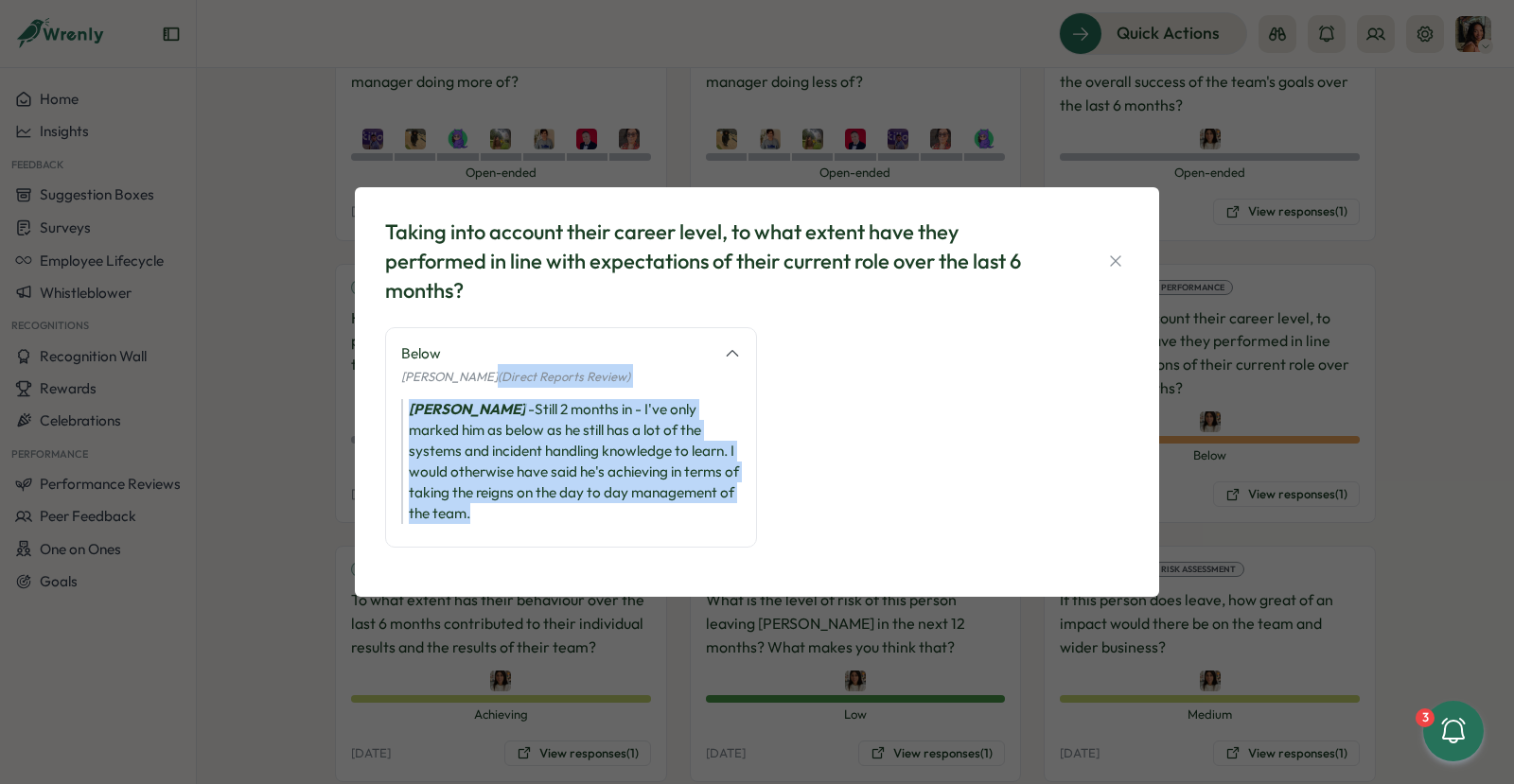
click at [465, 546] on div "Below Maria Khoury (Direct Reports Review) Maria Khoury - Still 2 months in - I…" at bounding box center [571, 438] width 372 height 220
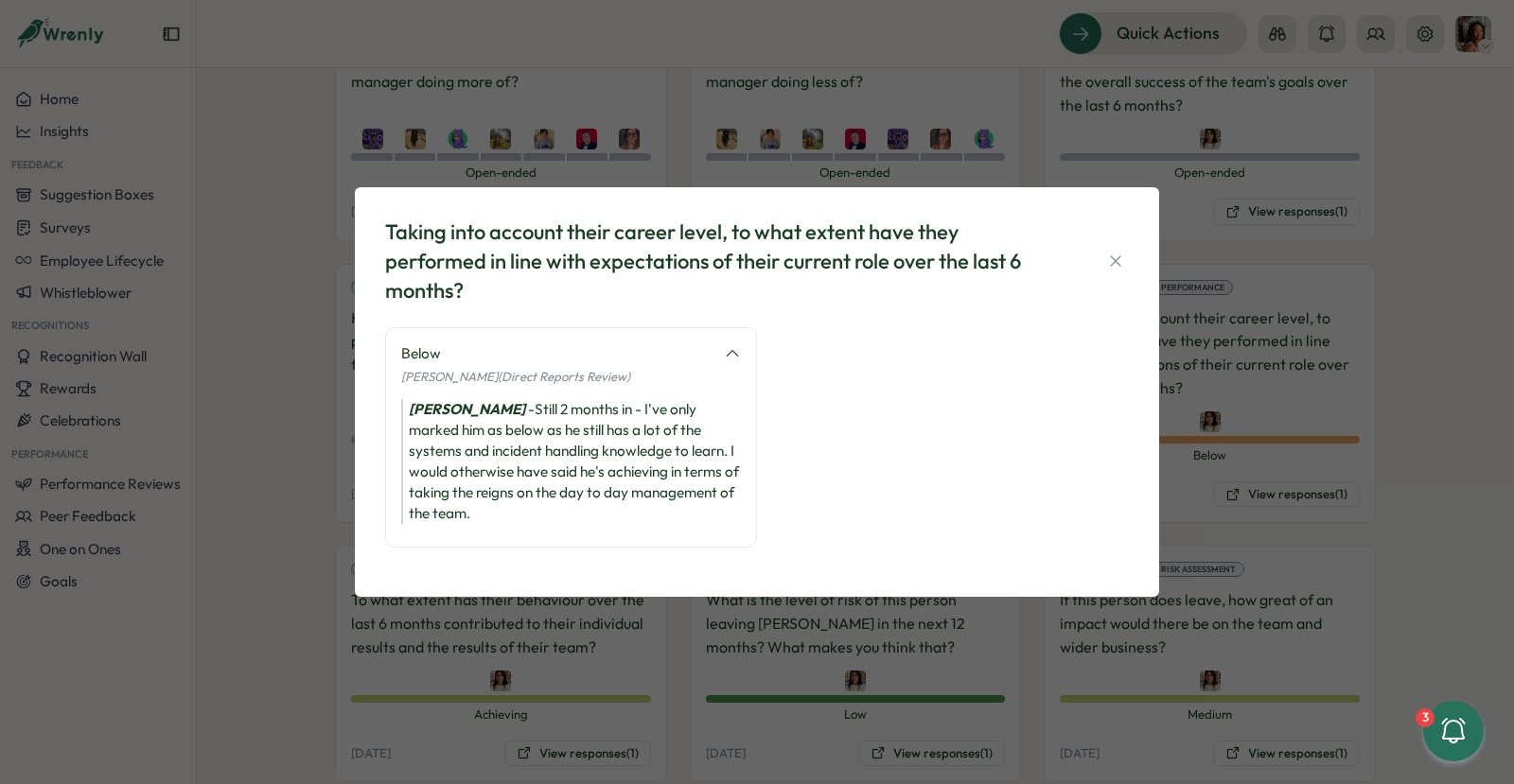
click at [276, 580] on div "Taking into account their career level, to what extent have they performed in l…" at bounding box center [757, 392] width 1514 height 784
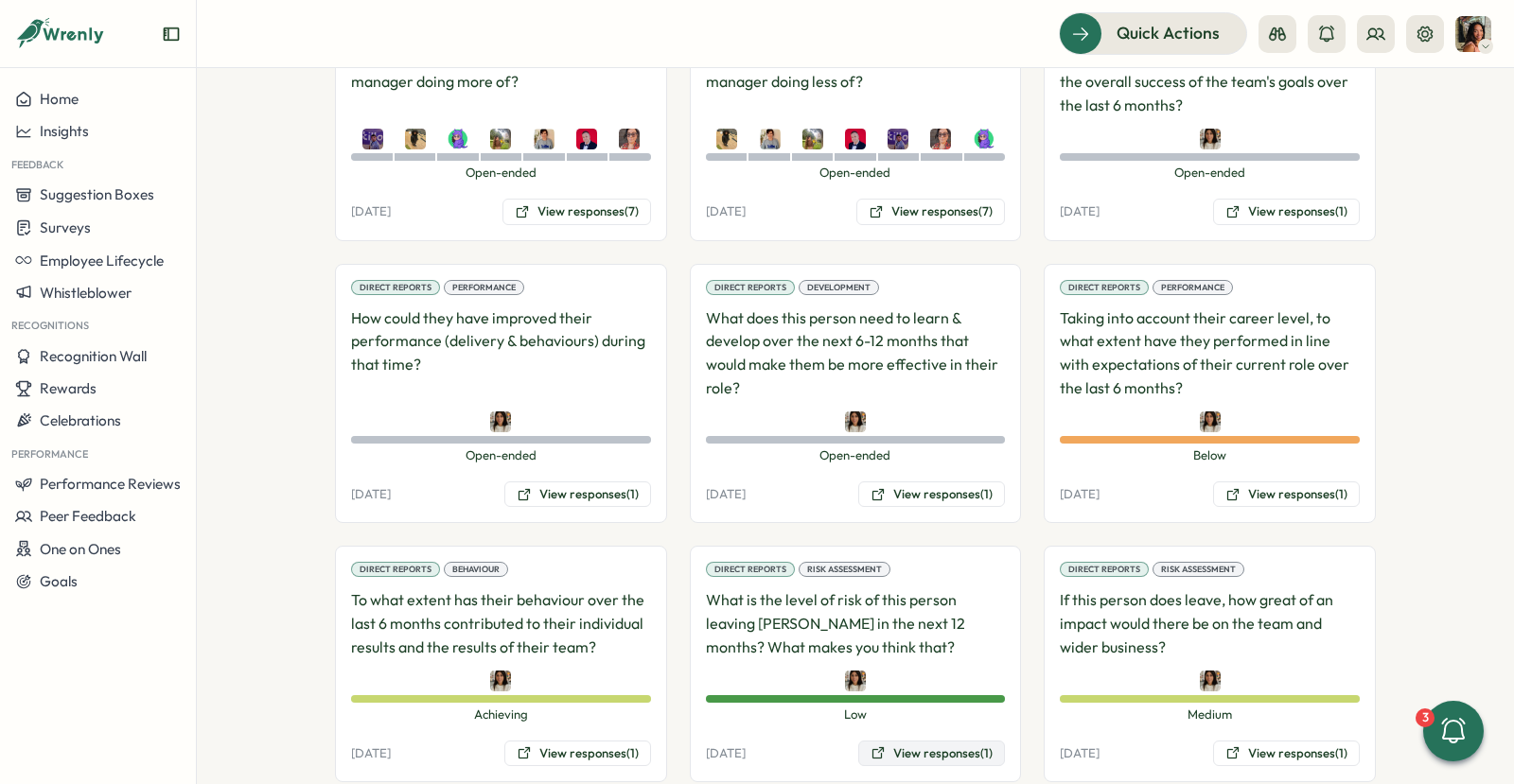
click at [924, 741] on button "View responses (1)" at bounding box center [931, 754] width 147 height 27
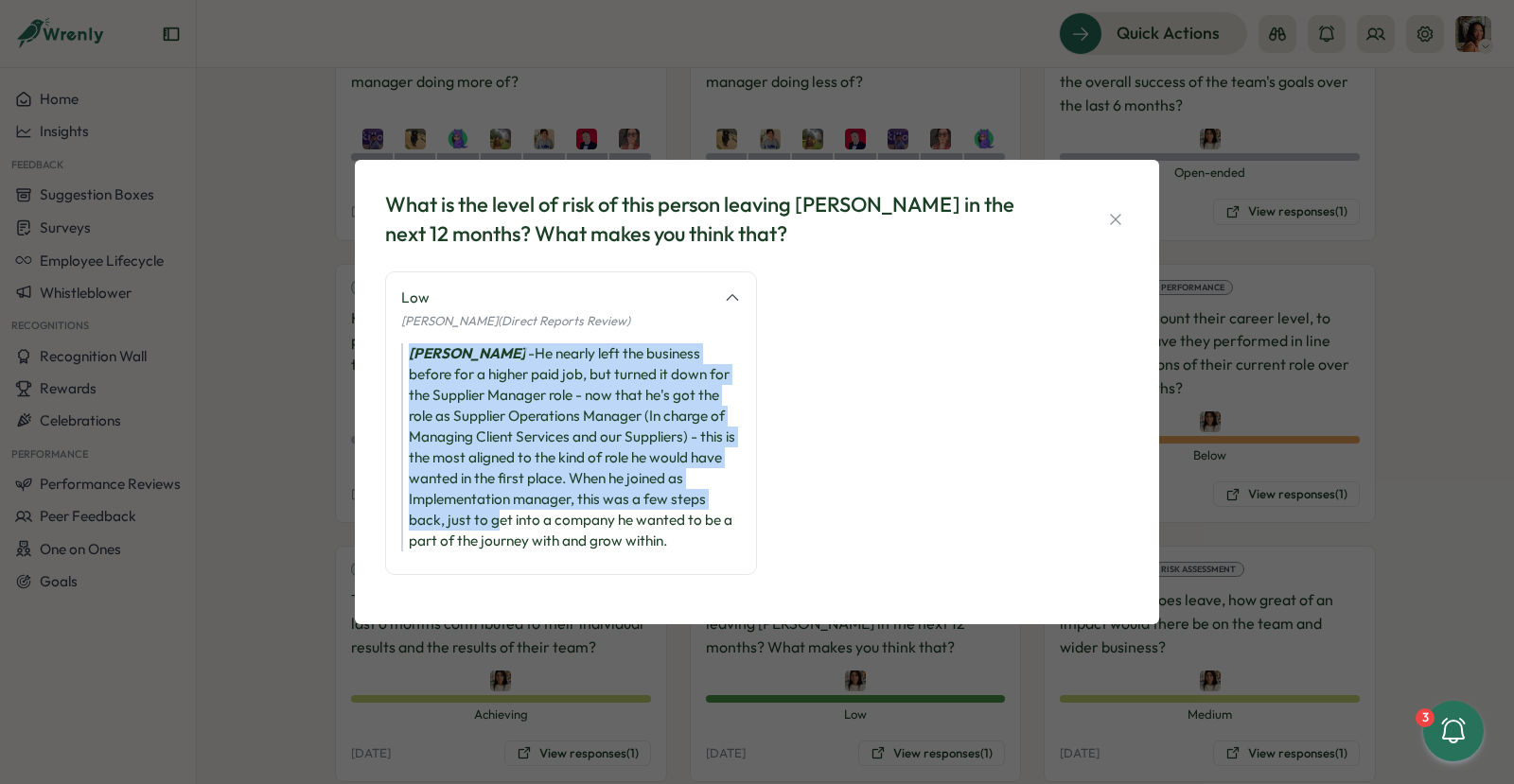
drag, startPoint x: 500, startPoint y: 340, endPoint x: 500, endPoint y: 536, distance: 196.0
click at [500, 535] on div "Low Maria Khoury (Direct Reports Review) Maria Khoury - He nearly left the busi…" at bounding box center [571, 423] width 372 height 304
click at [500, 536] on div "Maria Khoury - He nearly left the business before for a higher paid job, but tu…" at bounding box center [571, 448] width 339 height 209
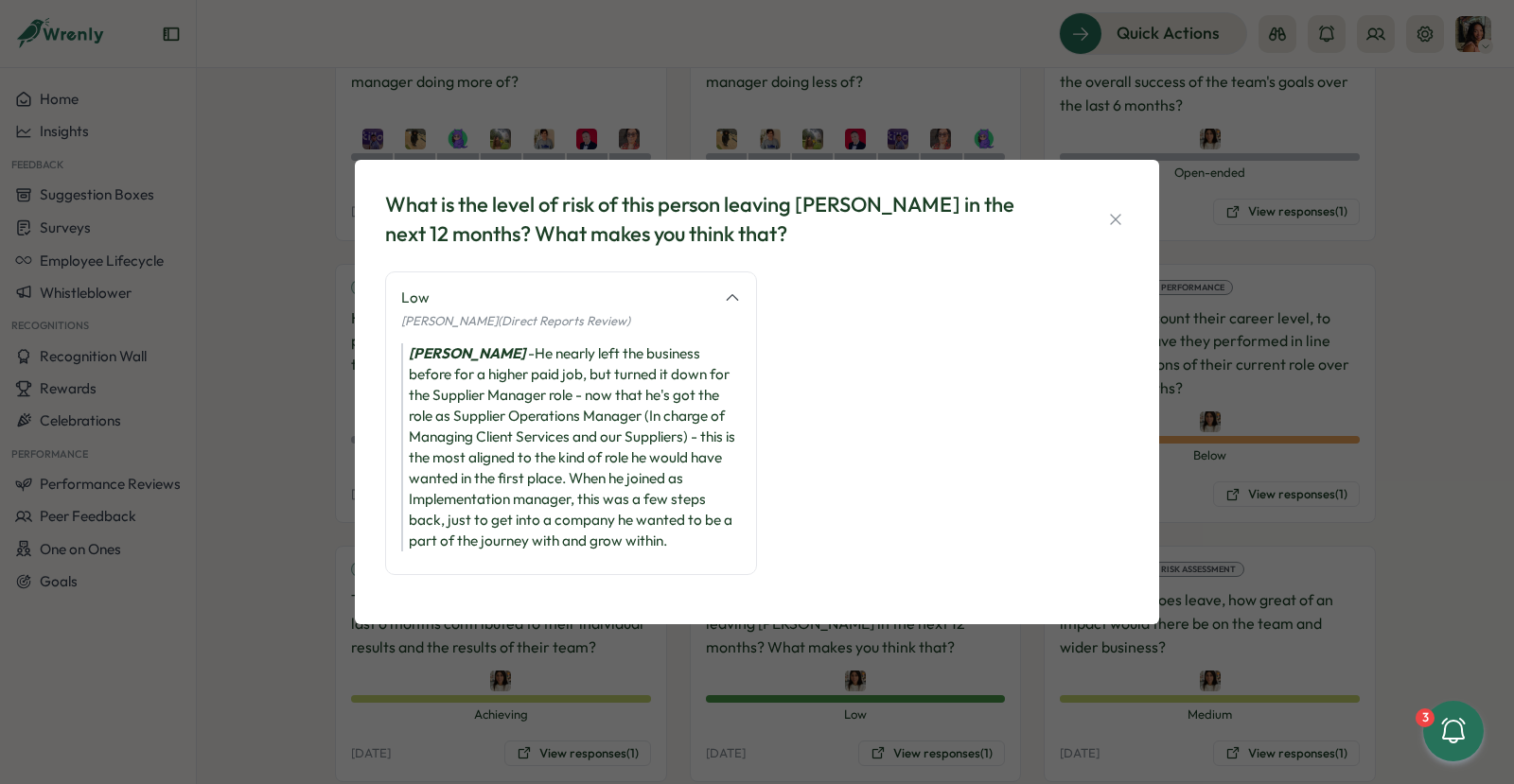
click at [808, 740] on div "What is the level of risk of this person leaving Tillo in the next 12 months? W…" at bounding box center [757, 392] width 1514 height 784
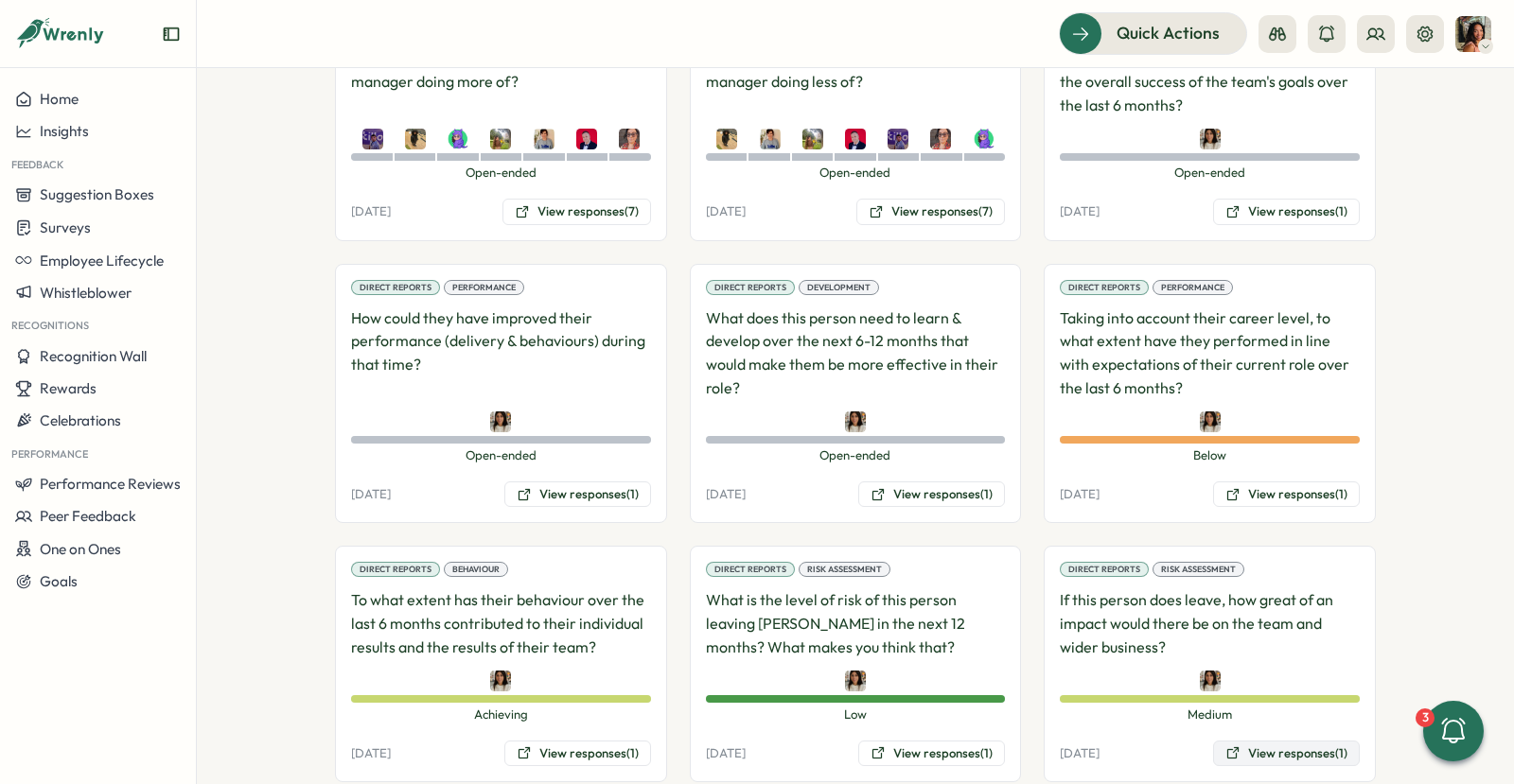
click at [1238, 741] on button "View responses (1)" at bounding box center [1286, 754] width 147 height 27
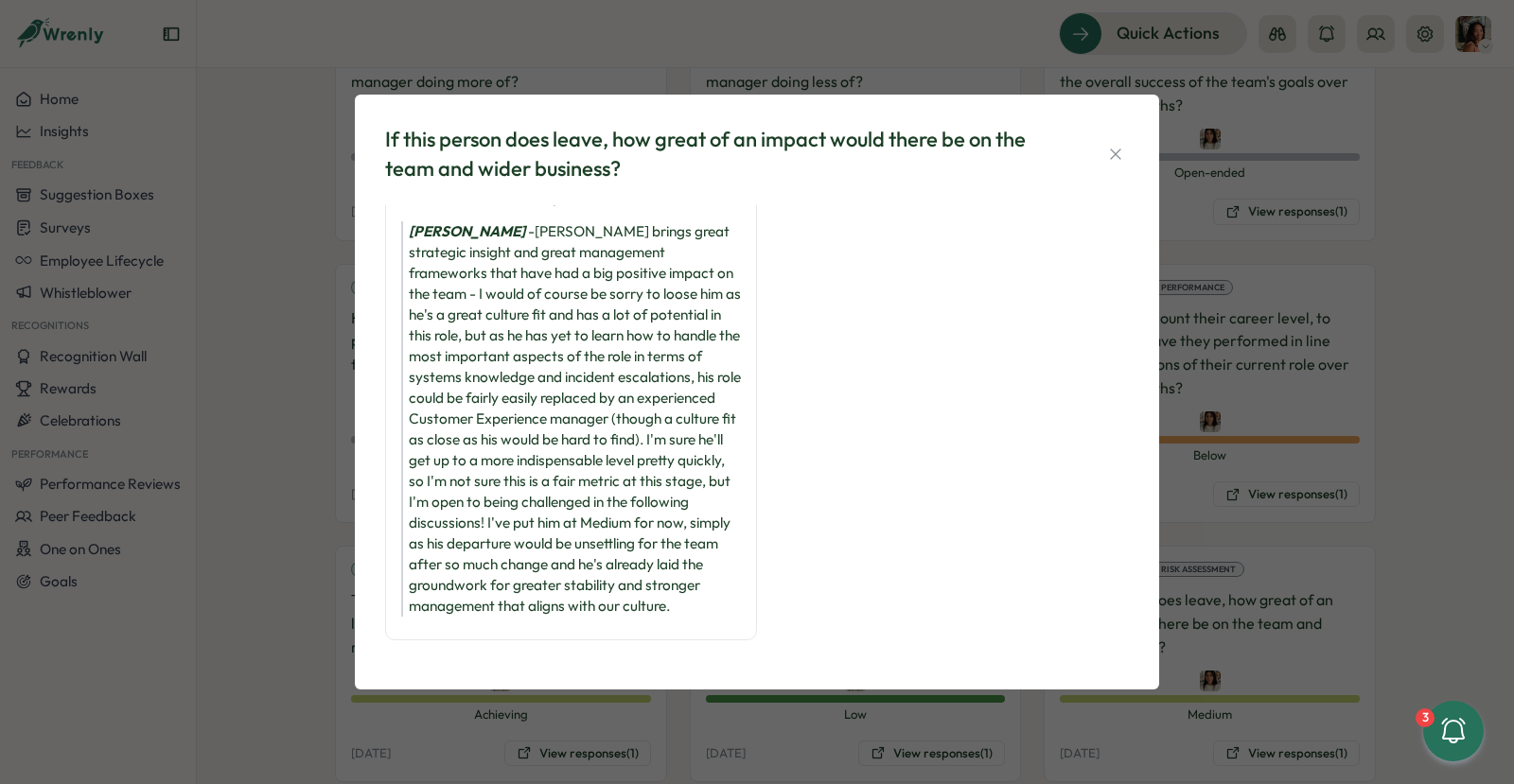
scroll to position [76, 0]
click at [323, 406] on div "If this person does leave, how great of an impact would there be on the team an…" at bounding box center [757, 392] width 1514 height 784
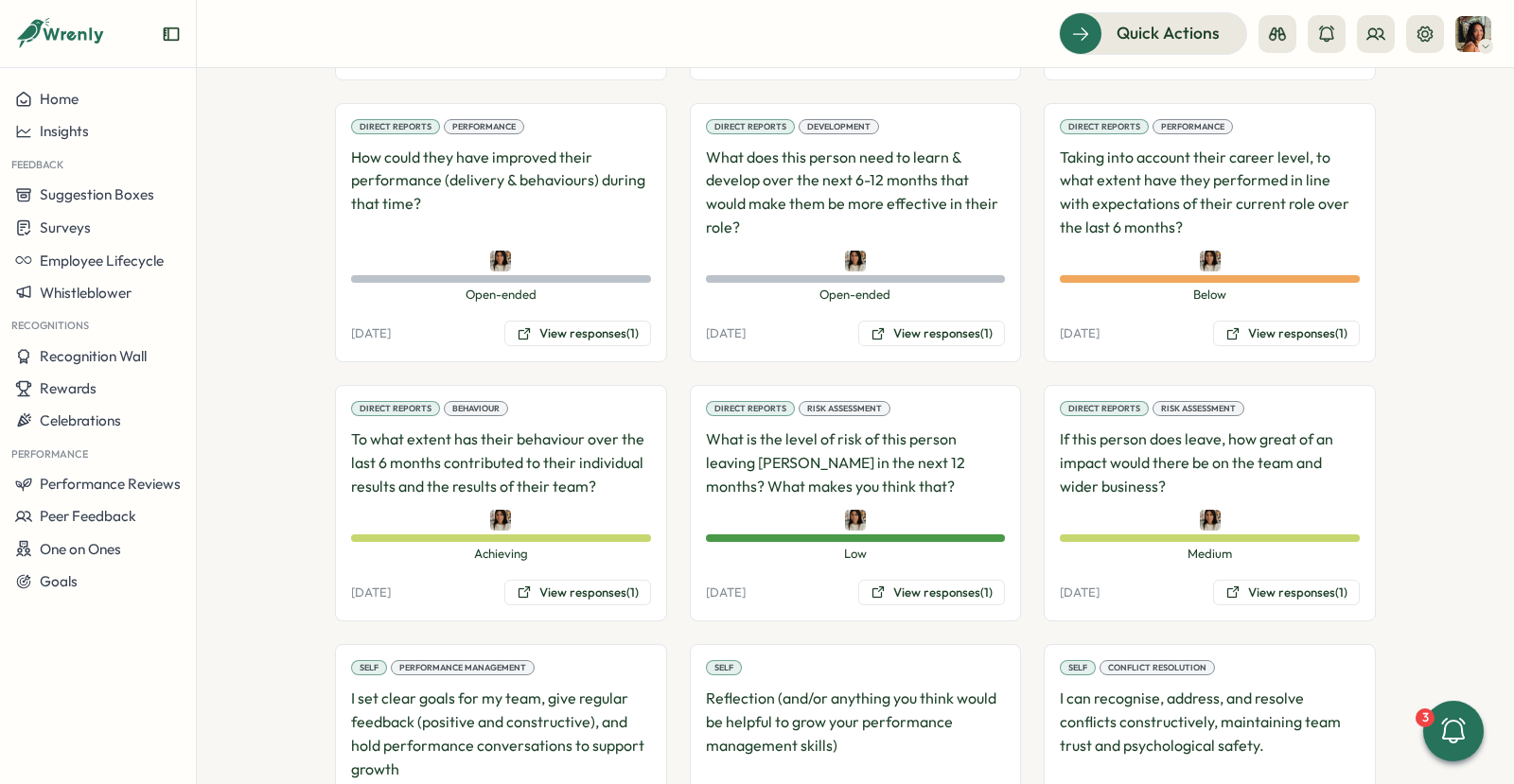
scroll to position [2020, 0]
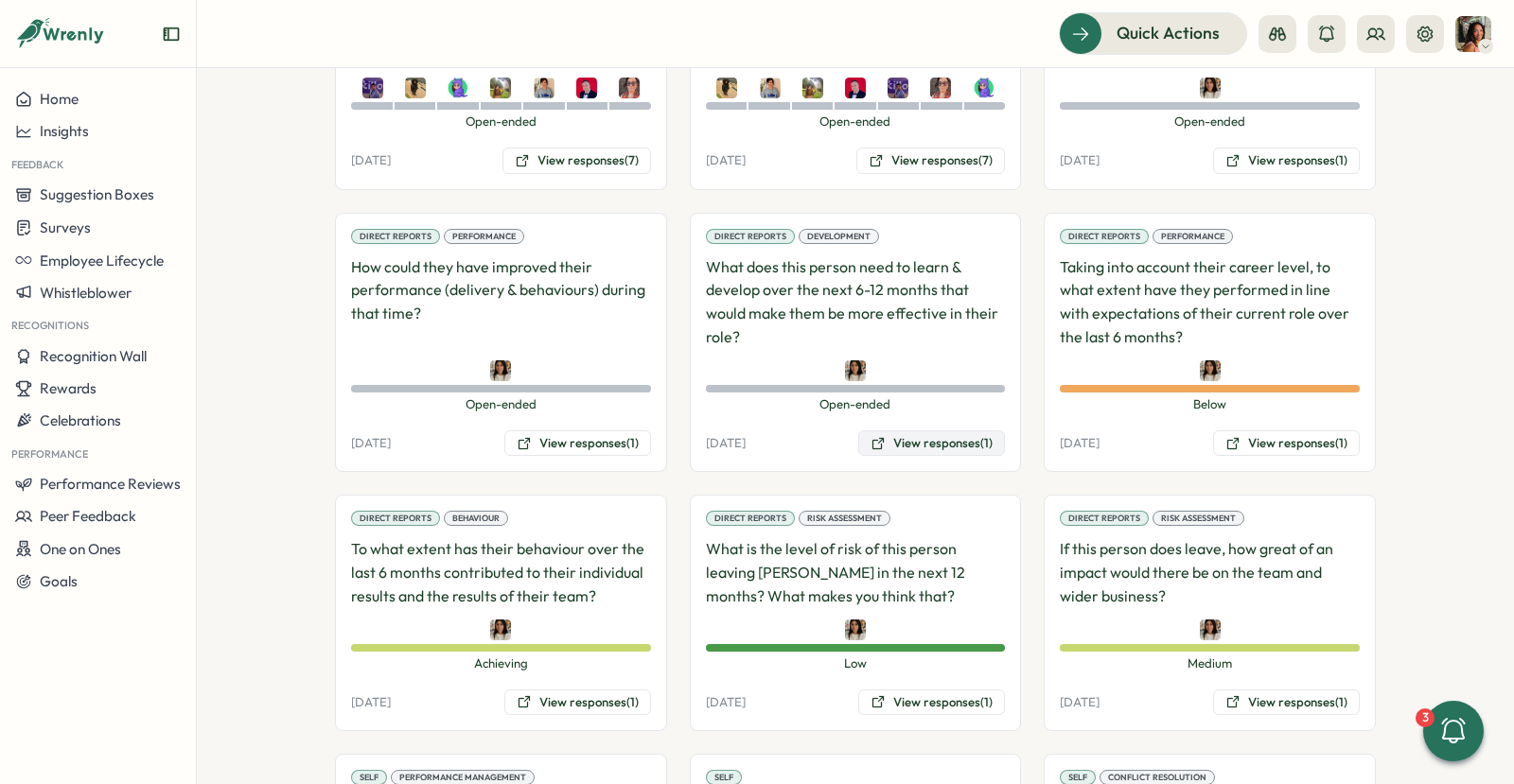
click at [928, 431] on button "View responses (1)" at bounding box center [931, 444] width 147 height 27
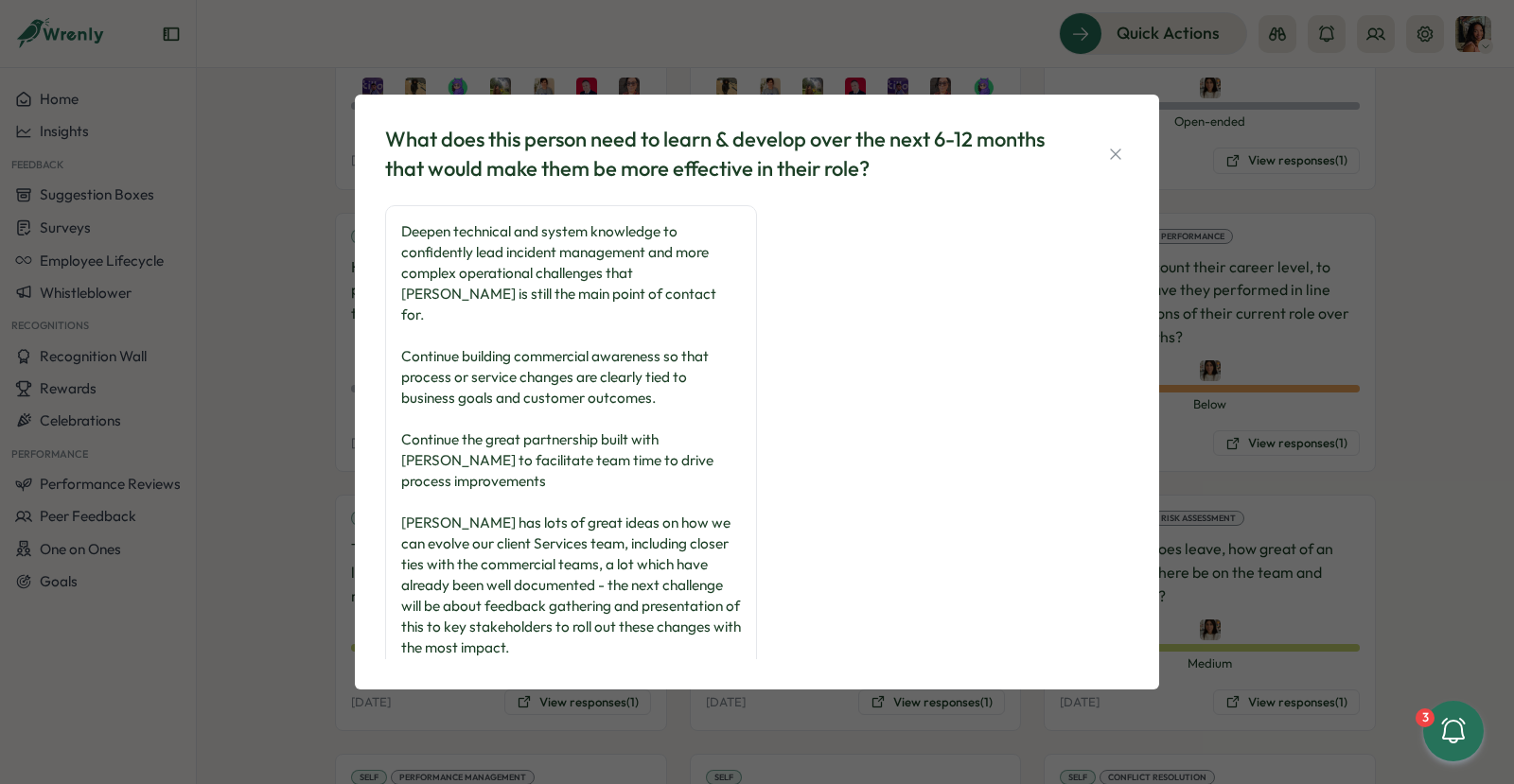
click at [308, 470] on div "What does this person need to learn & develop over the next 6-12 months that wo…" at bounding box center [757, 392] width 1514 height 784
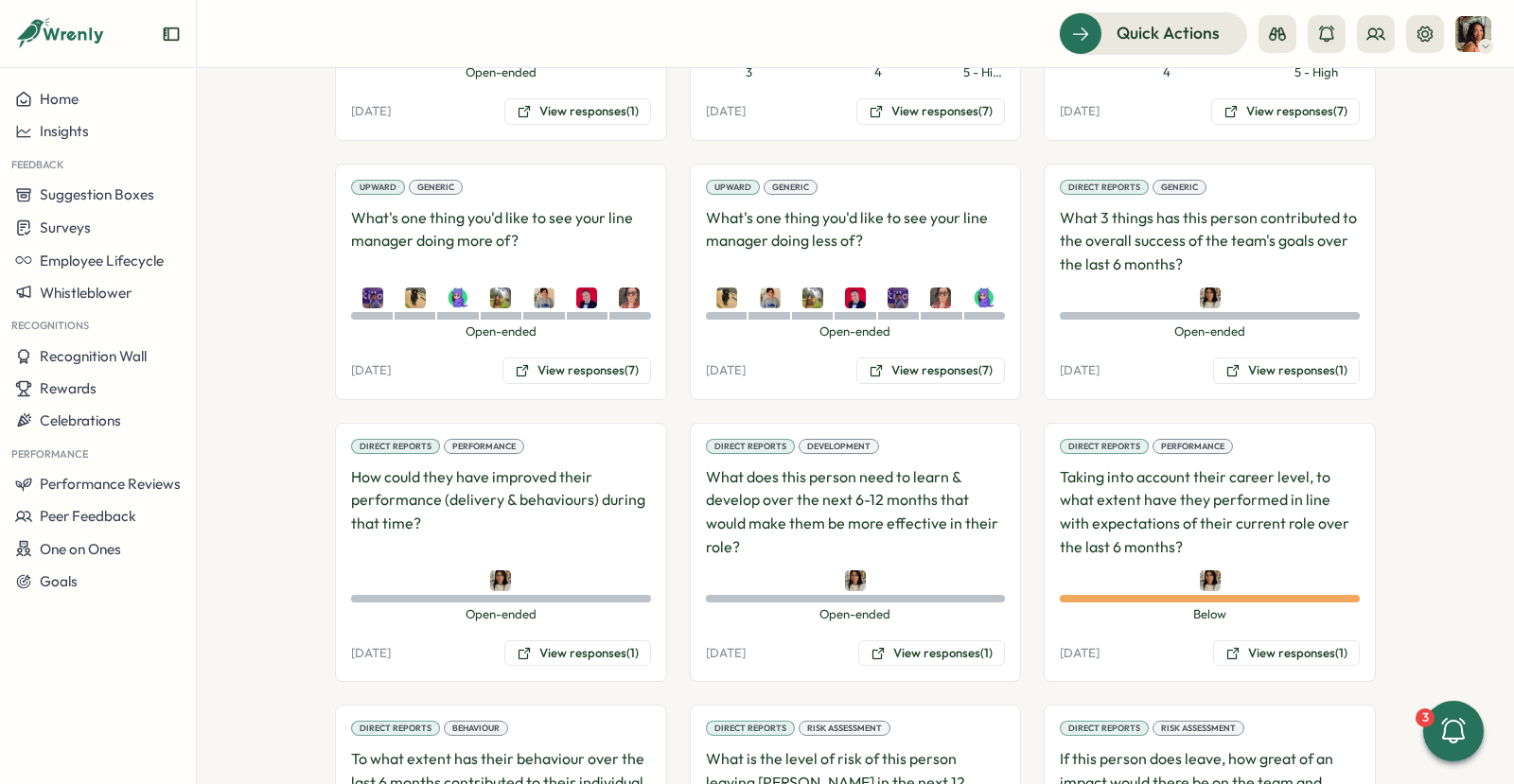
scroll to position [1762, 0]
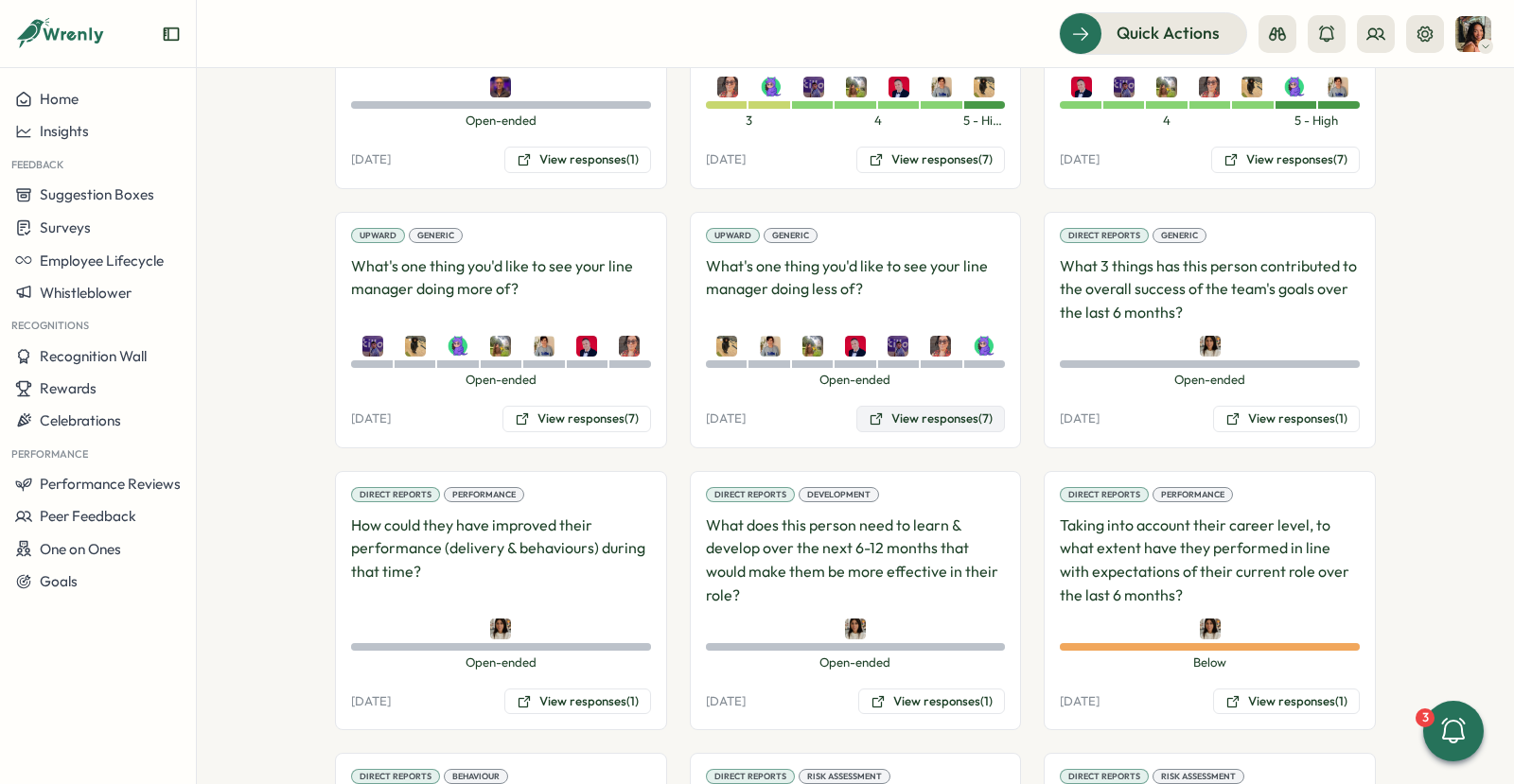
click at [906, 406] on button "View responses (7)" at bounding box center [930, 419] width 149 height 27
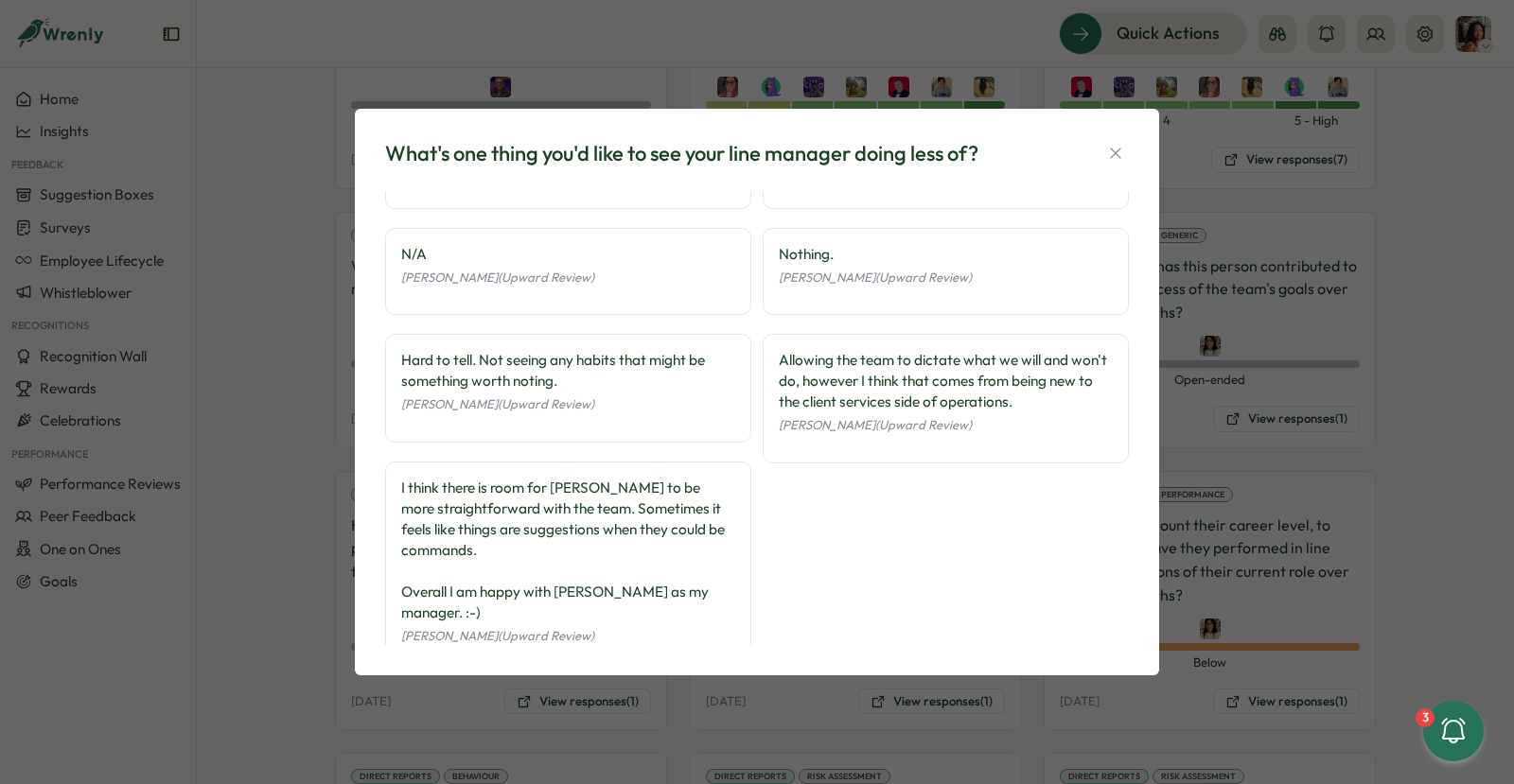
scroll to position [93, 0]
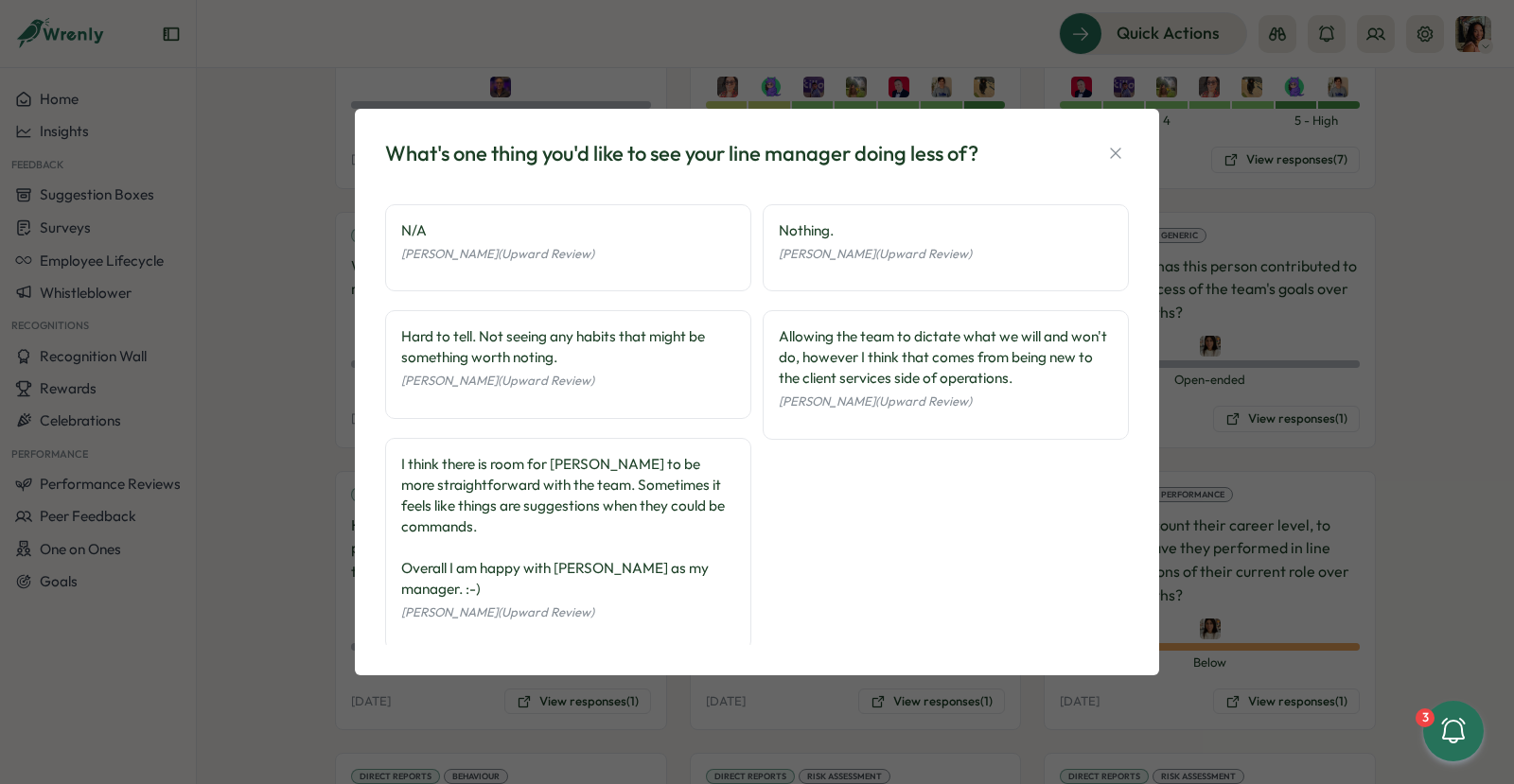
click at [320, 436] on div "What's one thing you'd like to see your line manager doing less of? Nothing spr…" at bounding box center [757, 392] width 1514 height 784
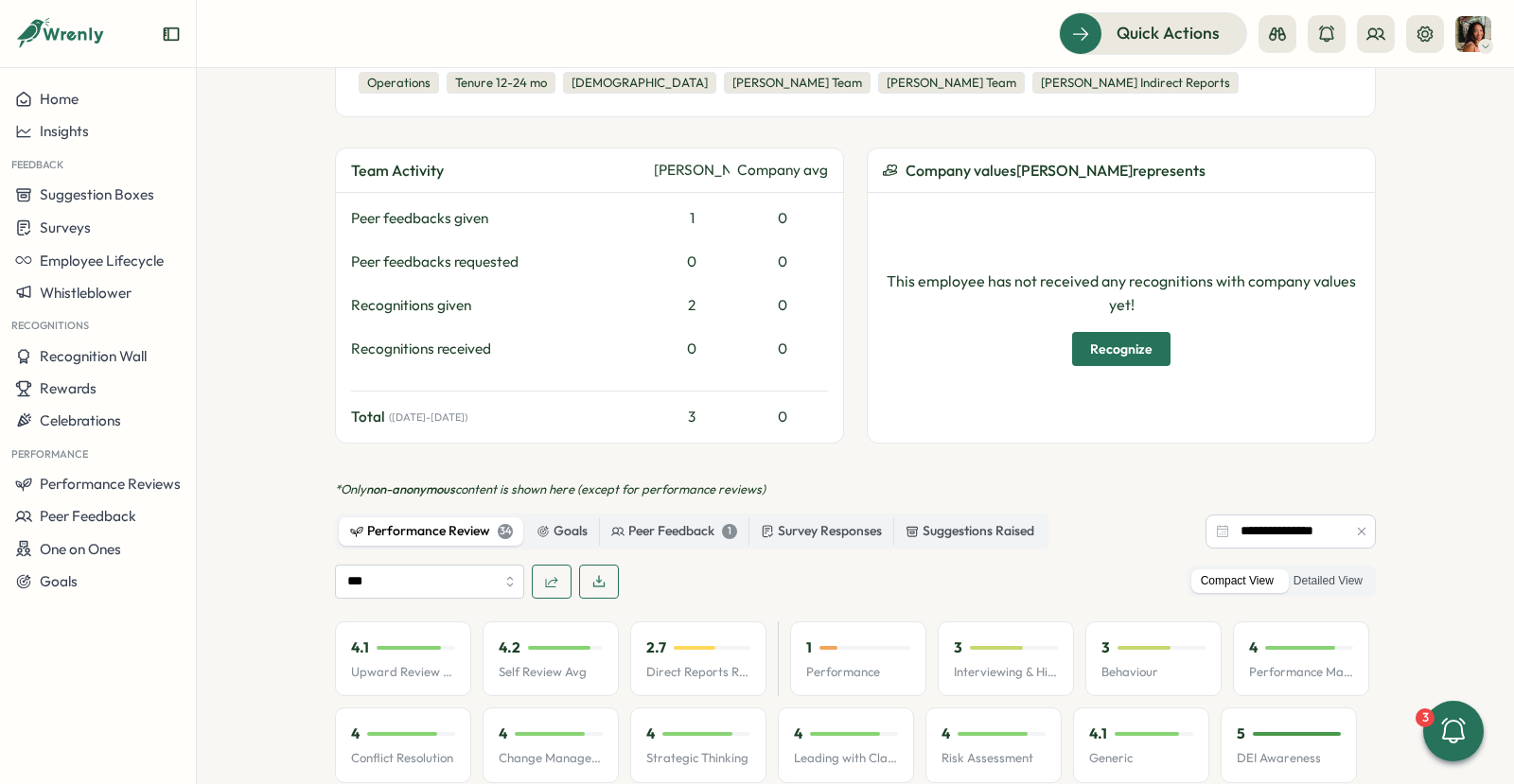
scroll to position [0, 0]
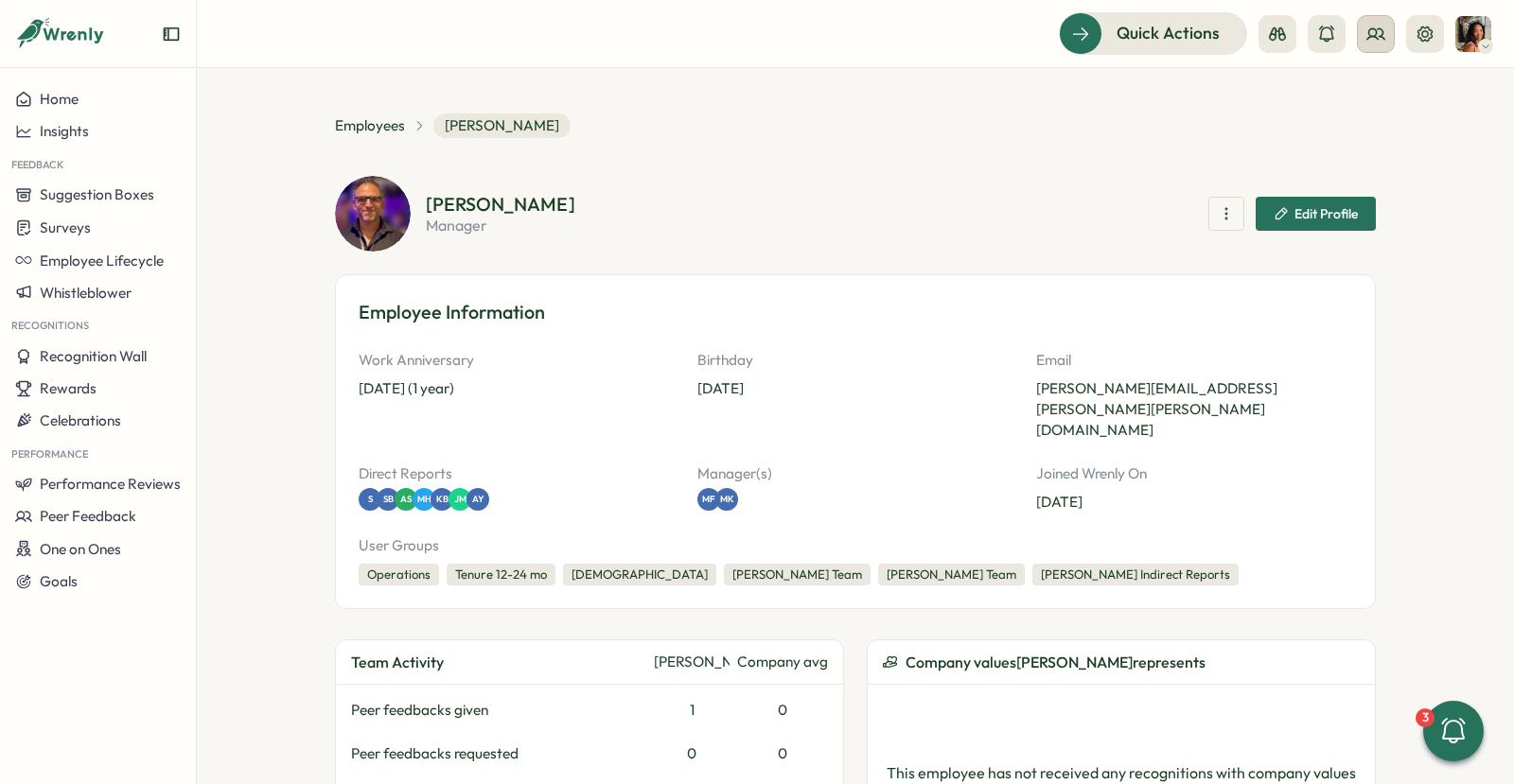
click at [1381, 25] on icon at bounding box center [1375, 33] width 19 height 19
click at [1363, 86] on div "Org Members" at bounding box center [1376, 93] width 119 height 21
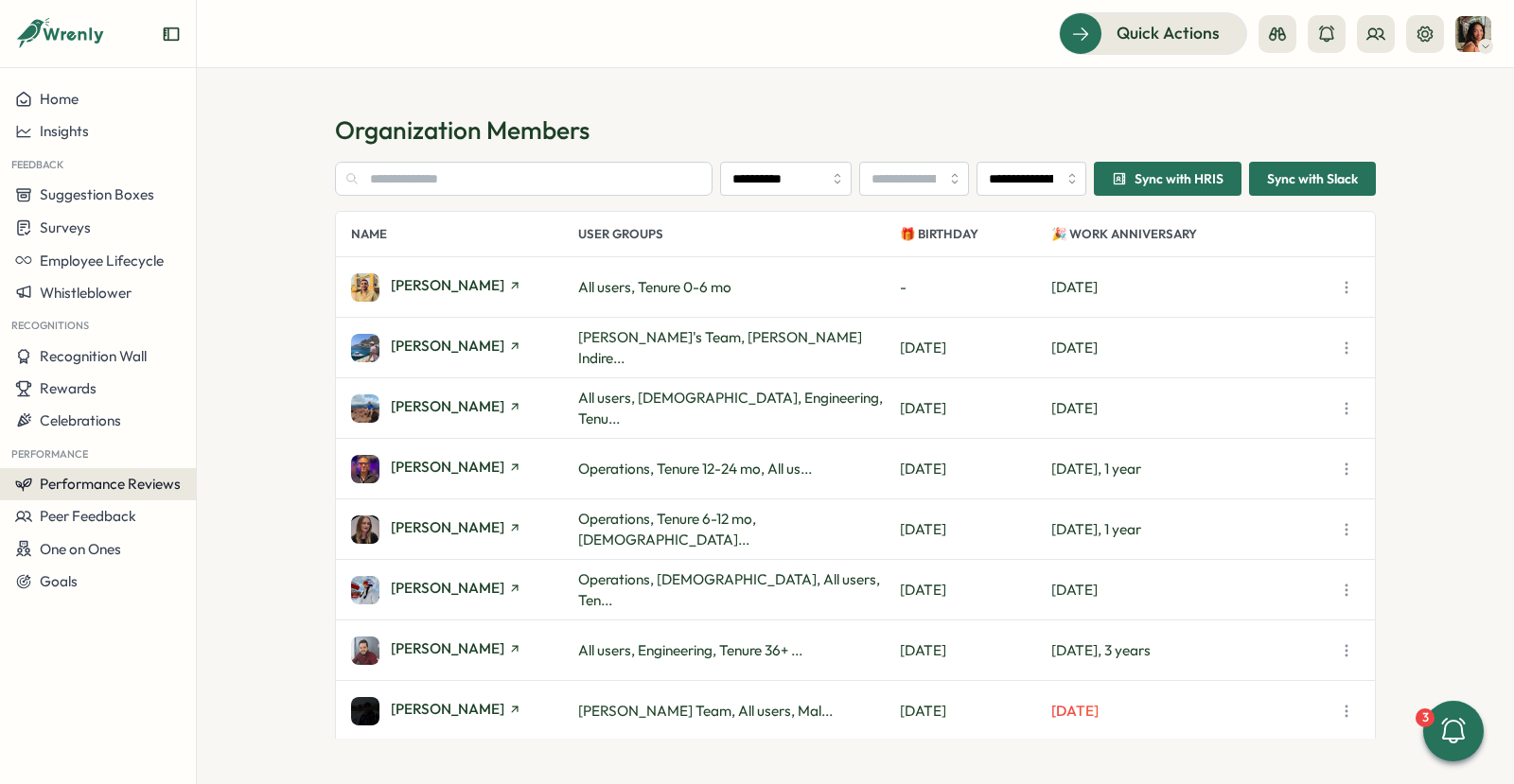
click at [92, 482] on span "Performance Reviews" at bounding box center [109, 484] width 141 height 18
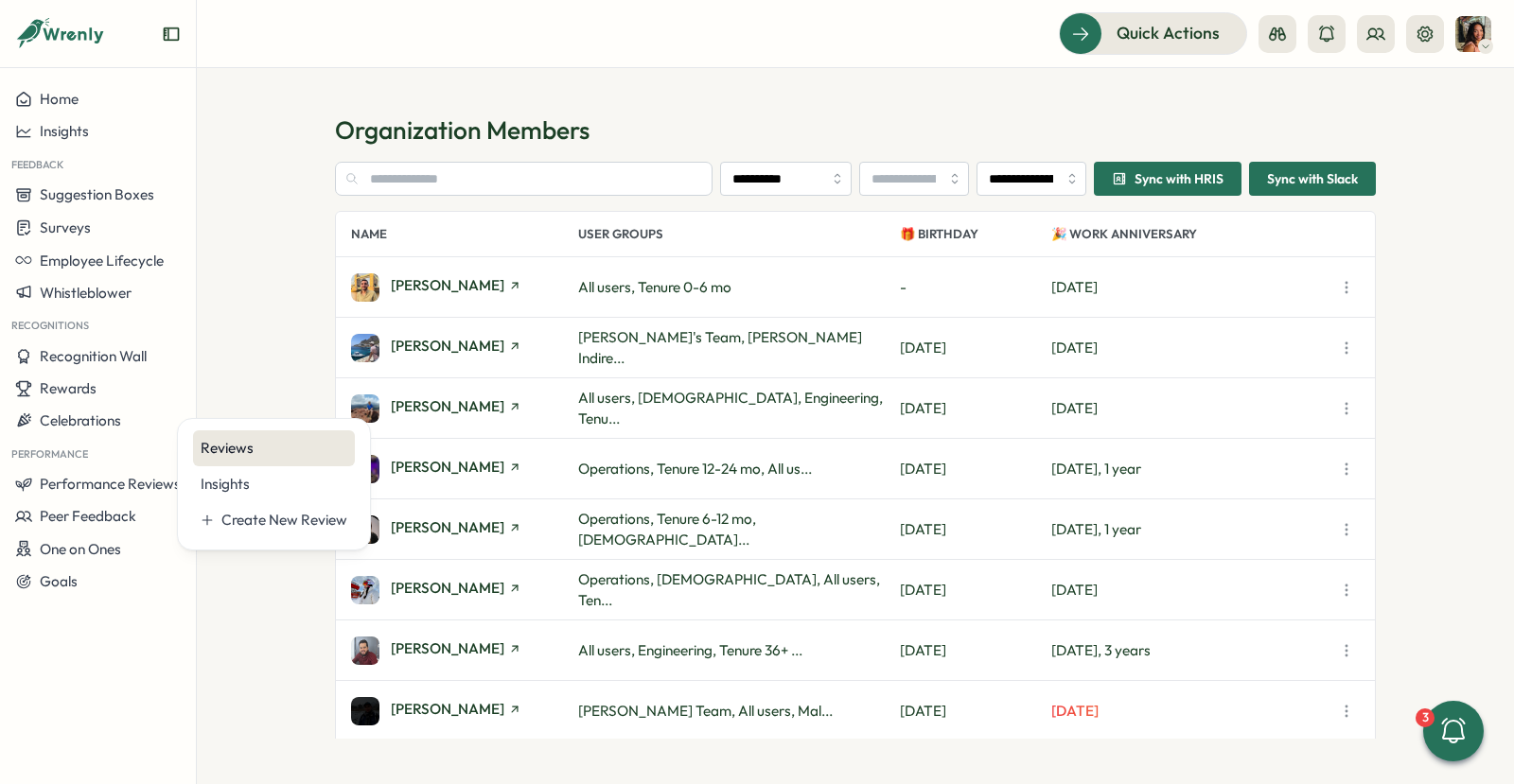
click at [255, 458] on div "Reviews" at bounding box center [273, 449] width 161 height 36
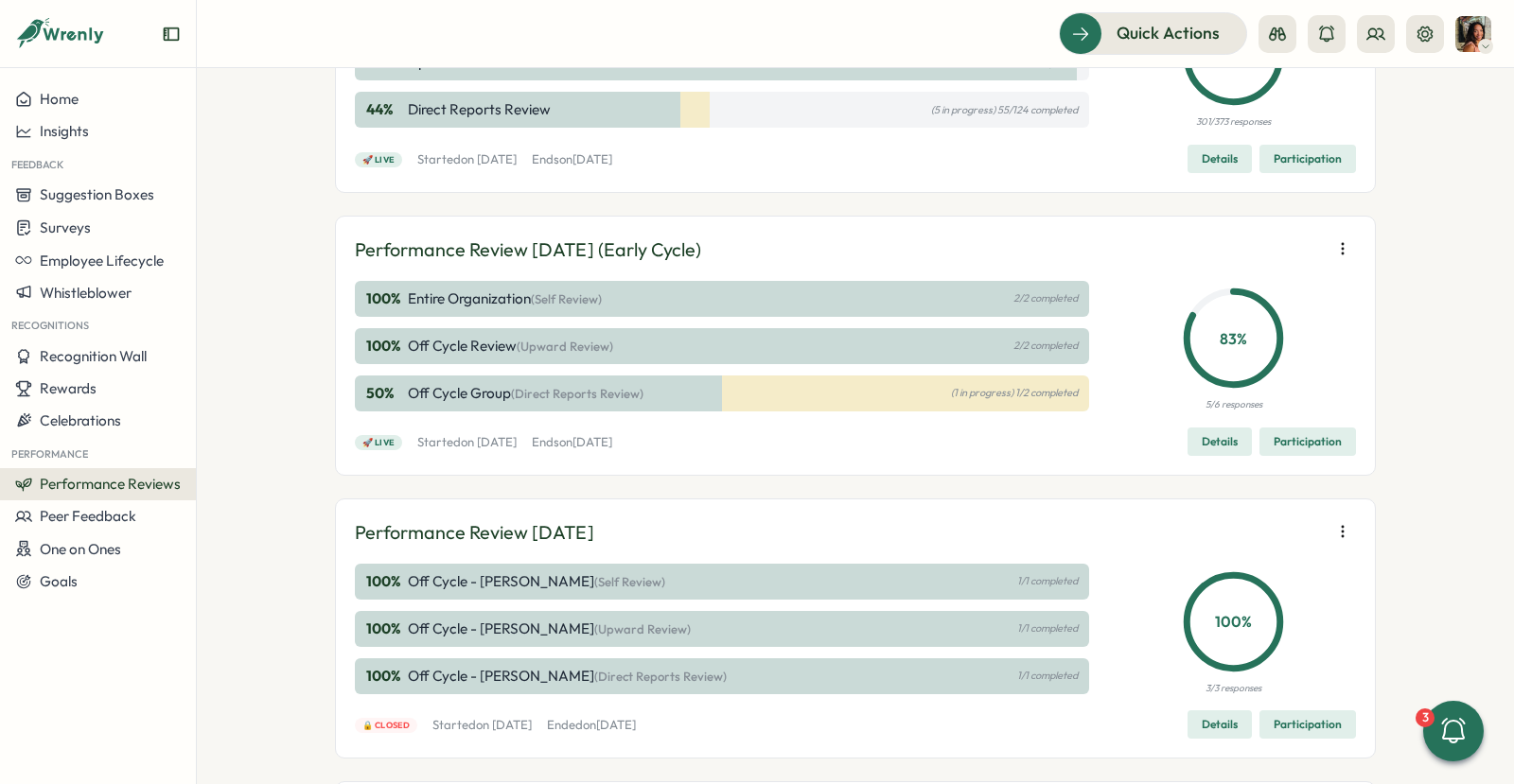
scroll to position [609, 0]
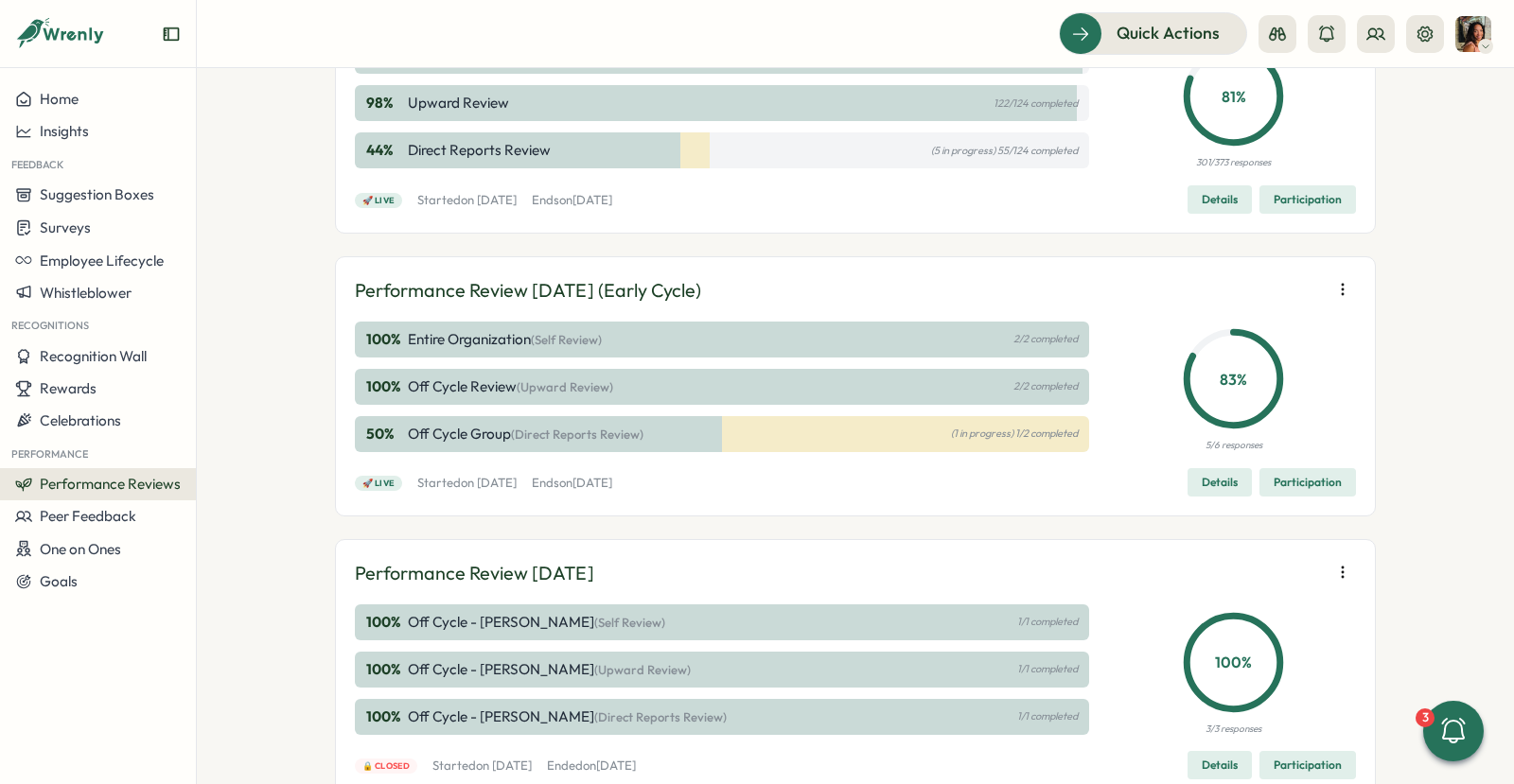
click at [1279, 496] on span "Participation" at bounding box center [1307, 482] width 68 height 27
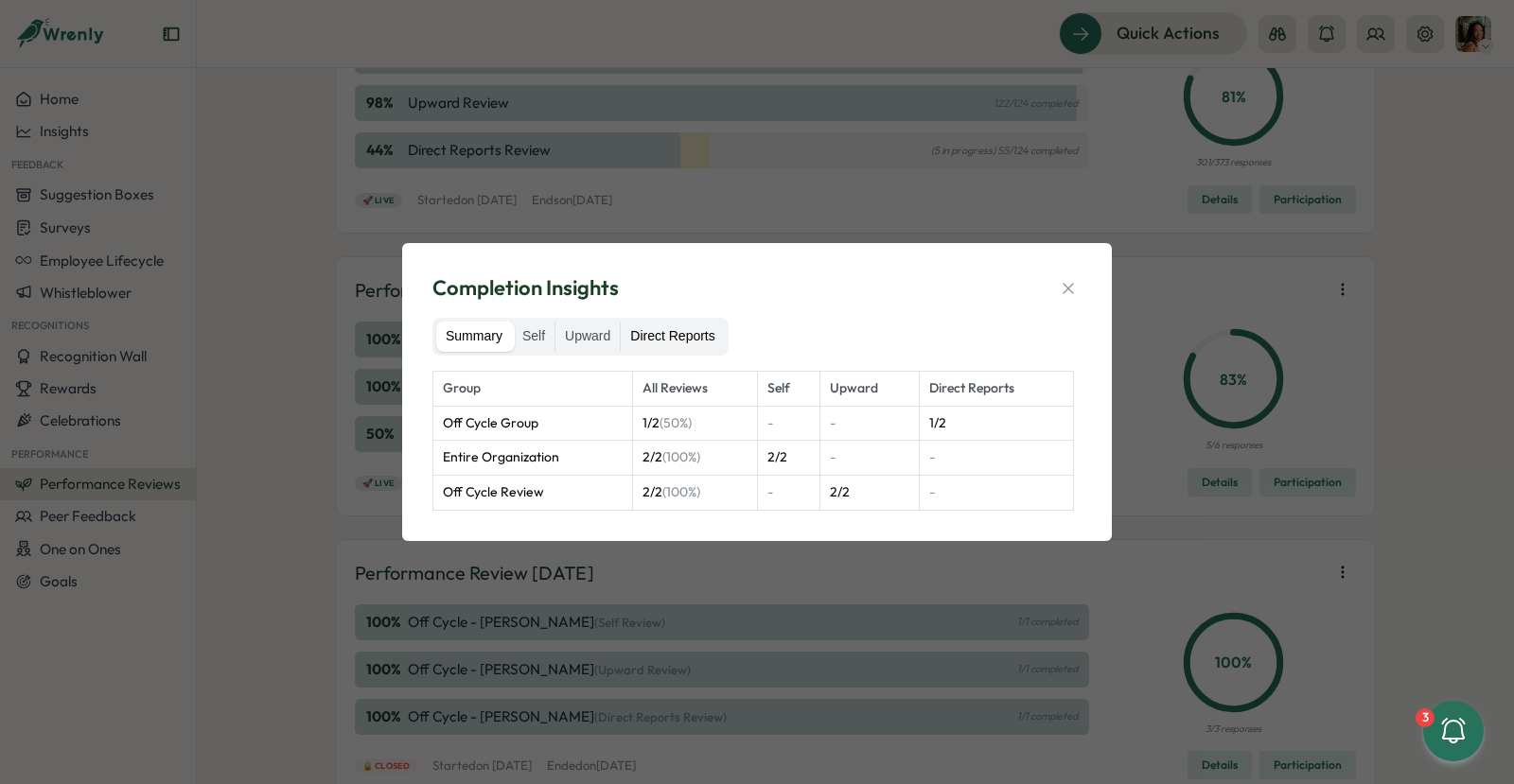
click at [642, 331] on label "Direct Reports" at bounding box center [672, 336] width 103 height 30
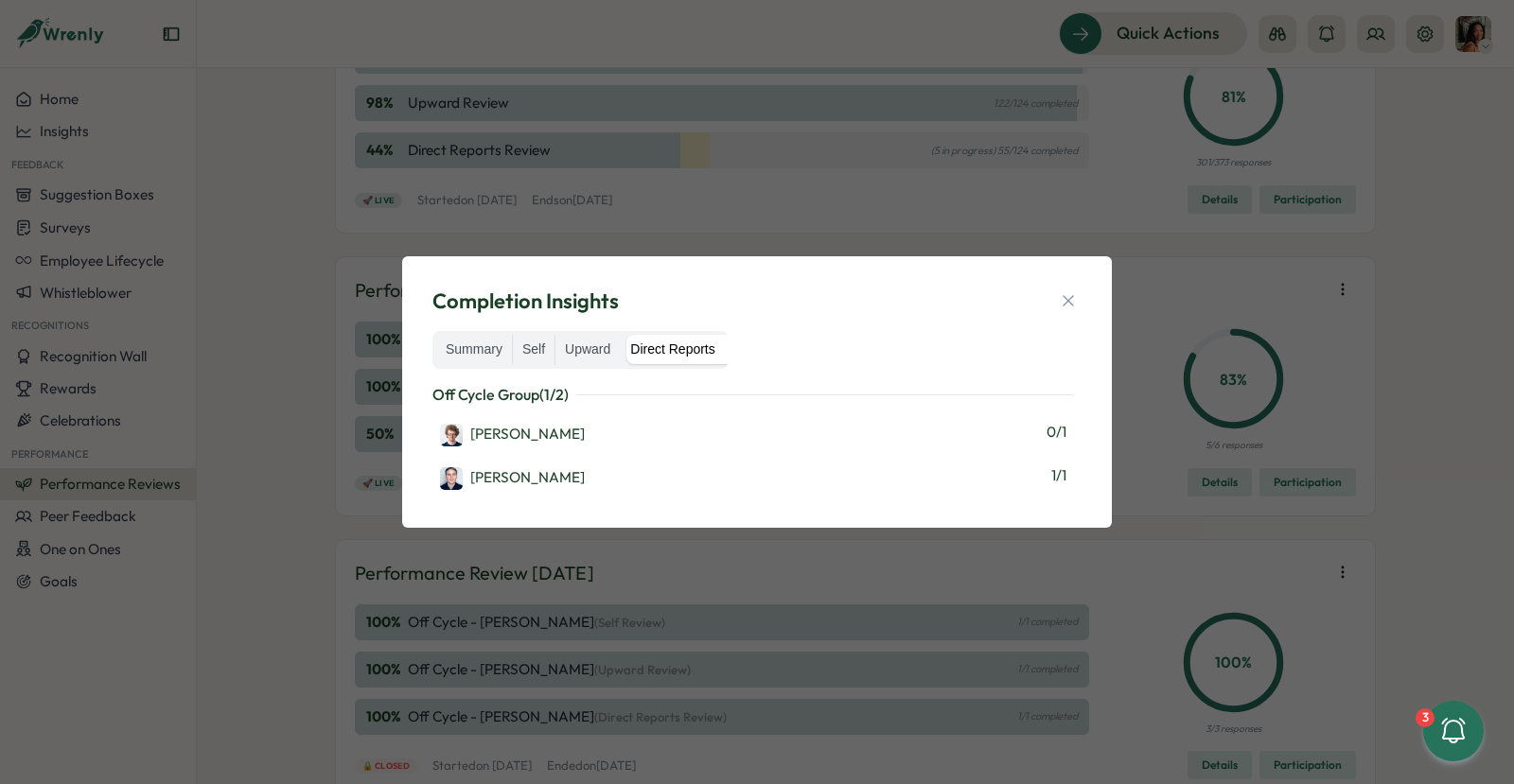
click at [867, 137] on div "Completion Insights Summary Self Upward Direct Reports Off Cycle Group ( 1 / 2 …" at bounding box center [757, 392] width 1514 height 784
click at [1067, 309] on icon "button" at bounding box center [1067, 300] width 19 height 19
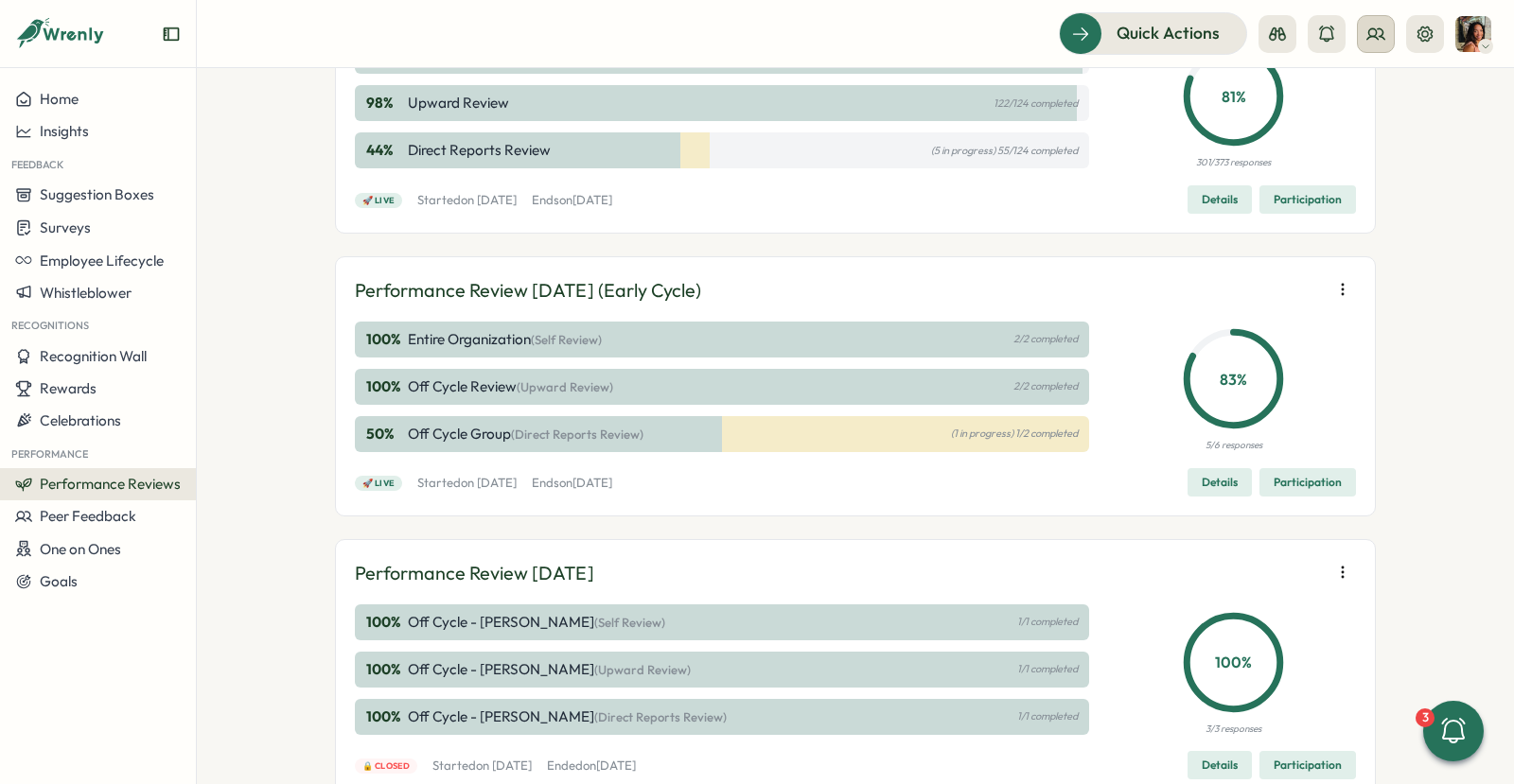
click at [1362, 51] on button at bounding box center [1375, 33] width 37 height 37
click at [1360, 84] on div "Org Members" at bounding box center [1376, 93] width 119 height 21
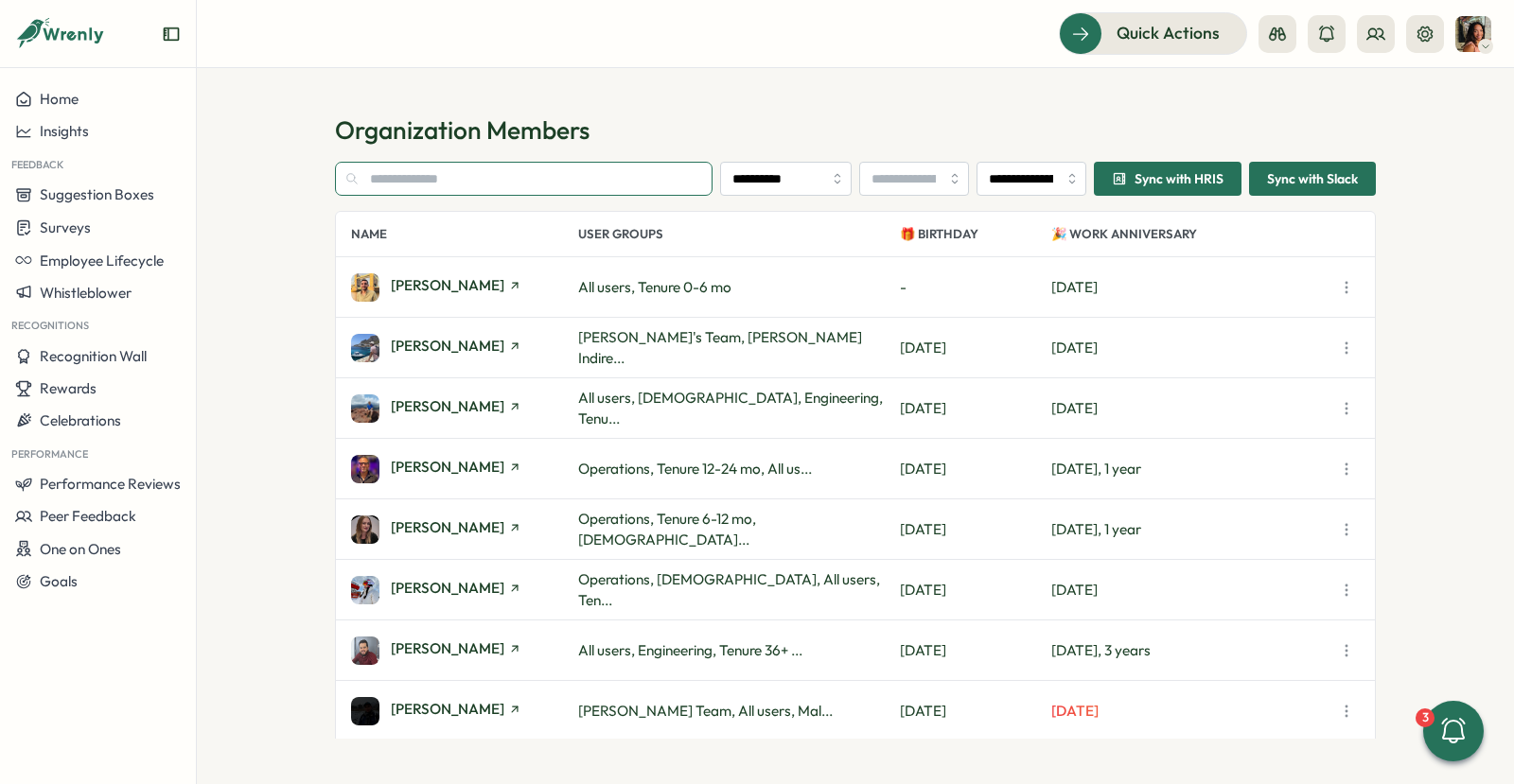
click at [649, 167] on input "text" at bounding box center [523, 178] width 378 height 34
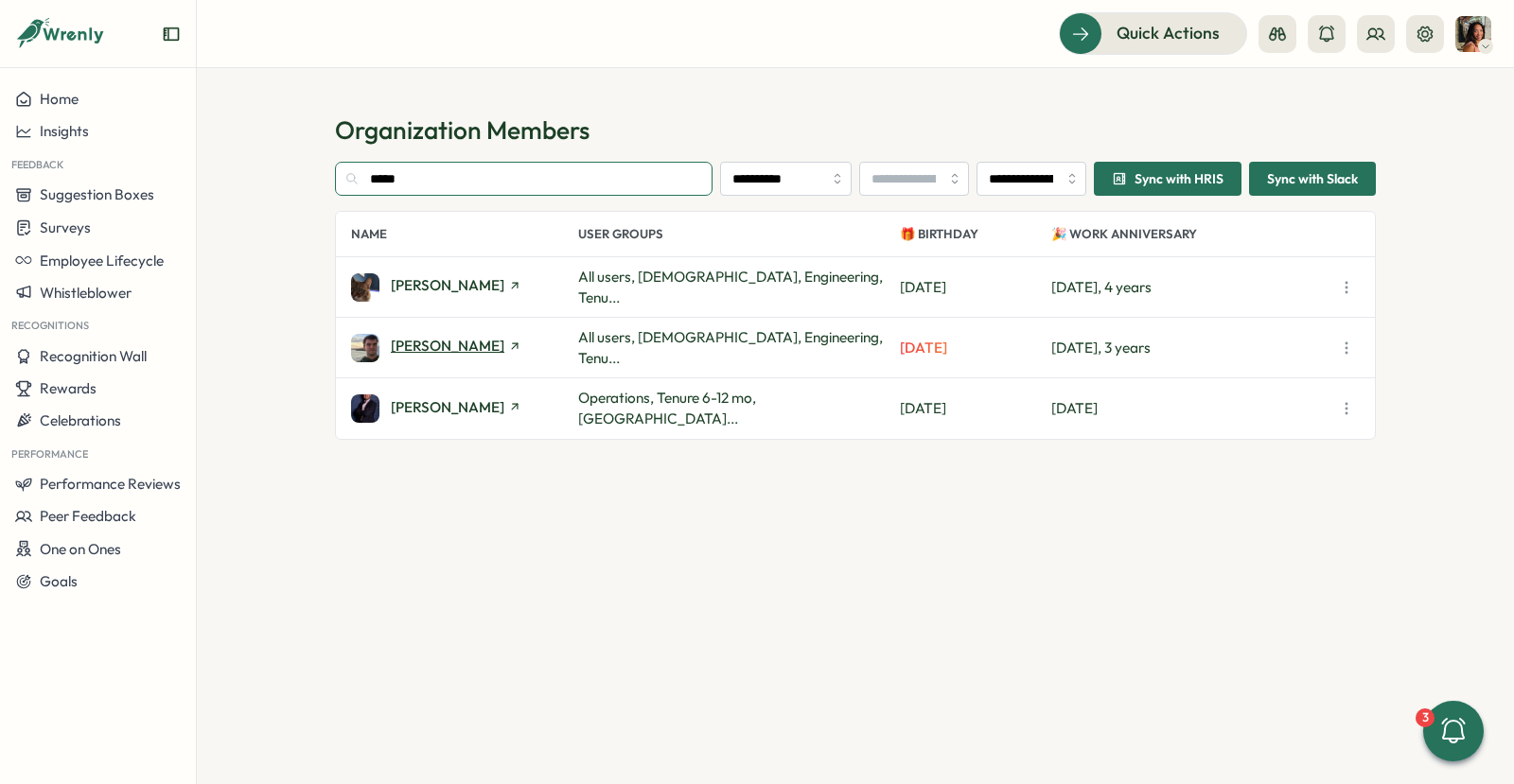
type input "*****"
click at [443, 342] on span "Peter McKenna" at bounding box center [447, 345] width 113 height 14
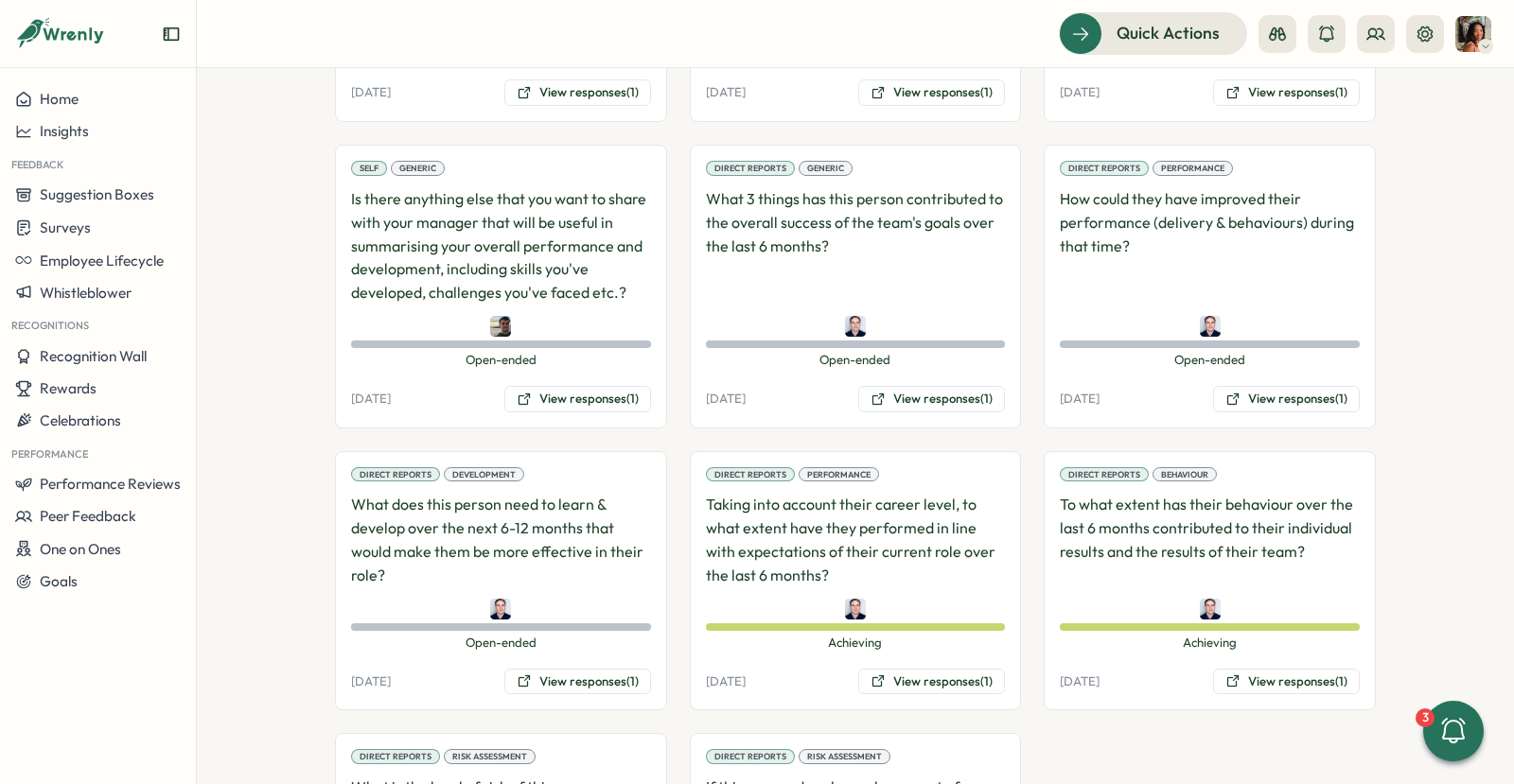
scroll to position [1525, 0]
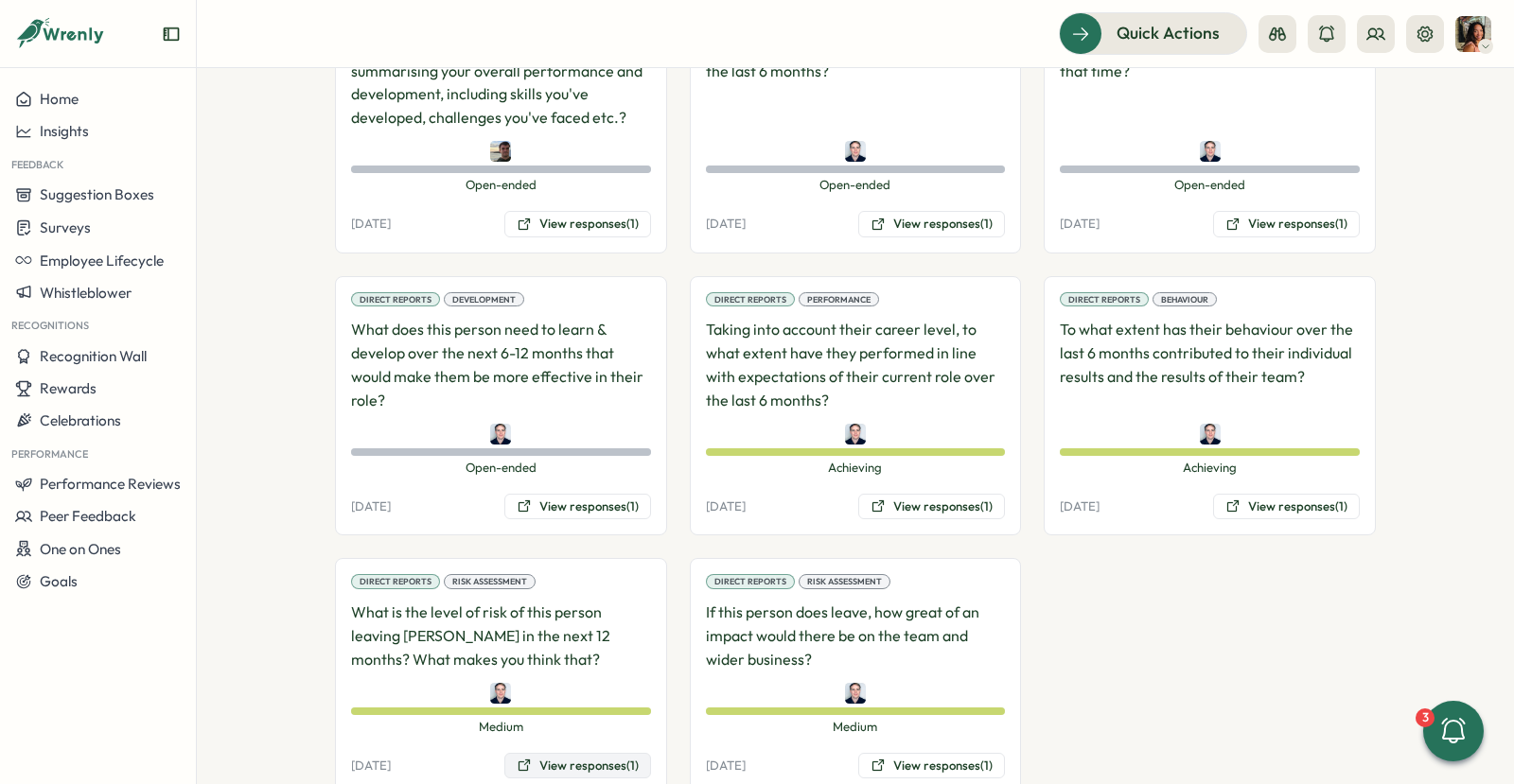
click at [544, 754] on button "View responses (1)" at bounding box center [577, 766] width 147 height 27
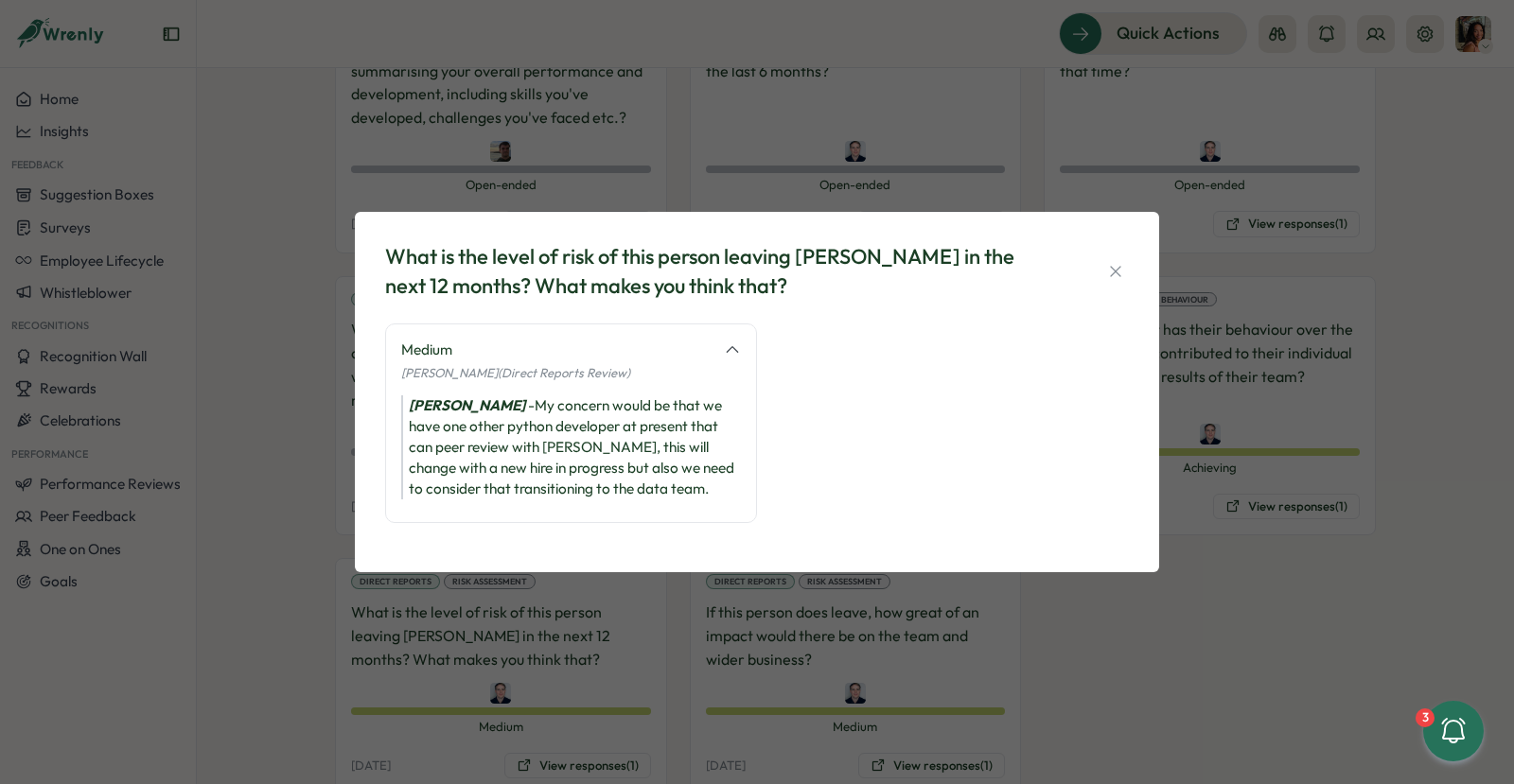
click at [682, 674] on div "What is the level of risk of this person leaving Tillo in the next 12 months? W…" at bounding box center [757, 392] width 1514 height 784
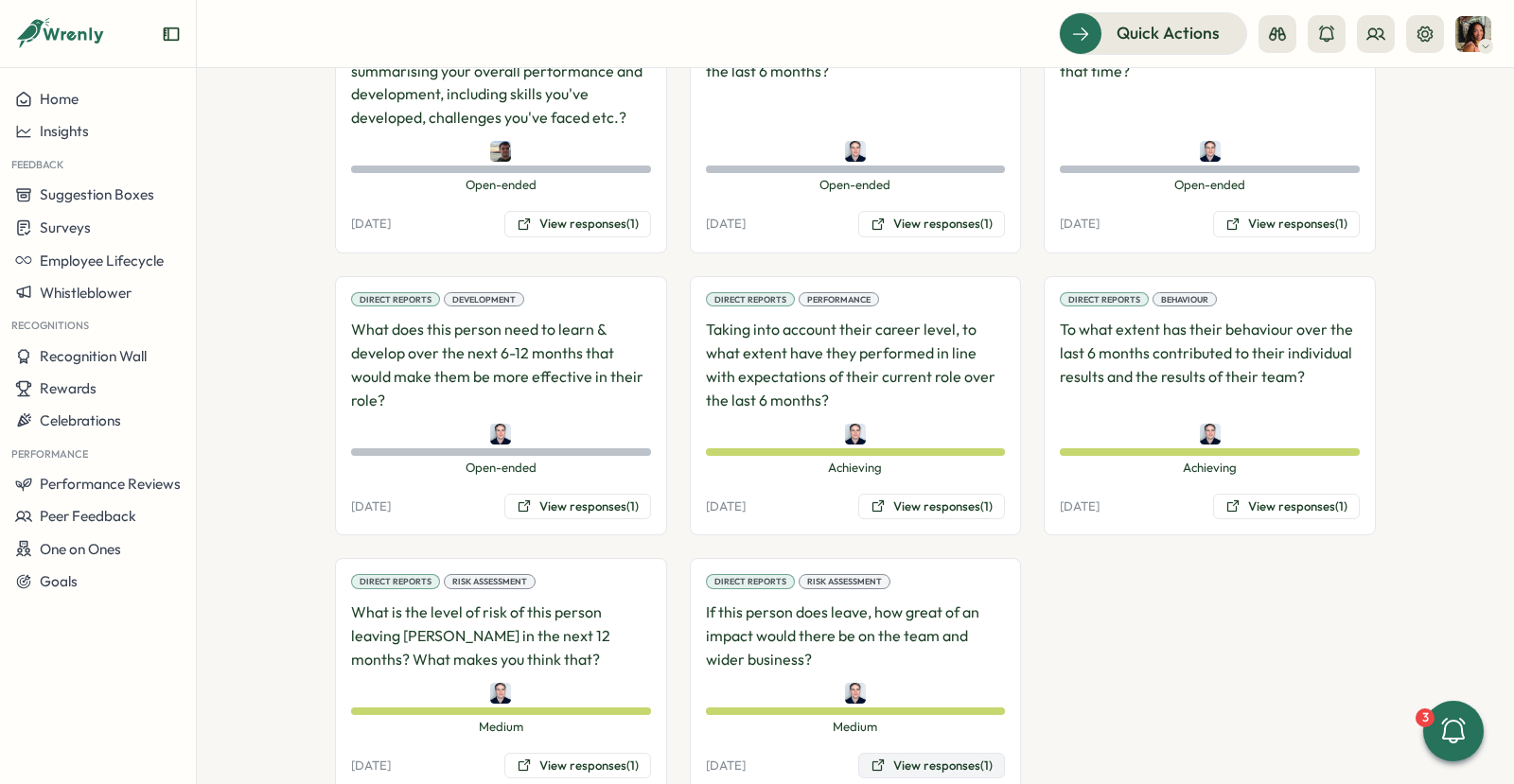
click at [904, 754] on button "View responses (1)" at bounding box center [931, 766] width 147 height 27
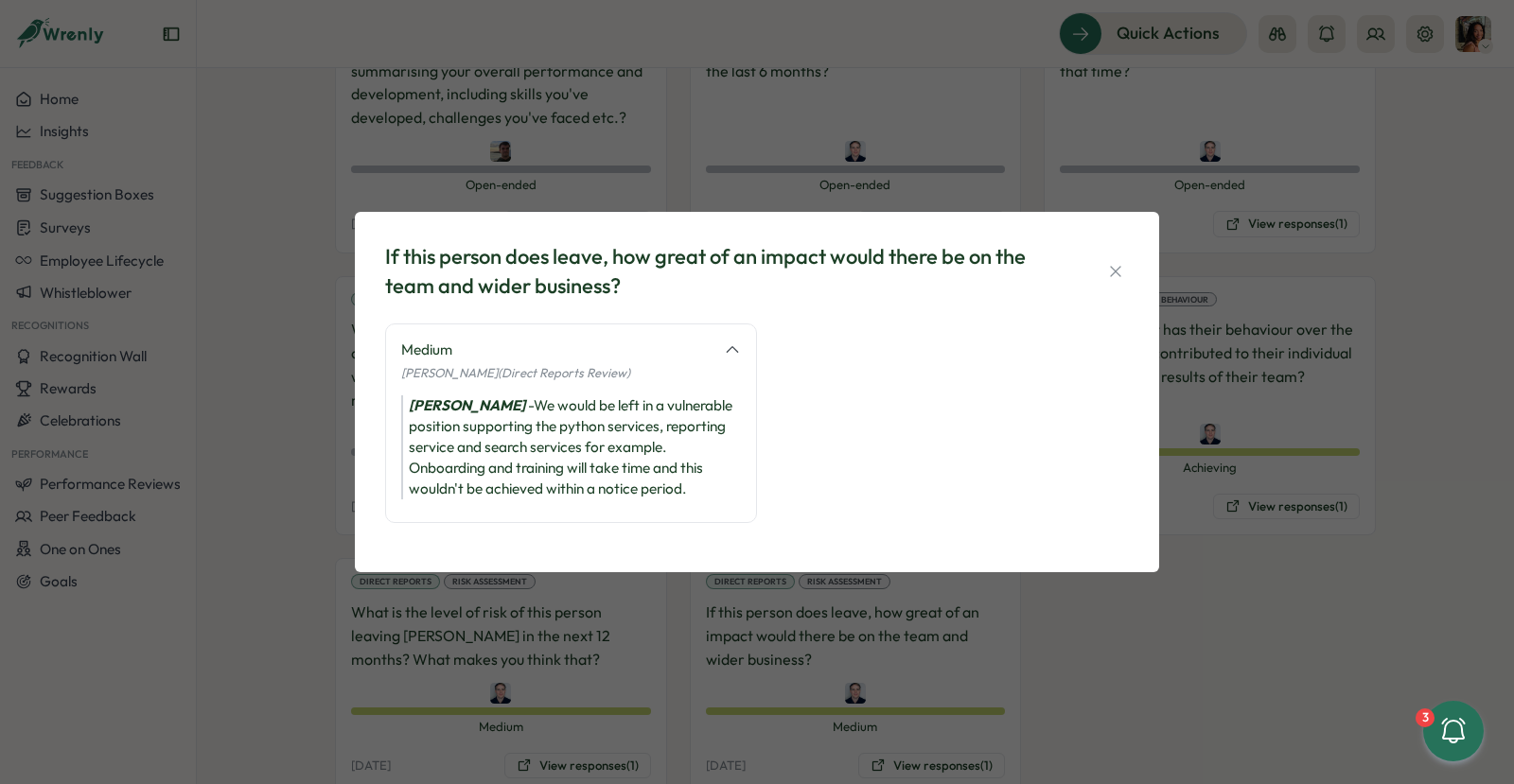
click at [1123, 674] on div "If this person does leave, how great of an impact would there be on the team an…" at bounding box center [757, 392] width 1514 height 784
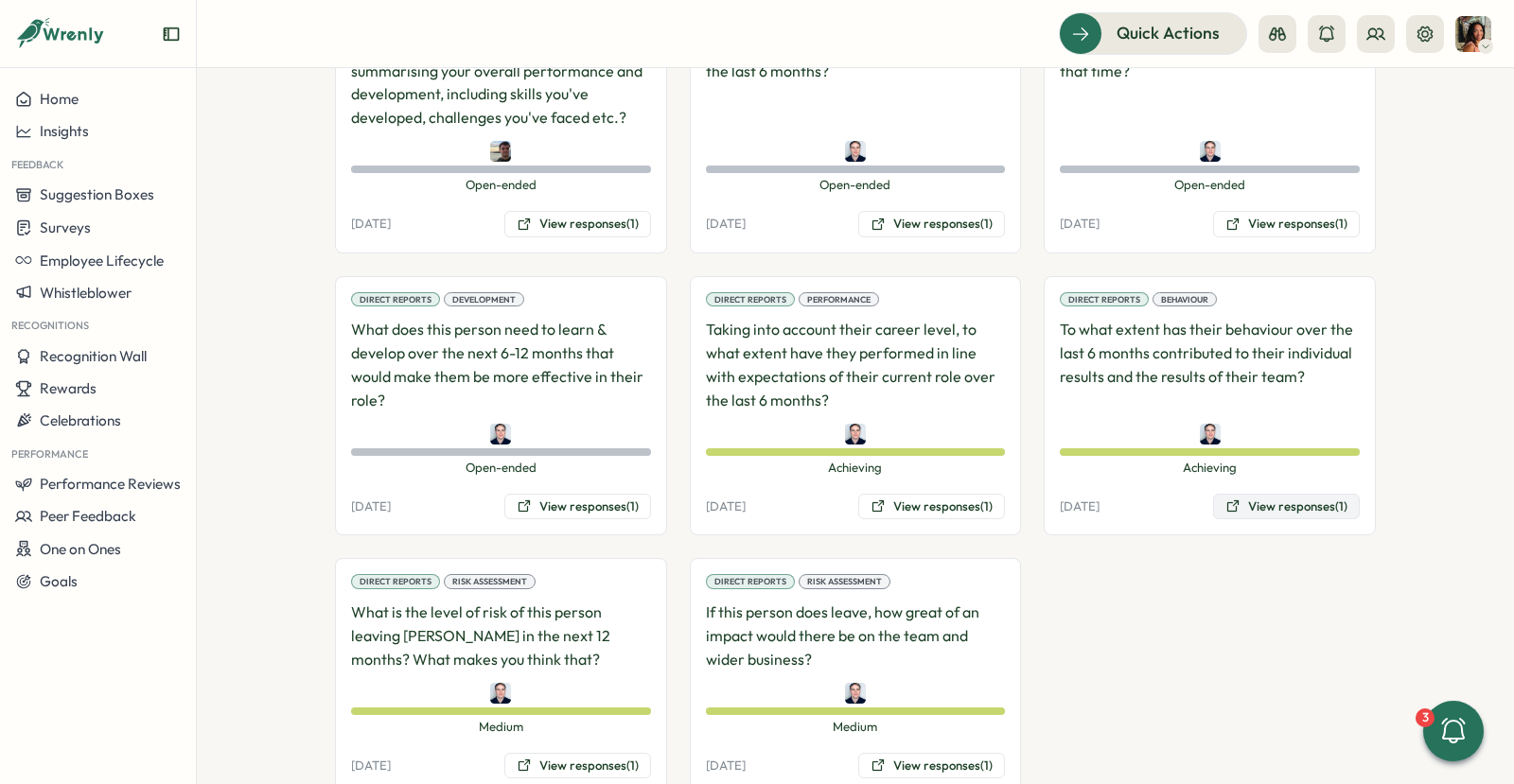
click at [1252, 494] on button "View responses (1)" at bounding box center [1286, 507] width 147 height 27
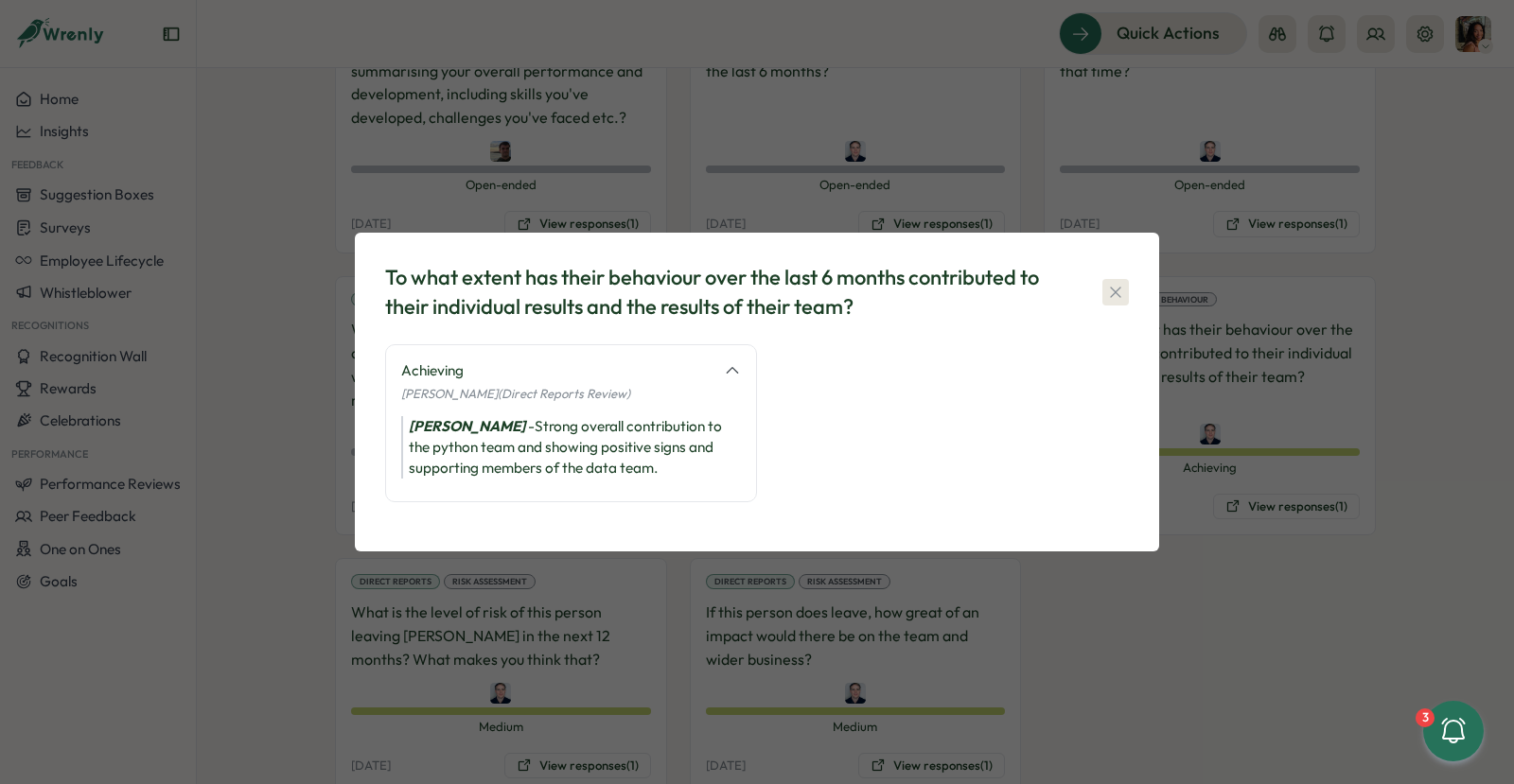
click at [1127, 298] on button "button" at bounding box center [1116, 292] width 27 height 27
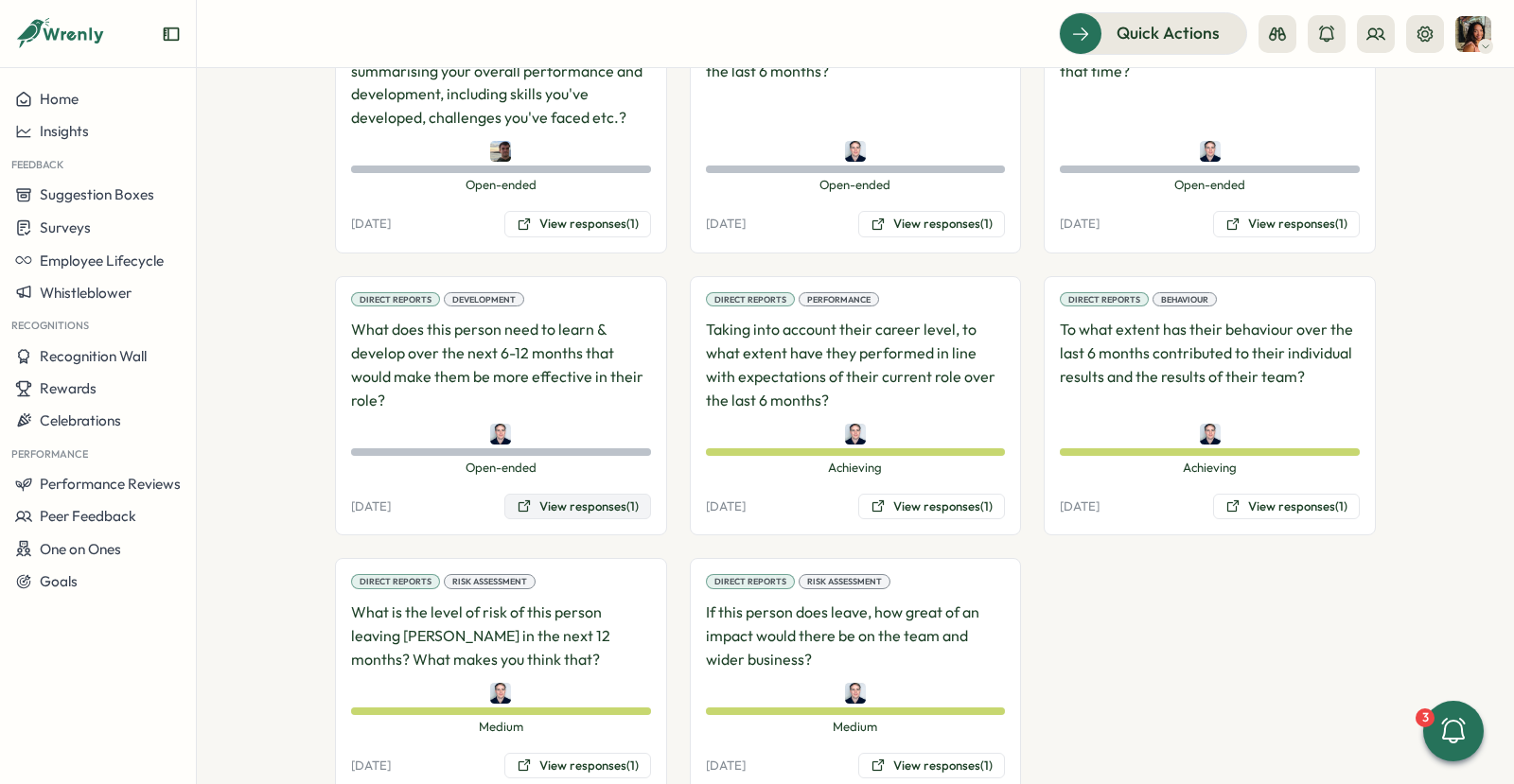
click at [582, 494] on button "View responses (1)" at bounding box center [577, 507] width 147 height 27
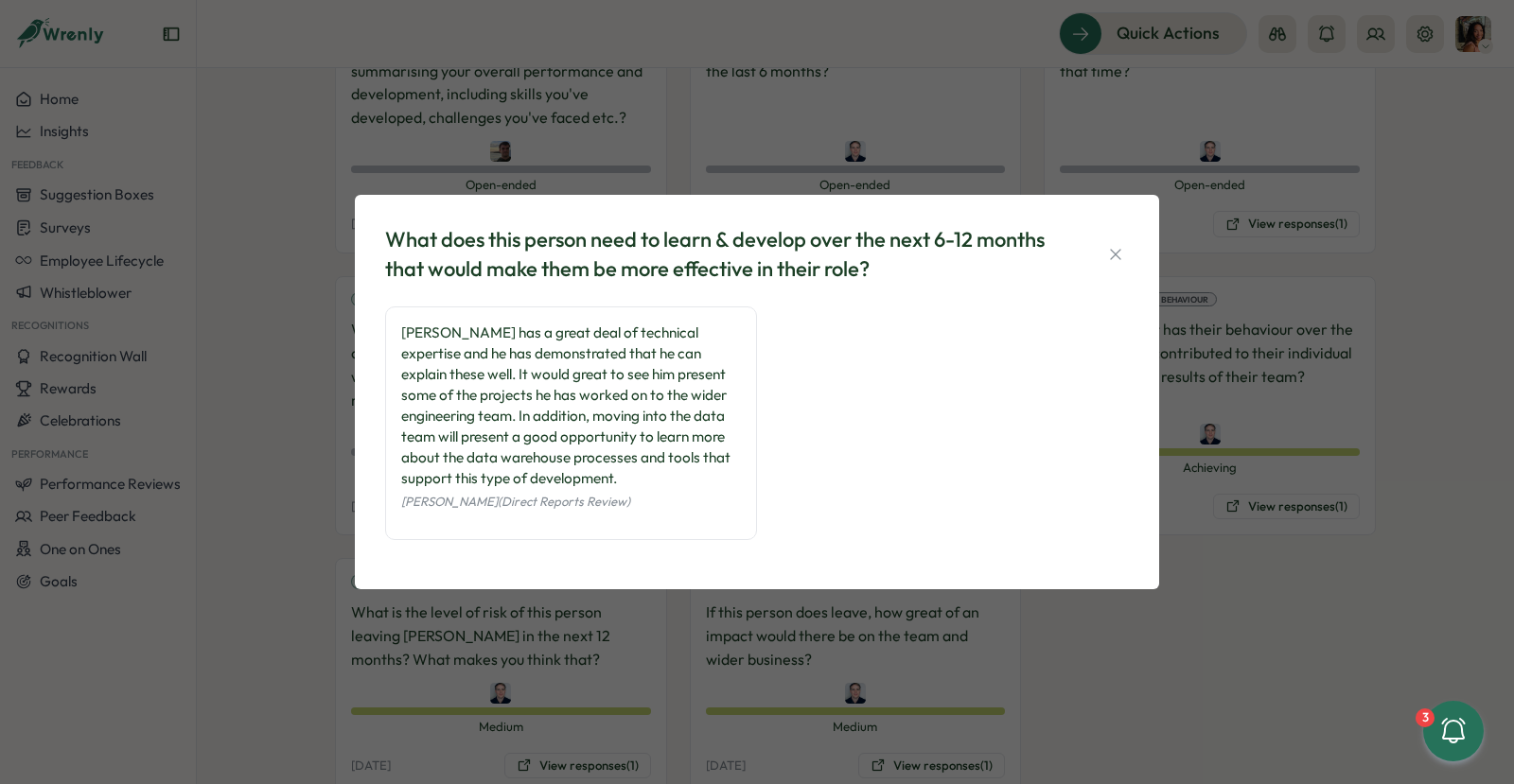
click at [953, 144] on div "What does this person need to learn & develop over the next 6-12 months that wo…" at bounding box center [757, 392] width 1514 height 784
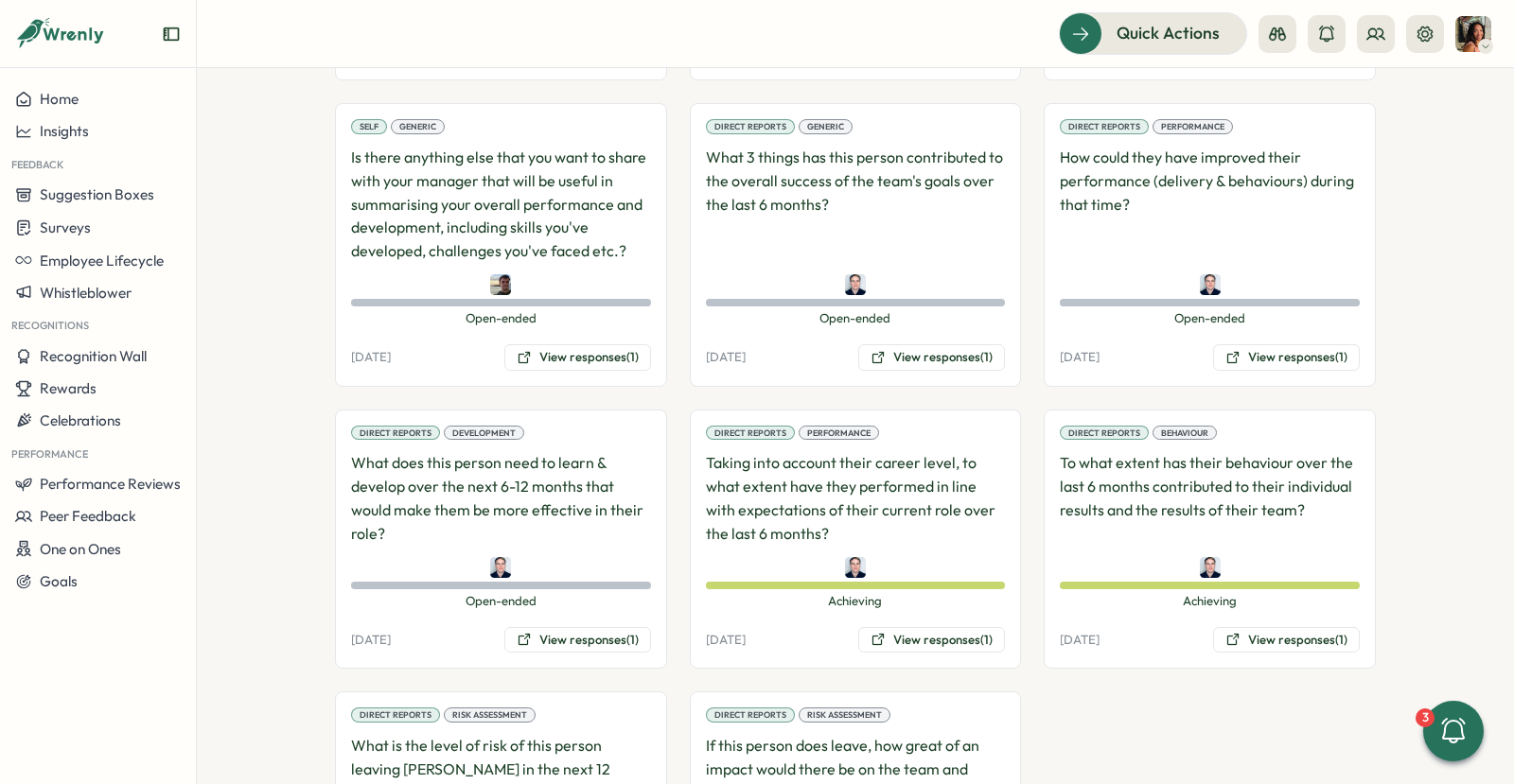
scroll to position [1348, 0]
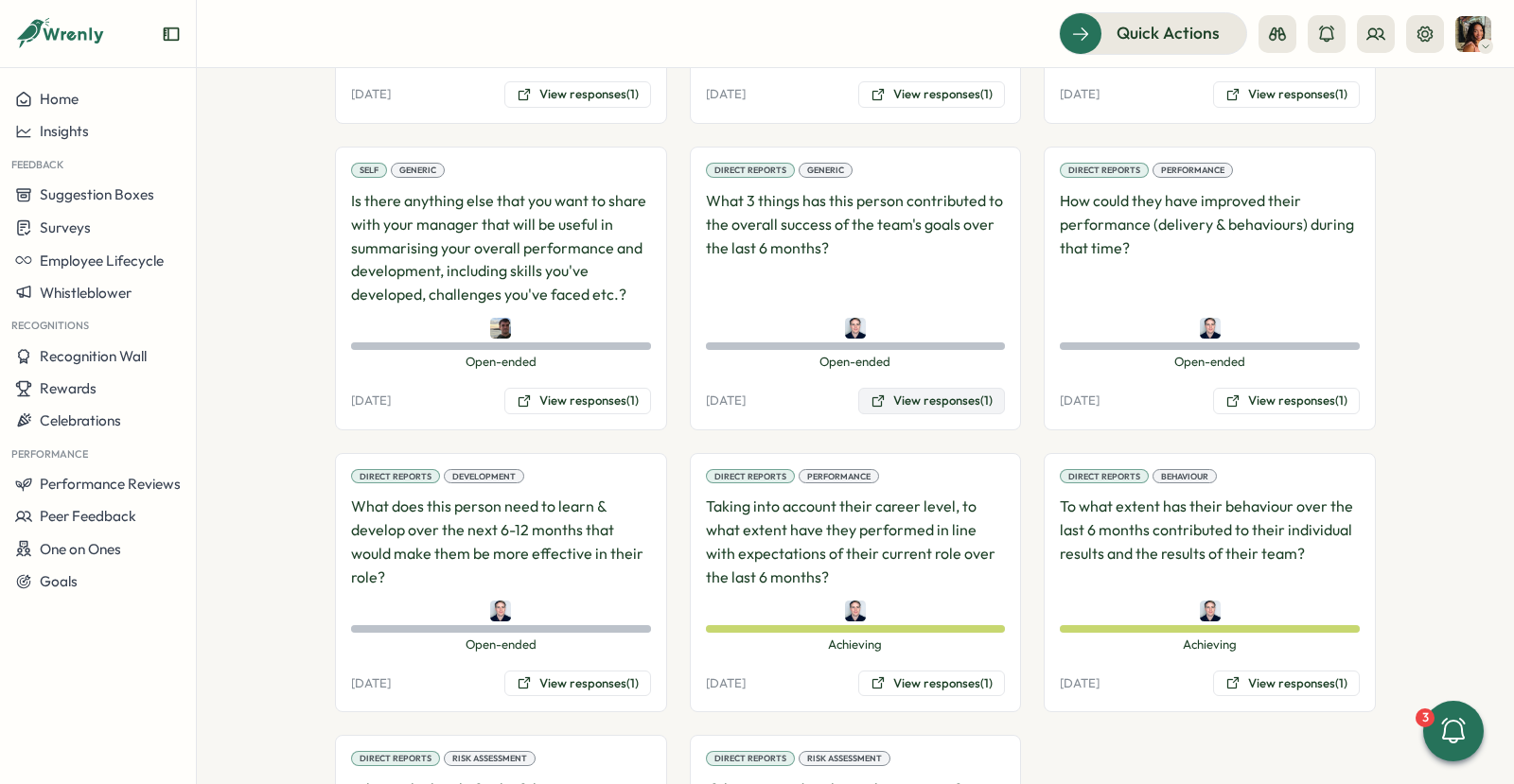
click at [914, 388] on button "View responses (1)" at bounding box center [931, 400] width 147 height 27
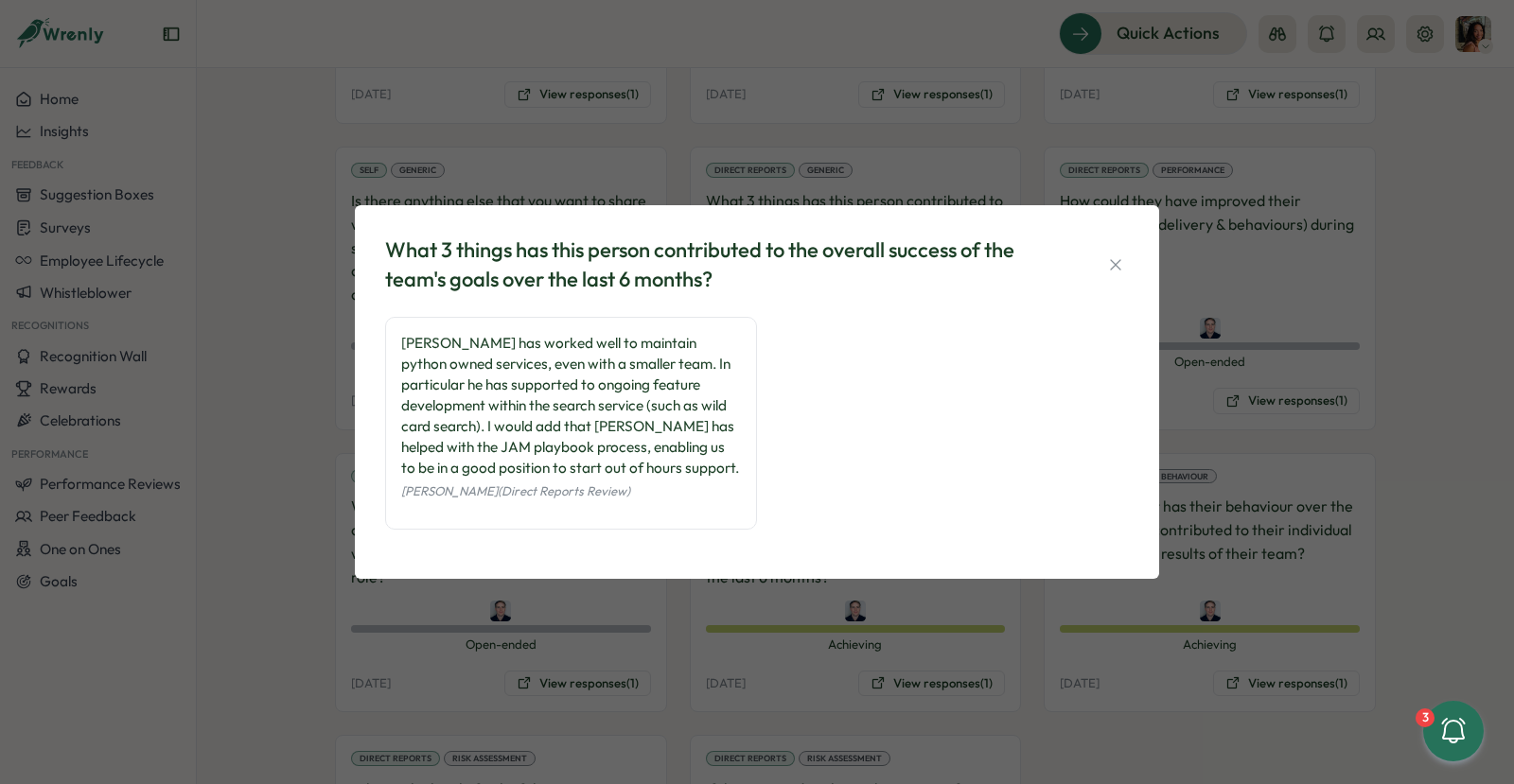
click at [958, 124] on div "What 3 things has this person contributed to the overall success of the team's …" at bounding box center [757, 392] width 1514 height 784
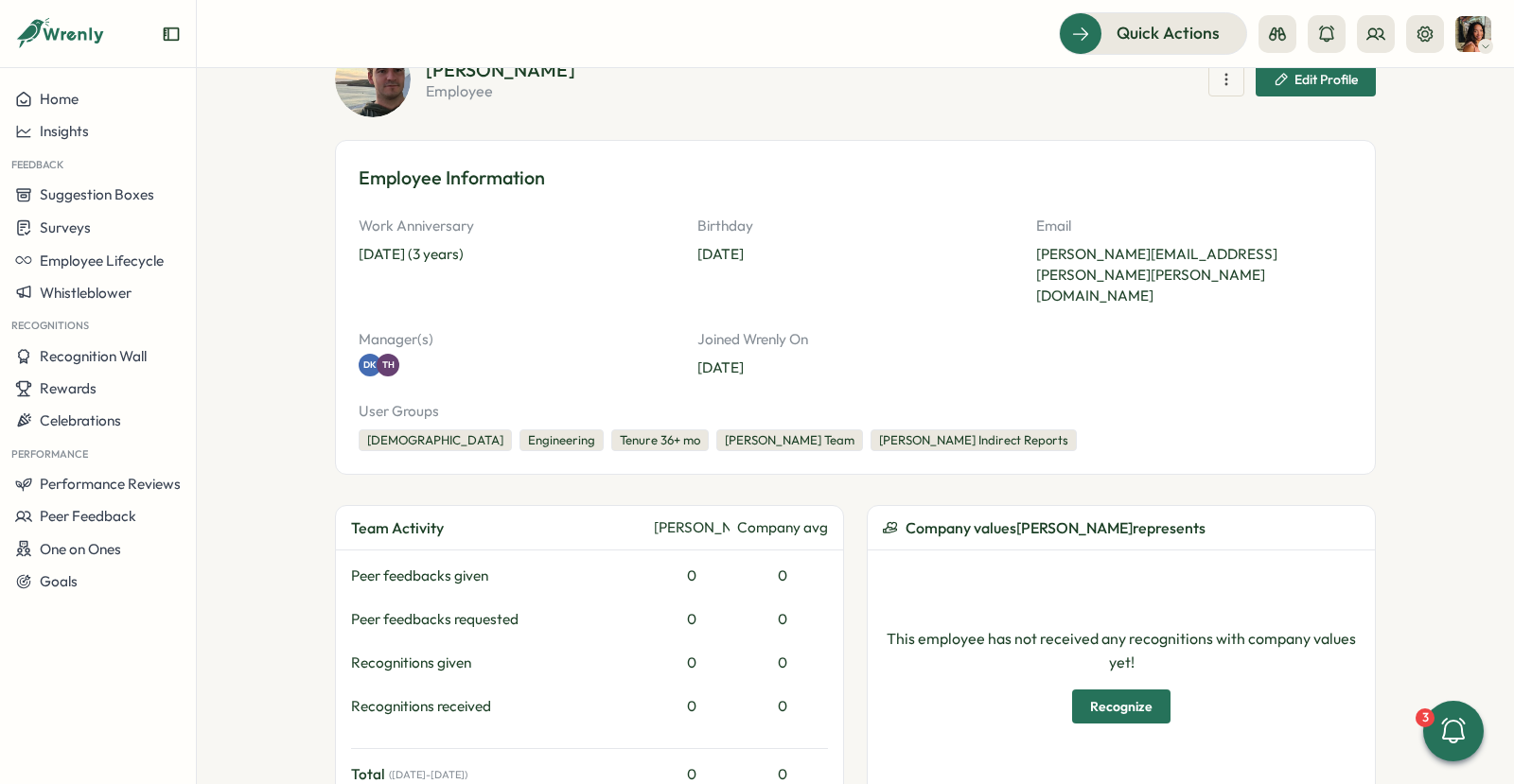
scroll to position [49, 0]
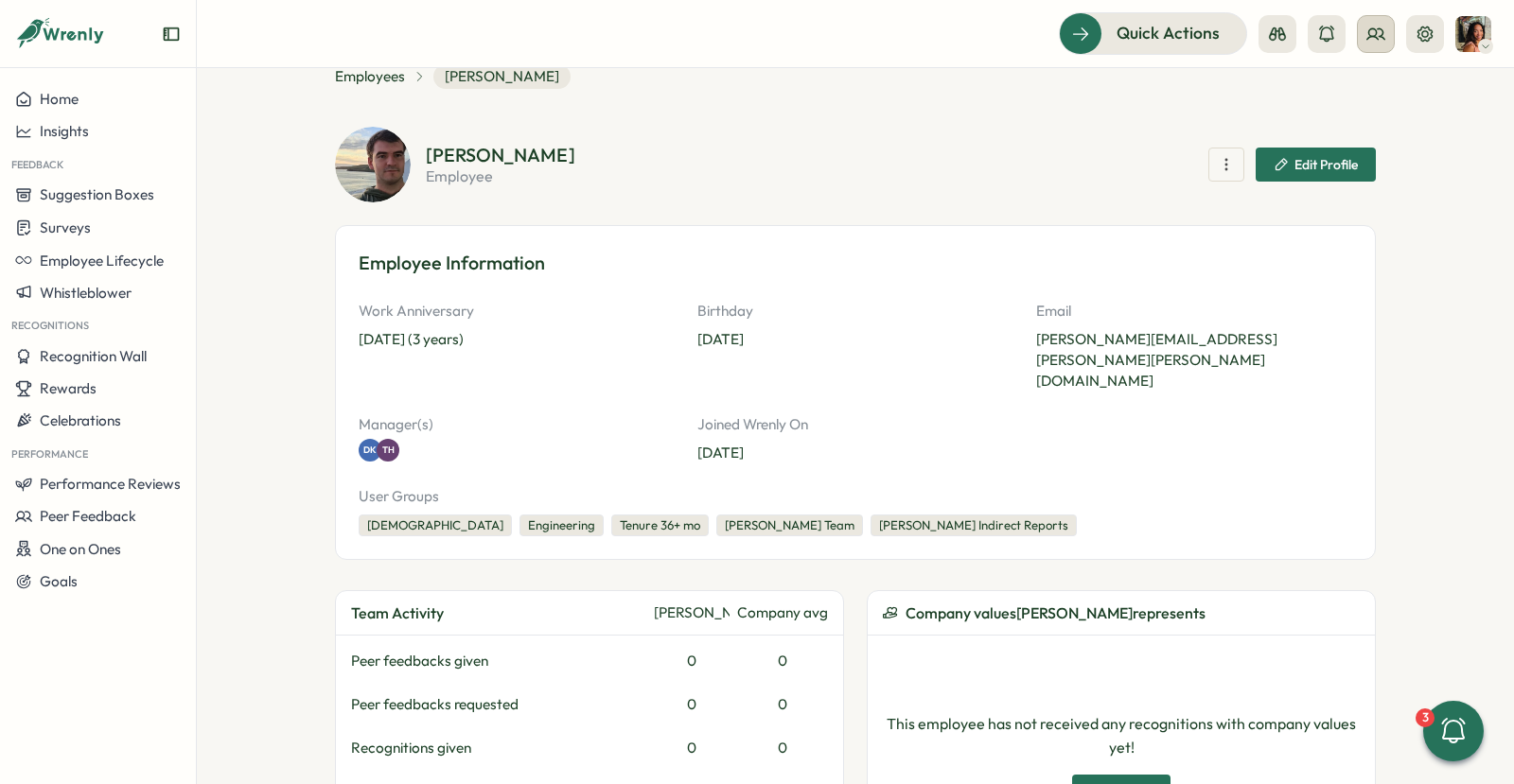
click at [1392, 35] on button at bounding box center [1375, 33] width 37 height 37
click at [1351, 90] on div "Org Members" at bounding box center [1376, 93] width 119 height 21
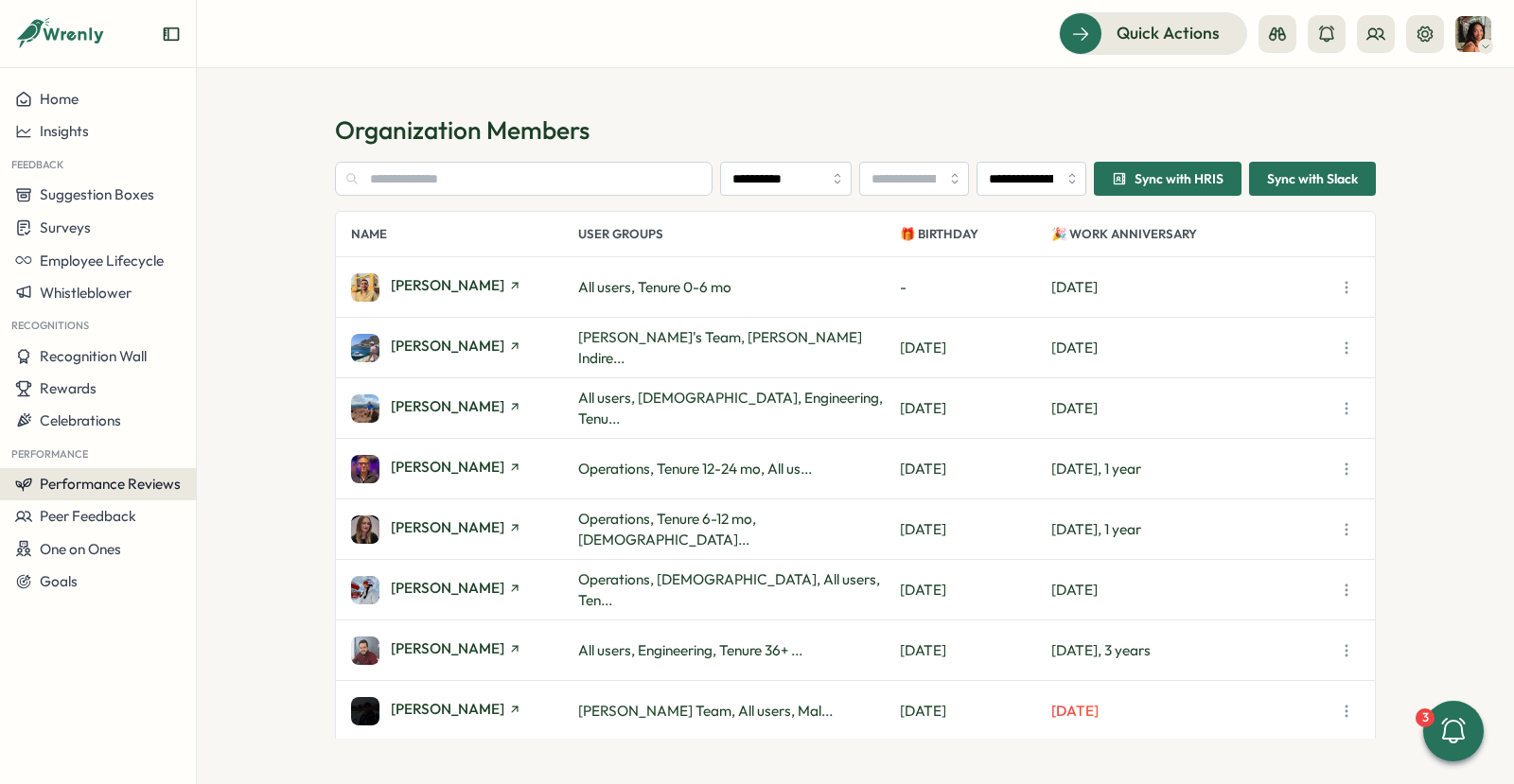
click at [96, 482] on span "Performance Reviews" at bounding box center [109, 484] width 141 height 18
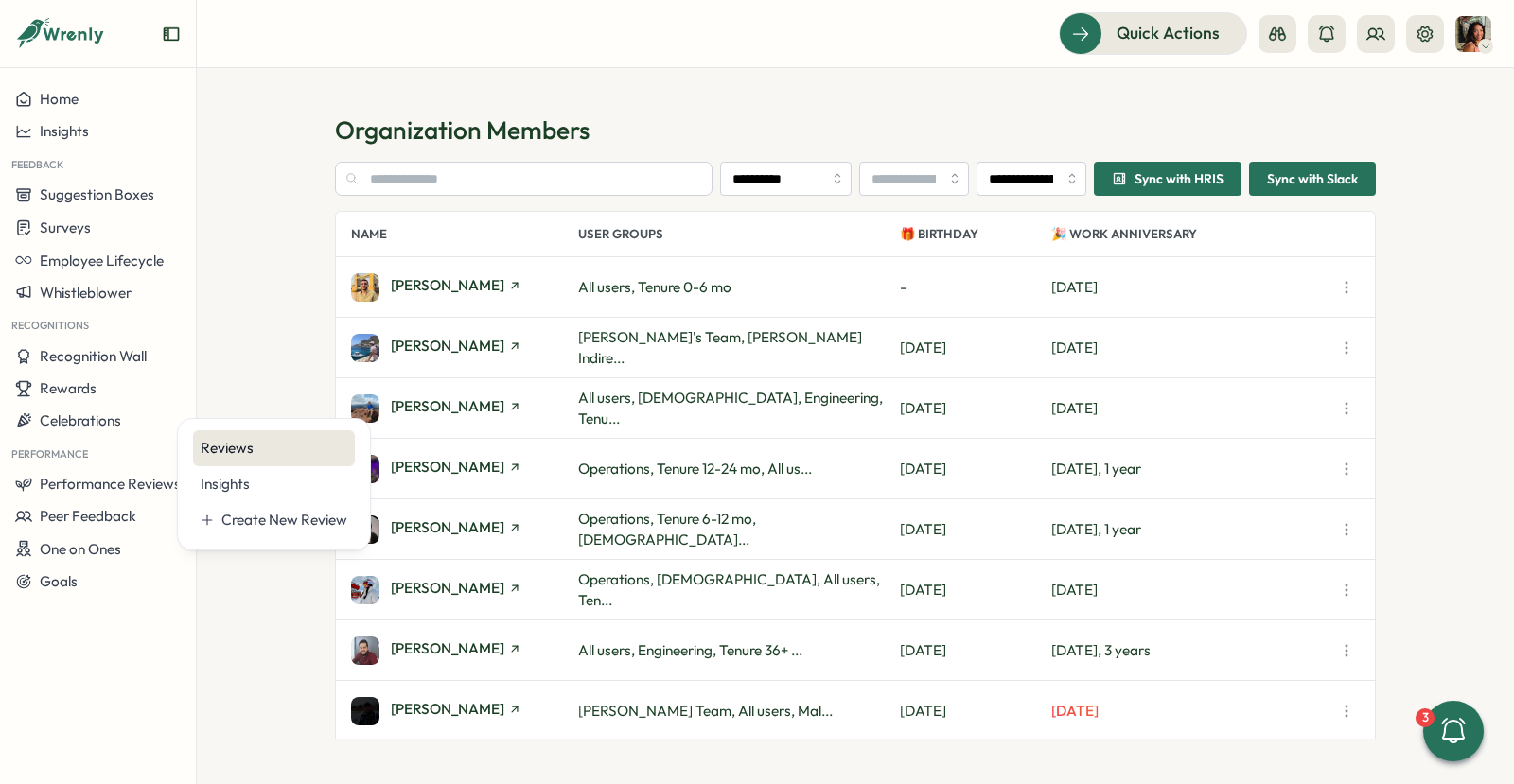
click at [221, 457] on div "Reviews" at bounding box center [273, 448] width 147 height 21
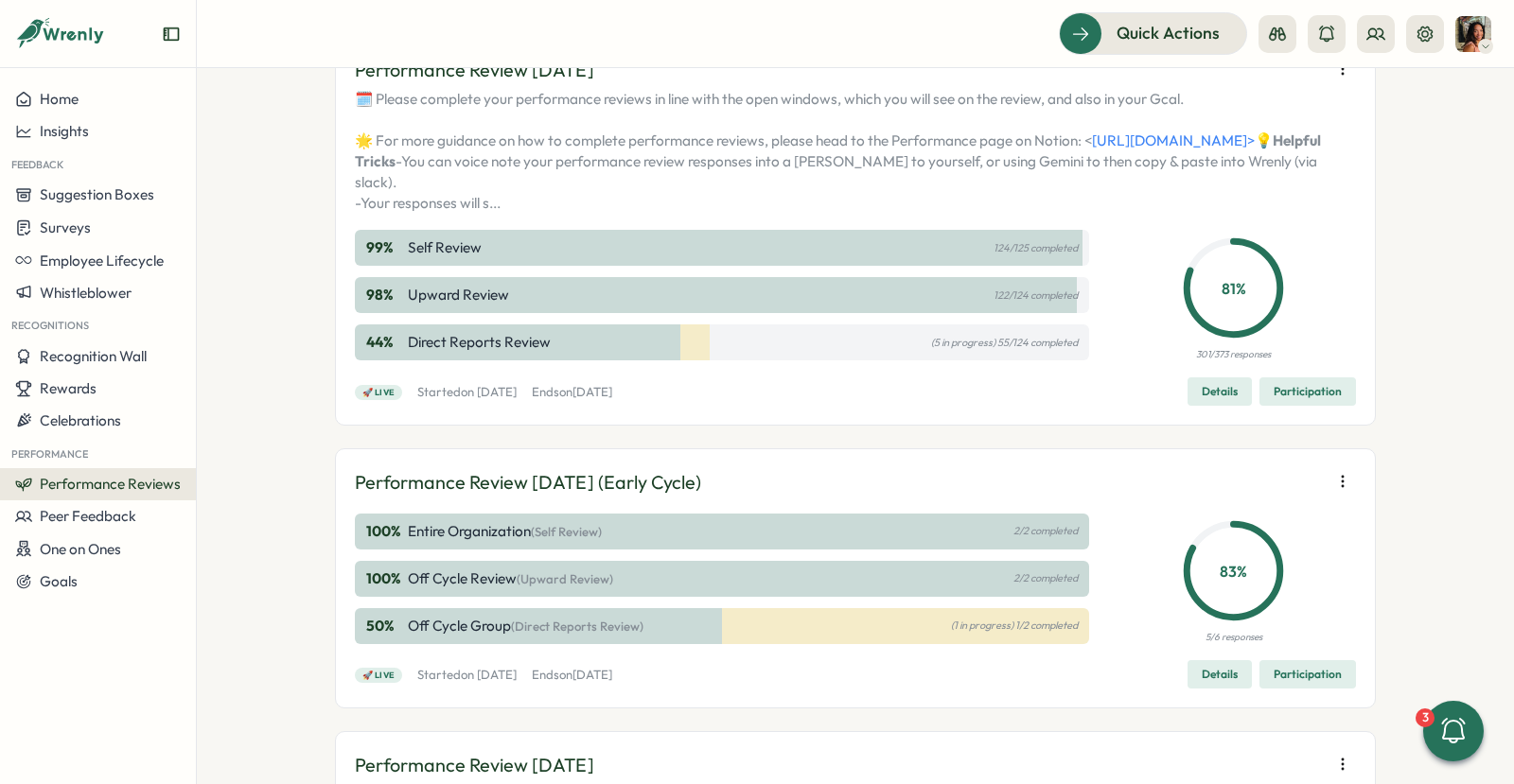
scroll to position [424, 0]
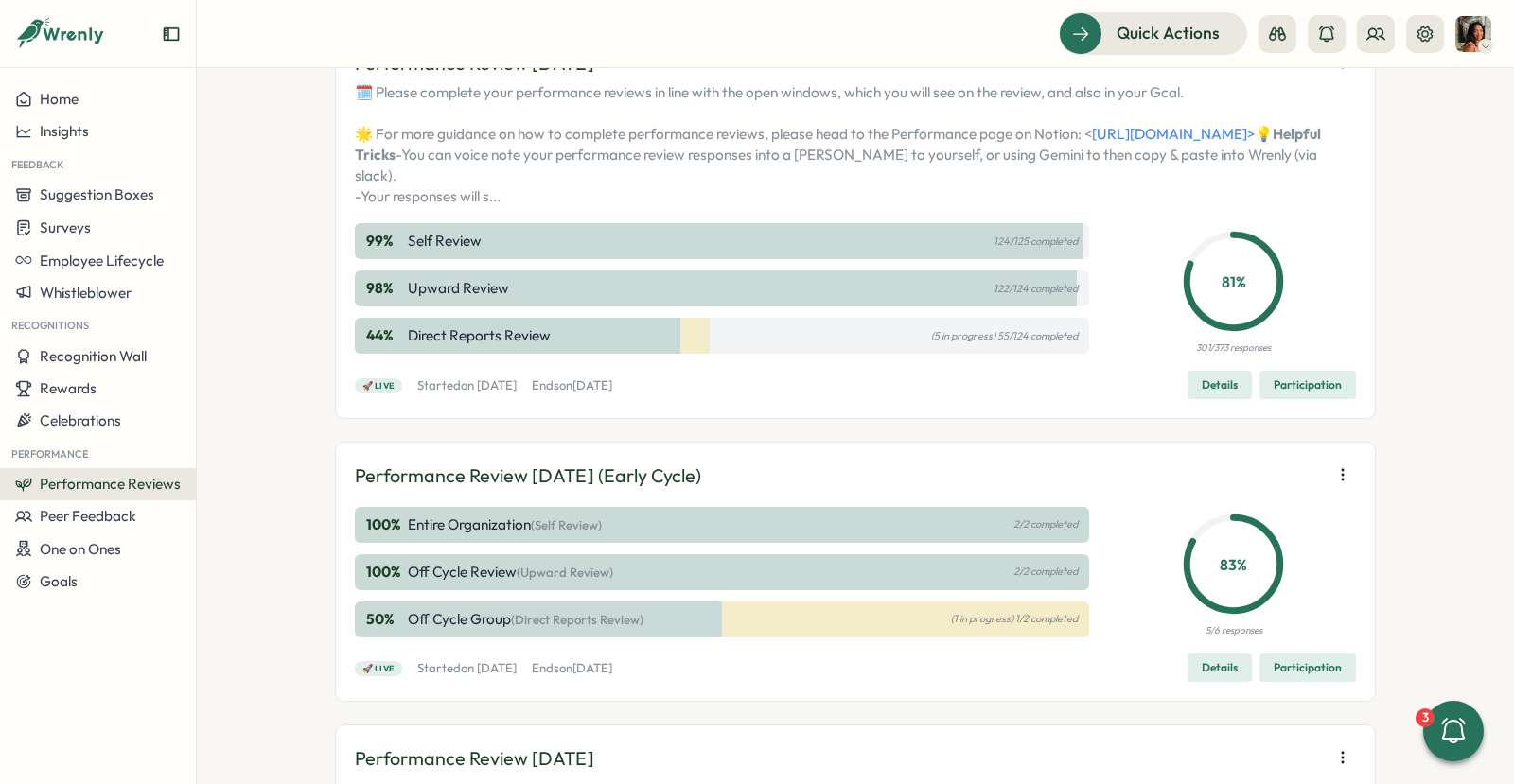
click at [1307, 398] on span "Participation" at bounding box center [1307, 385] width 68 height 27
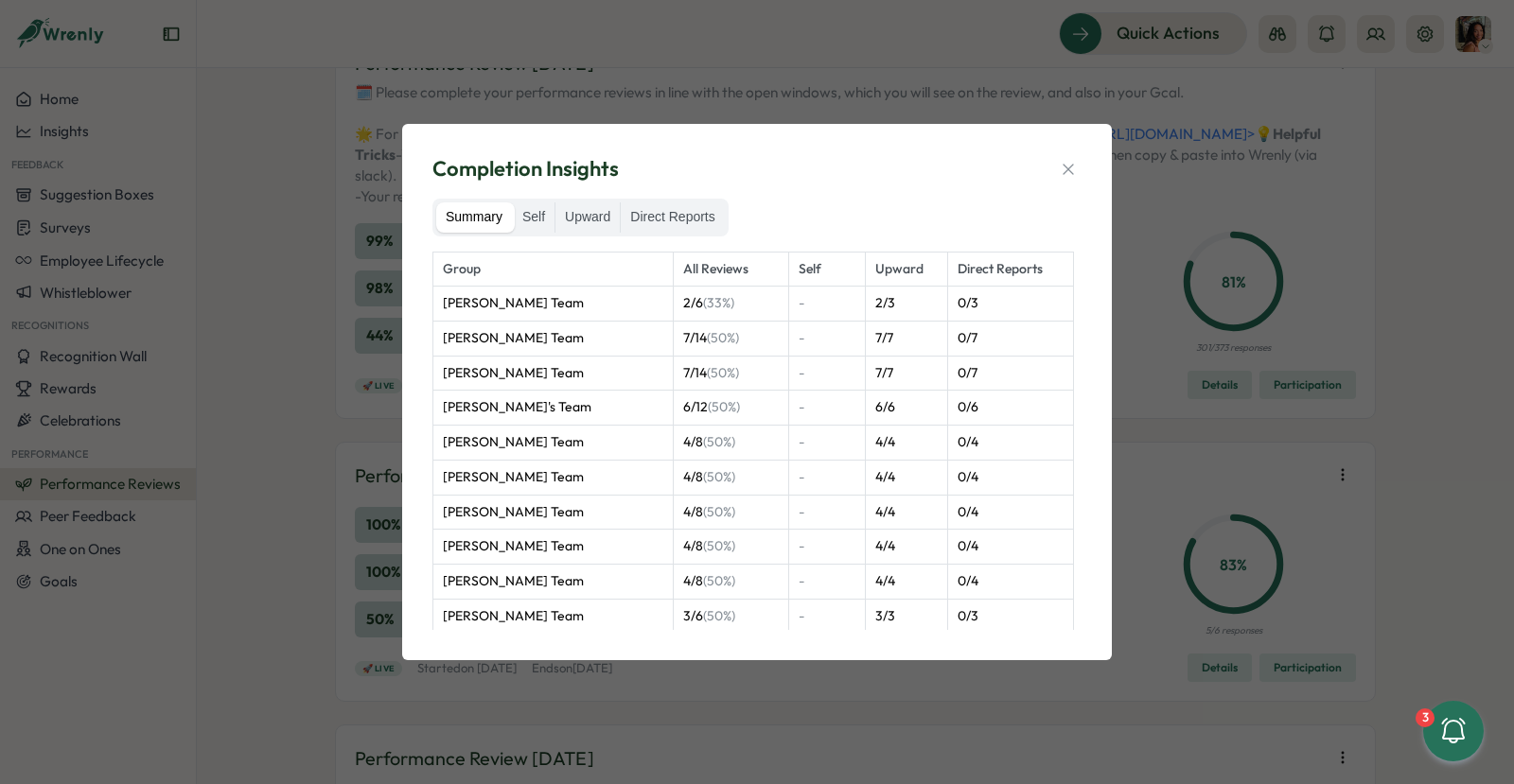
click at [681, 232] on div "Summary Self Upward Direct Reports" at bounding box center [580, 217] width 296 height 37
click at [674, 220] on label "Direct Reports" at bounding box center [672, 217] width 103 height 30
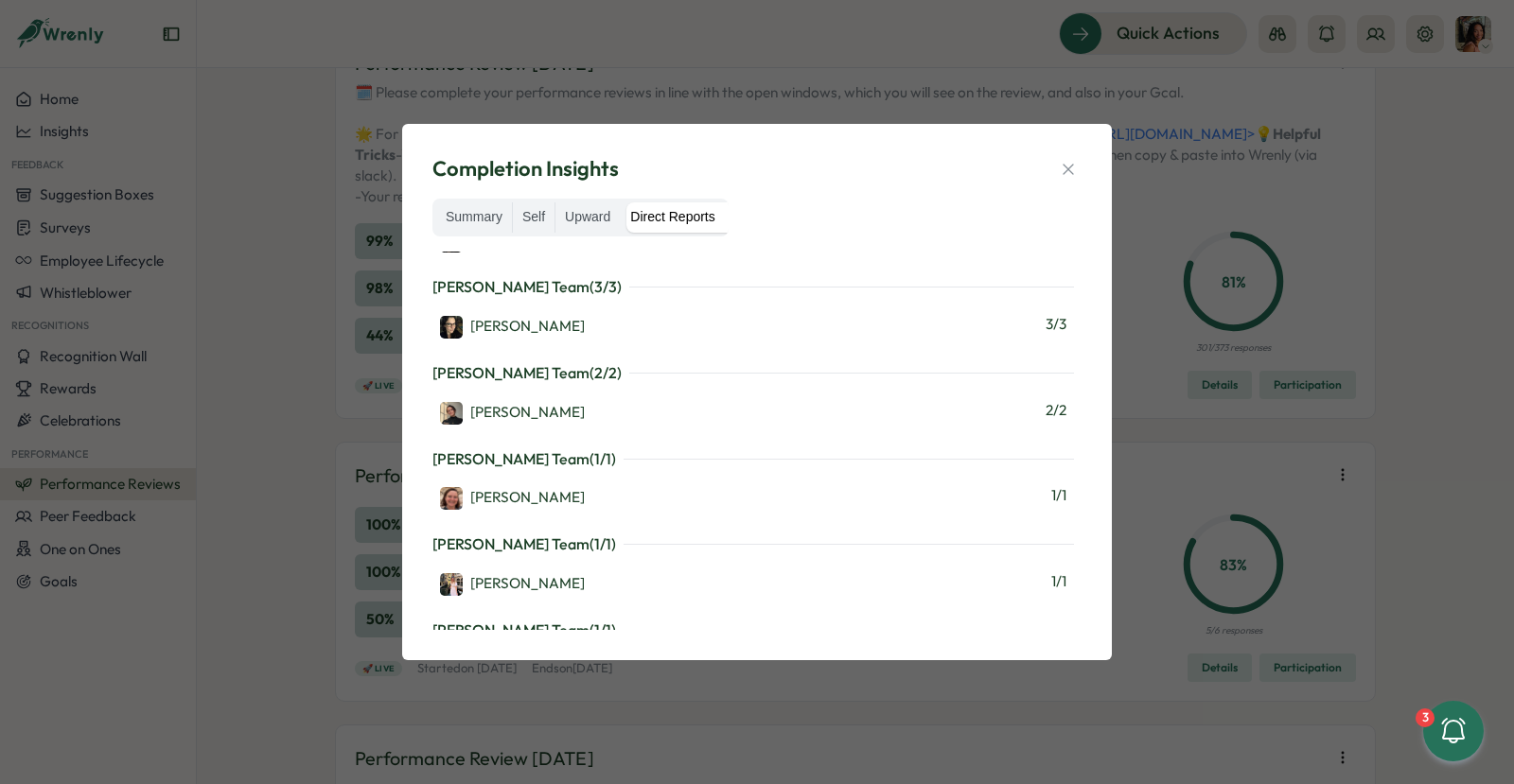
scroll to position [2812, 0]
click at [905, 68] on div "Completion Insights Summary Self Upward Direct Reports Martyn Fagg's Team ( 0 /…" at bounding box center [757, 392] width 1514 height 784
click at [1068, 161] on icon "button" at bounding box center [1067, 169] width 19 height 19
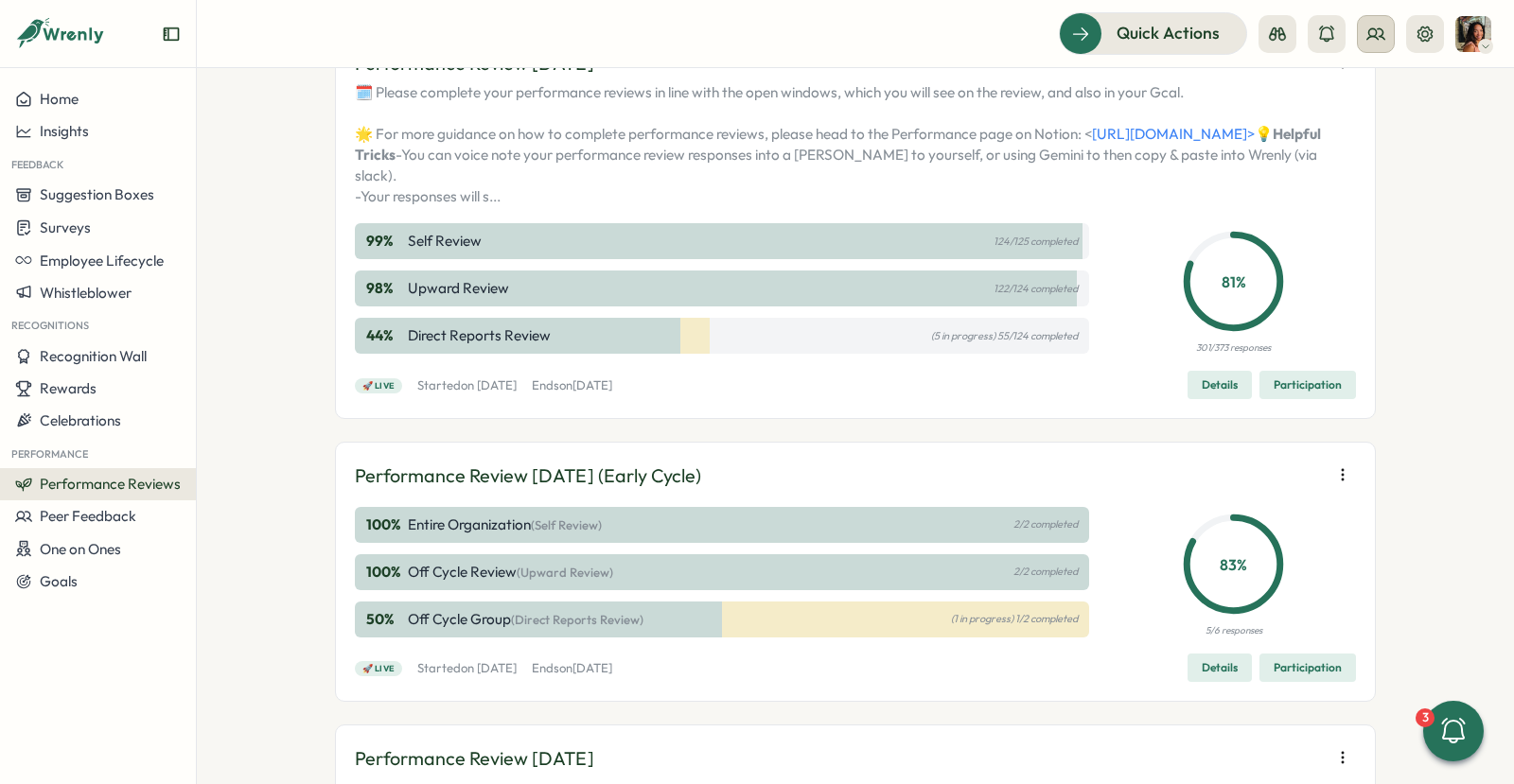
click at [1371, 21] on button at bounding box center [1375, 33] width 37 height 37
click at [1368, 94] on div "Org Members" at bounding box center [1376, 93] width 119 height 21
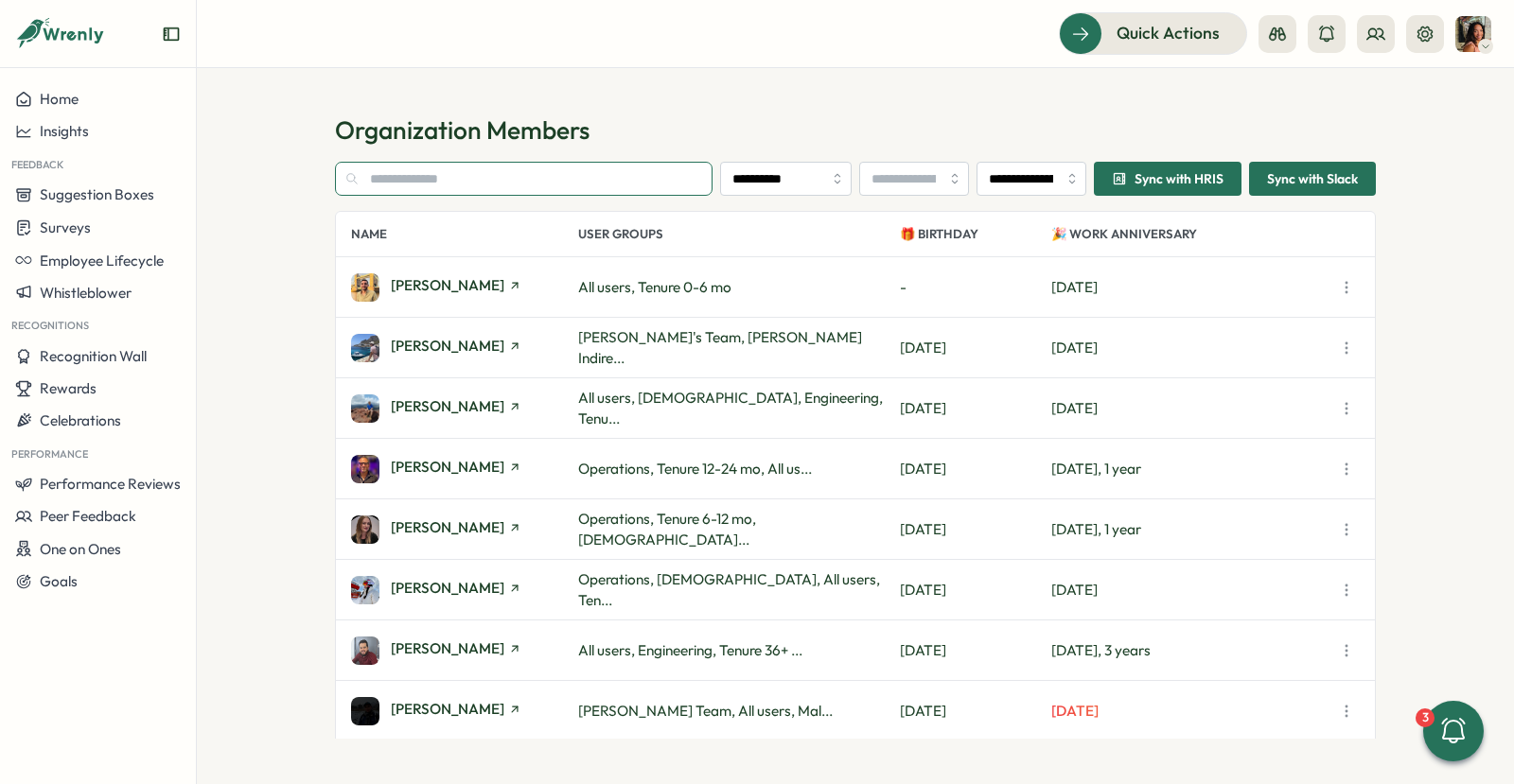
click at [504, 181] on input "text" at bounding box center [523, 178] width 378 height 34
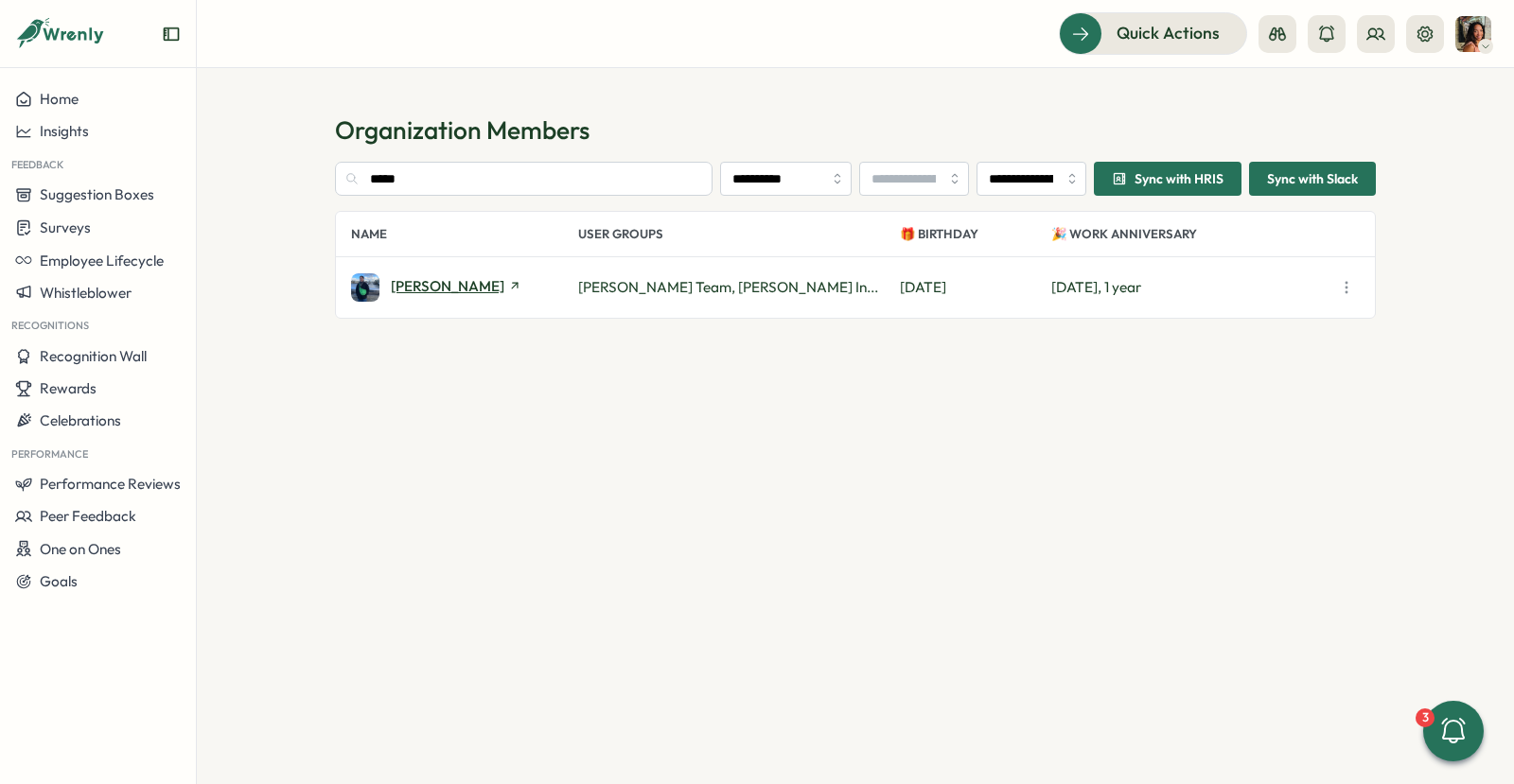
click at [419, 285] on span "Elise McInnes" at bounding box center [447, 286] width 113 height 14
click at [435, 180] on input "*****" at bounding box center [523, 178] width 378 height 34
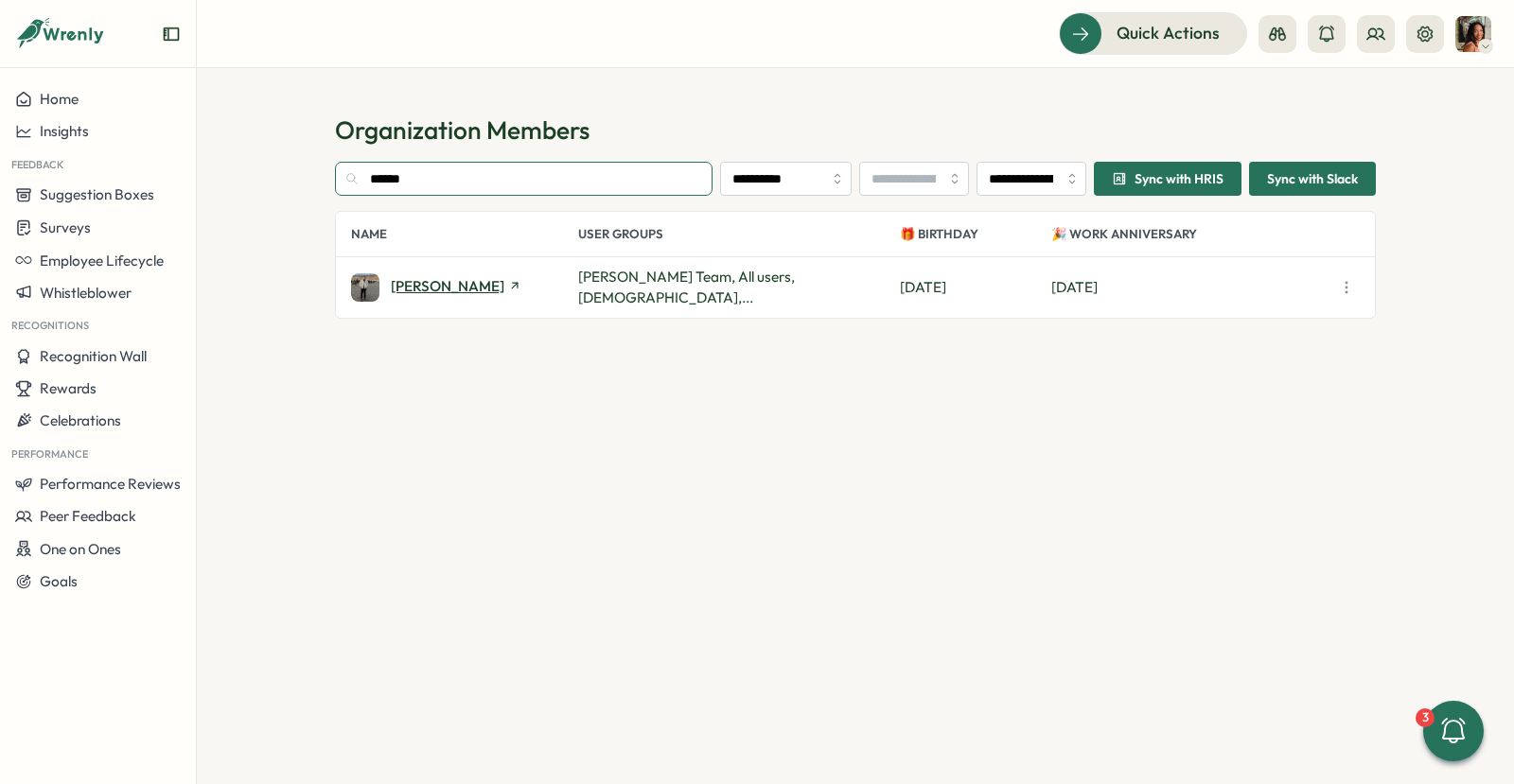
type input "******"
click at [438, 284] on span "Robert Moody" at bounding box center [447, 286] width 113 height 14
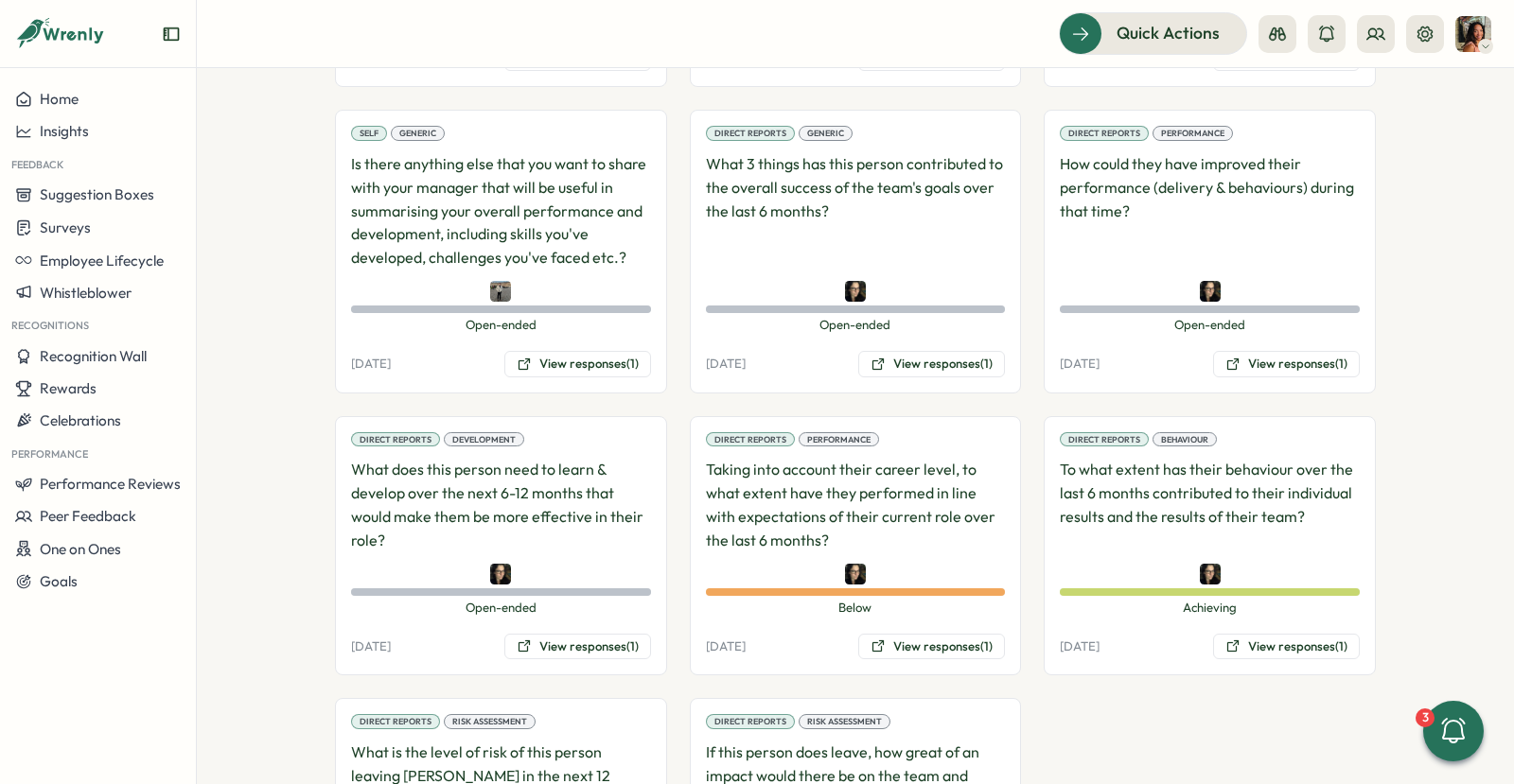
scroll to position [1525, 0]
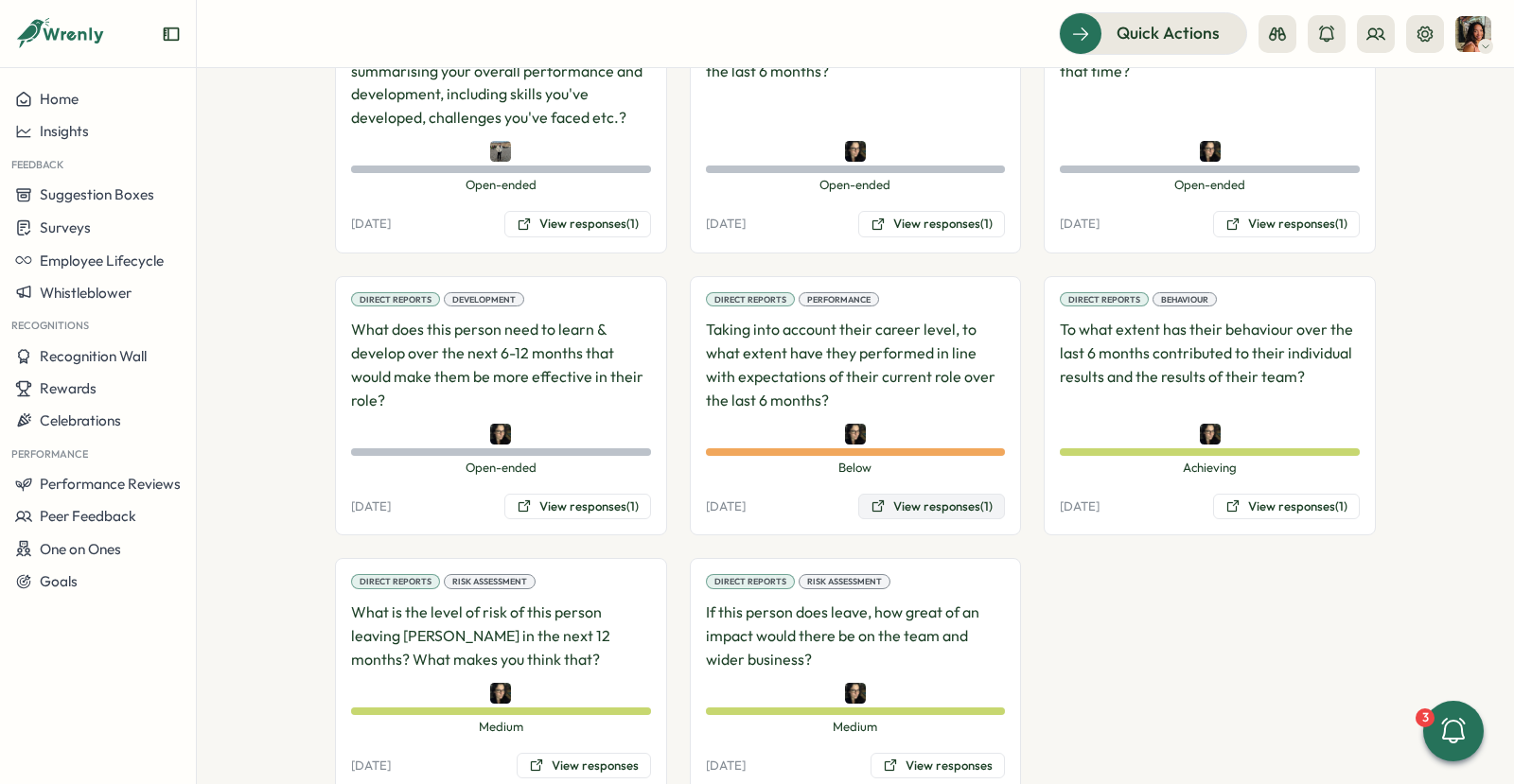
click at [873, 501] on icon at bounding box center [878, 507] width 12 height 12
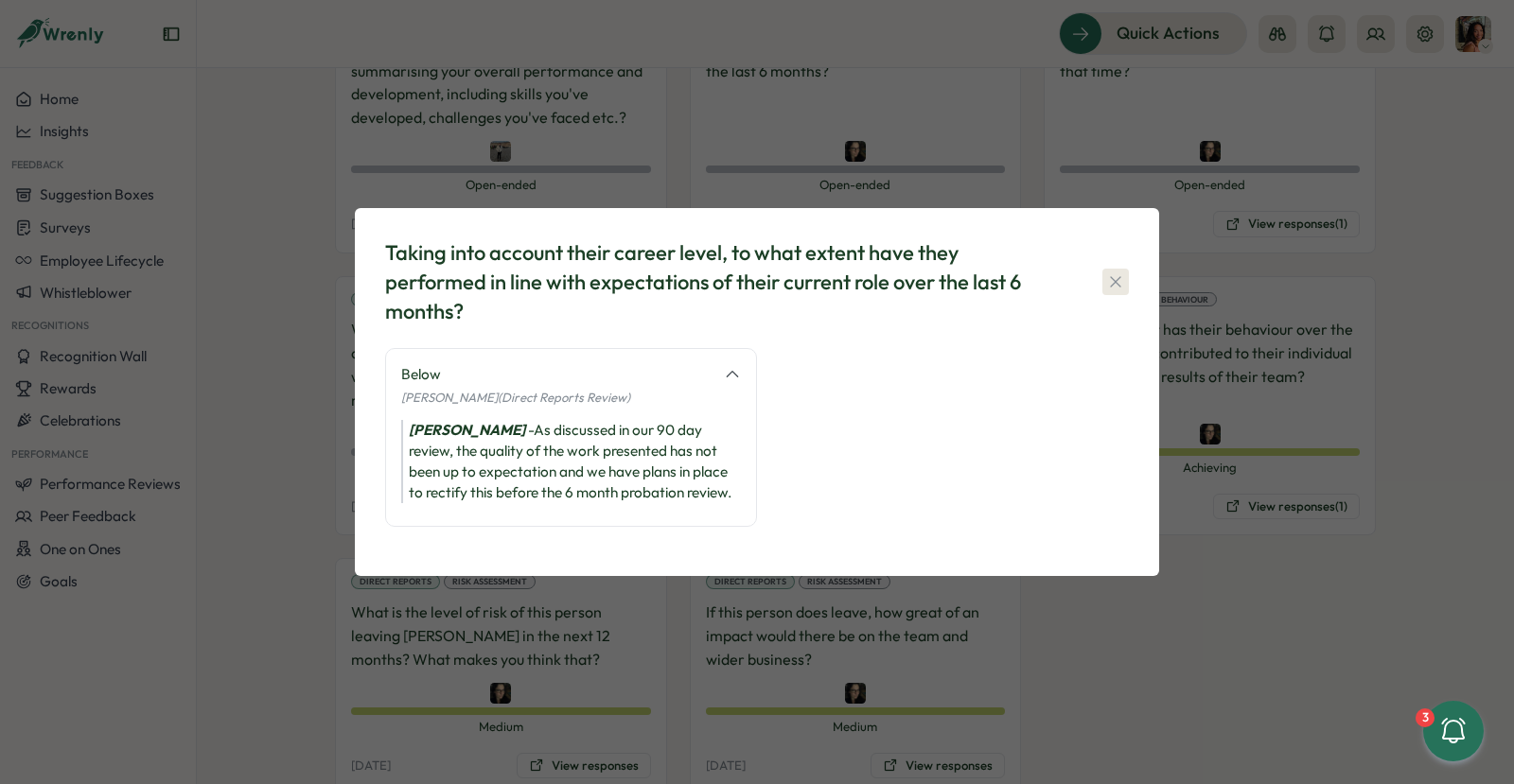
click at [1124, 278] on icon "button" at bounding box center [1115, 281] width 19 height 19
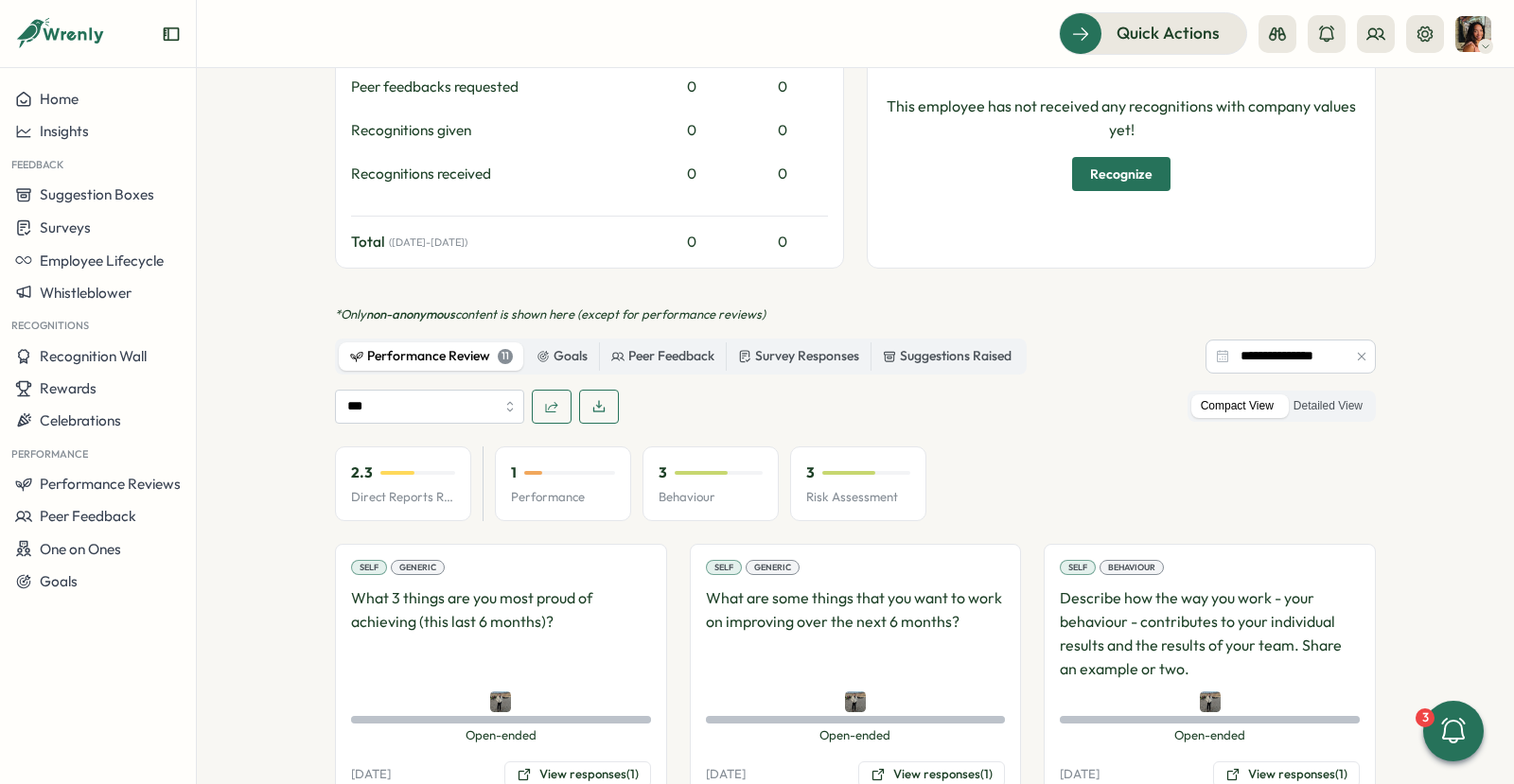
scroll to position [0, 0]
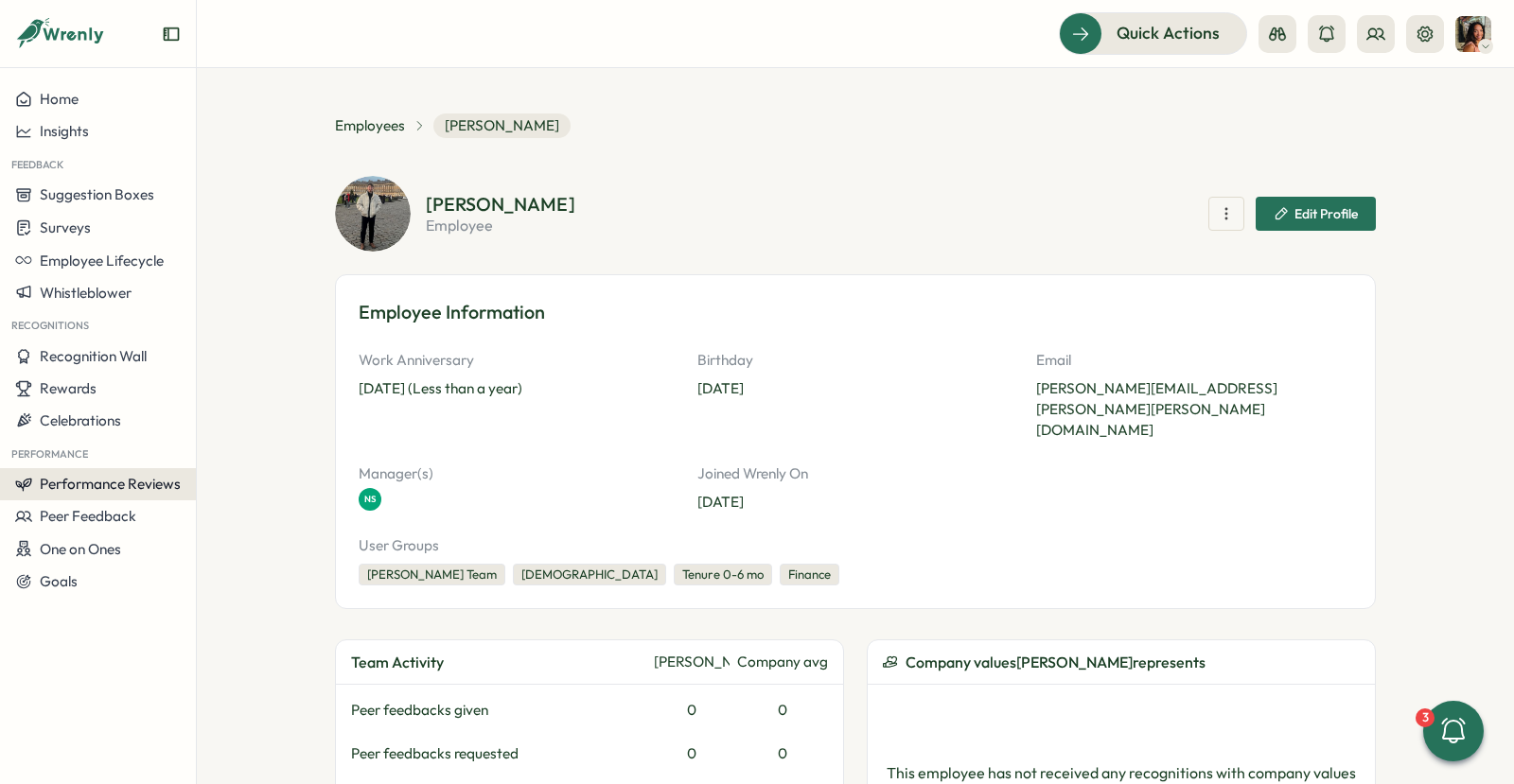
click at [110, 488] on span "Performance Reviews" at bounding box center [109, 484] width 141 height 18
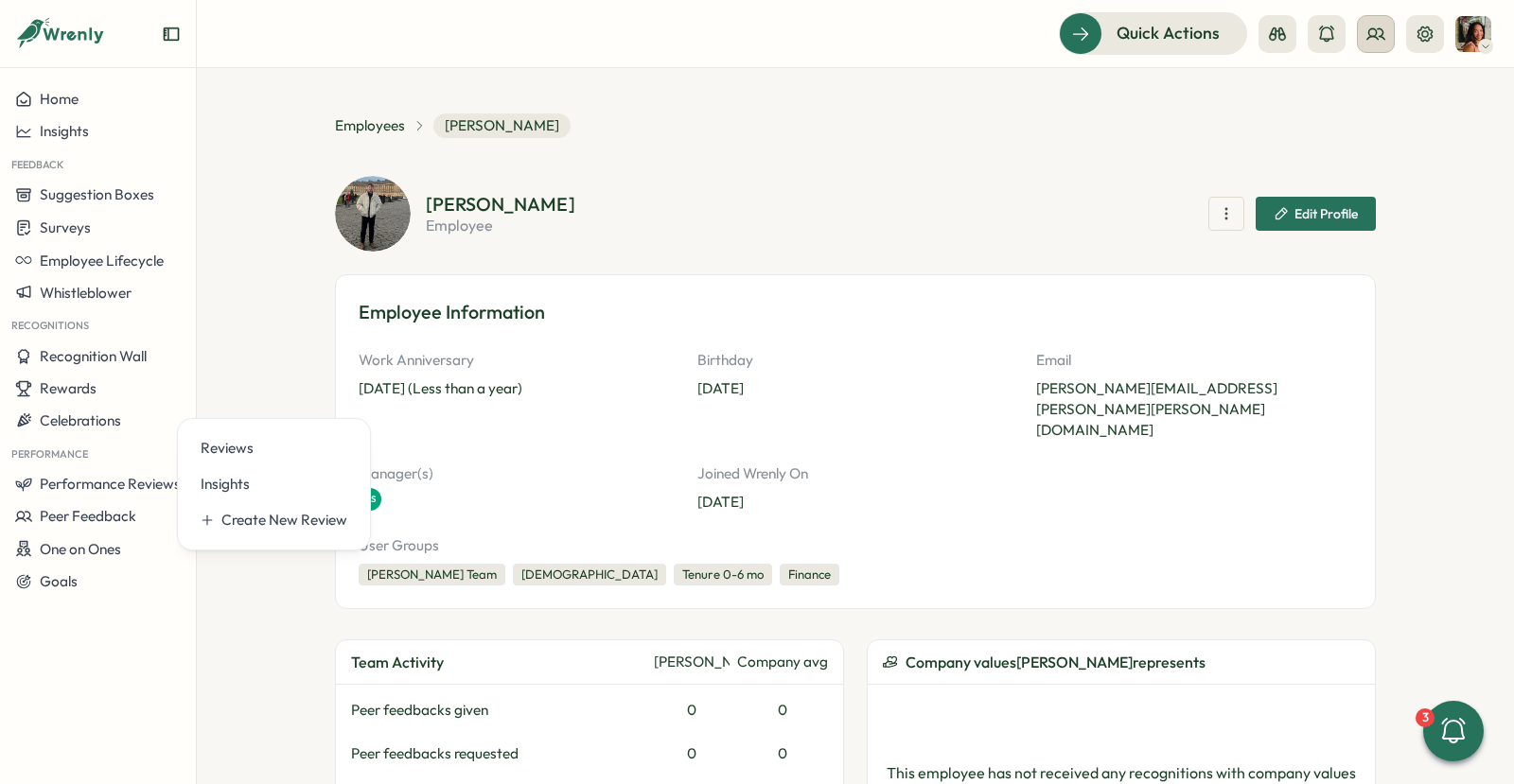
click at [1376, 36] on icon at bounding box center [1375, 33] width 19 height 19
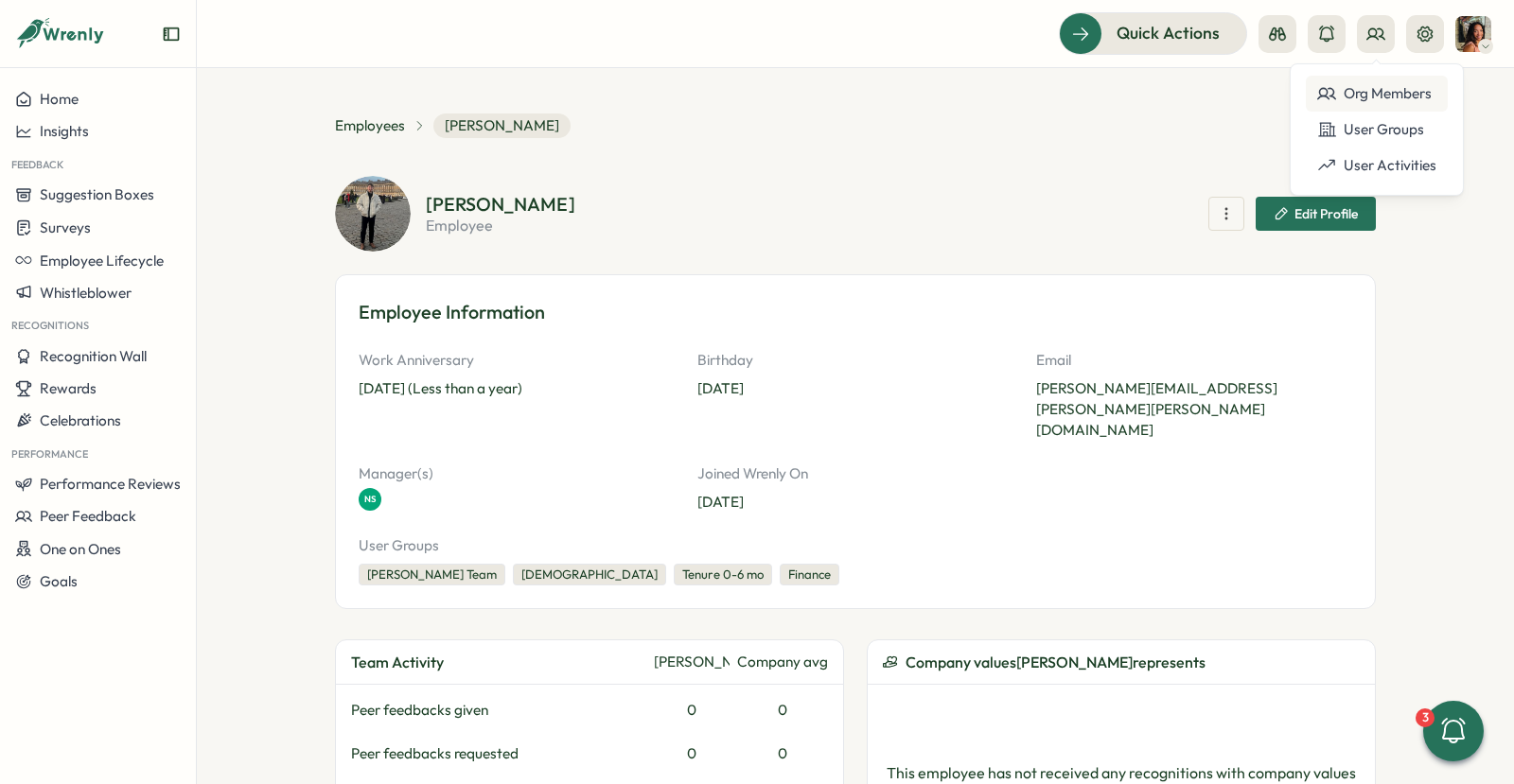
click at [1361, 84] on div "Org Members" at bounding box center [1376, 93] width 119 height 21
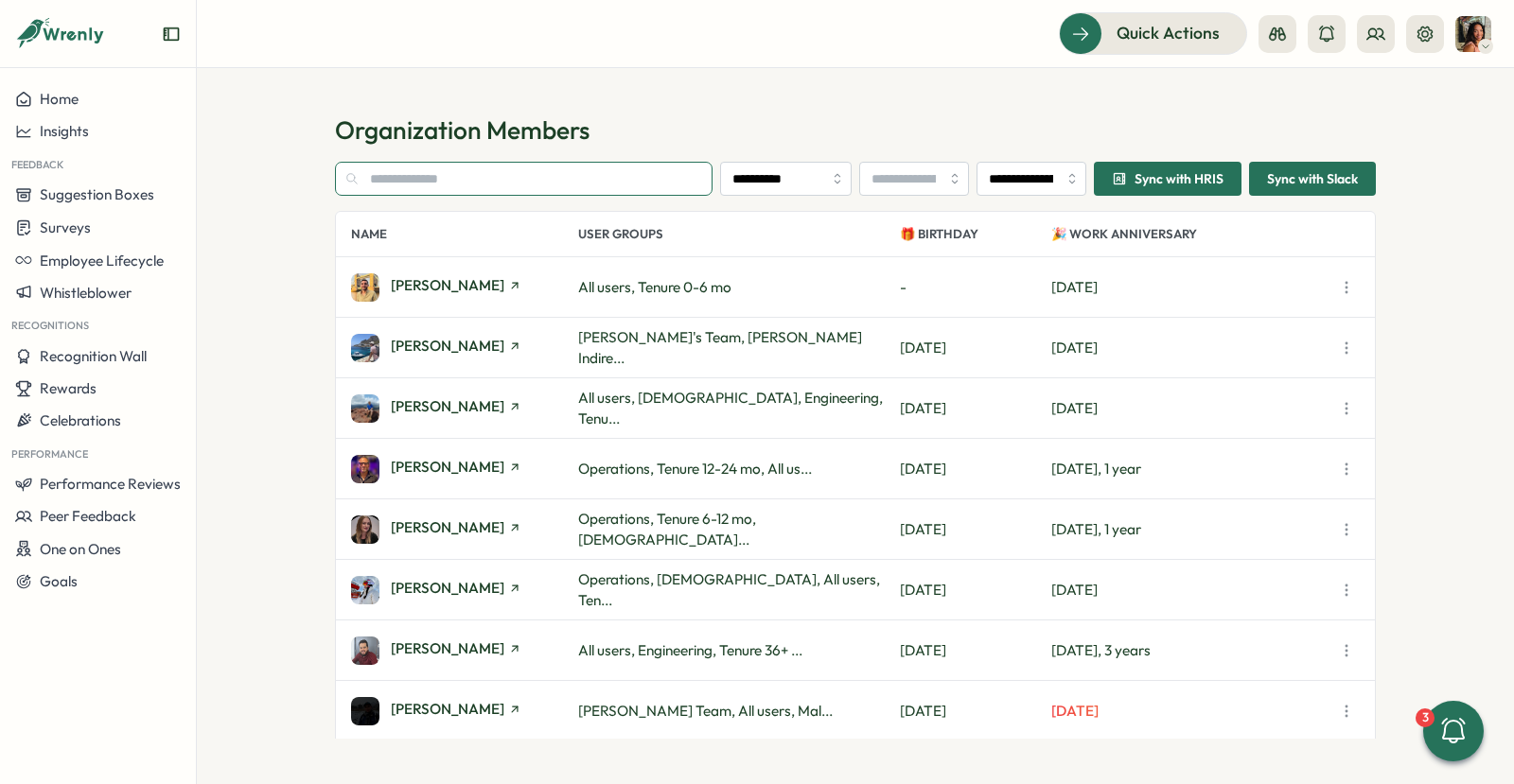
click at [421, 190] on input "text" at bounding box center [523, 178] width 378 height 34
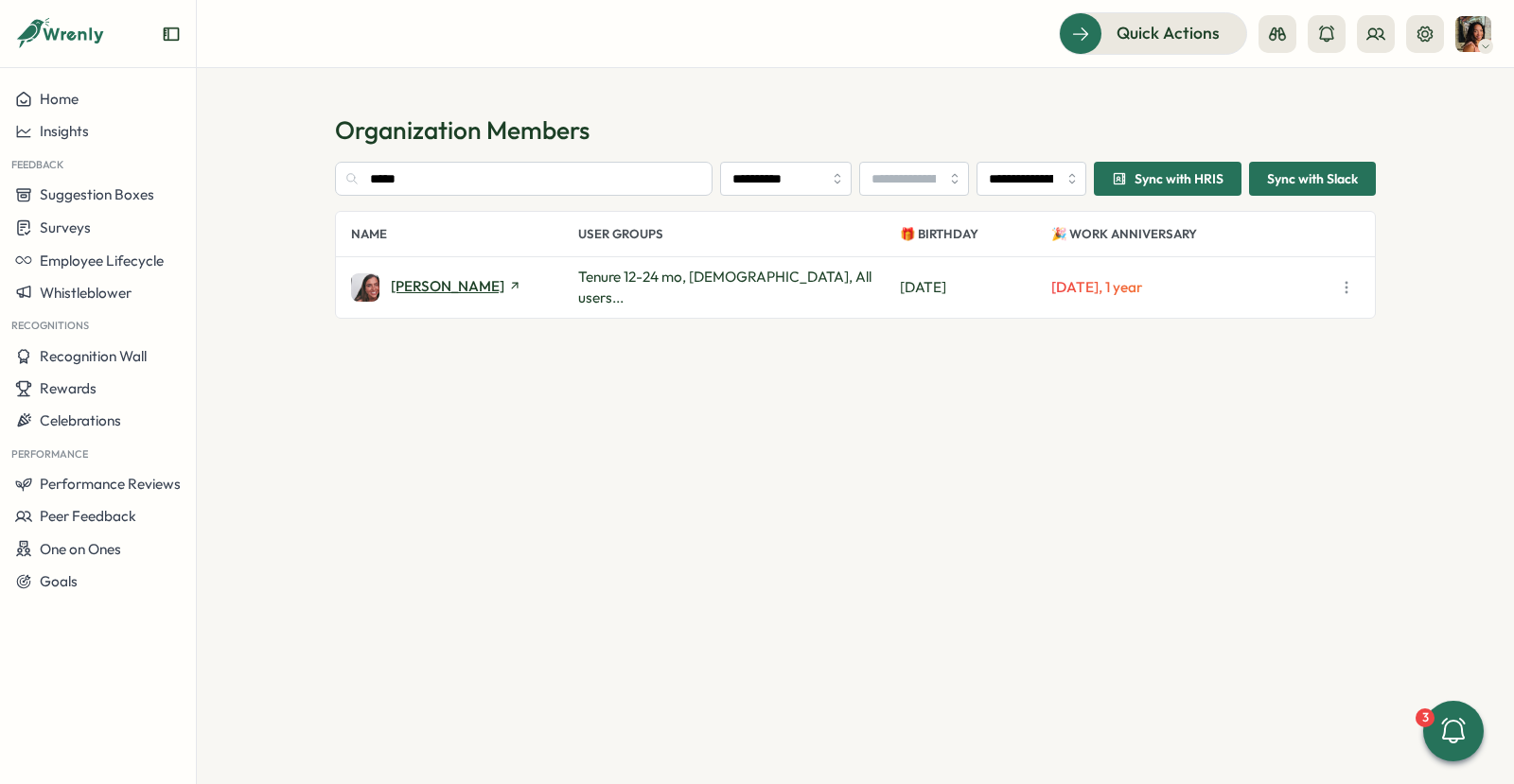
click at [427, 289] on span "Eliza Sandaver" at bounding box center [447, 286] width 113 height 14
click at [644, 173] on input "*****" at bounding box center [523, 178] width 378 height 34
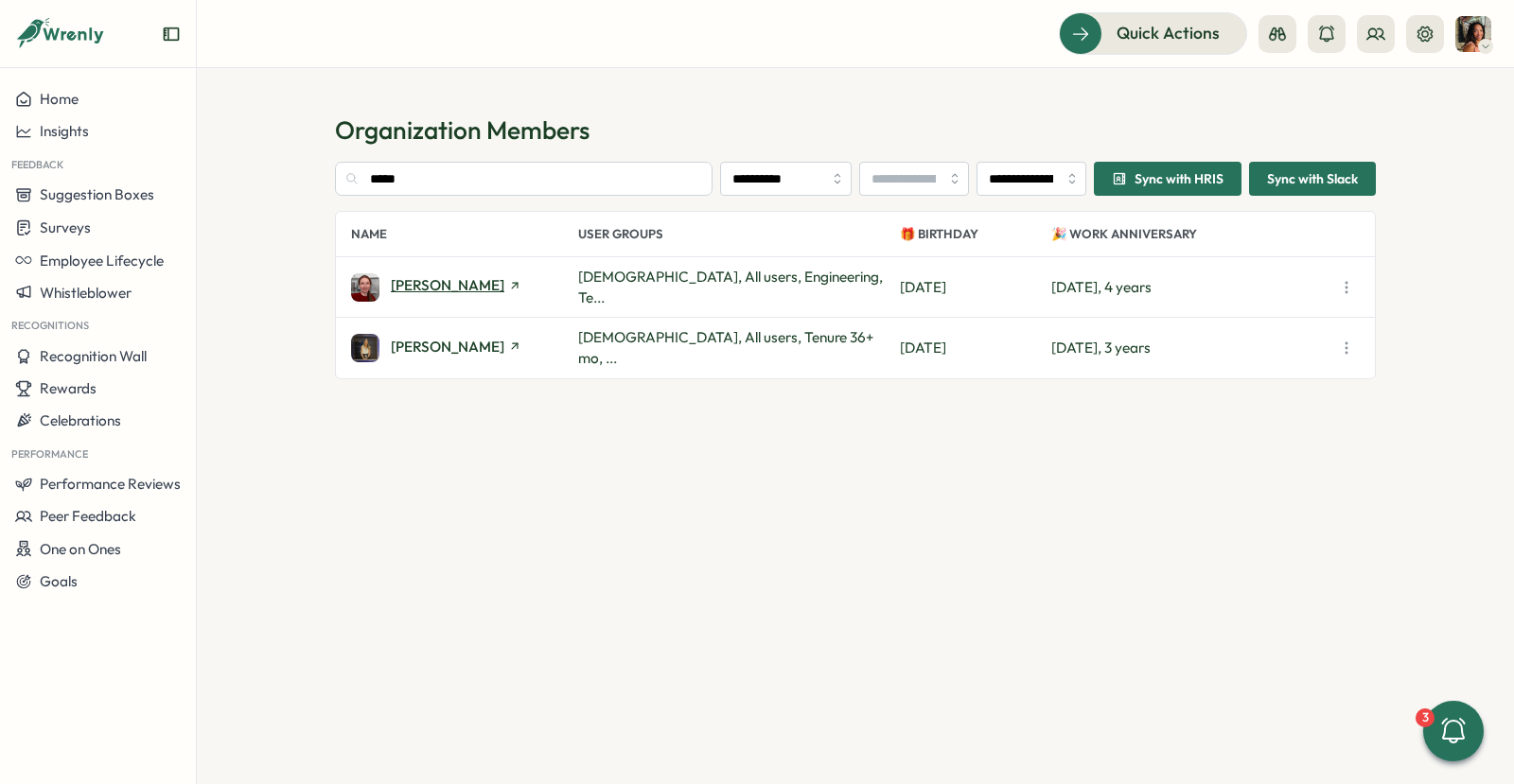
click at [410, 284] on span "Naomi Gotts" at bounding box center [447, 285] width 113 height 14
click at [434, 340] on span "Naomi Vent" at bounding box center [447, 346] width 113 height 14
click at [442, 210] on section "**********" at bounding box center [855, 450] width 1041 height 577
click at [413, 186] on input "*****" at bounding box center [523, 178] width 378 height 34
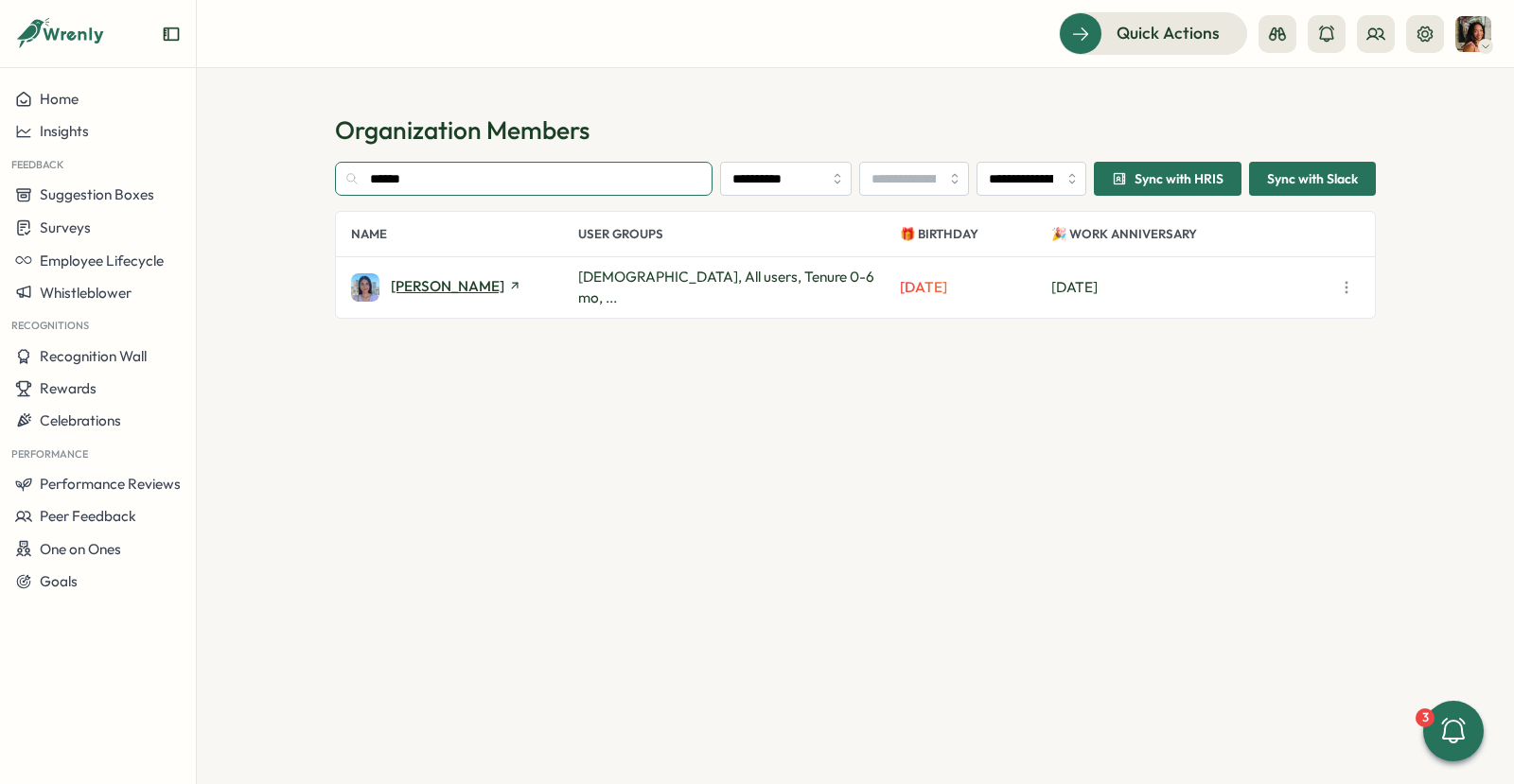
type input "******"
click at [427, 279] on span "[PERSON_NAME]" at bounding box center [447, 286] width 113 height 14
click at [94, 490] on span "Performance Reviews" at bounding box center [109, 484] width 141 height 18
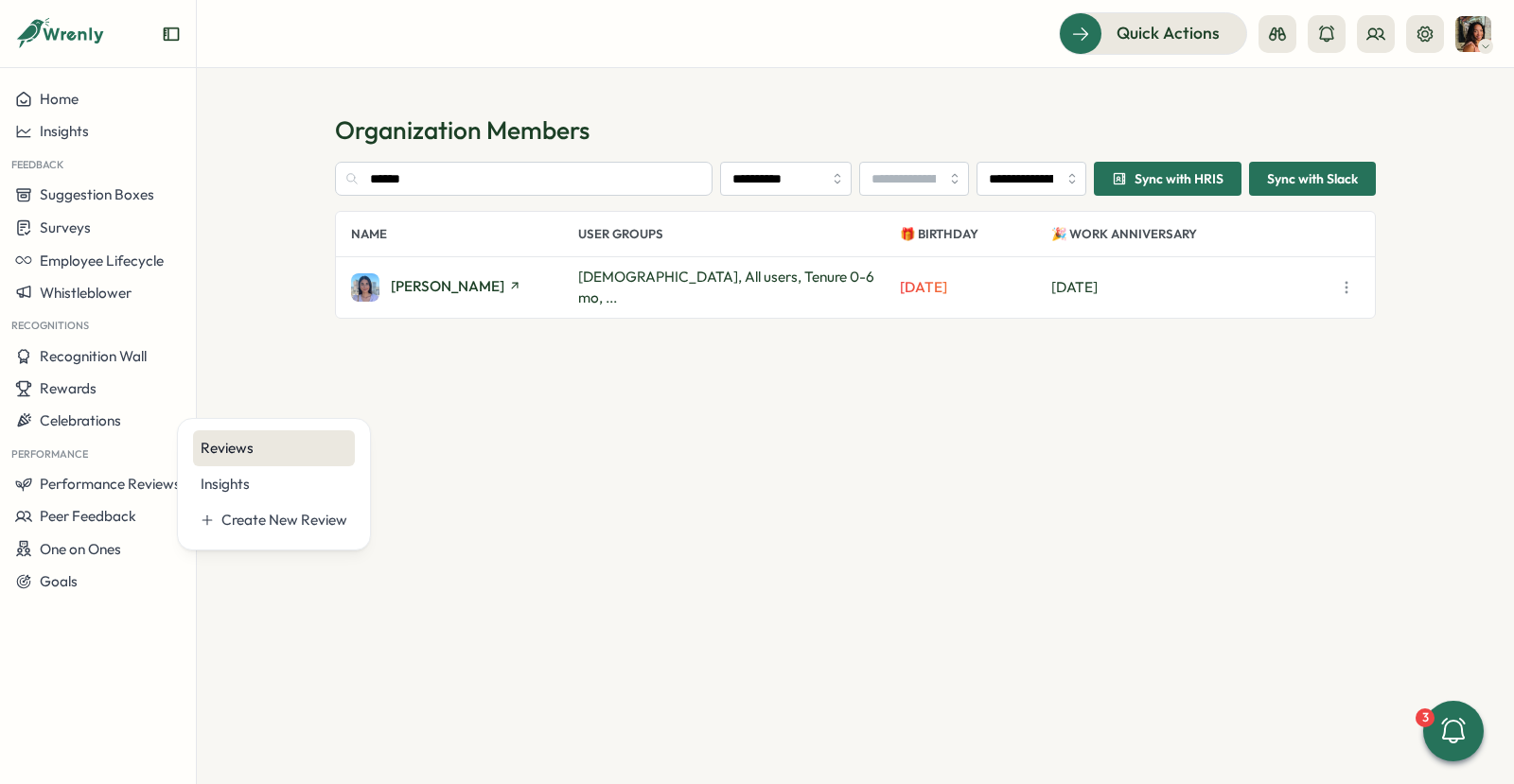
click at [229, 441] on div "Reviews" at bounding box center [273, 448] width 147 height 21
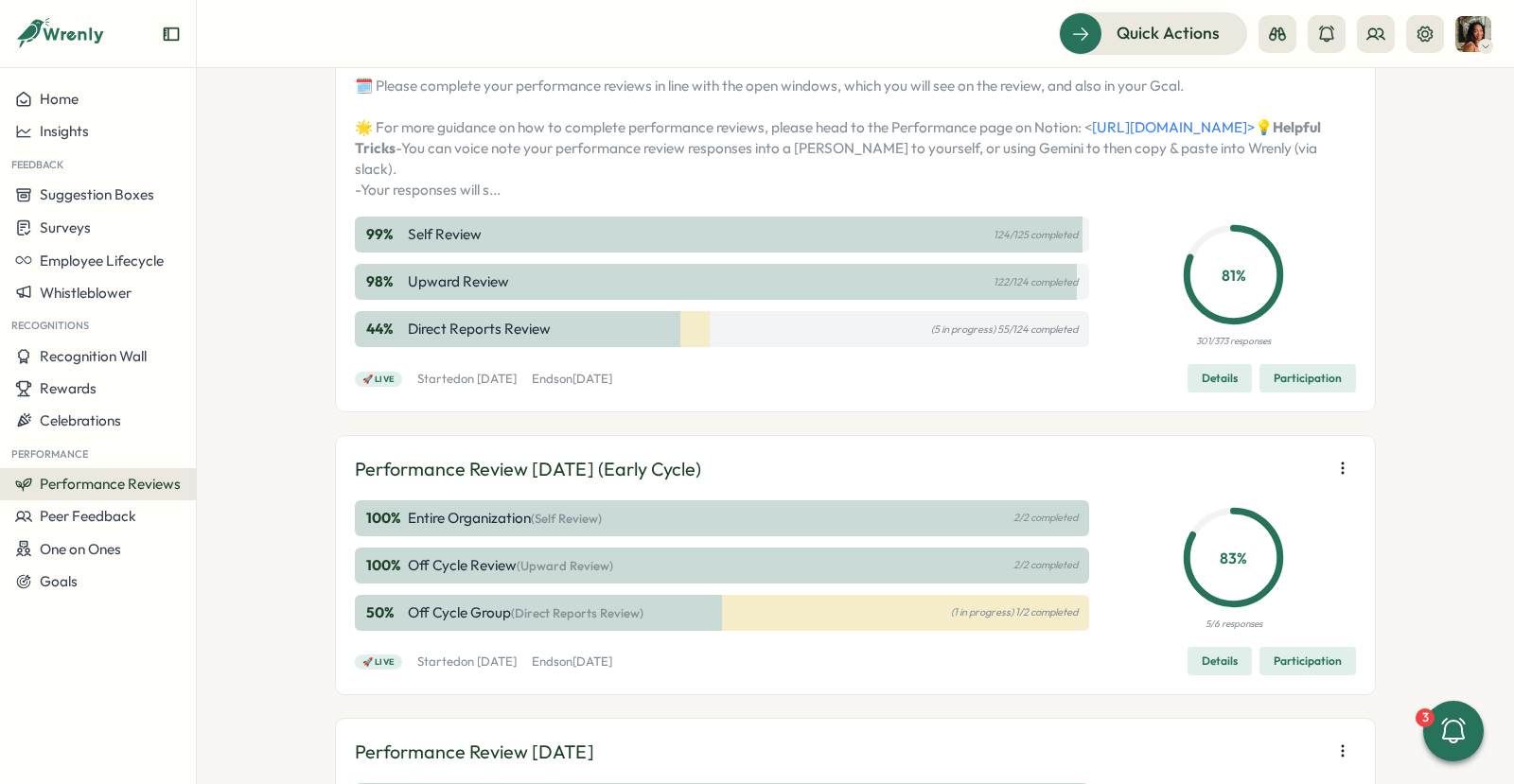
scroll to position [434, 0]
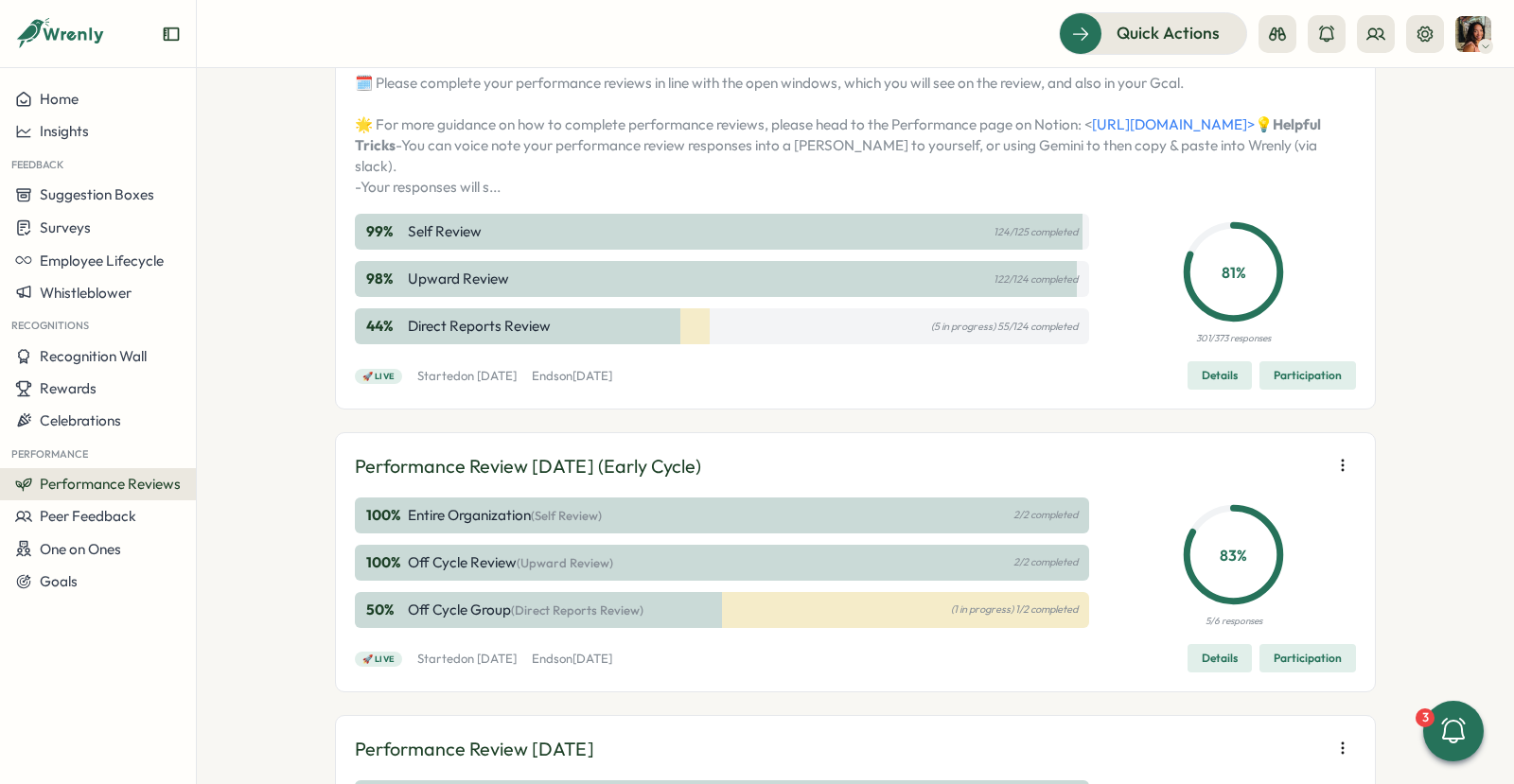
click at [1317, 389] on span "Participation" at bounding box center [1307, 375] width 68 height 27
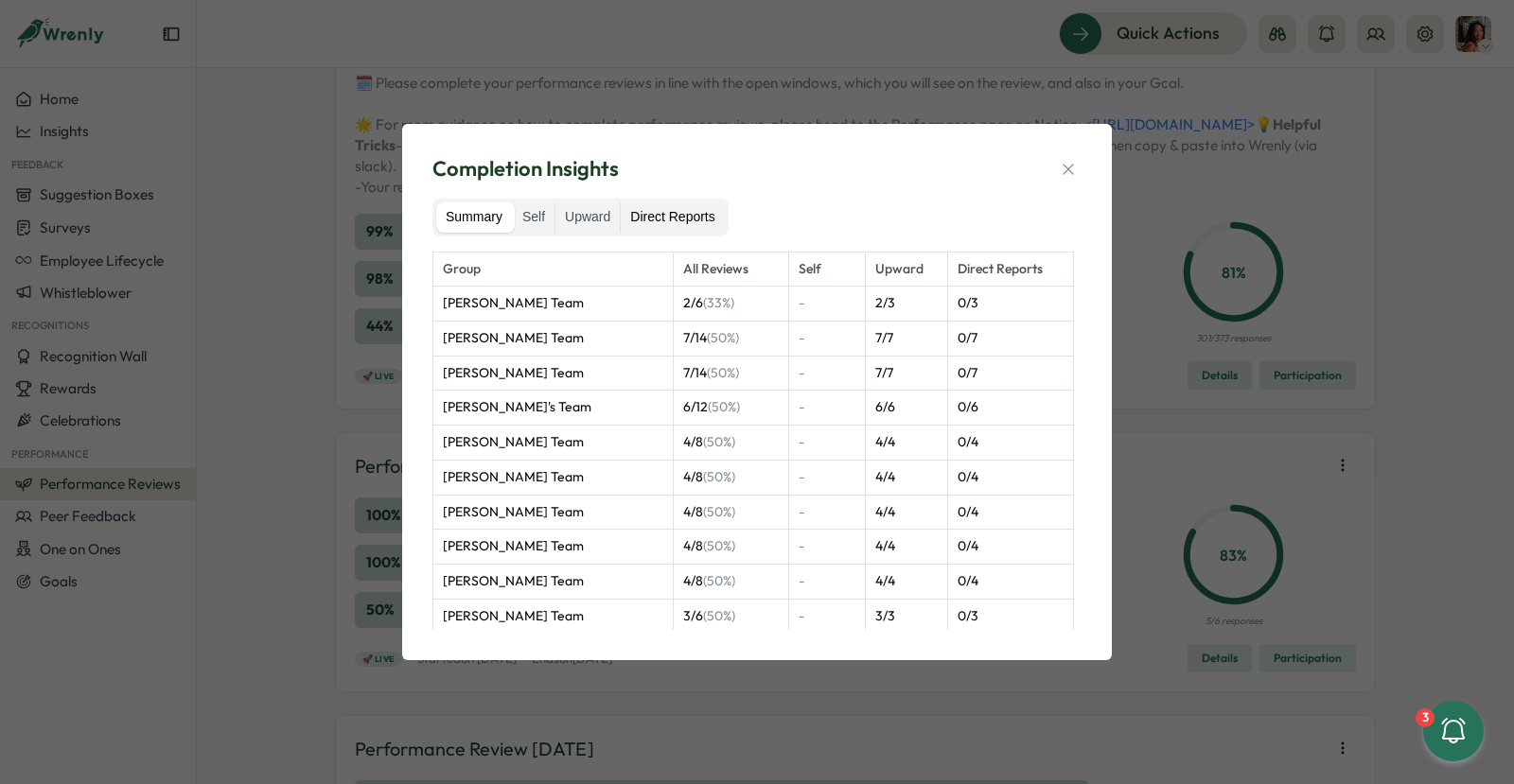
click at [678, 203] on label "Direct Reports" at bounding box center [672, 217] width 103 height 30
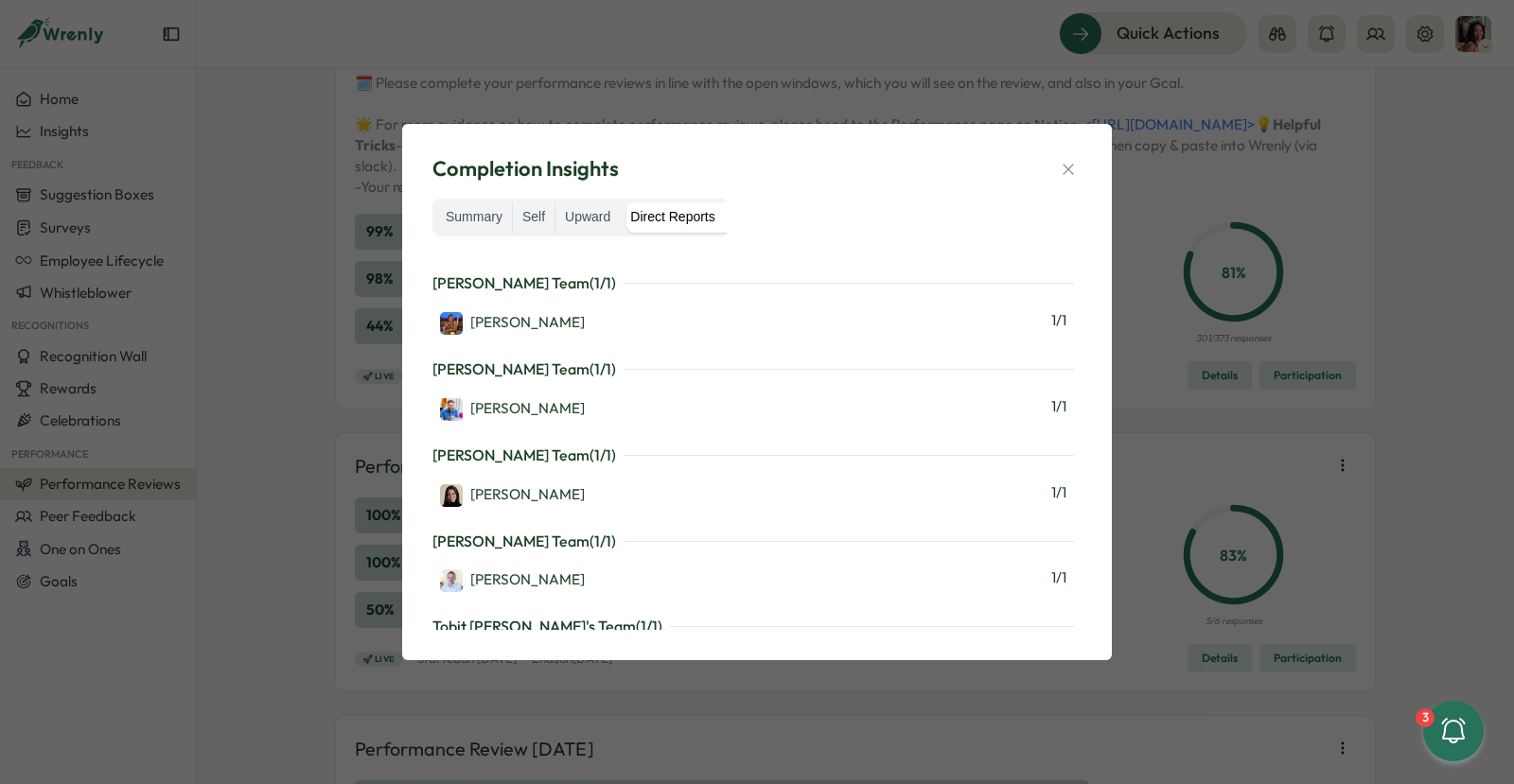
scroll to position [3200, 0]
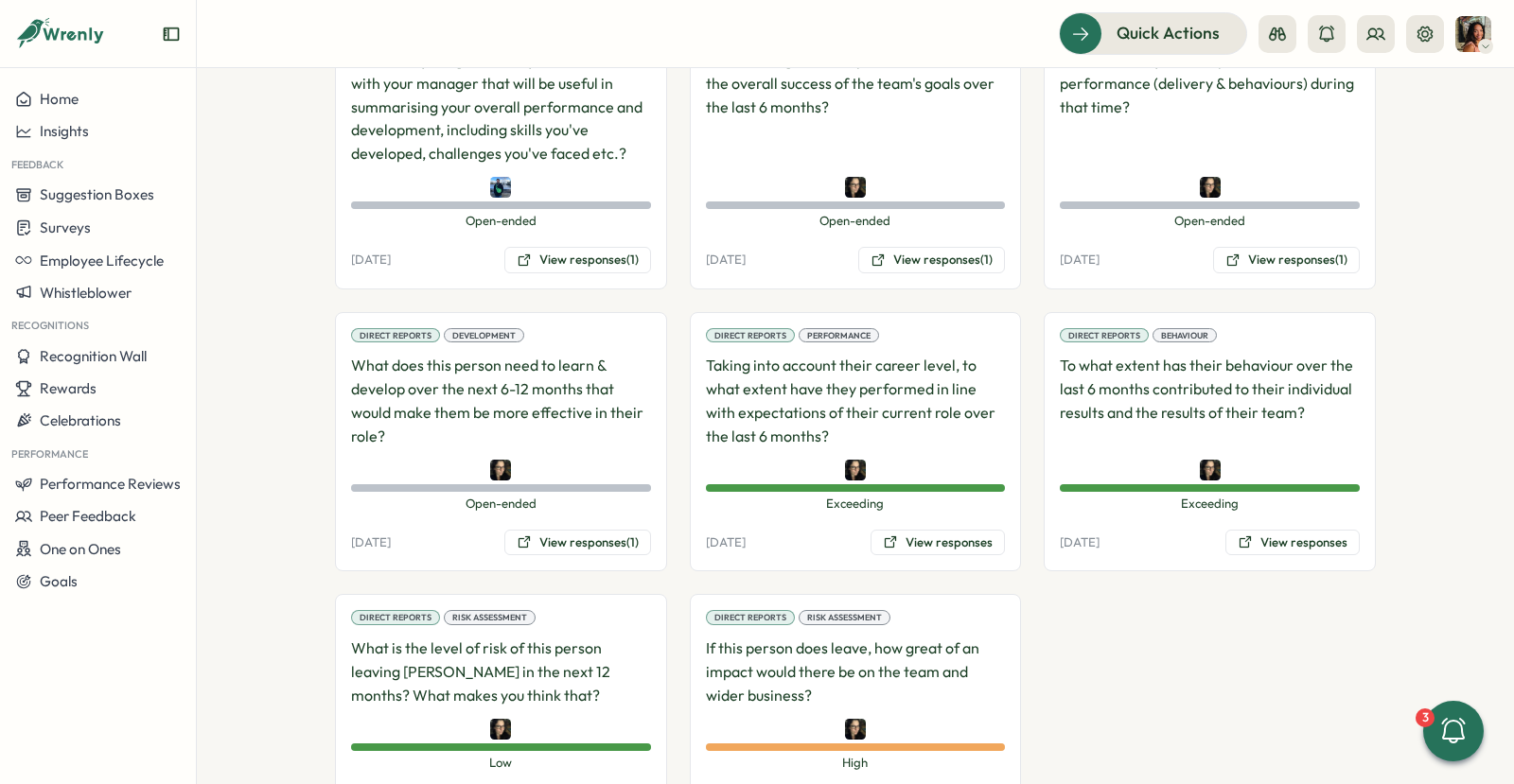
scroll to position [1525, 0]
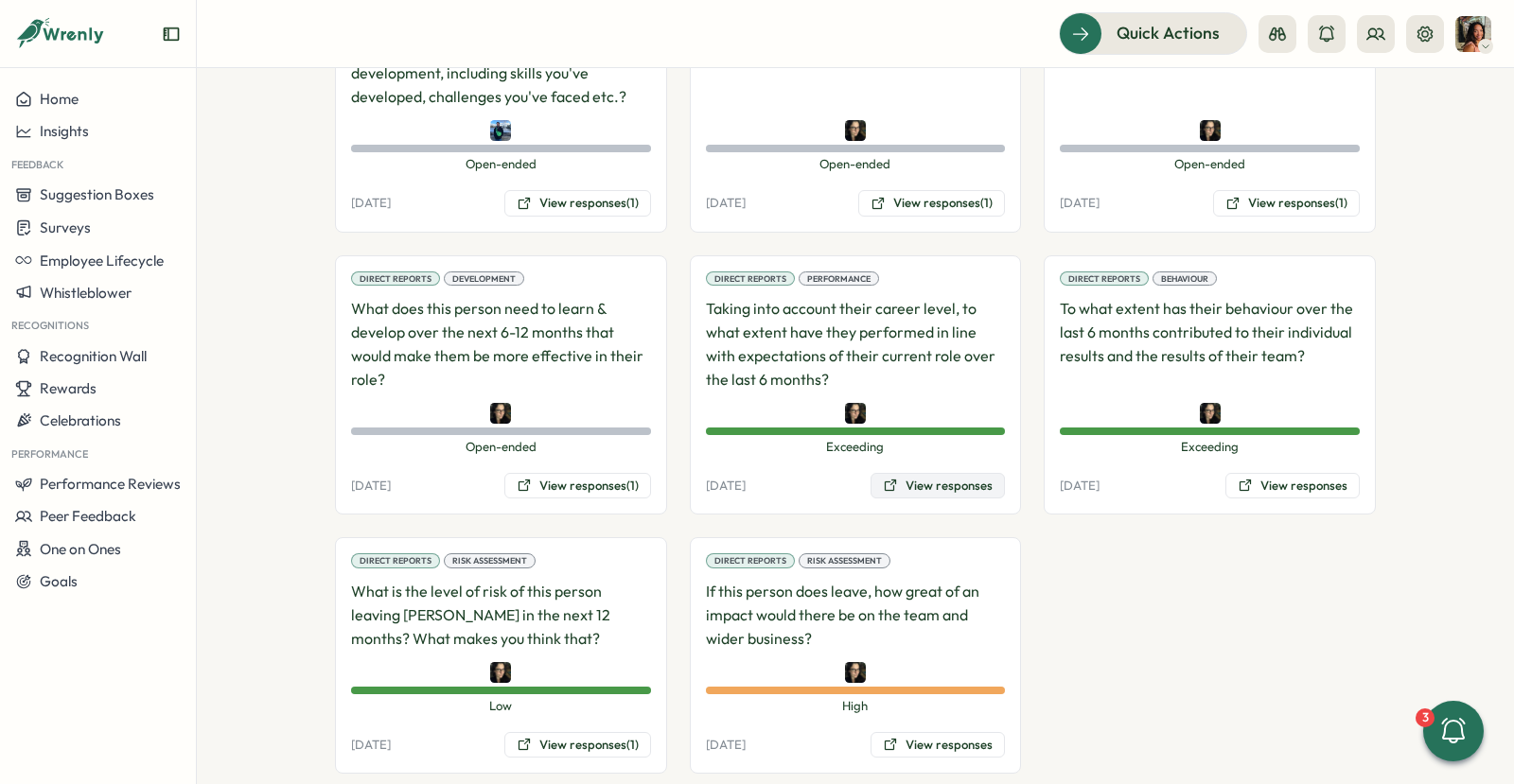
click at [902, 473] on button "View responses" at bounding box center [938, 486] width 135 height 27
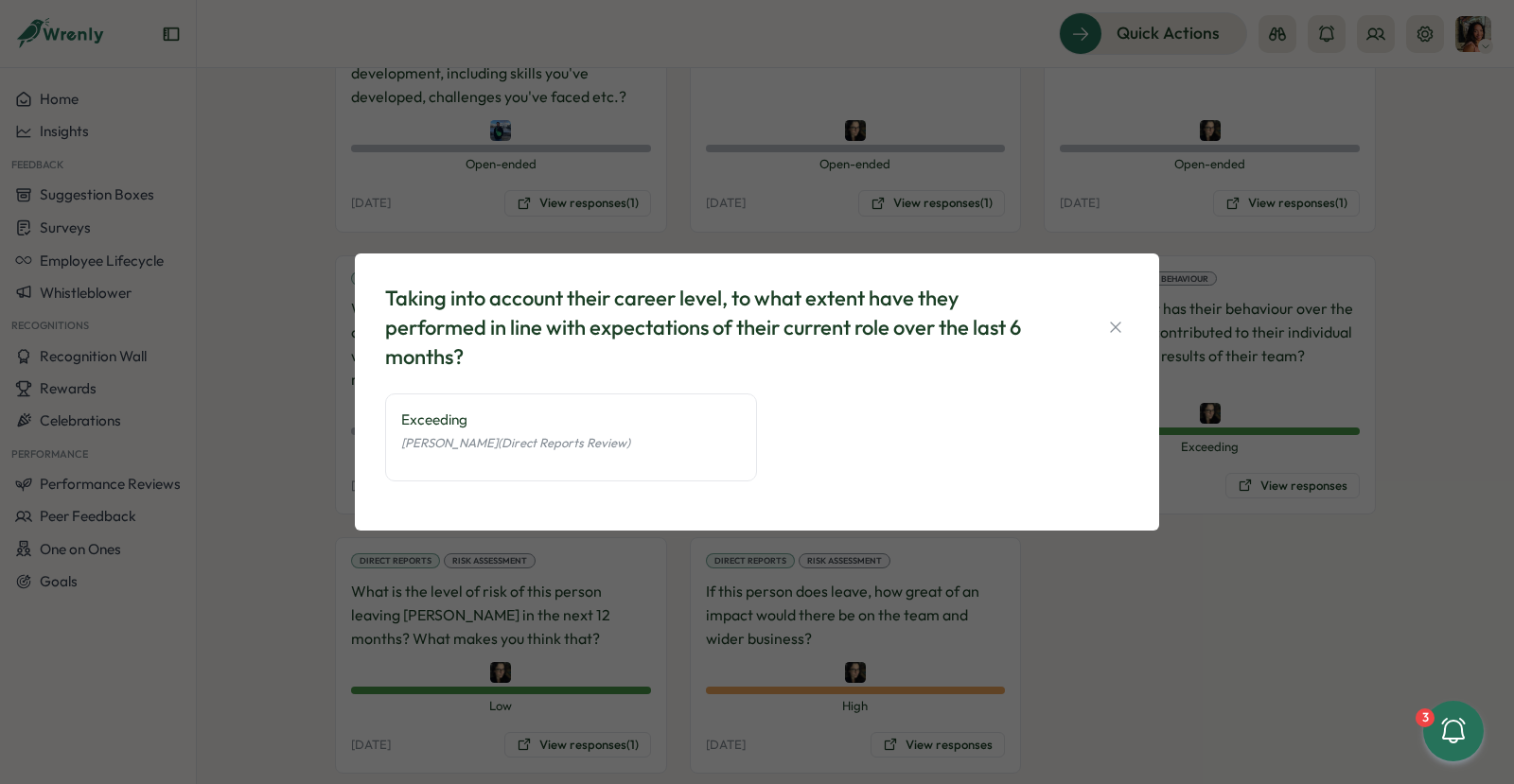
click at [1281, 495] on div "Taking into account their career level, to what extent have they performed in l…" at bounding box center [757, 392] width 1514 height 784
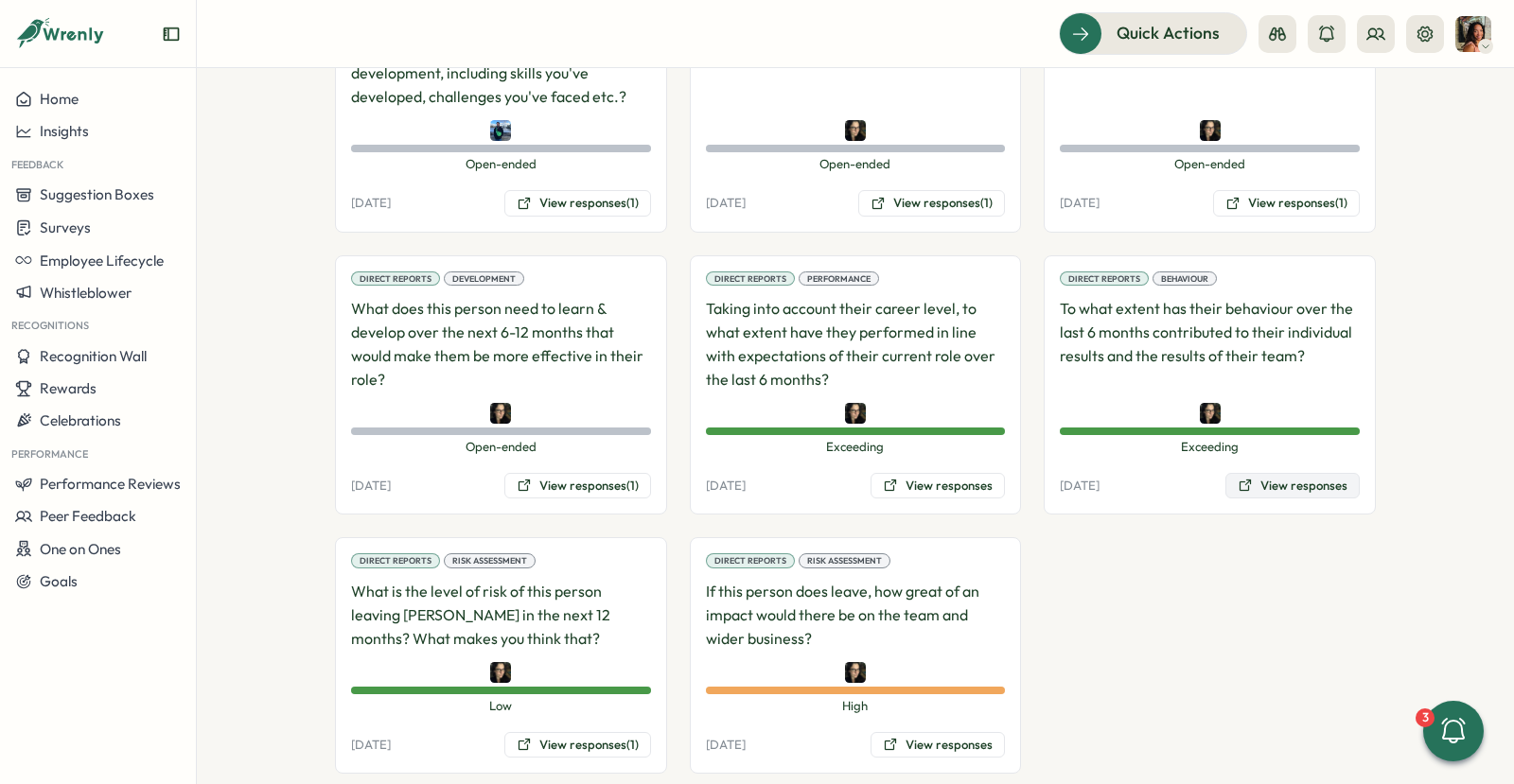
click at [1278, 473] on button "View responses" at bounding box center [1293, 486] width 135 height 27
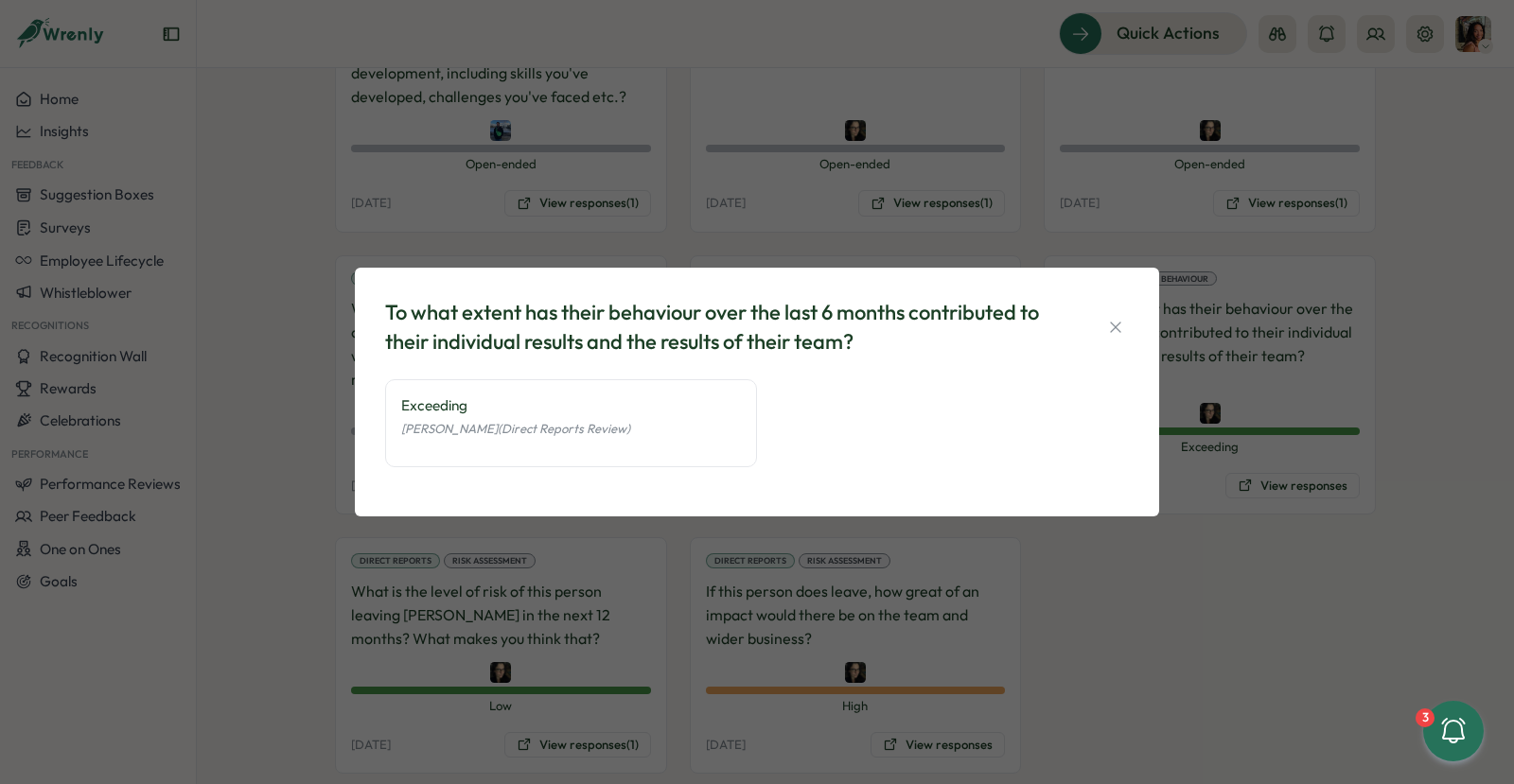
click at [1174, 629] on div "To what extent has their behaviour over the last 6 months contributed to their …" at bounding box center [757, 392] width 1514 height 784
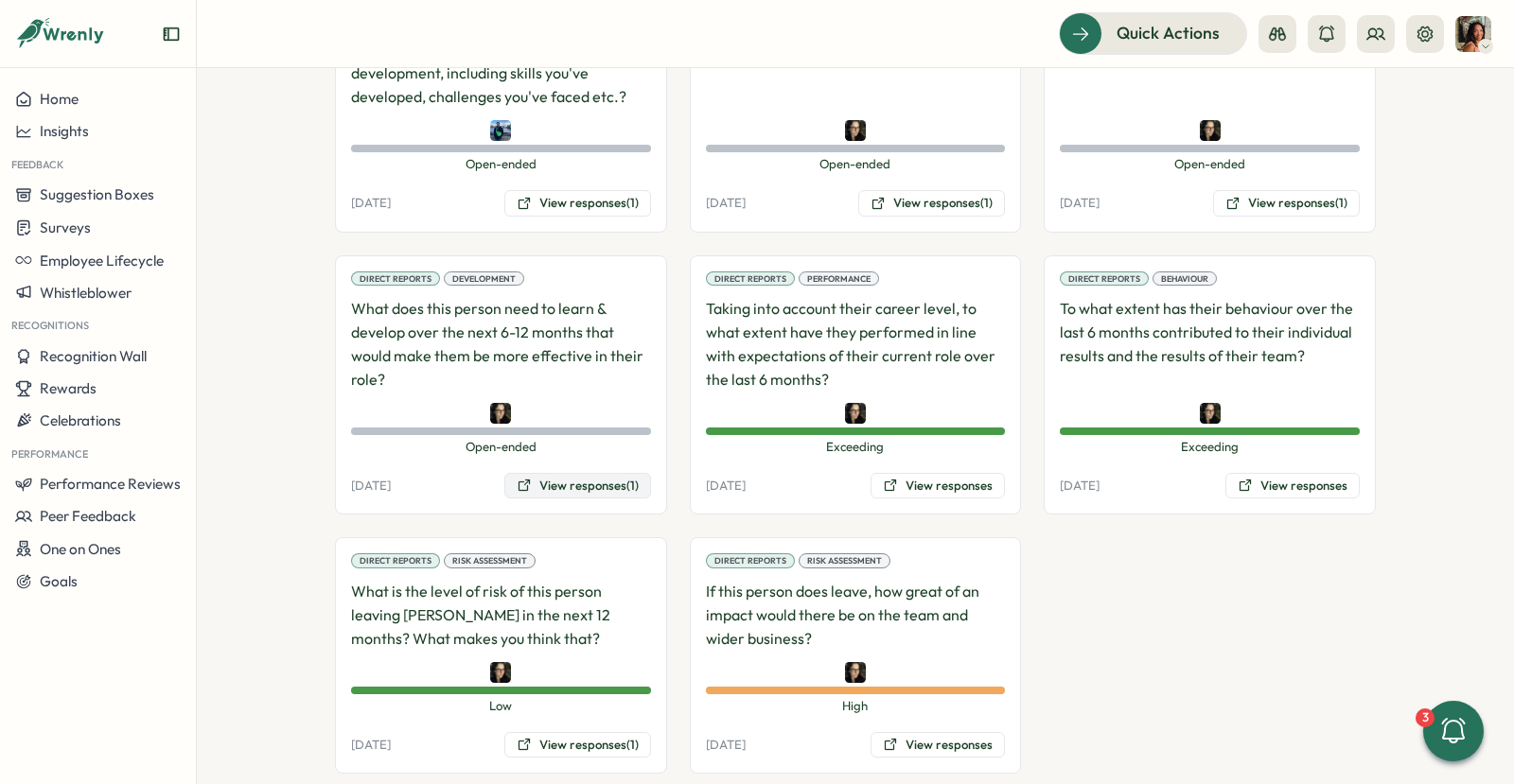
click at [604, 473] on button "View responses (1)" at bounding box center [577, 486] width 147 height 27
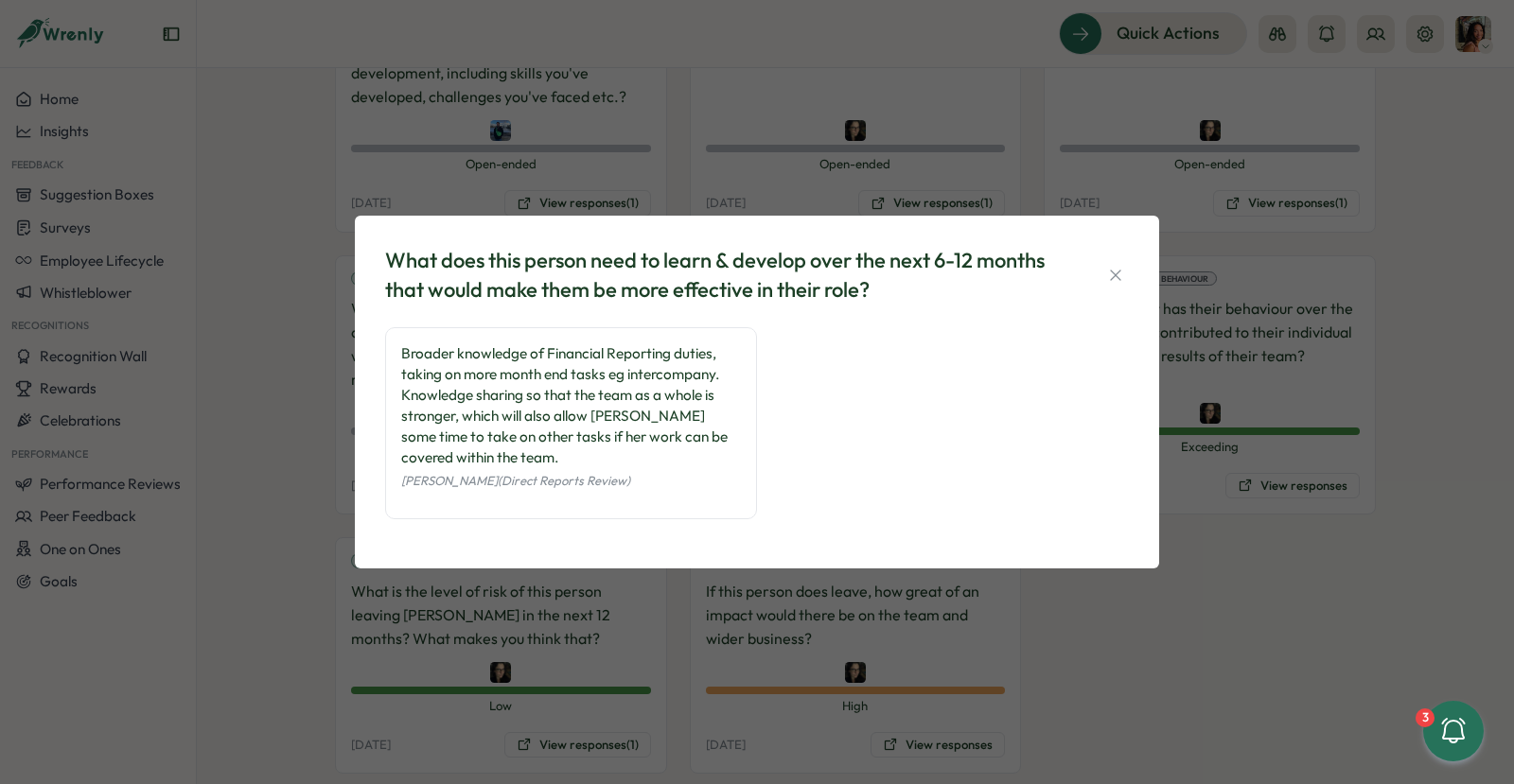
click at [1072, 659] on div "What does this person need to learn & develop over the next 6-12 months that wo…" at bounding box center [757, 392] width 1514 height 784
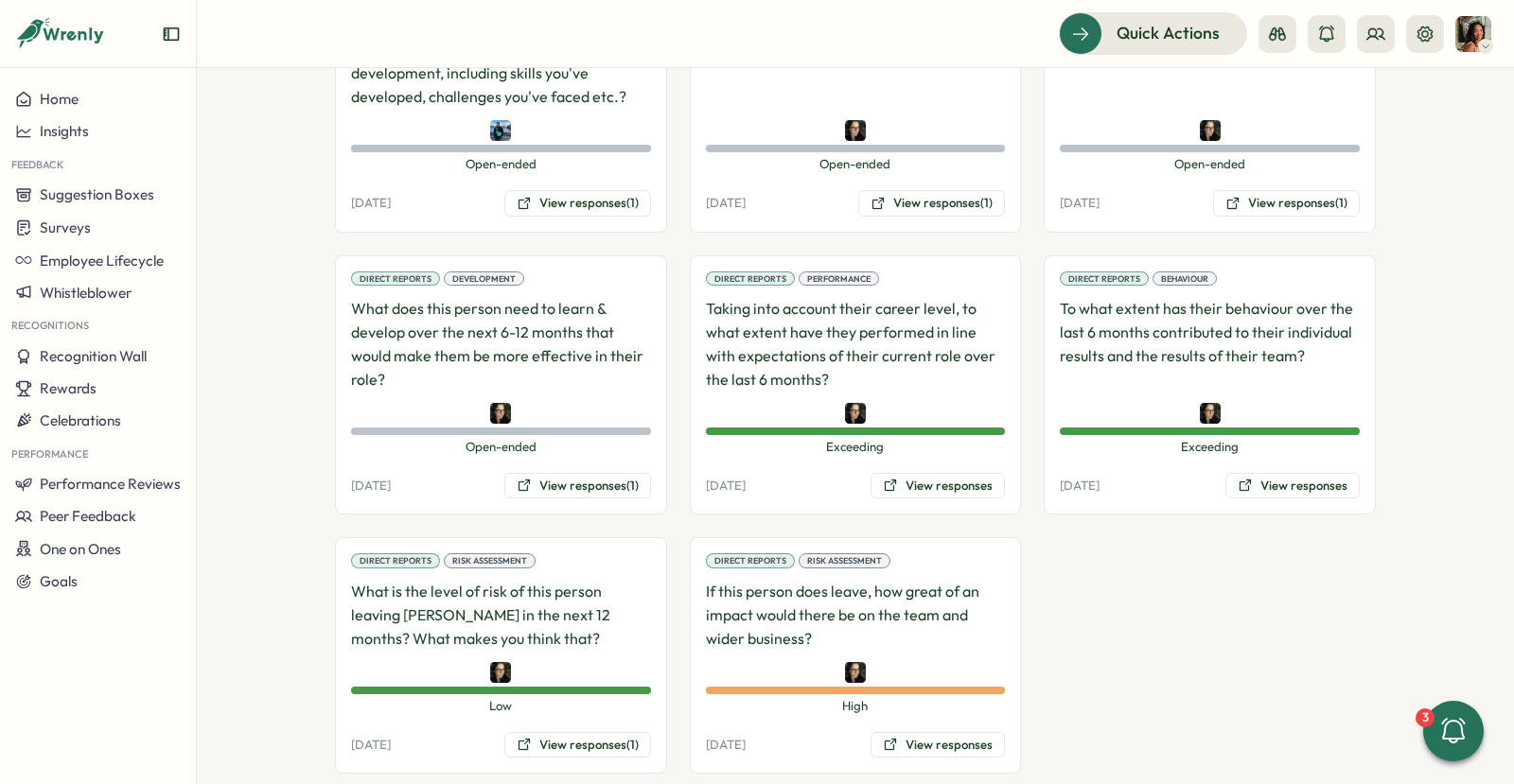
click at [960, 690] on div "Direct Reports Risk Assessment If this person does leave, how great of an impac…" at bounding box center [856, 655] width 333 height 236
click at [959, 732] on button "View responses" at bounding box center [938, 745] width 135 height 27
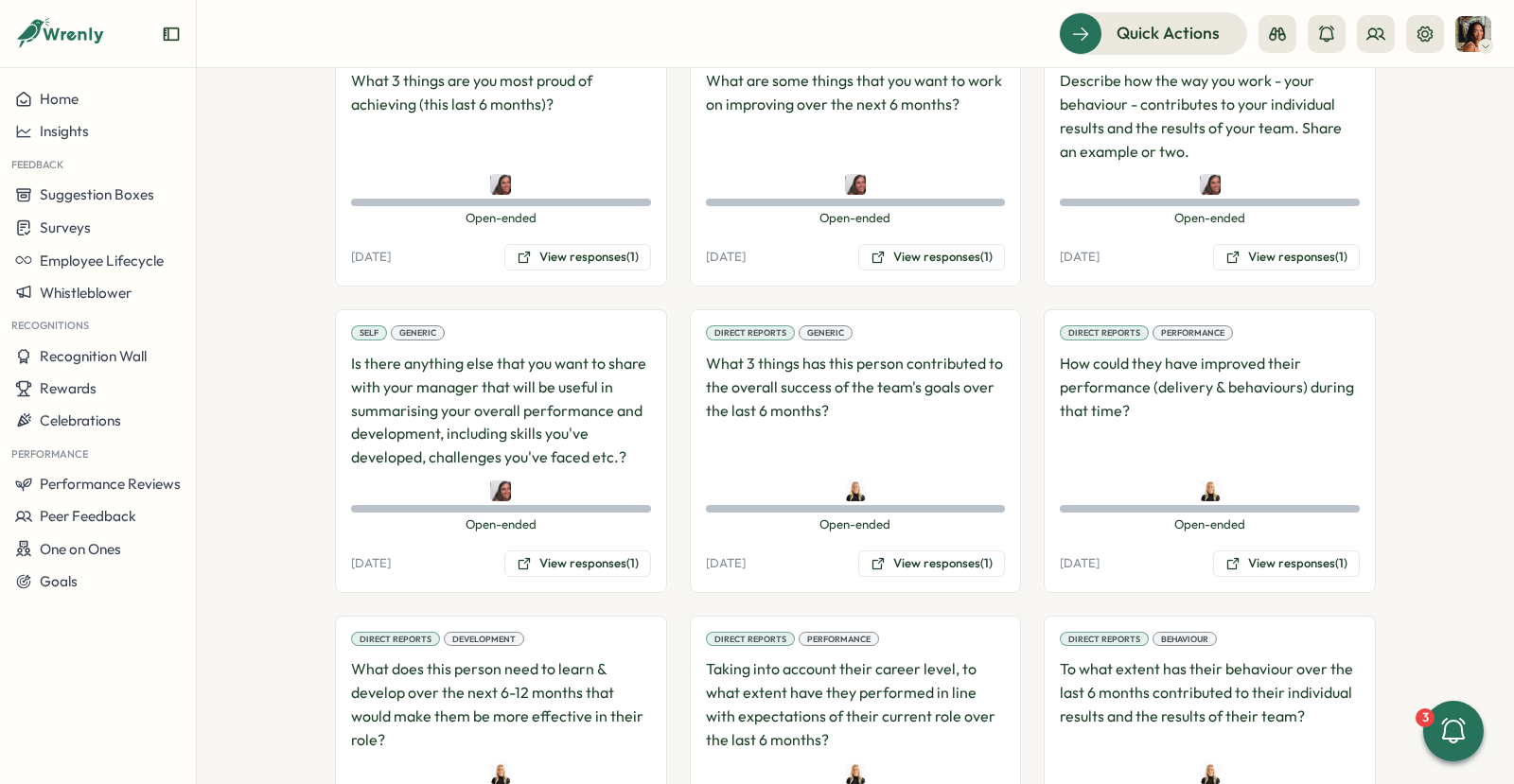
scroll to position [1525, 0]
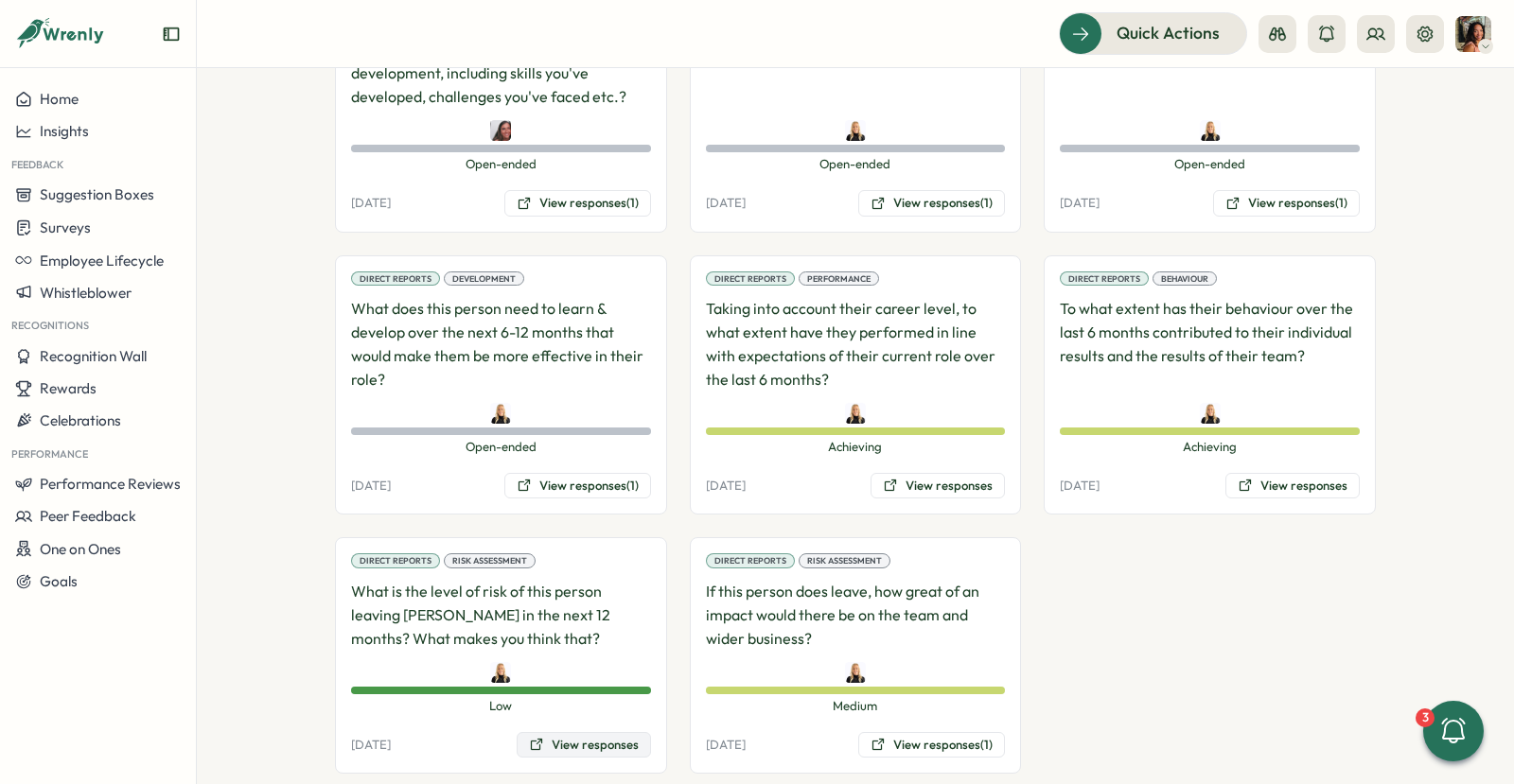
click at [547, 732] on button "View responses" at bounding box center [583, 745] width 135 height 27
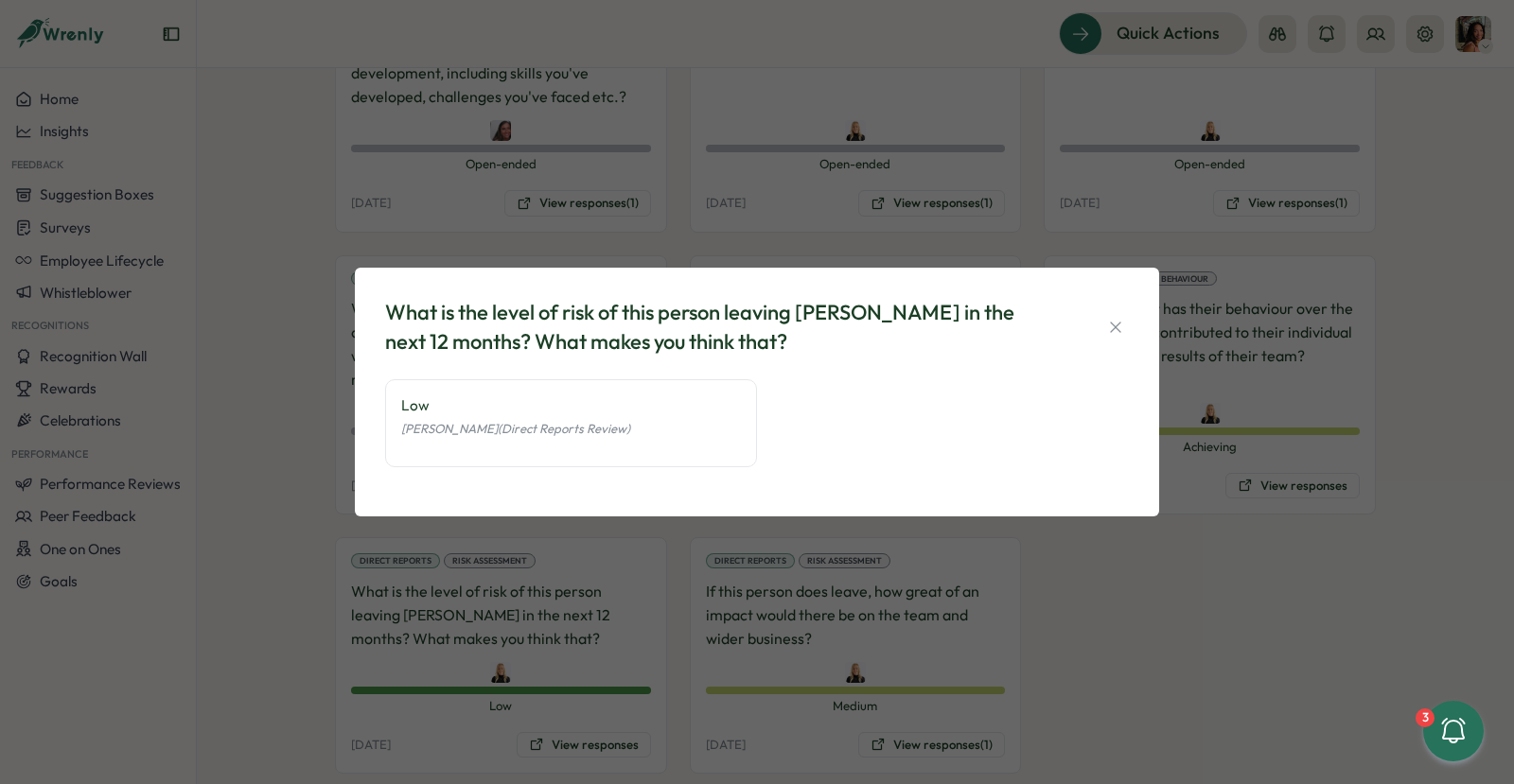
click at [896, 616] on div "What is the level of risk of this person leaving [PERSON_NAME] in the next 12 m…" at bounding box center [757, 392] width 1514 height 784
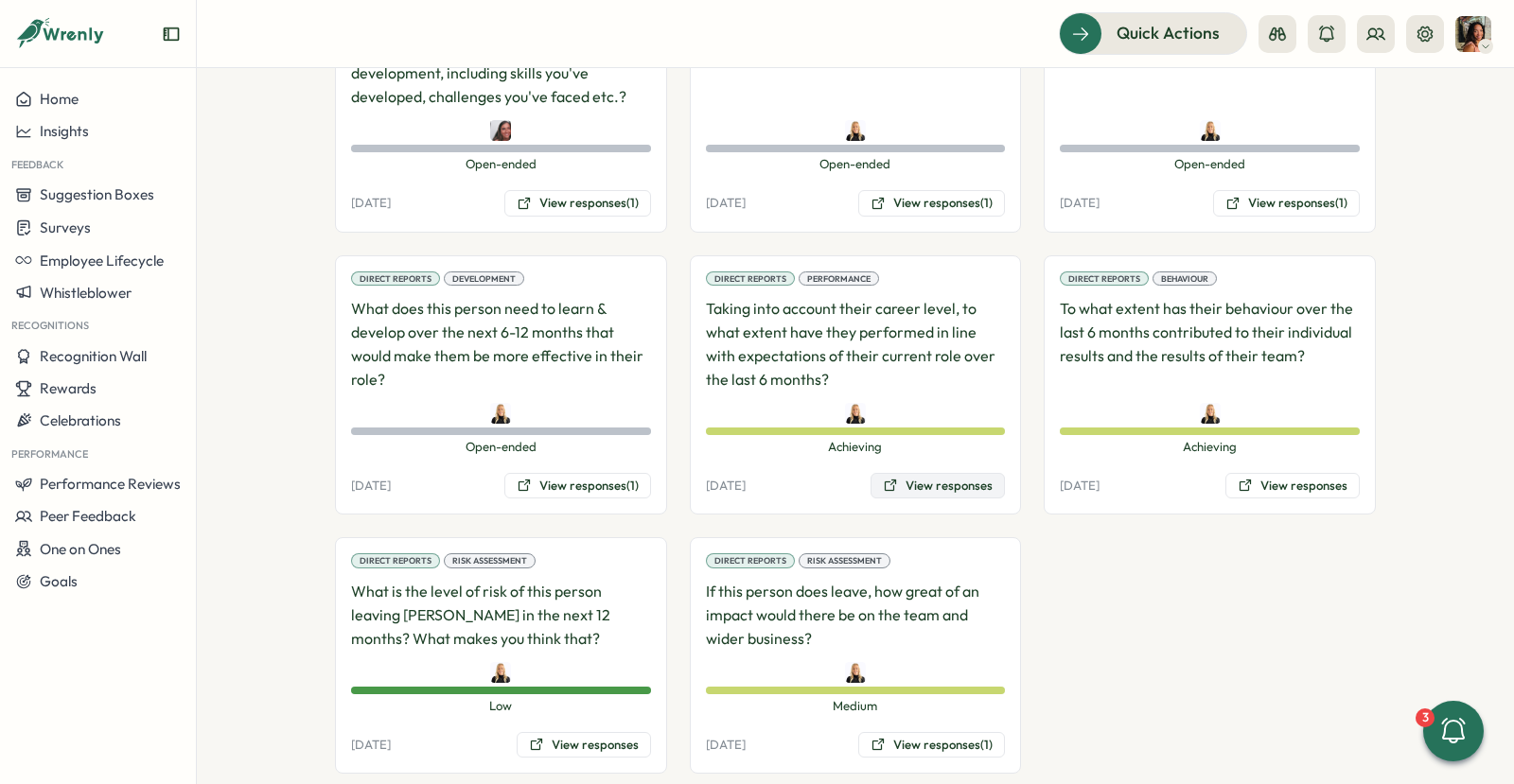
click at [900, 473] on button "View responses" at bounding box center [938, 486] width 135 height 27
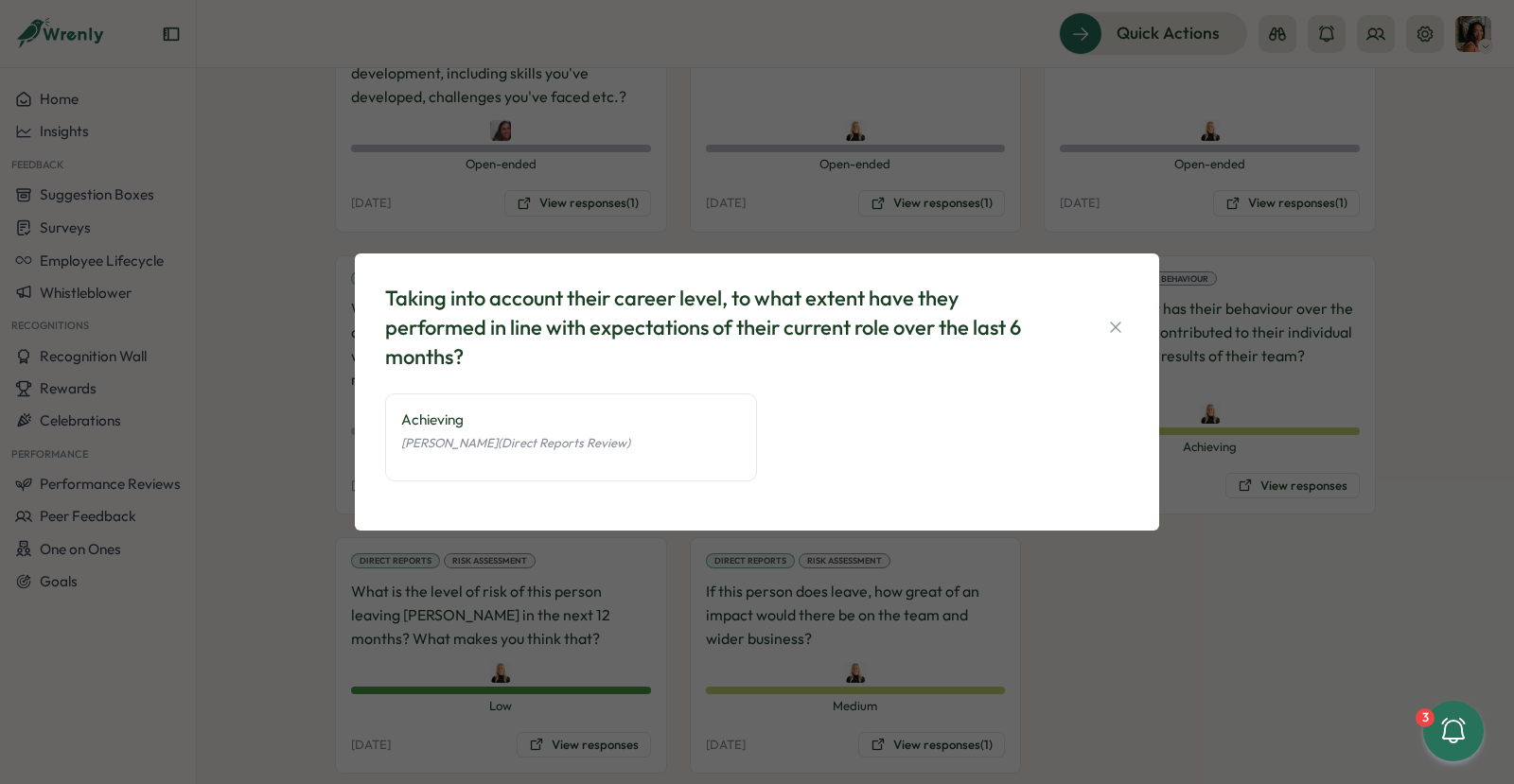
click at [554, 585] on div "Taking into account their career level, to what extent have they performed in l…" at bounding box center [757, 392] width 1514 height 784
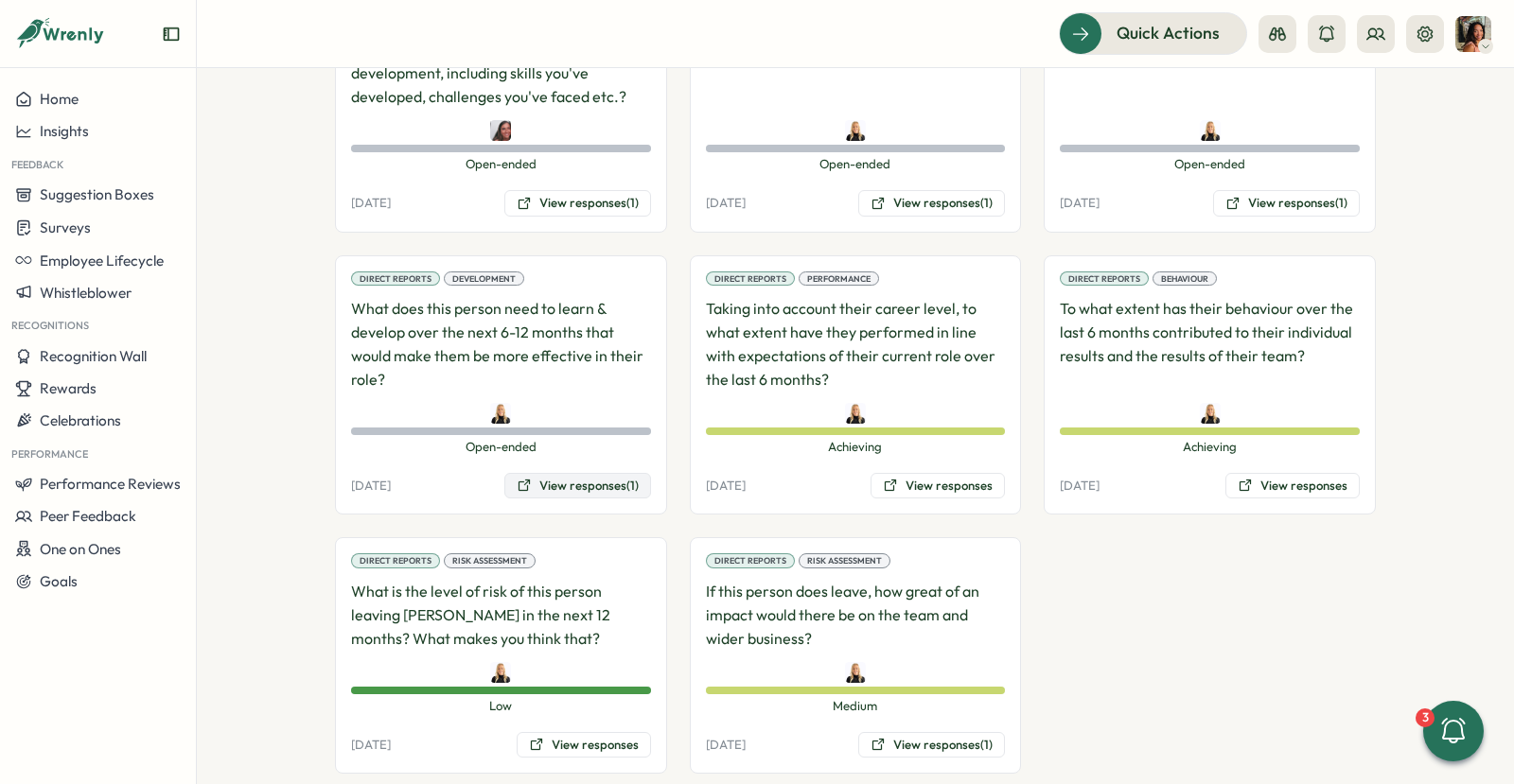
click at [575, 473] on button "View responses (1)" at bounding box center [577, 486] width 147 height 27
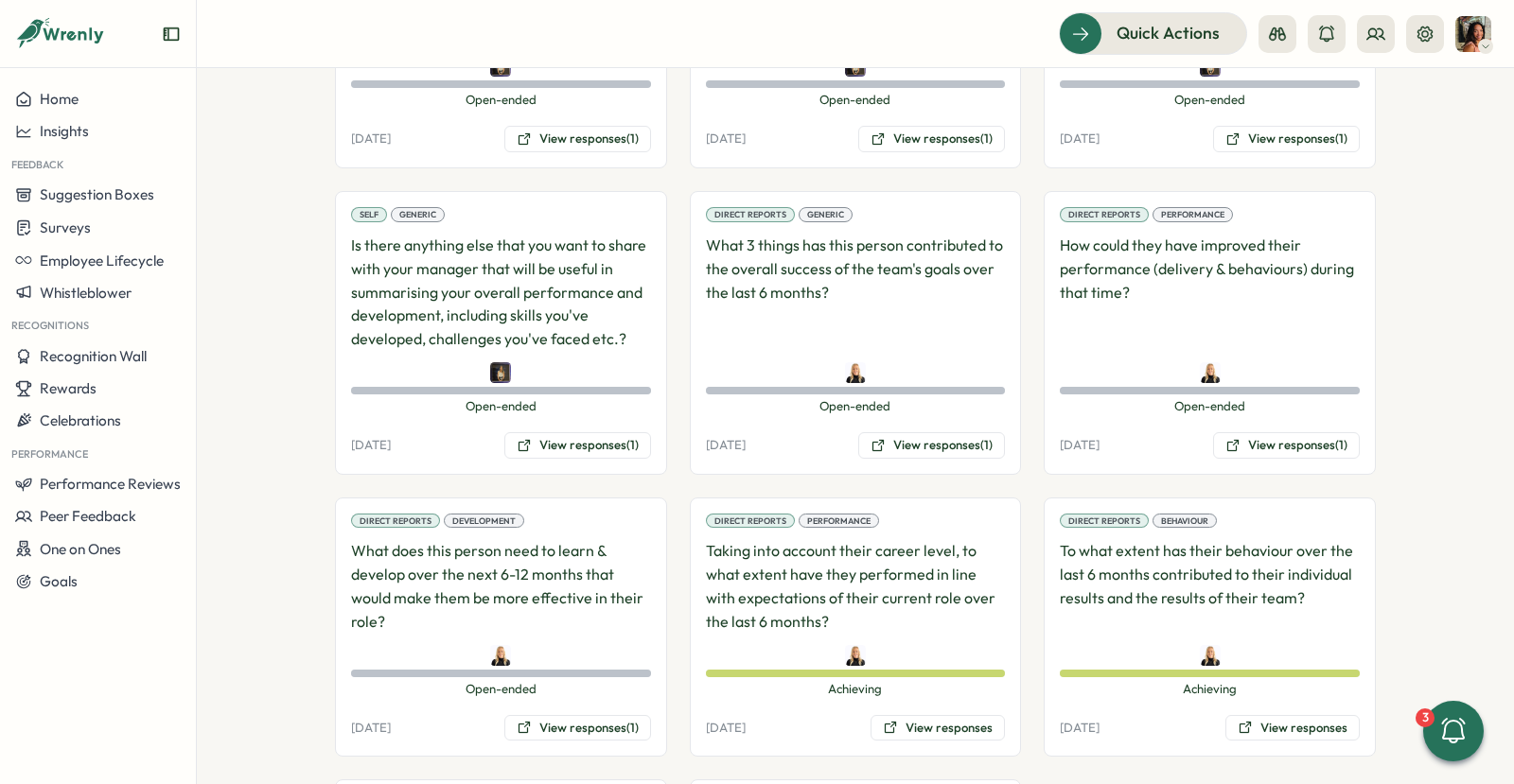
scroll to position [1357, 0]
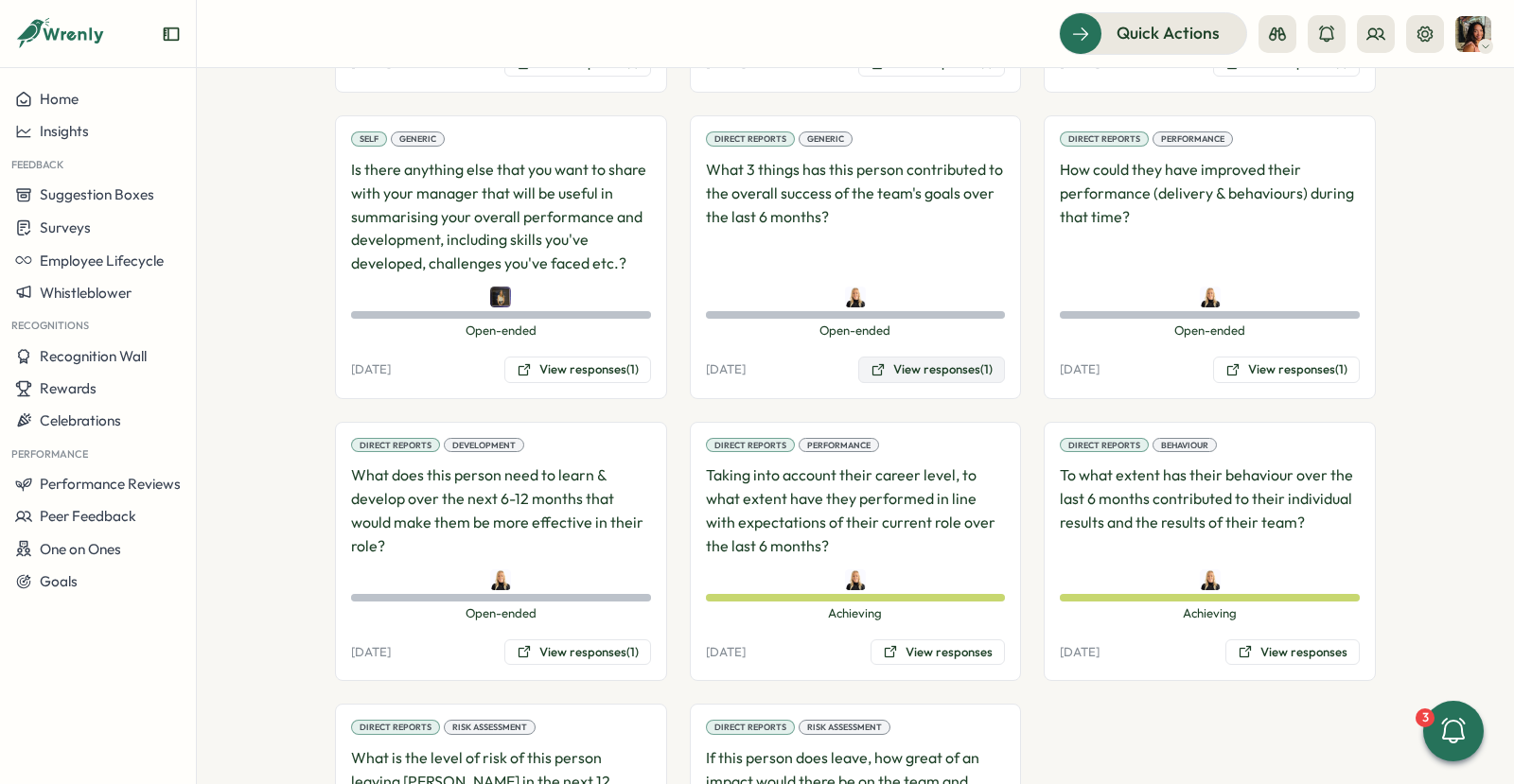
click at [901, 357] on button "View responses (1)" at bounding box center [931, 370] width 147 height 27
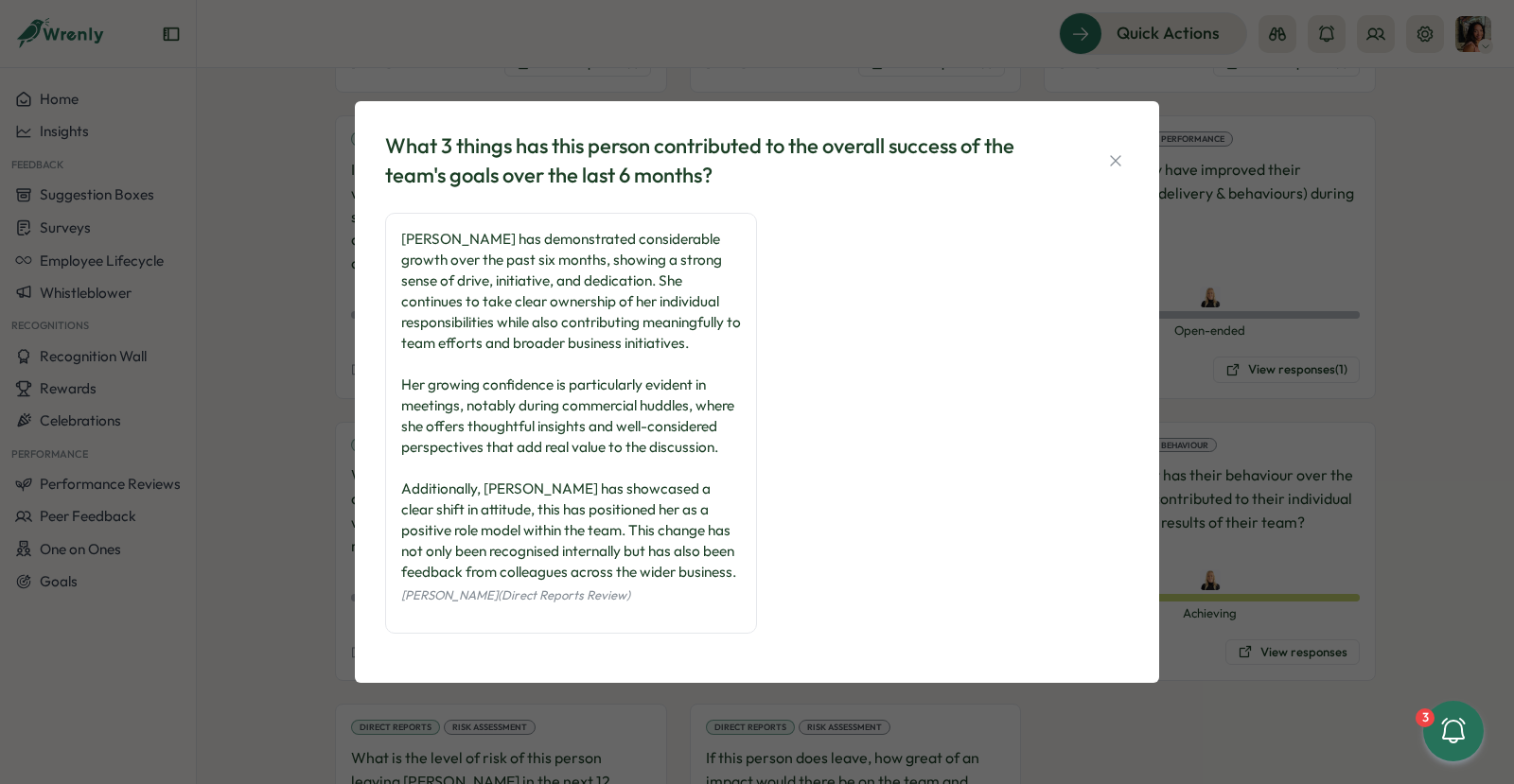
click at [1201, 464] on div "What 3 things has this person contributed to the overall success of the team's …" at bounding box center [757, 392] width 1514 height 784
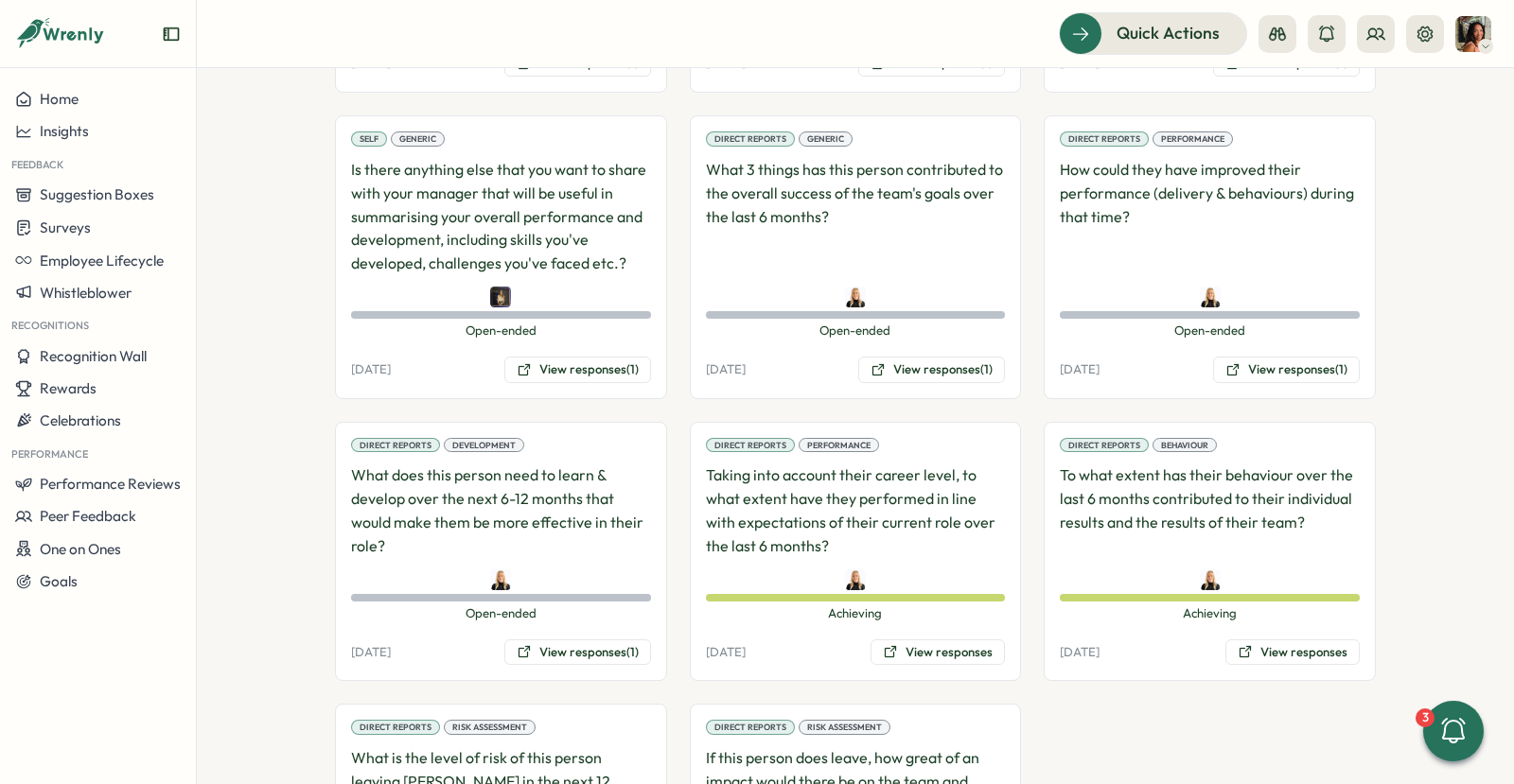
scroll to position [1525, 0]
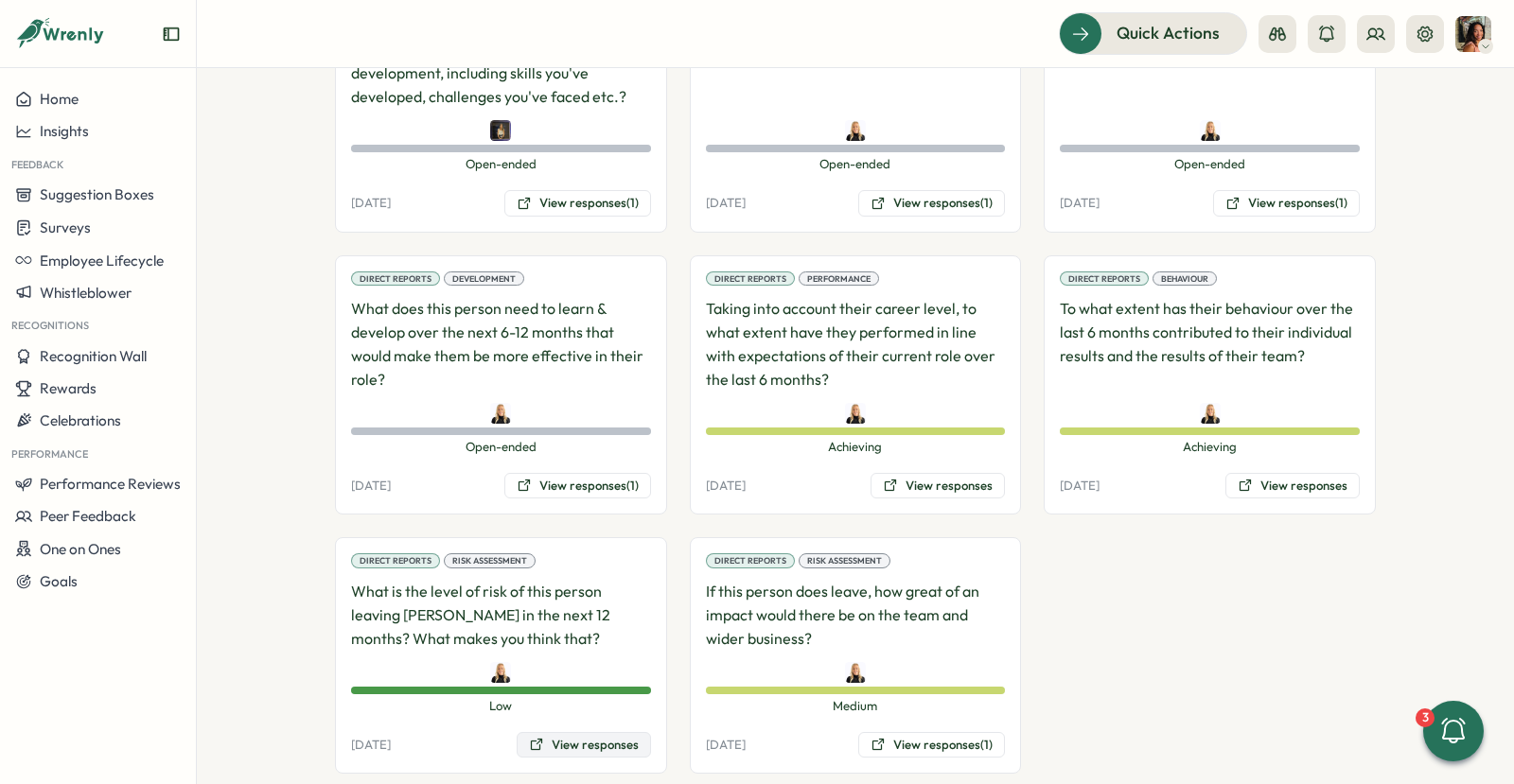
click at [546, 732] on button "View responses" at bounding box center [583, 745] width 135 height 27
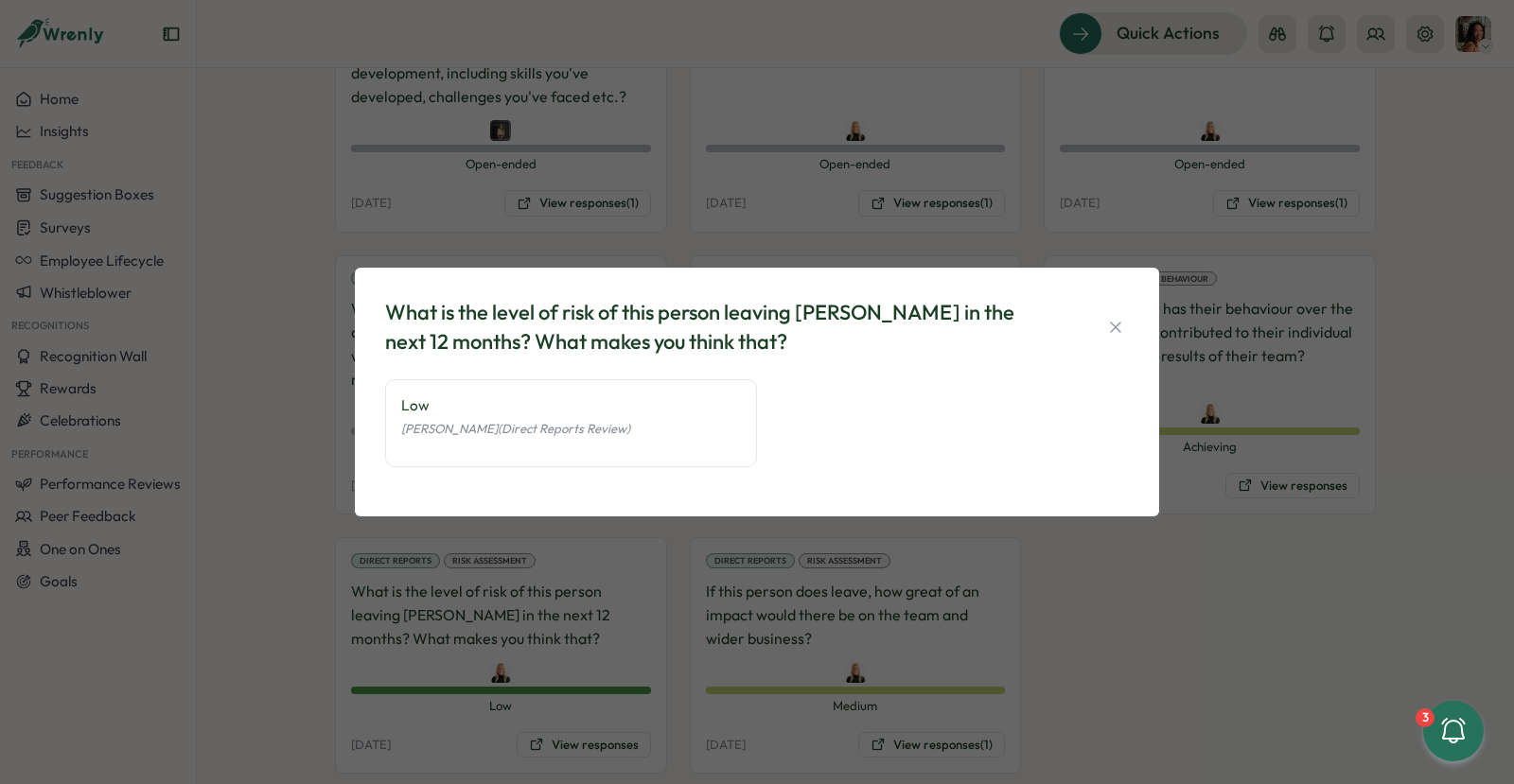
click at [575, 573] on div "What is the level of risk of this person leaving [PERSON_NAME] in the next 12 m…" at bounding box center [757, 392] width 1514 height 784
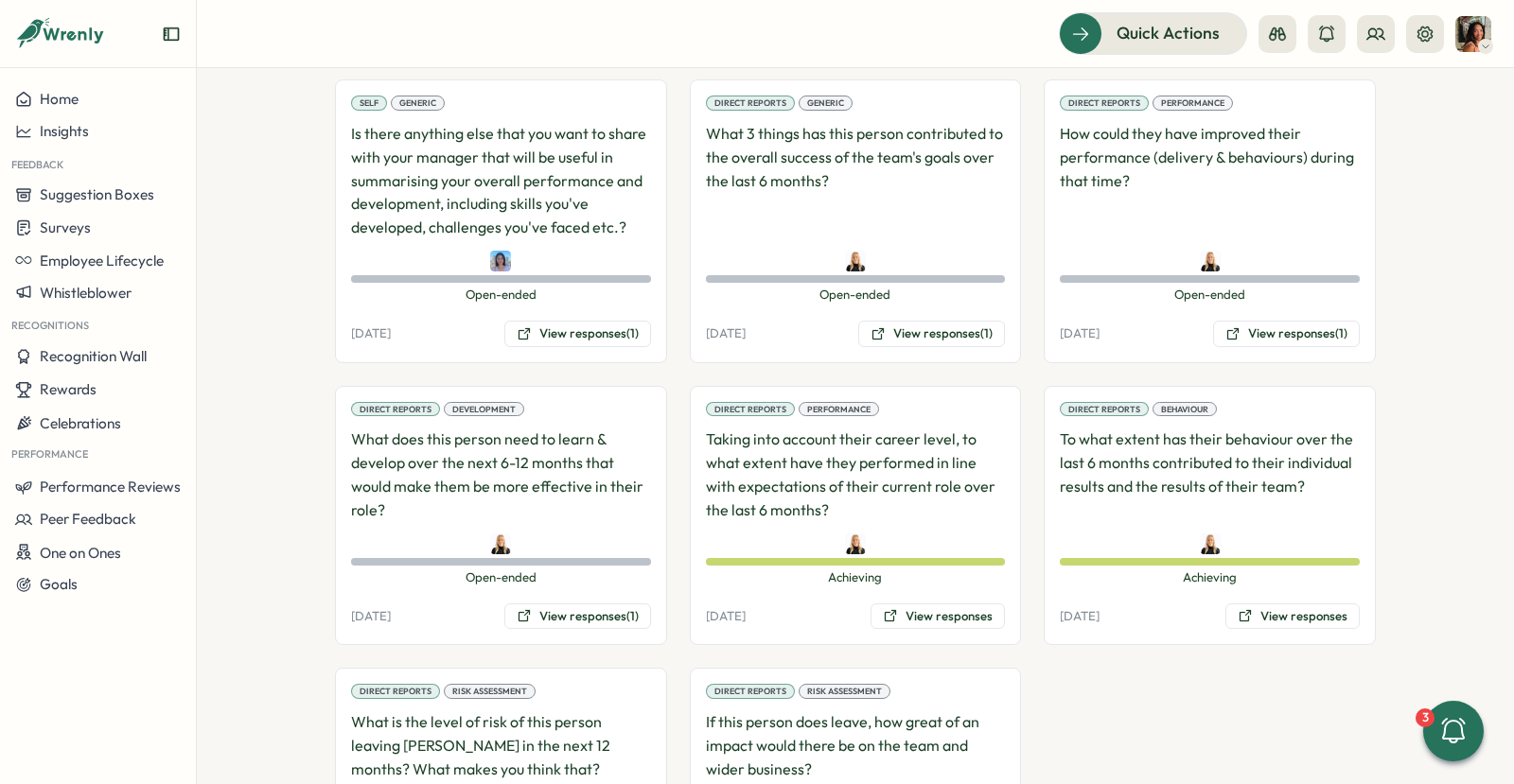
scroll to position [1525, 0]
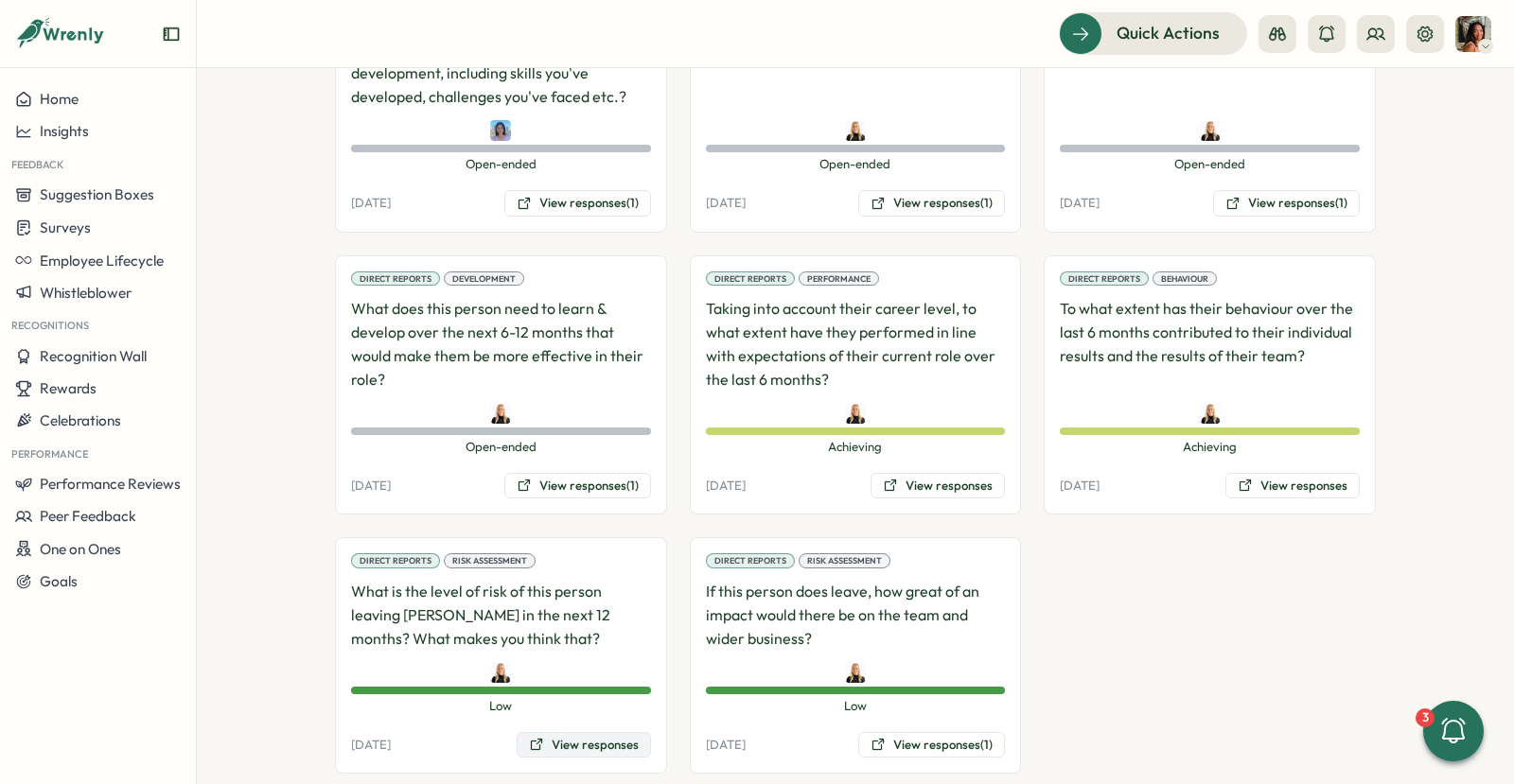
click at [579, 732] on button "View responses" at bounding box center [583, 745] width 135 height 27
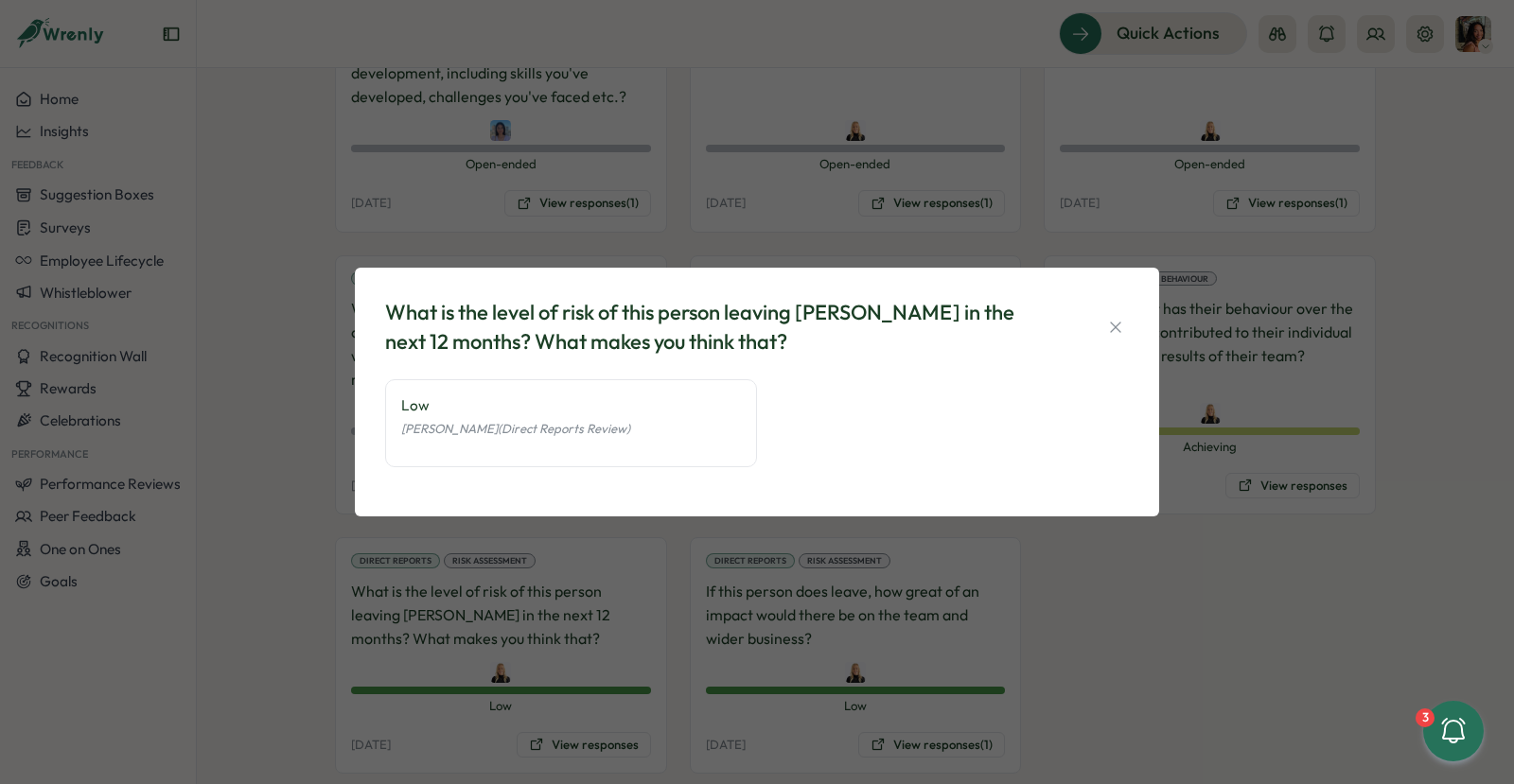
drag, startPoint x: 696, startPoint y: 658, endPoint x: 701, endPoint y: 645, distance: 13.9
click at [696, 658] on div "What is the level of risk of this person leaving [PERSON_NAME] in the next 12 m…" at bounding box center [757, 392] width 1514 height 784
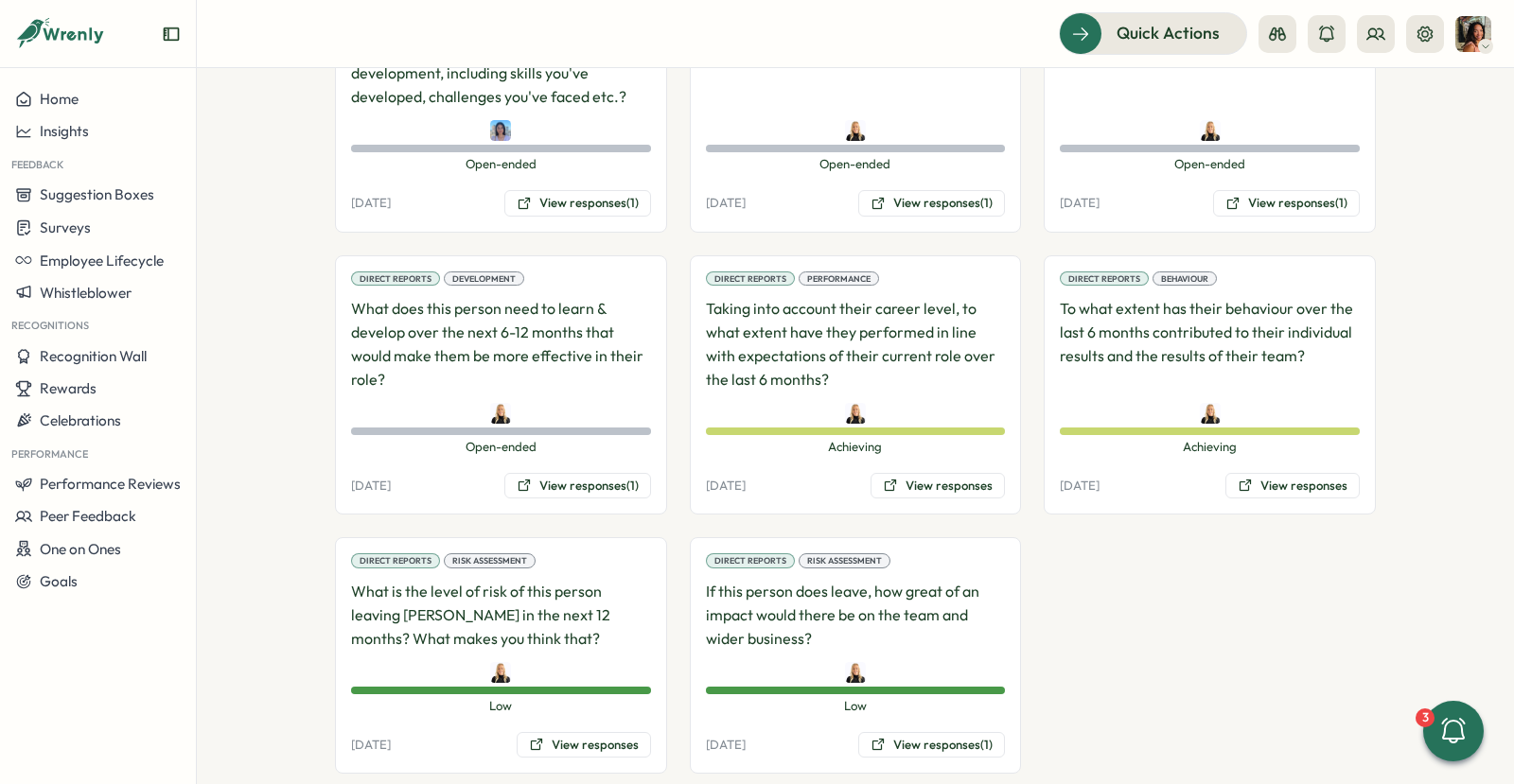
click at [909, 439] on div "Direct Reports Performance Taking into account their career level, to what exte…" at bounding box center [856, 386] width 333 height 261
click at [908, 473] on button "View responses" at bounding box center [938, 486] width 135 height 27
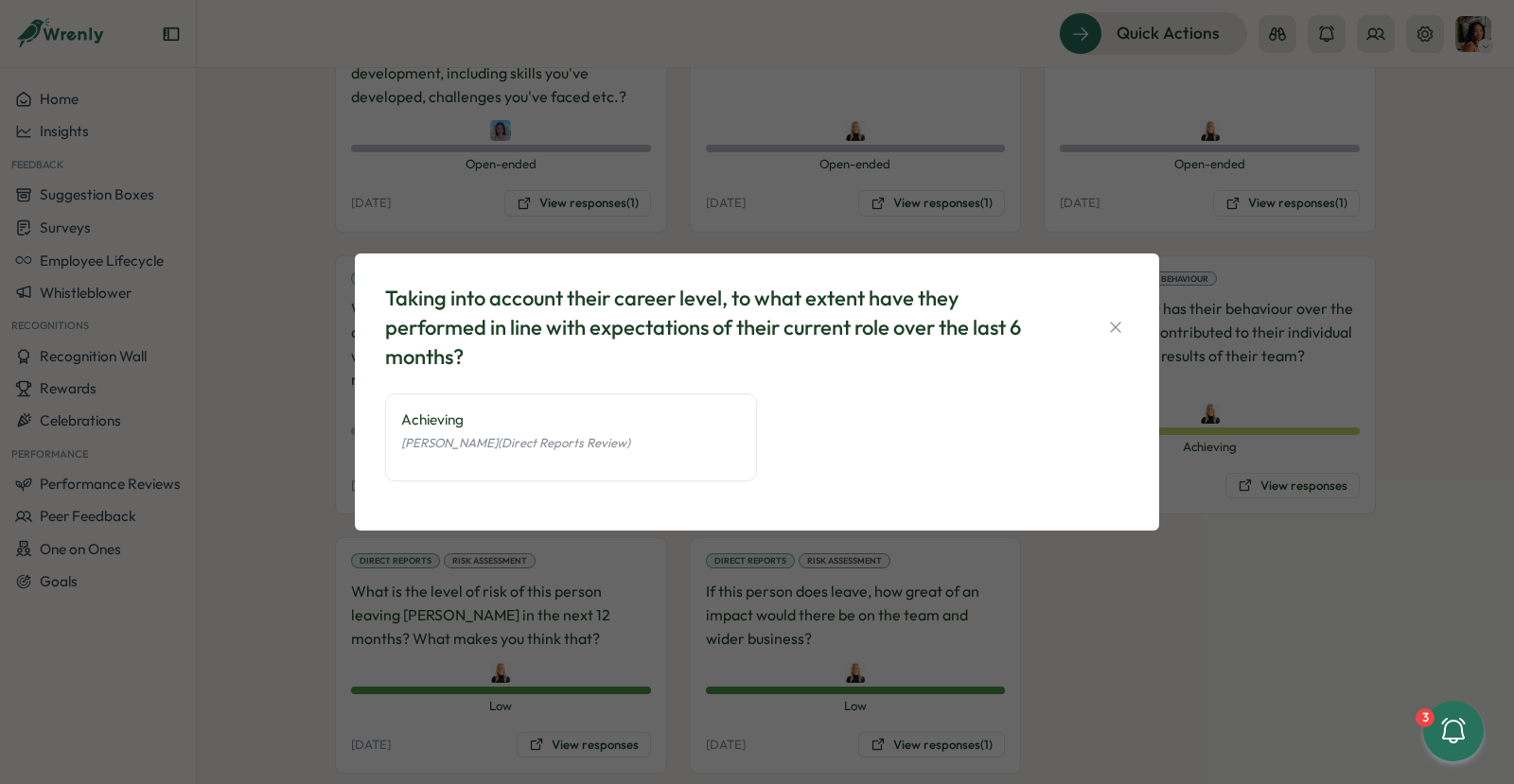
click at [678, 525] on div "Taking into account their career level, to what extent have they performed in l…" at bounding box center [757, 392] width 805 height 277
click at [677, 530] on div "Taking into account their career level, to what extent have they performed in l…" at bounding box center [757, 392] width 1514 height 784
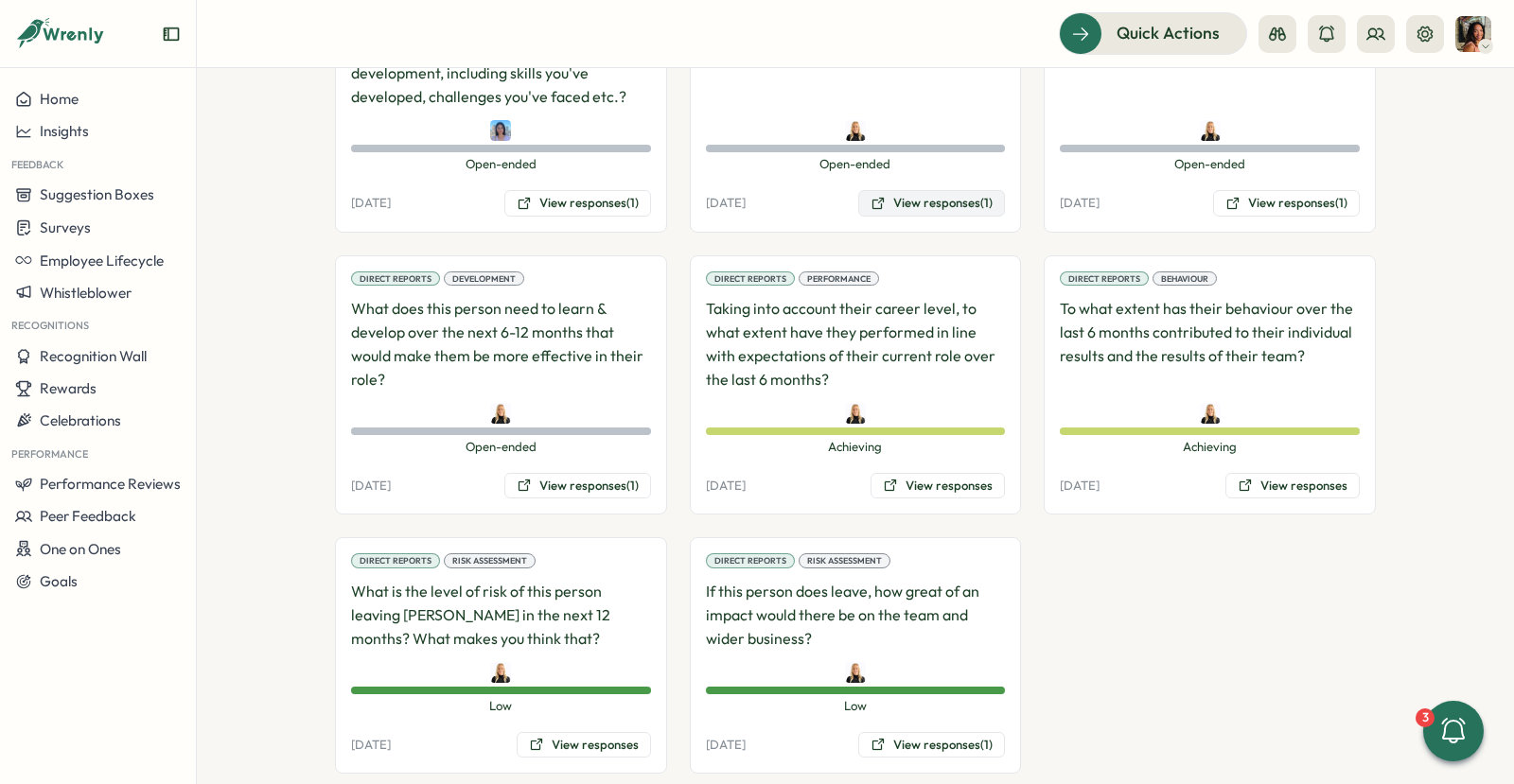
click at [951, 190] on button "View responses (1)" at bounding box center [931, 203] width 147 height 27
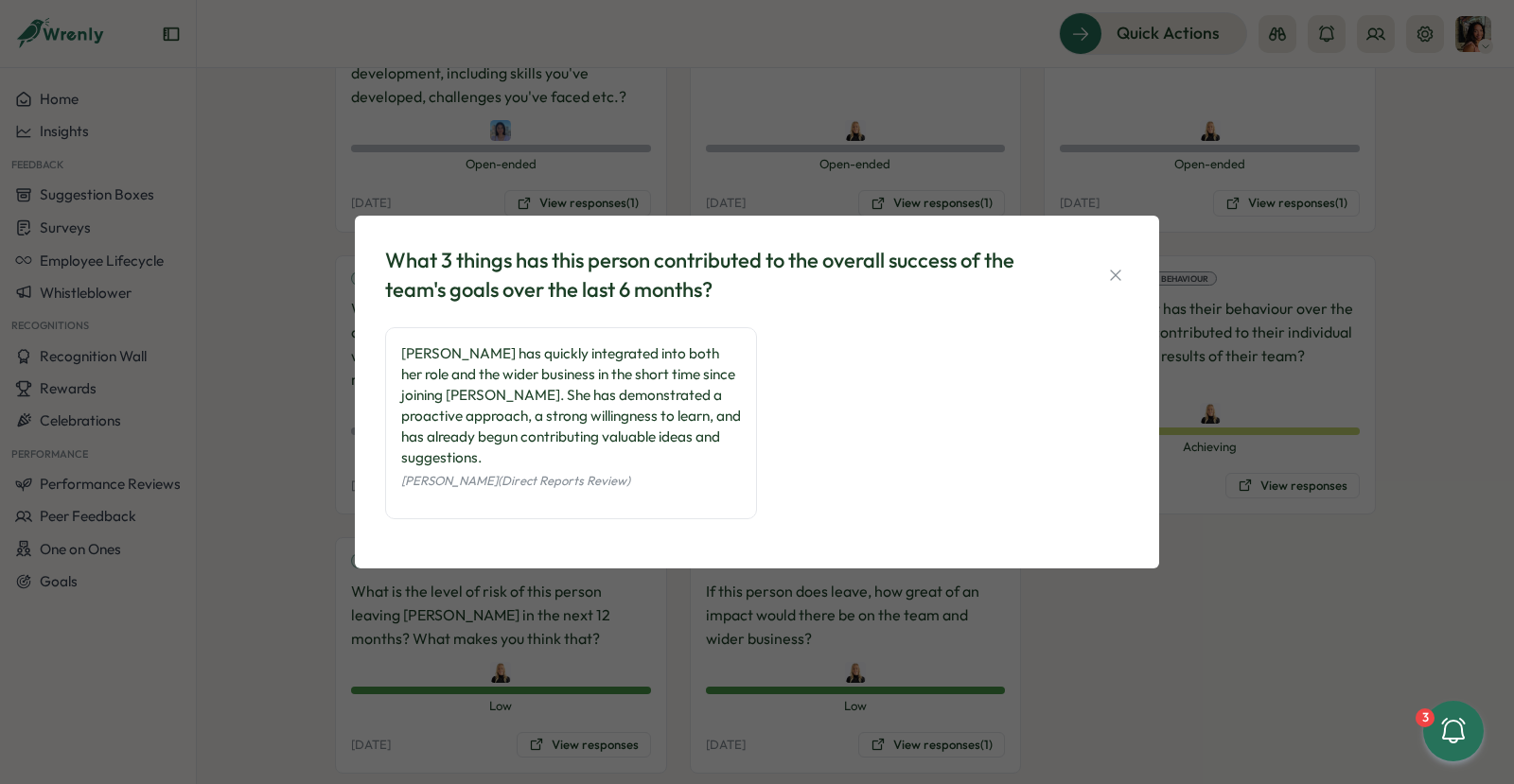
click at [1279, 163] on div "What 3 things has this person contributed to the overall success of the team's …" at bounding box center [757, 392] width 1514 height 784
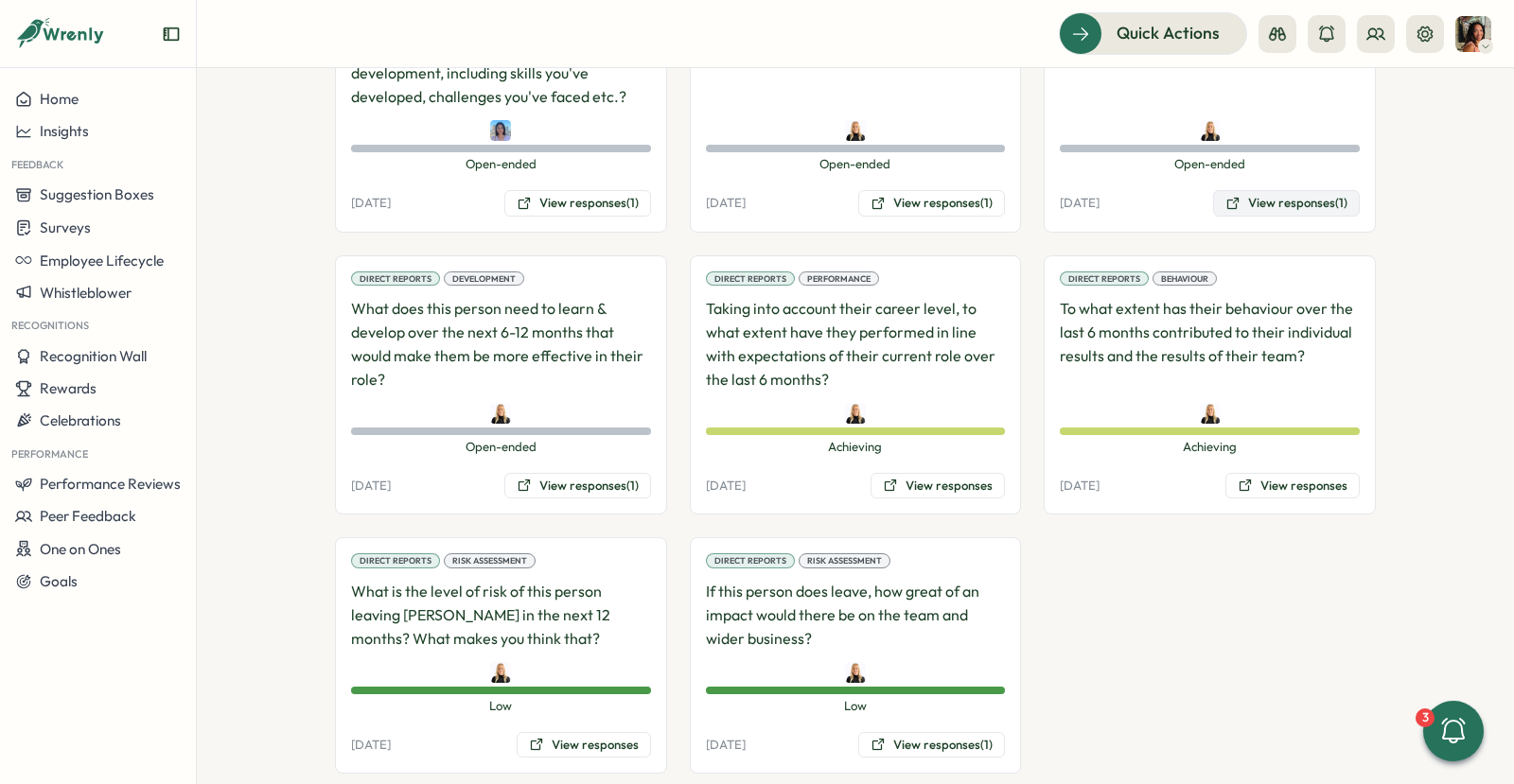
click at [1235, 190] on button "View responses (1)" at bounding box center [1286, 203] width 147 height 27
